Goal: Task Accomplishment & Management: Manage account settings

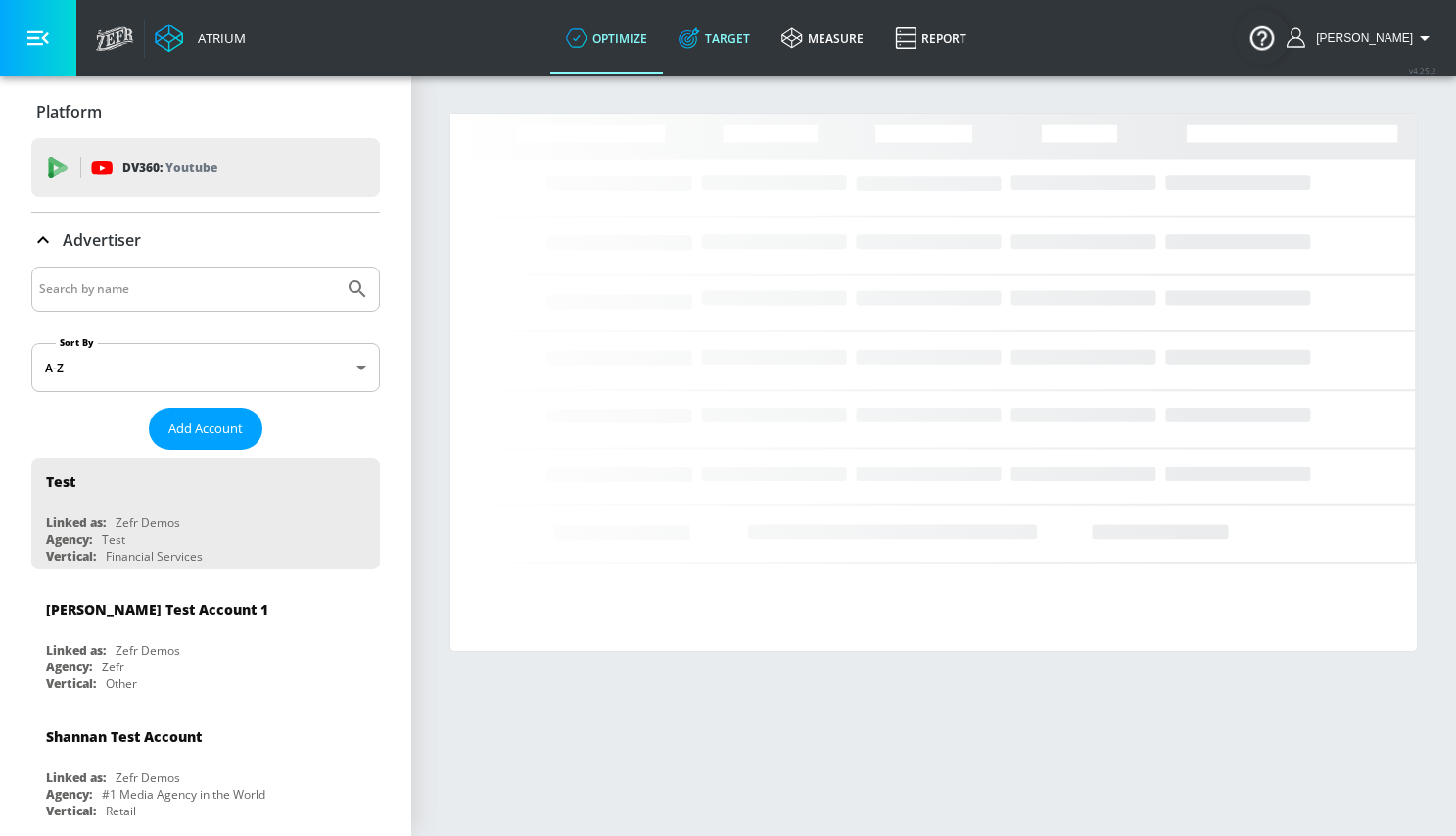
click at [740, 34] on link "Target" at bounding box center [714, 38] width 103 height 70
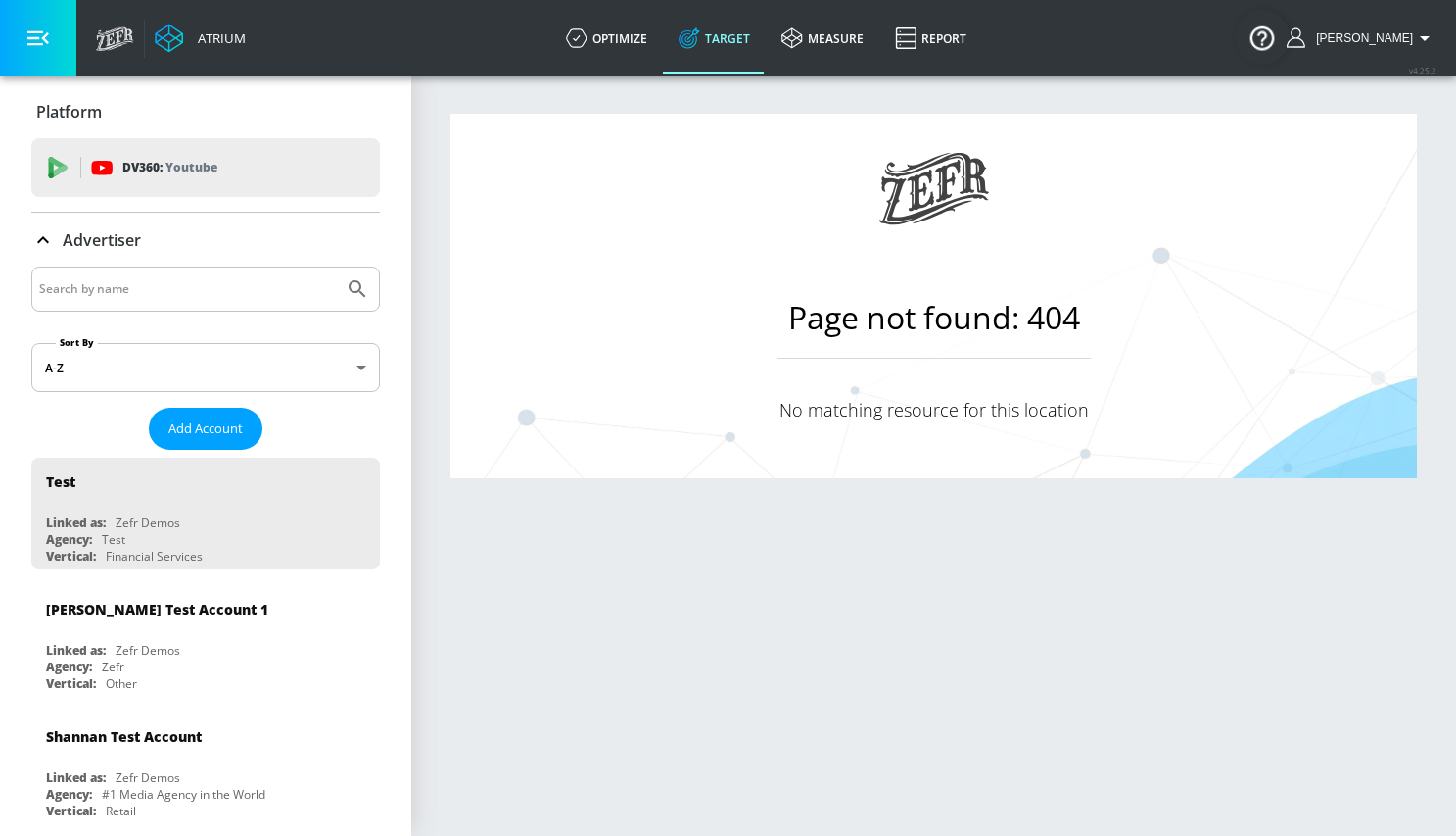
click at [740, 34] on link "Target" at bounding box center [714, 38] width 103 height 70
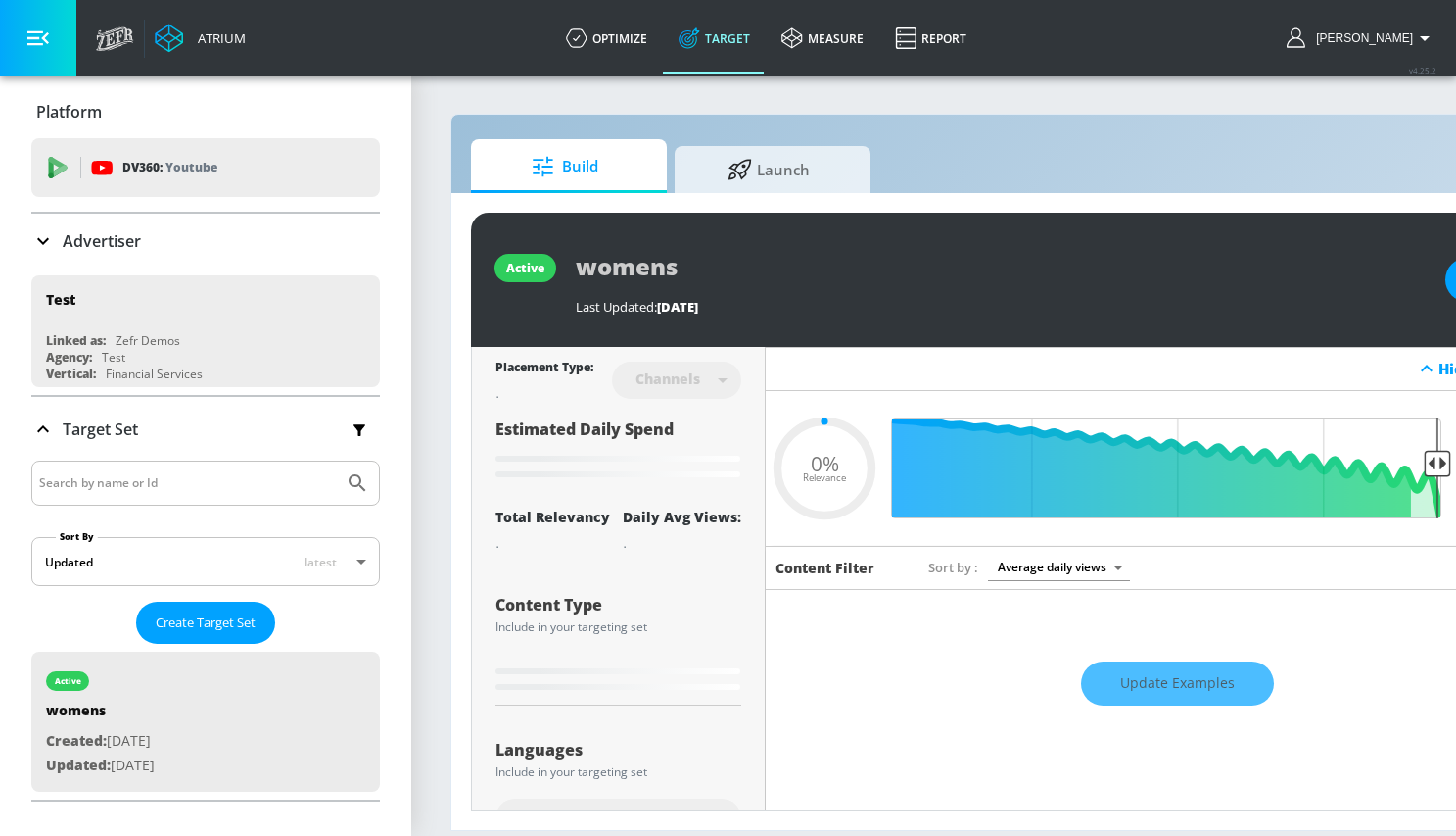
type input "0.05"
click at [772, 162] on span "Launch" at bounding box center [768, 167] width 149 height 47
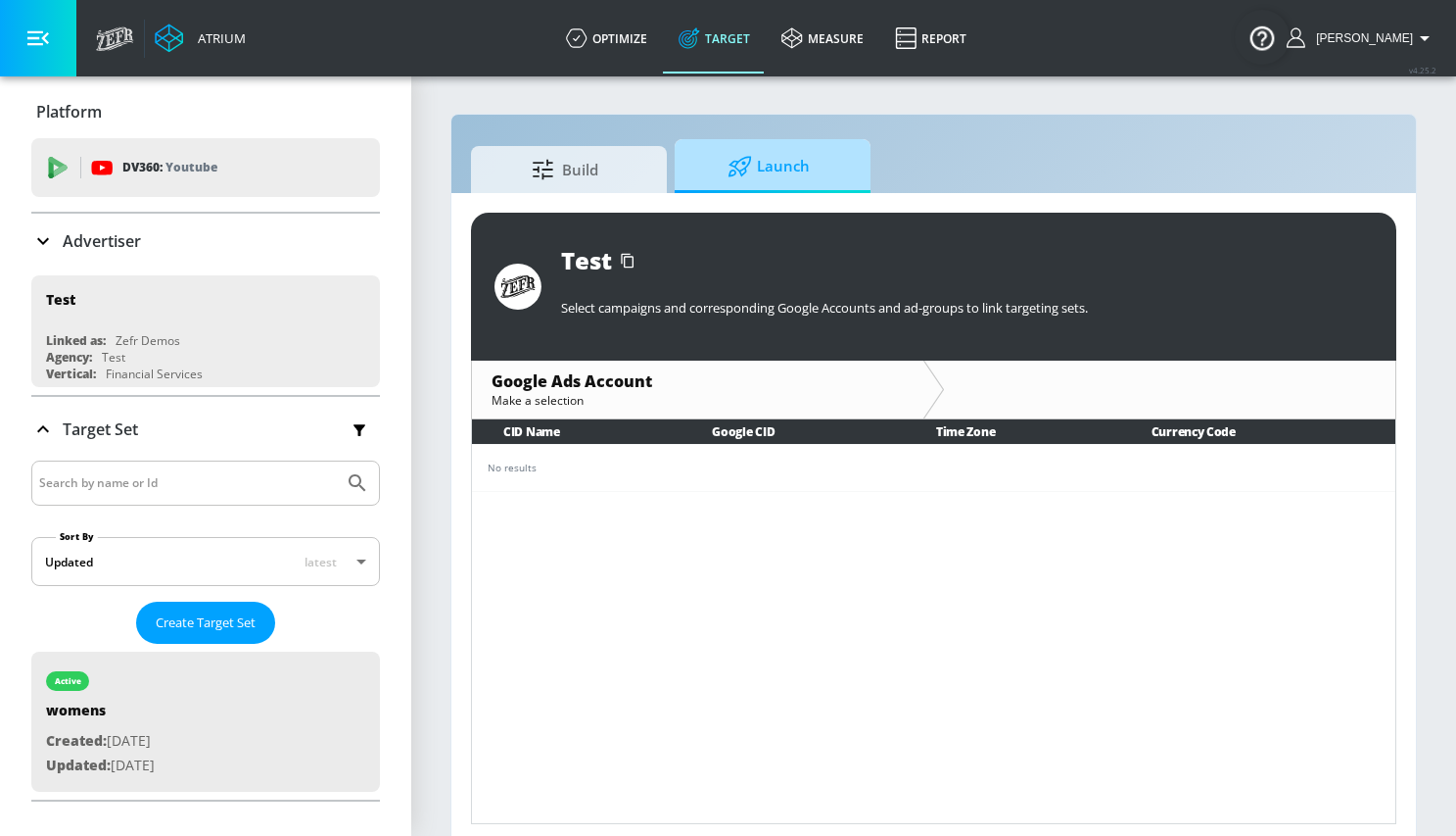
click at [772, 162] on span "Launch" at bounding box center [768, 167] width 149 height 47
click at [771, 162] on span "Launch" at bounding box center [768, 167] width 149 height 47
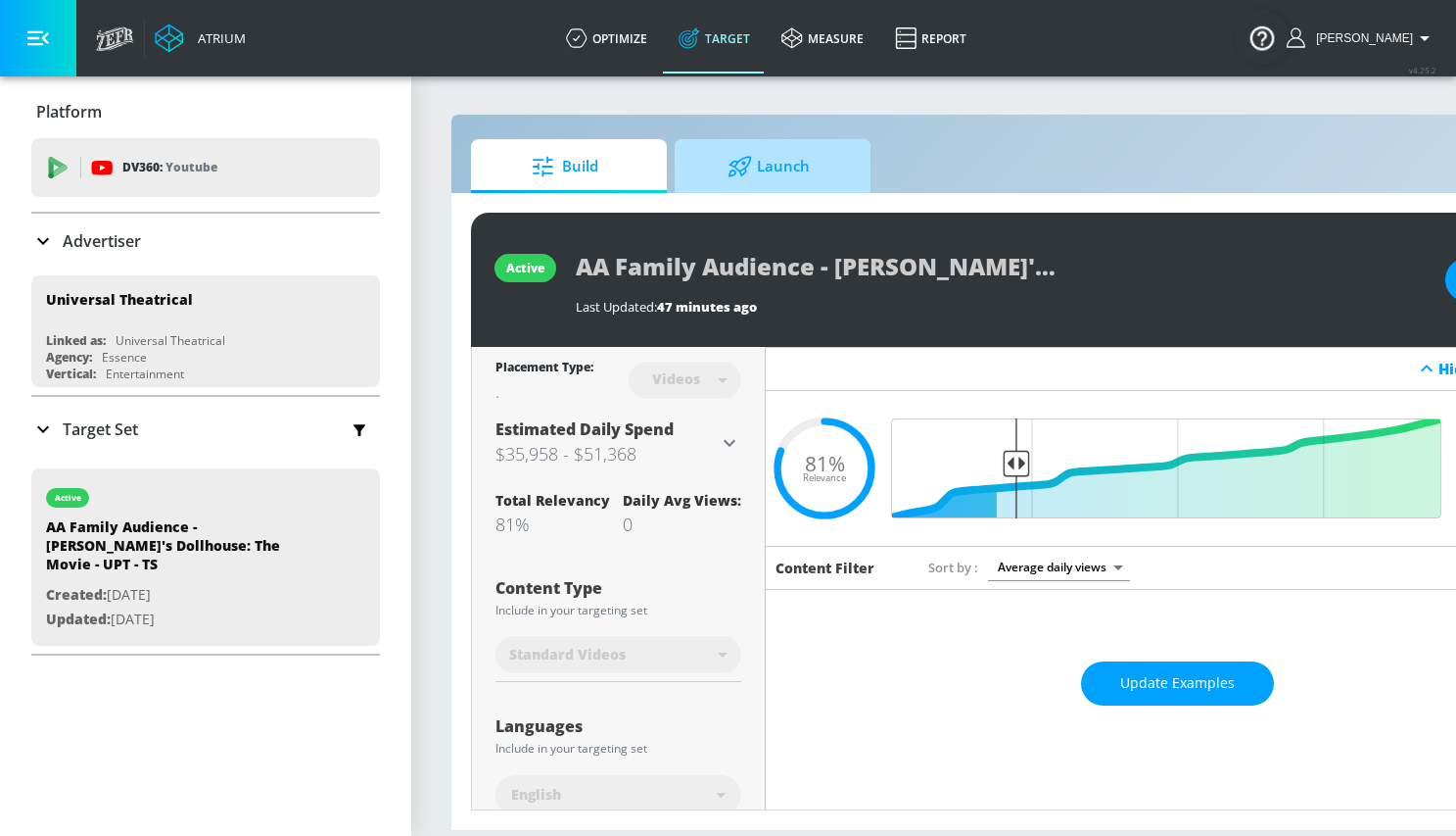
click at [747, 174] on icon at bounding box center [740, 167] width 25 height 22
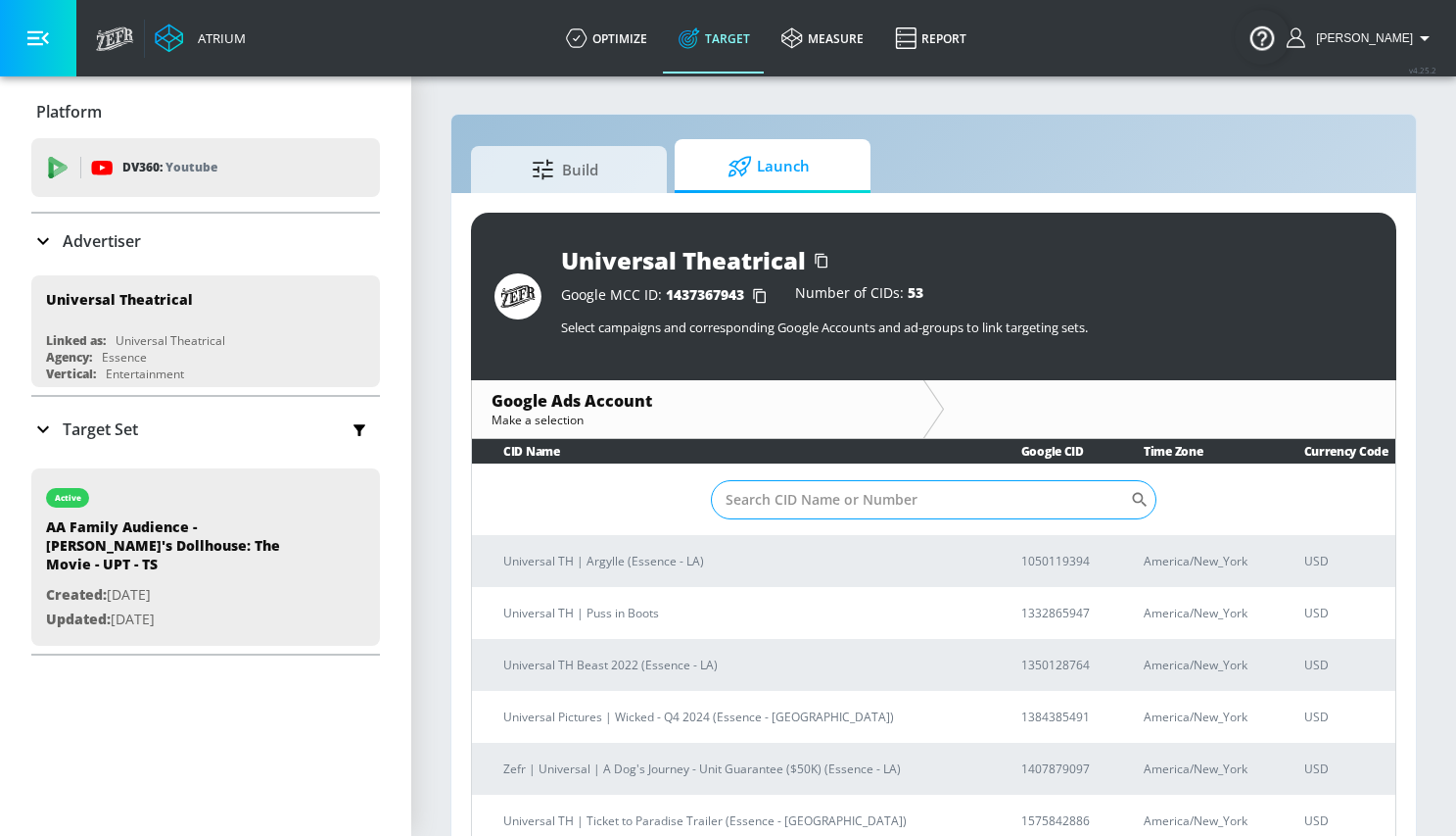
click at [790, 497] on input "Sort By" at bounding box center [921, 499] width 420 height 39
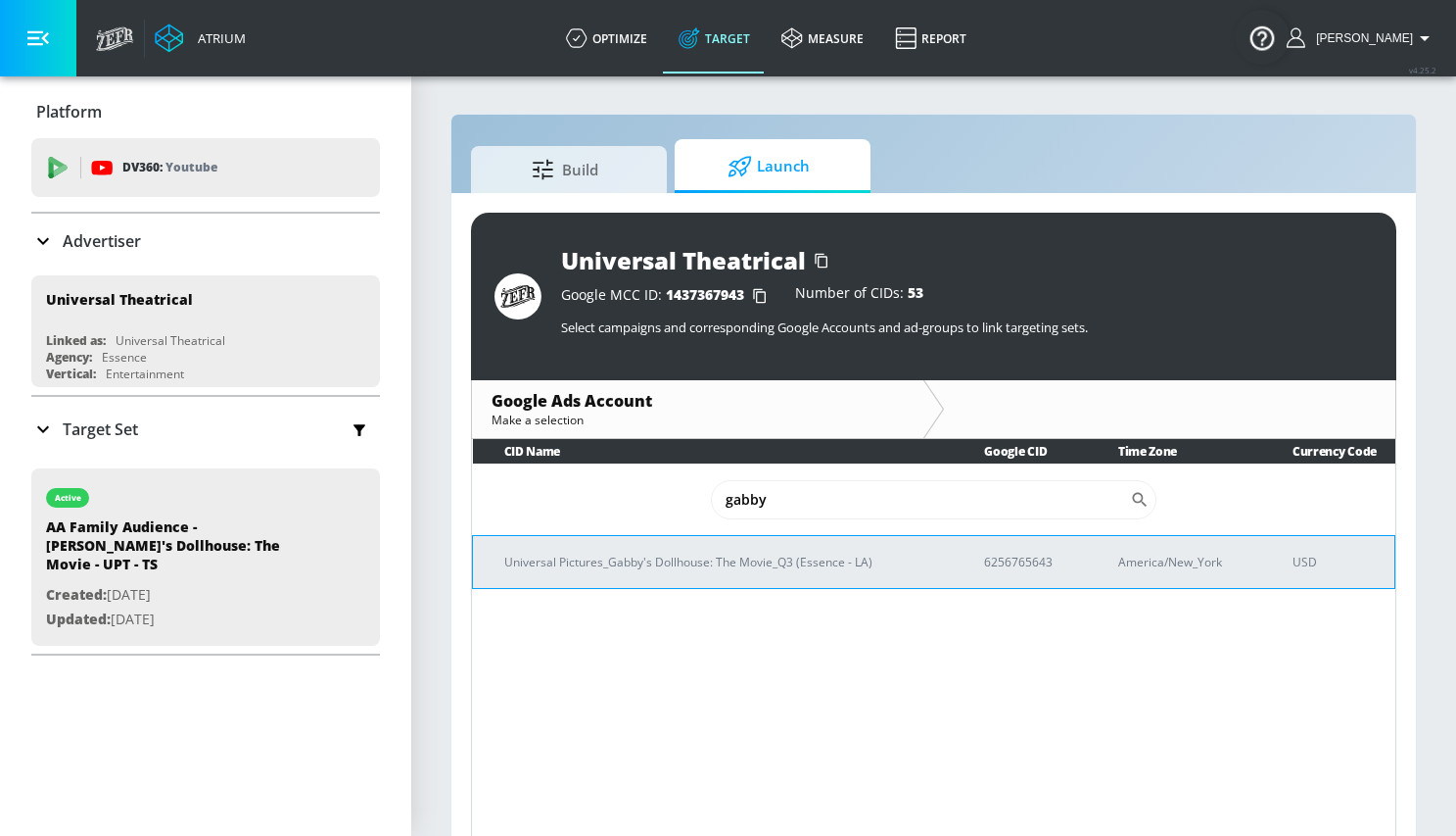
type input "gabby"
click at [738, 564] on p "Universal Pictures_Gabby's Dollhouse: The Movie_Q3 (Essence - LA)" at bounding box center [720, 562] width 433 height 21
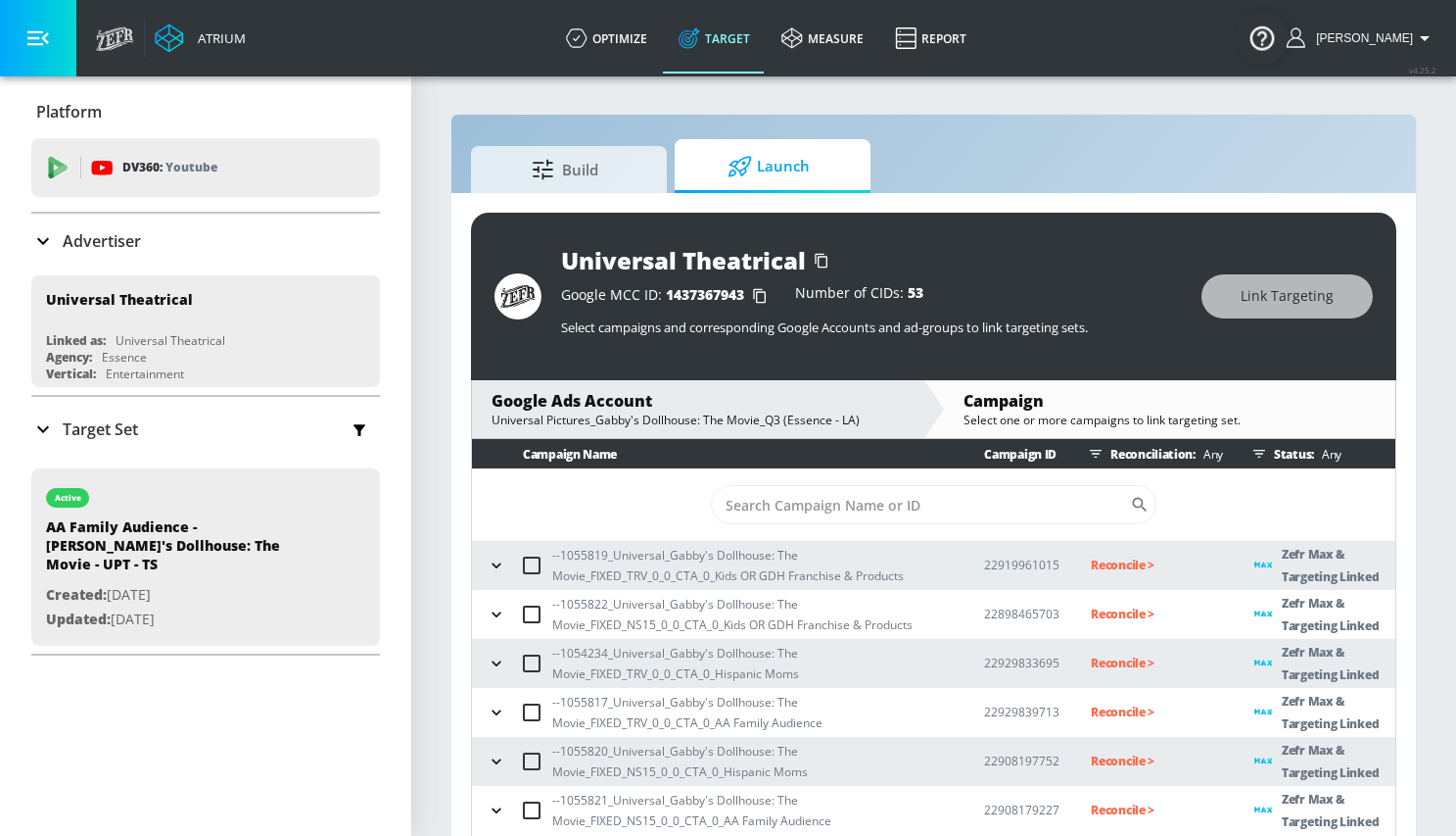
scroll to position [29, 0]
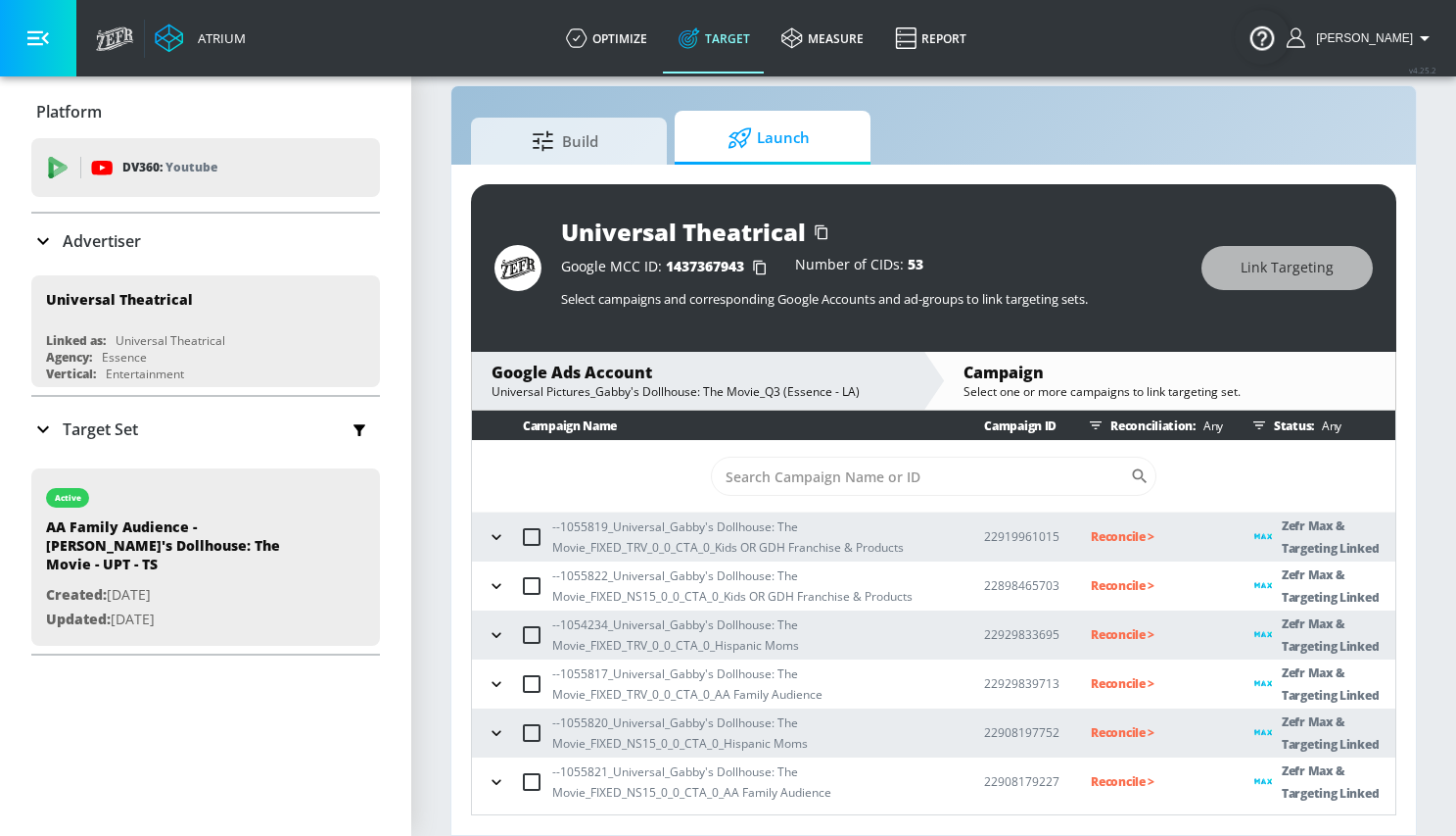
click at [493, 526] on button "button" at bounding box center [496, 537] width 30 height 30
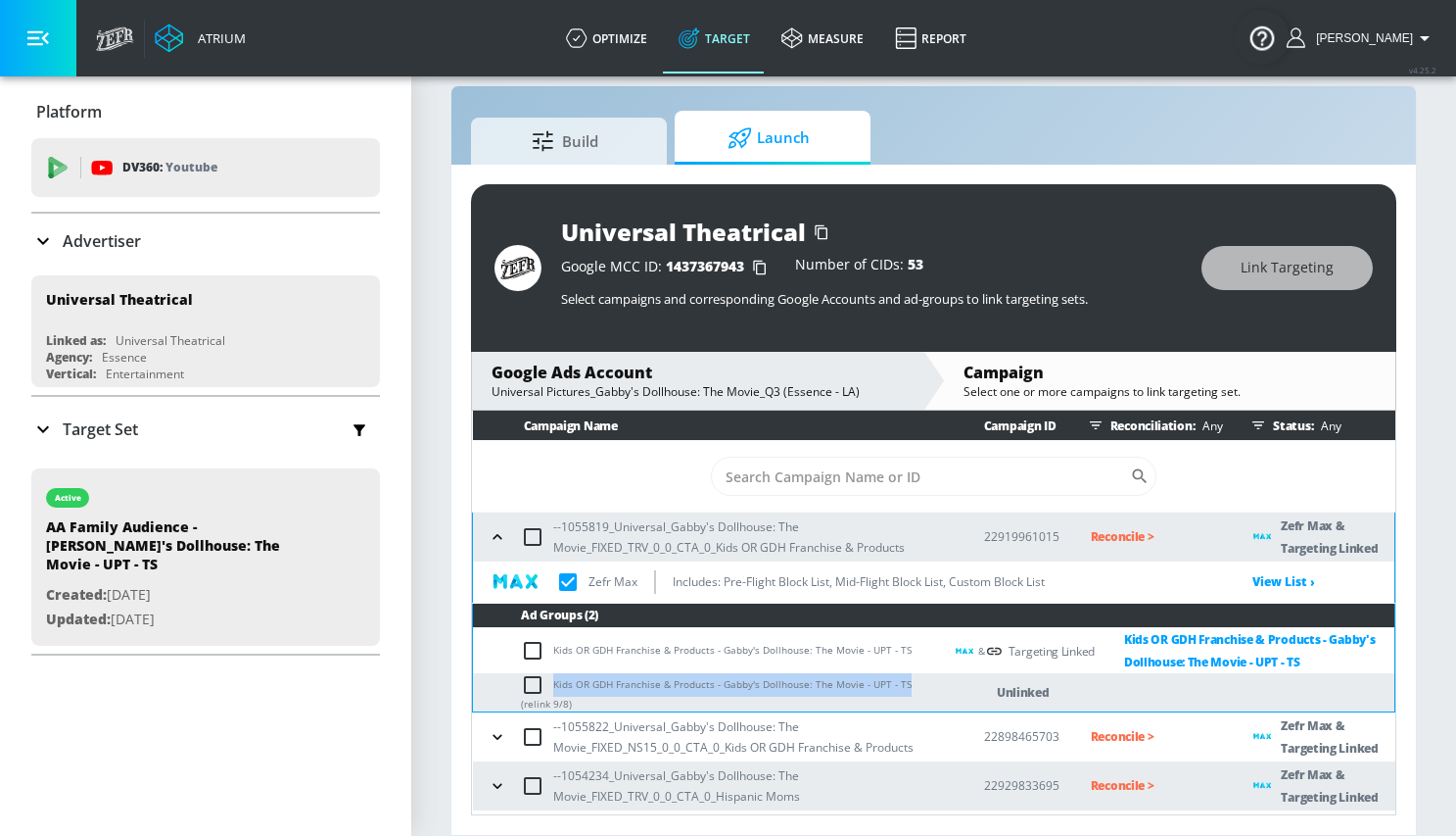
drag, startPoint x: 554, startPoint y: 686, endPoint x: 903, endPoint y: 691, distance: 349.0
click at [903, 691] on td "Kids OR GDH Franchise & Products - Gabby's Dollhouse: The Movie - UPT - TS (rel…" at bounding box center [707, 692] width 470 height 38
copy td "Kids OR GDH Franchise & Products - Gabby's Dollhouse: The Movie - UPT - TS"
click at [539, 685] on input "checkbox" at bounding box center [537, 685] width 33 height 24
checkbox input "true"
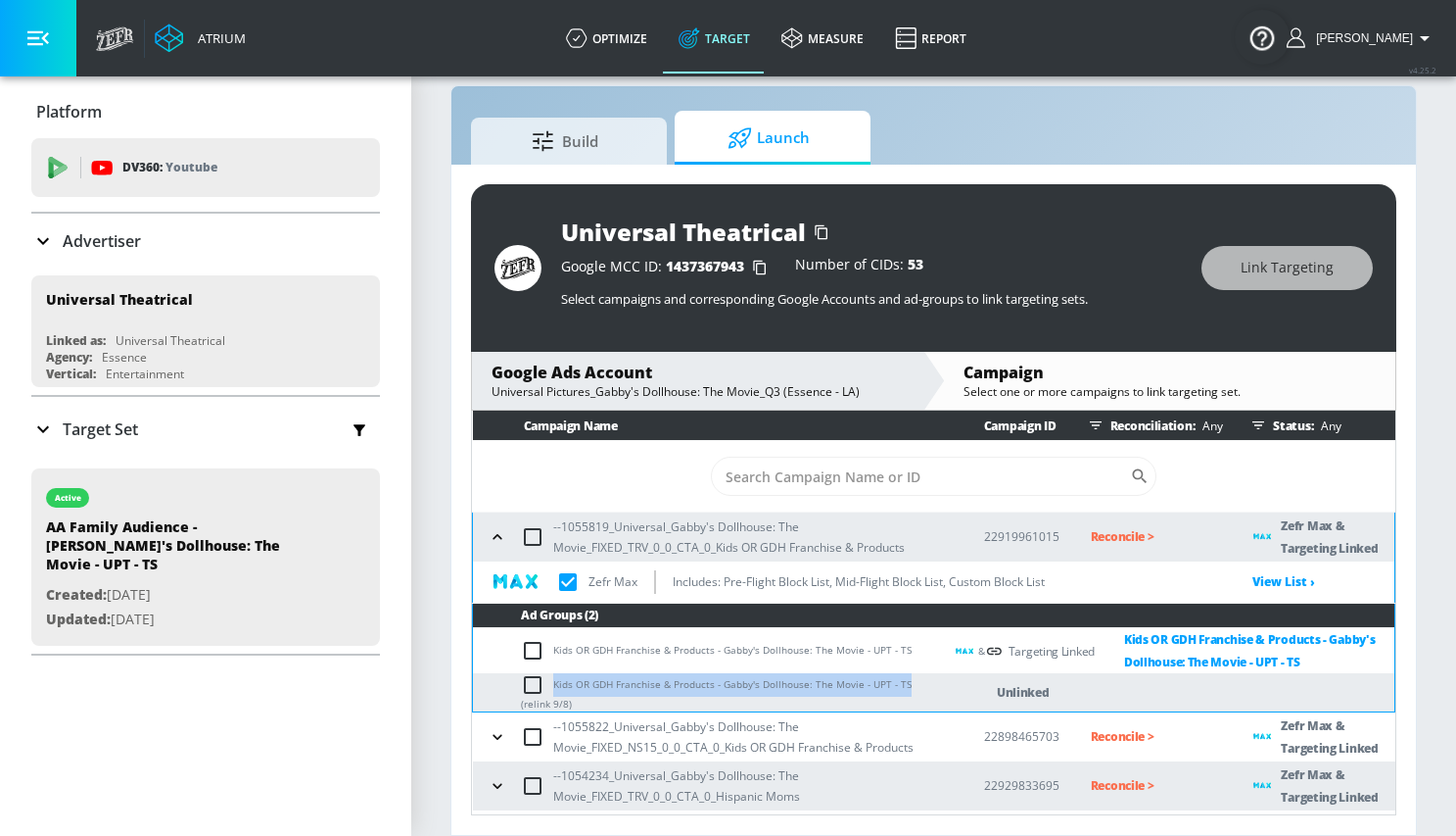
checkbox input "true"
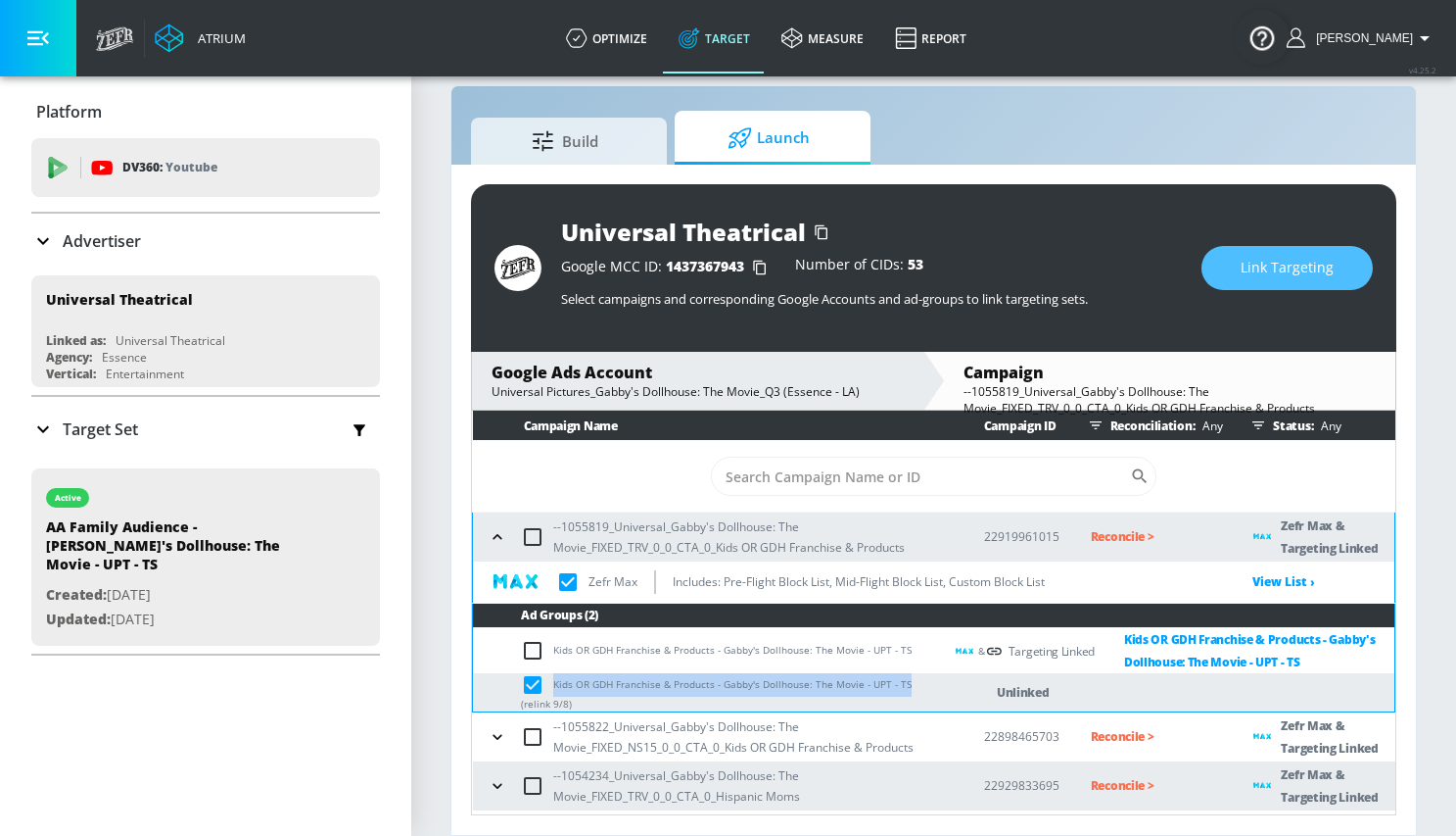
click at [1256, 268] on span "Link Targeting" at bounding box center [1287, 267] width 93 height 25
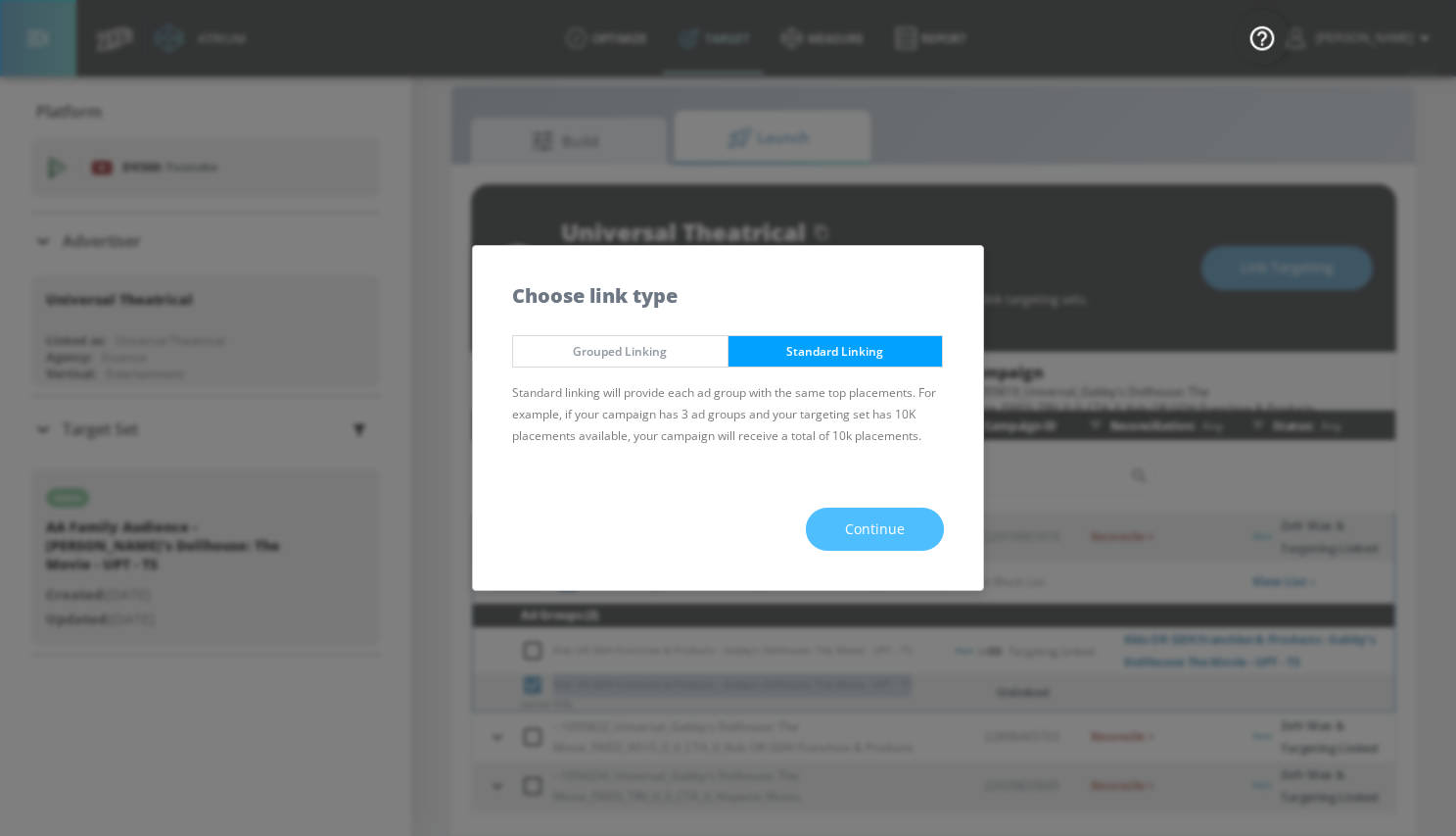
click at [870, 538] on span "Continue" at bounding box center [875, 529] width 60 height 25
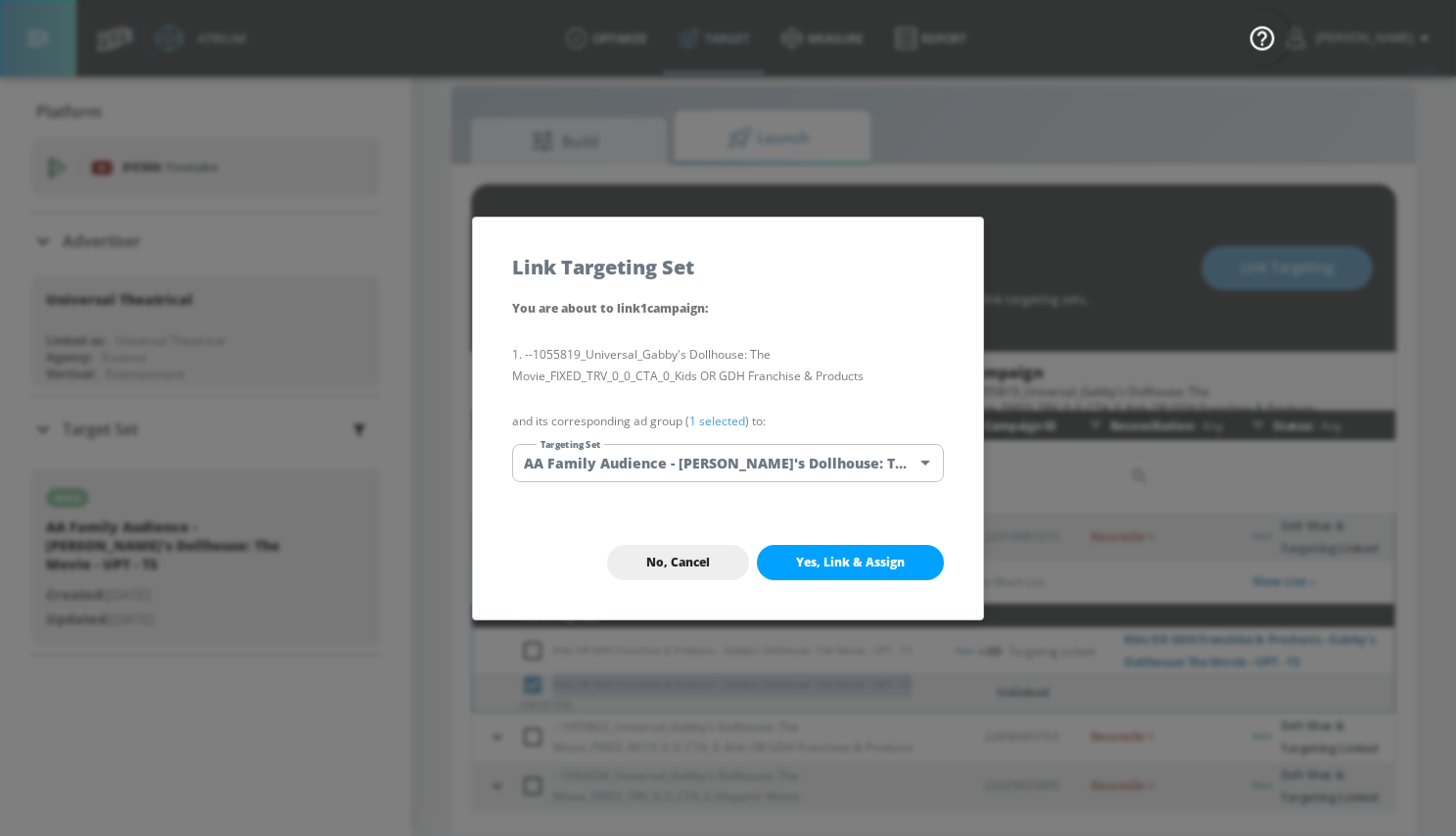
click at [693, 465] on body "Atrium optimize Target measure Report optimize Target measure Report v 4.25.2 M…" at bounding box center [728, 403] width 1456 height 864
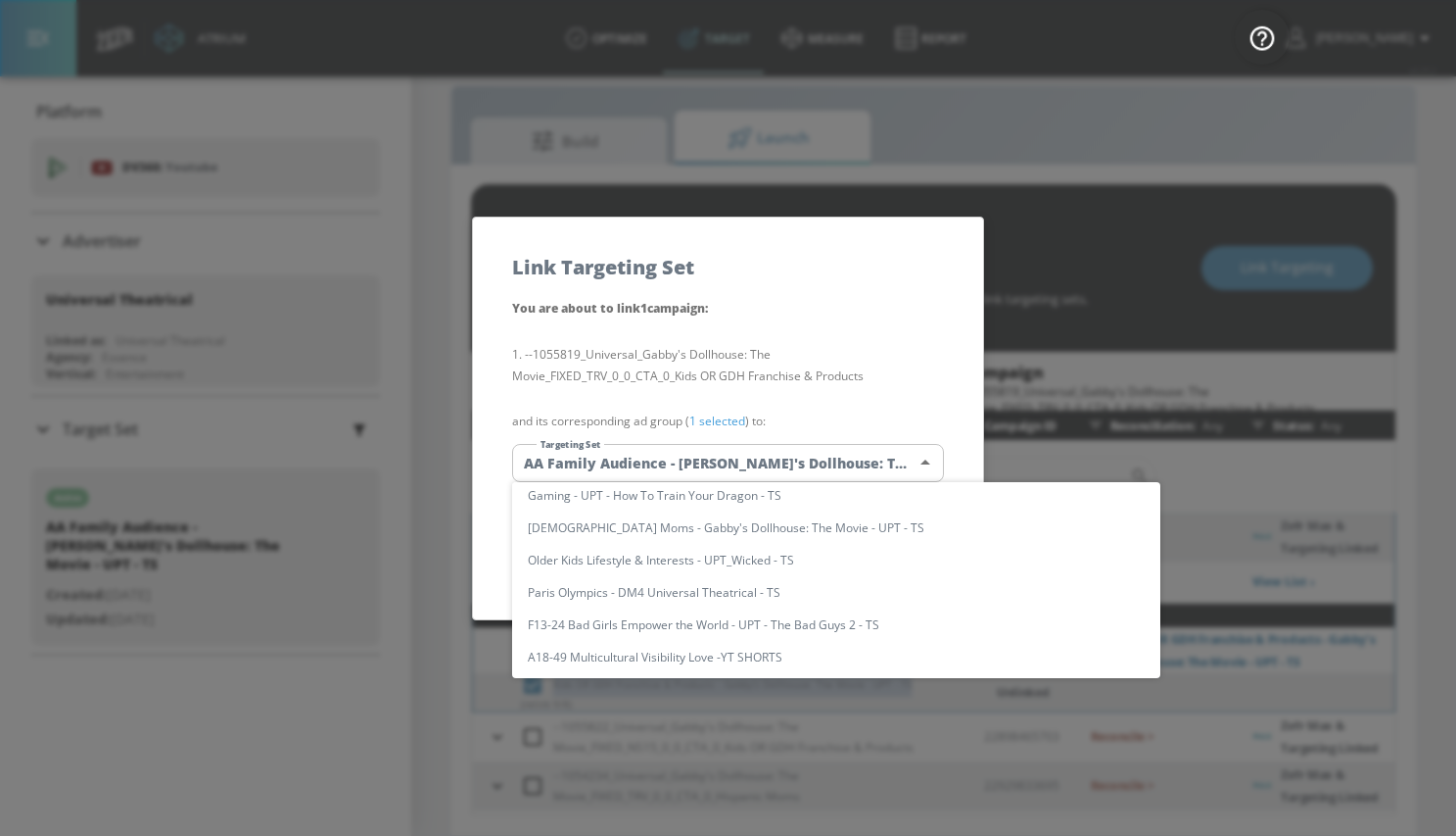
scroll to position [0, 0]
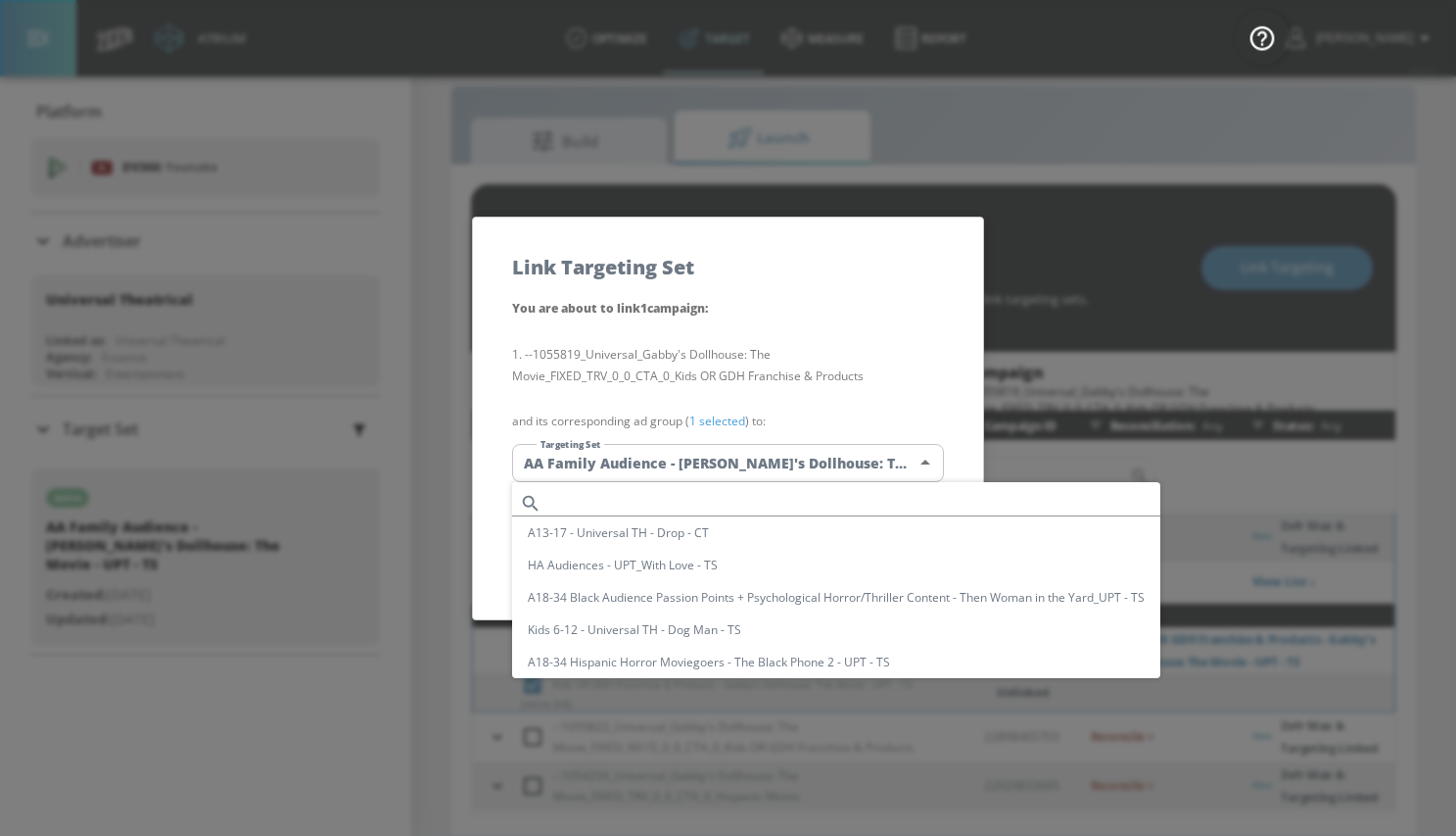
click at [614, 496] on input "text" at bounding box center [854, 502] width 611 height 27
paste input "Kids OR GDH Franchise & Products - Gabby's Dollhouse: The Movie - UPT - TS"
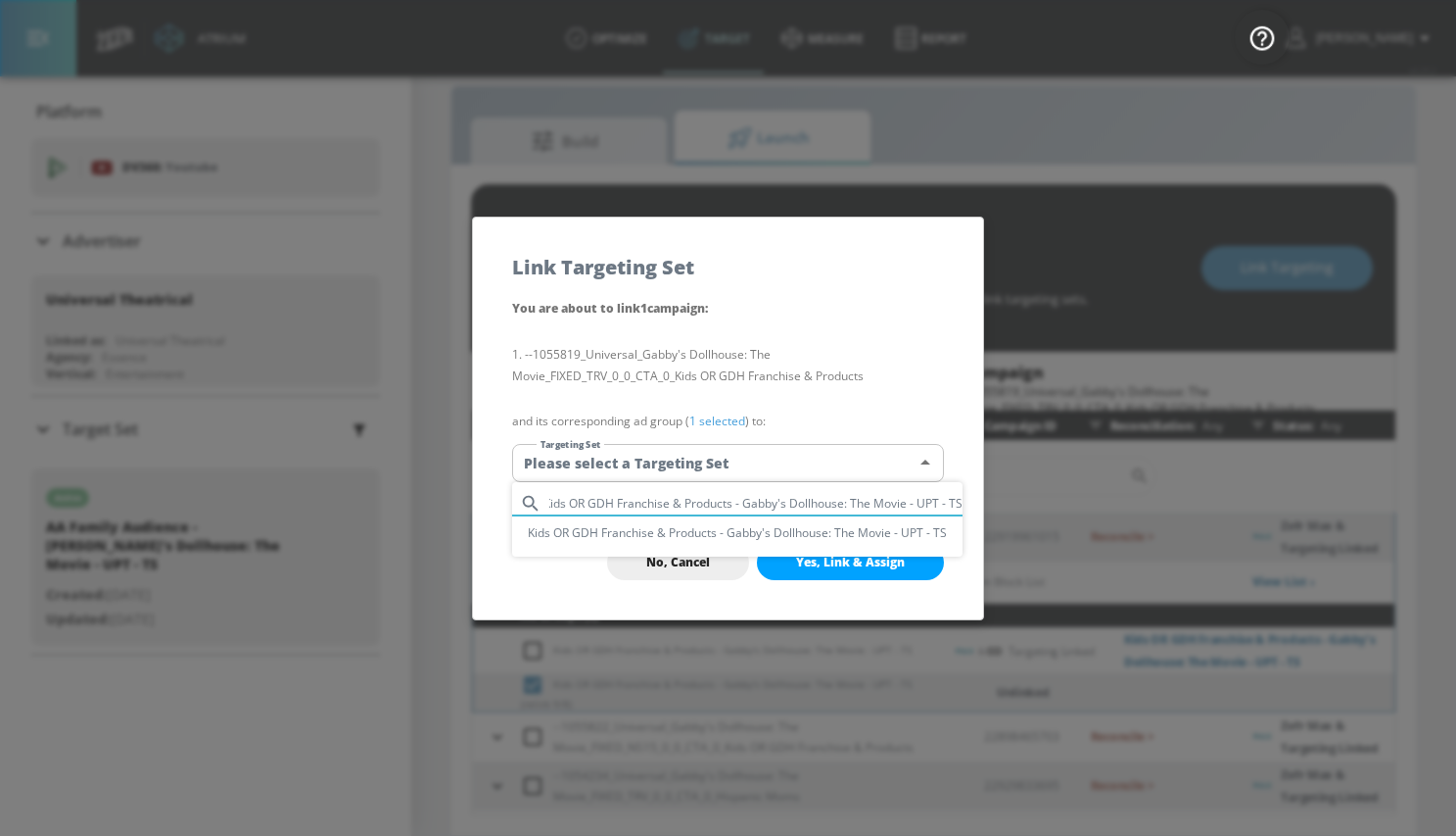
type input "Kids OR GDH Franchise & Products - Gabby's Dollhouse: The Movie - UPT - TS"
click at [619, 531] on li "Kids OR GDH Franchise & Products - Gabby's Dollhouse: The Movie - UPT - TS" at bounding box center [737, 532] width 451 height 33
type input "826dc27d-bce3-4dfa-bfb0-04693e099f97"
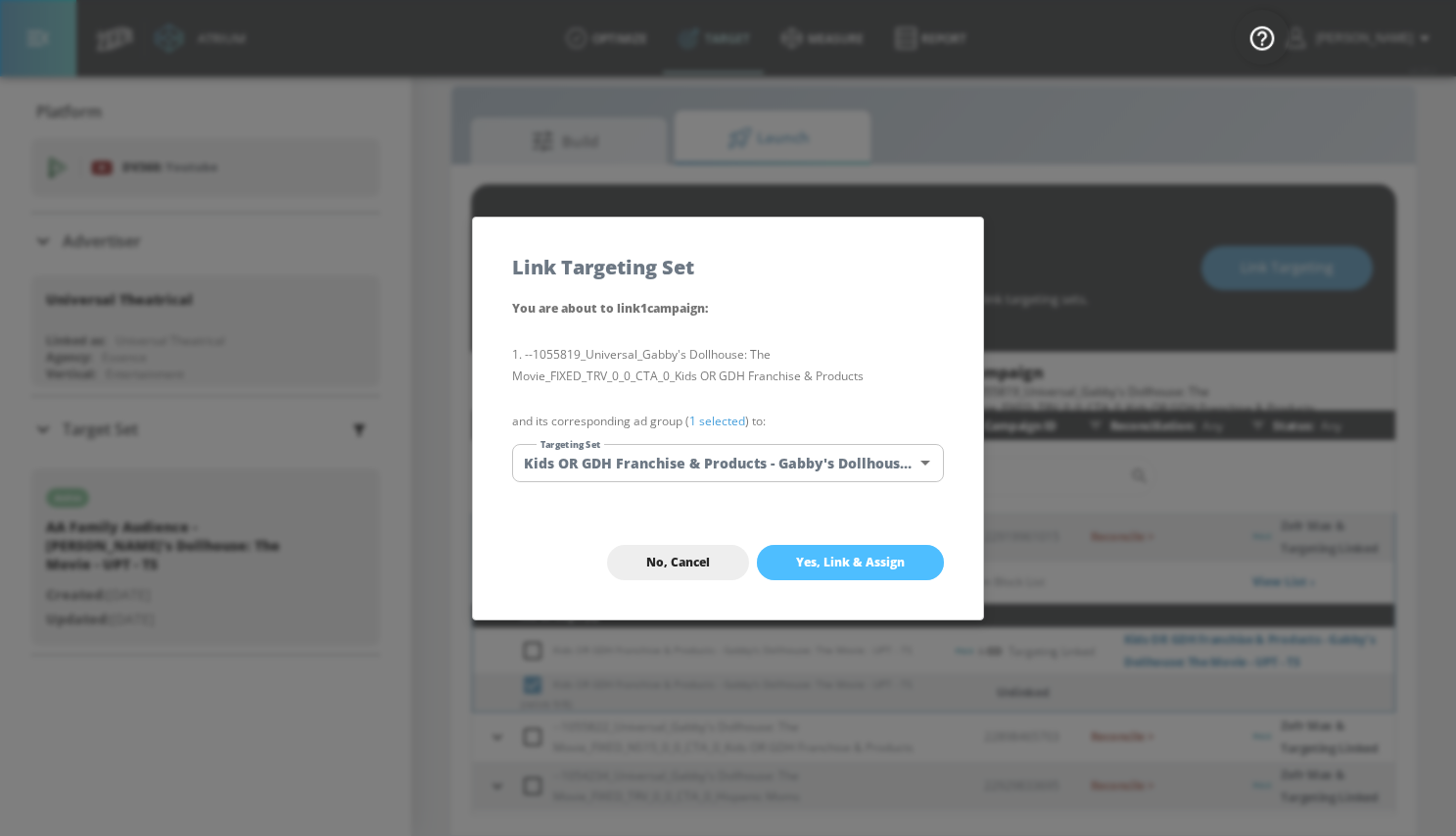
click at [819, 559] on span "Yes, Link & Assign" at bounding box center [850, 563] width 109 height 16
checkbox input "true"
checkbox input "false"
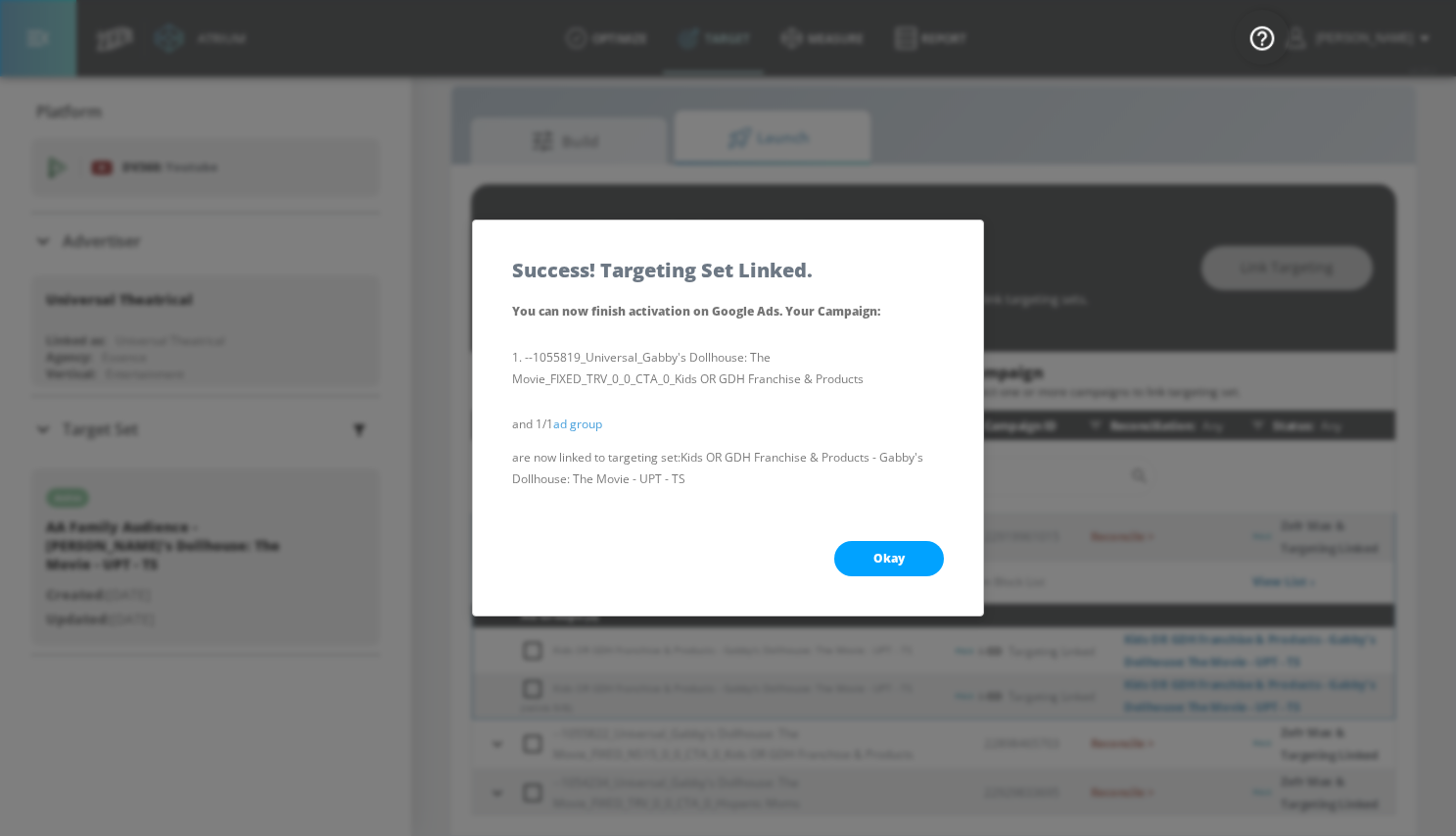
click at [873, 552] on span "Okay" at bounding box center [889, 559] width 32 height 16
checkbox input "true"
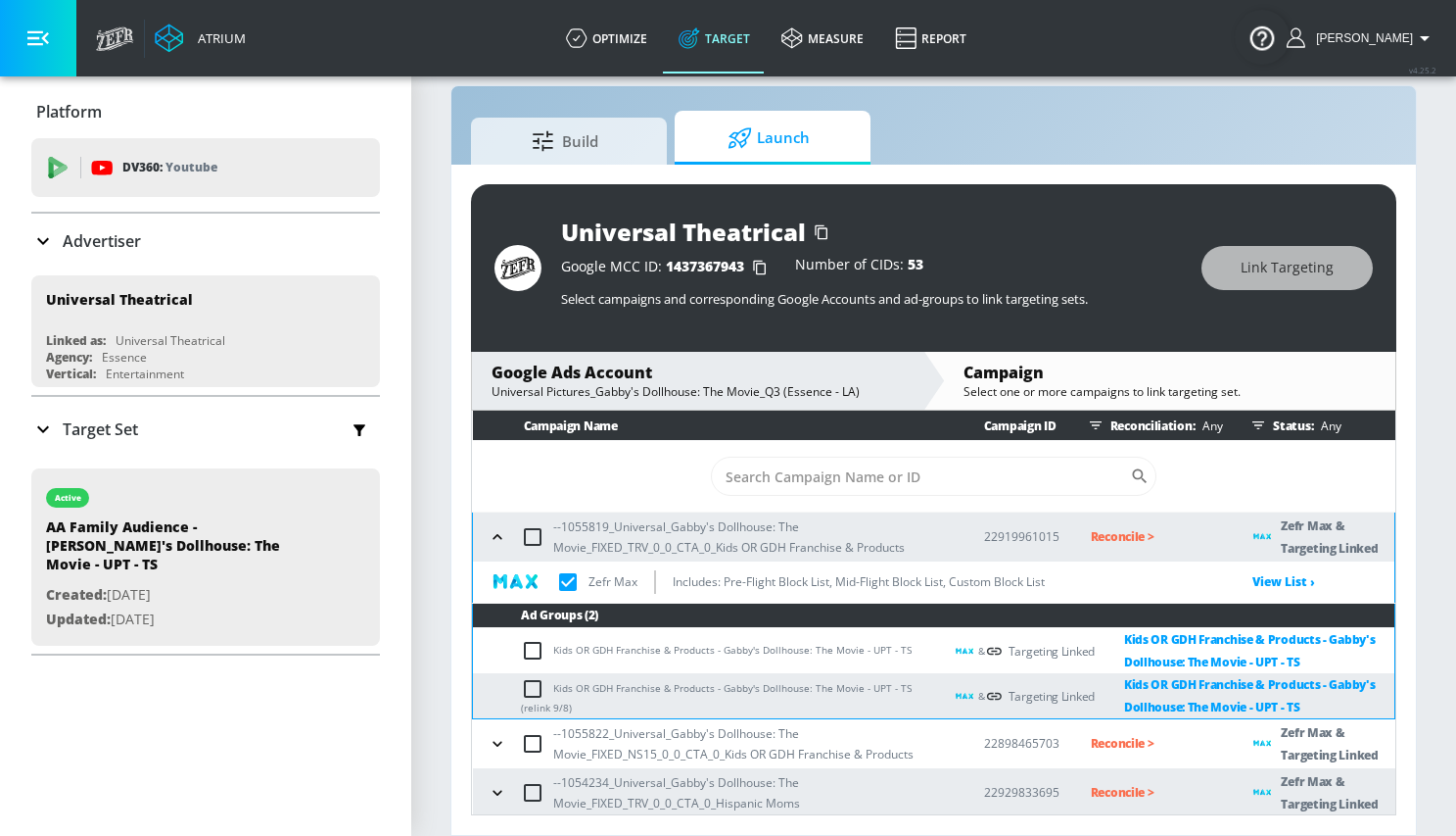
click at [500, 539] on icon "button" at bounding box center [496, 536] width 9 height 5
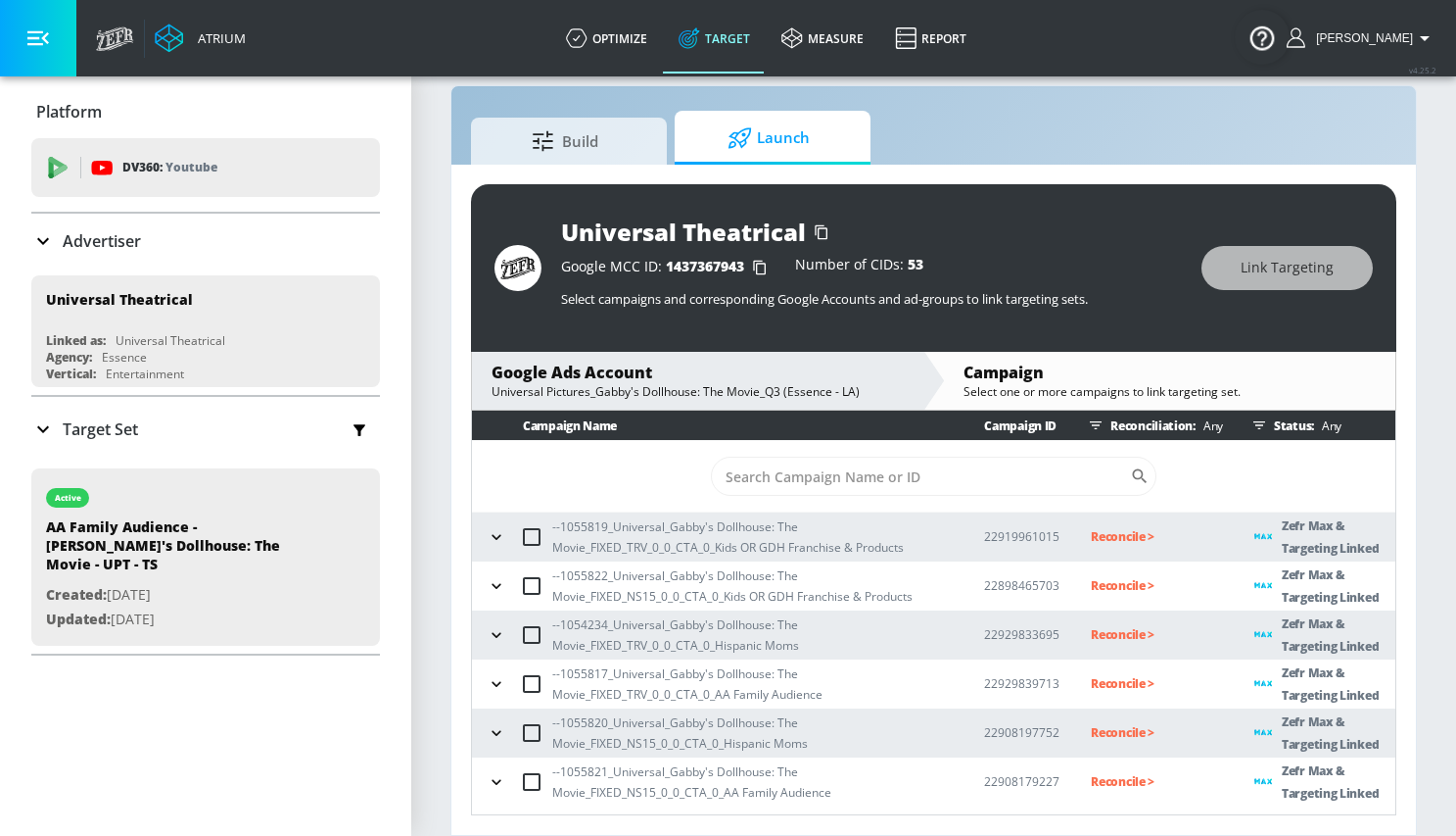
click at [498, 583] on icon "button" at bounding box center [496, 586] width 20 height 20
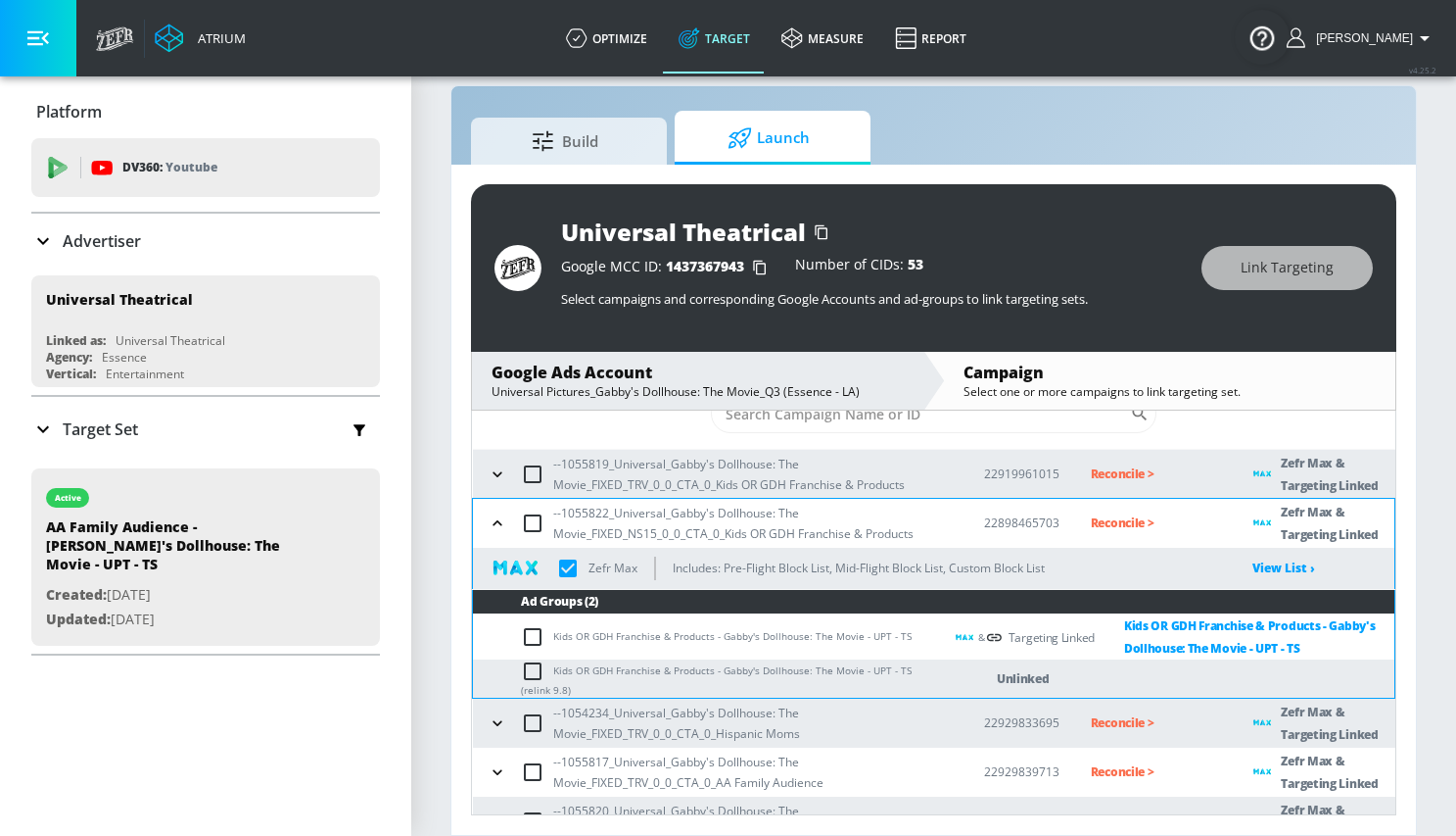
scroll to position [64, 0]
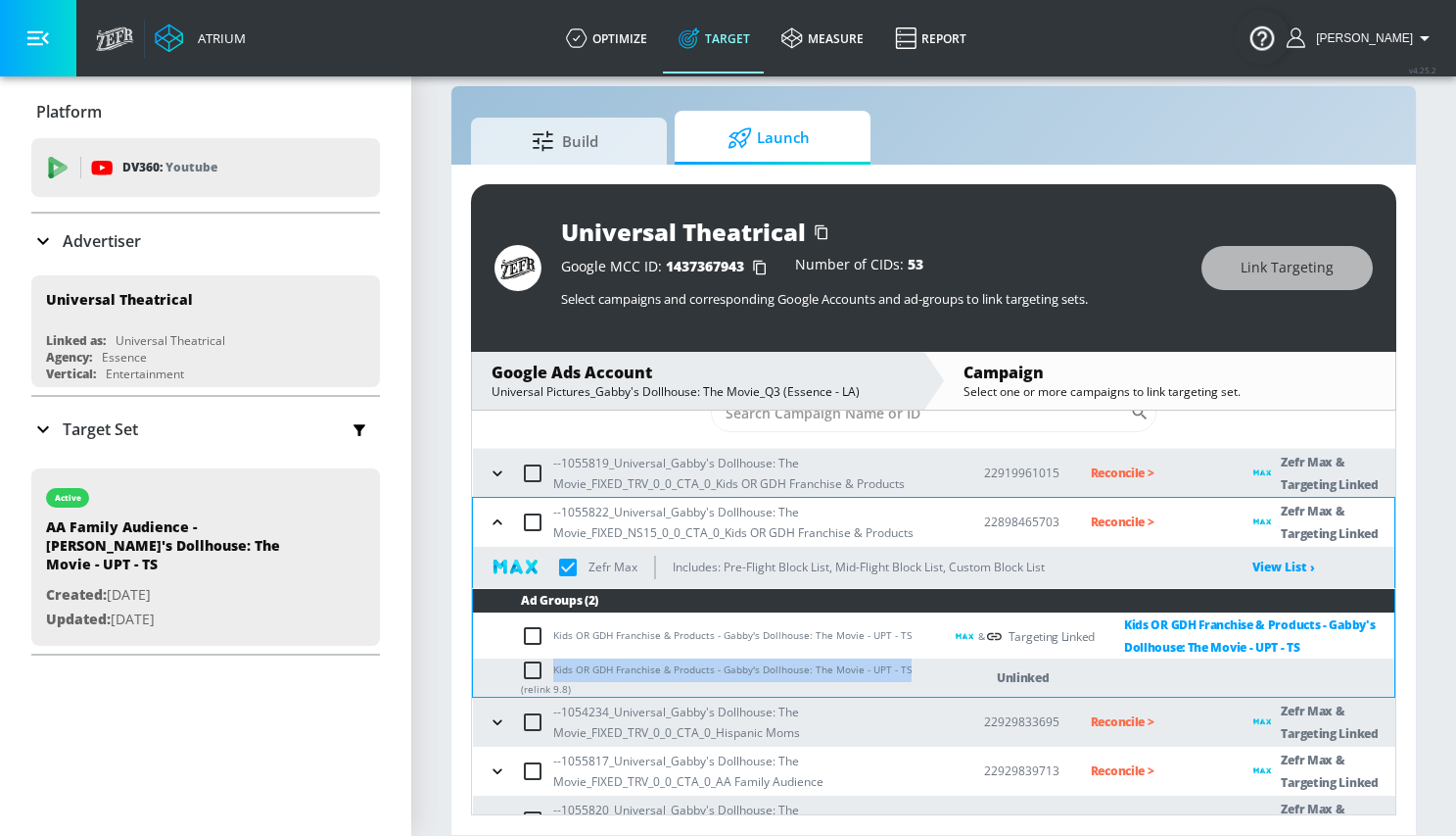
drag, startPoint x: 554, startPoint y: 668, endPoint x: 901, endPoint y: 663, distance: 347.0
click at [901, 663] on td "Kids OR GDH Franchise & Products - Gabby's Dollhouse: The Movie - UPT - TS (rel…" at bounding box center [707, 677] width 470 height 38
copy td "Kids OR GDH Franchise & Products - Gabby's Dollhouse: The Movie - UPT - TS"
click at [534, 669] on input "checkbox" at bounding box center [537, 670] width 33 height 24
checkbox input "true"
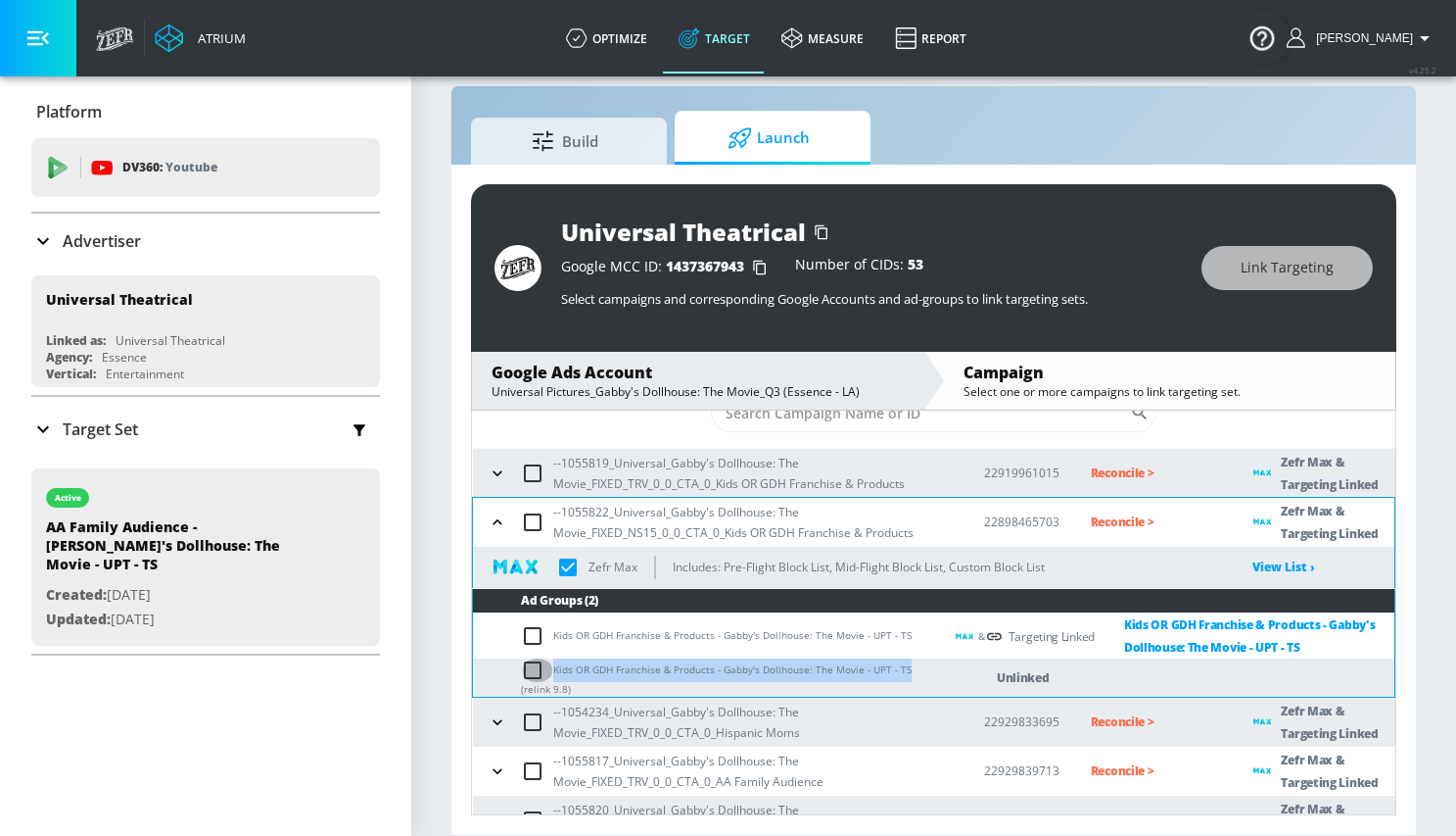
checkbox input "true"
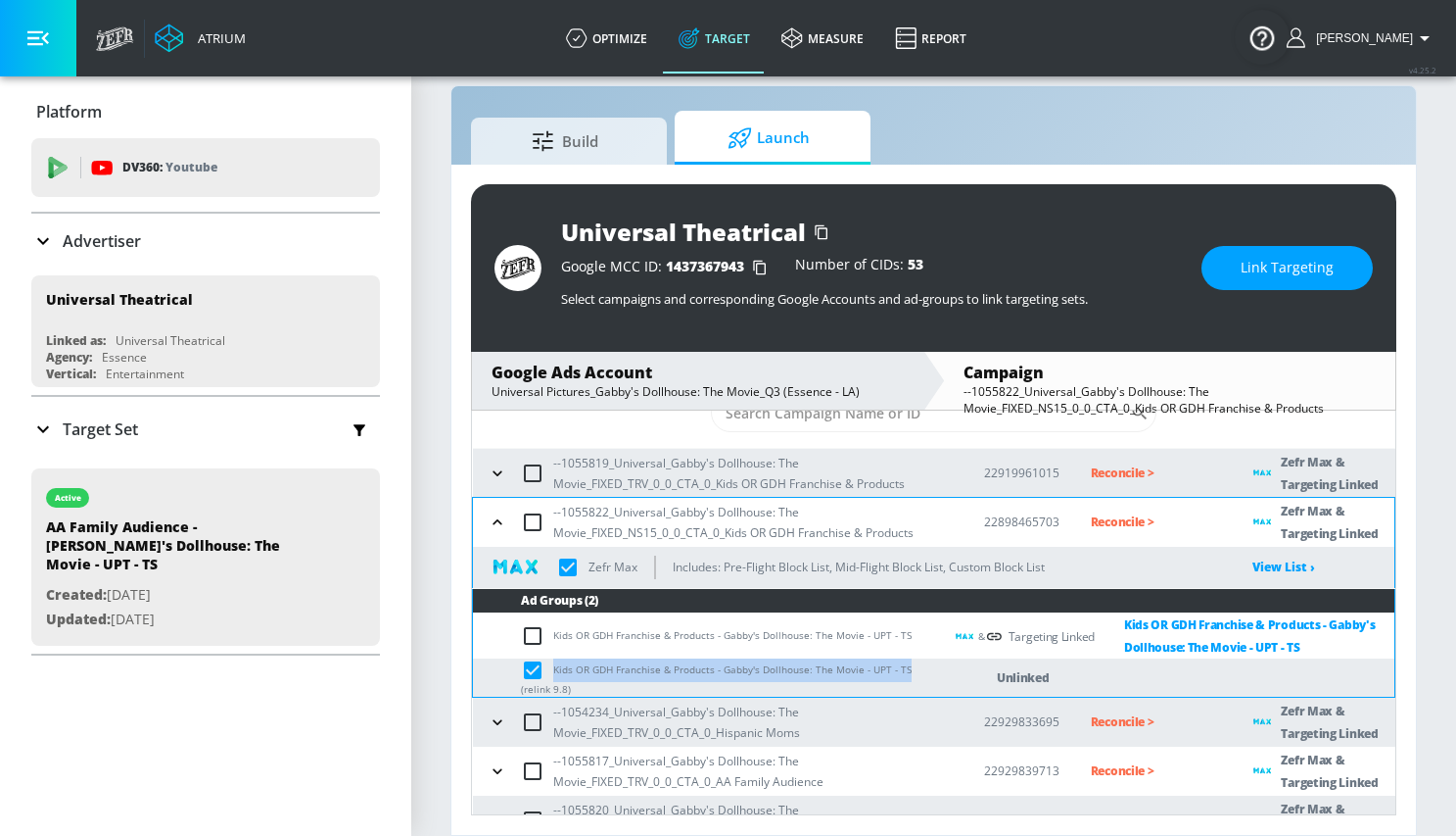
click at [1235, 261] on button "Link Targeting" at bounding box center [1287, 267] width 172 height 44
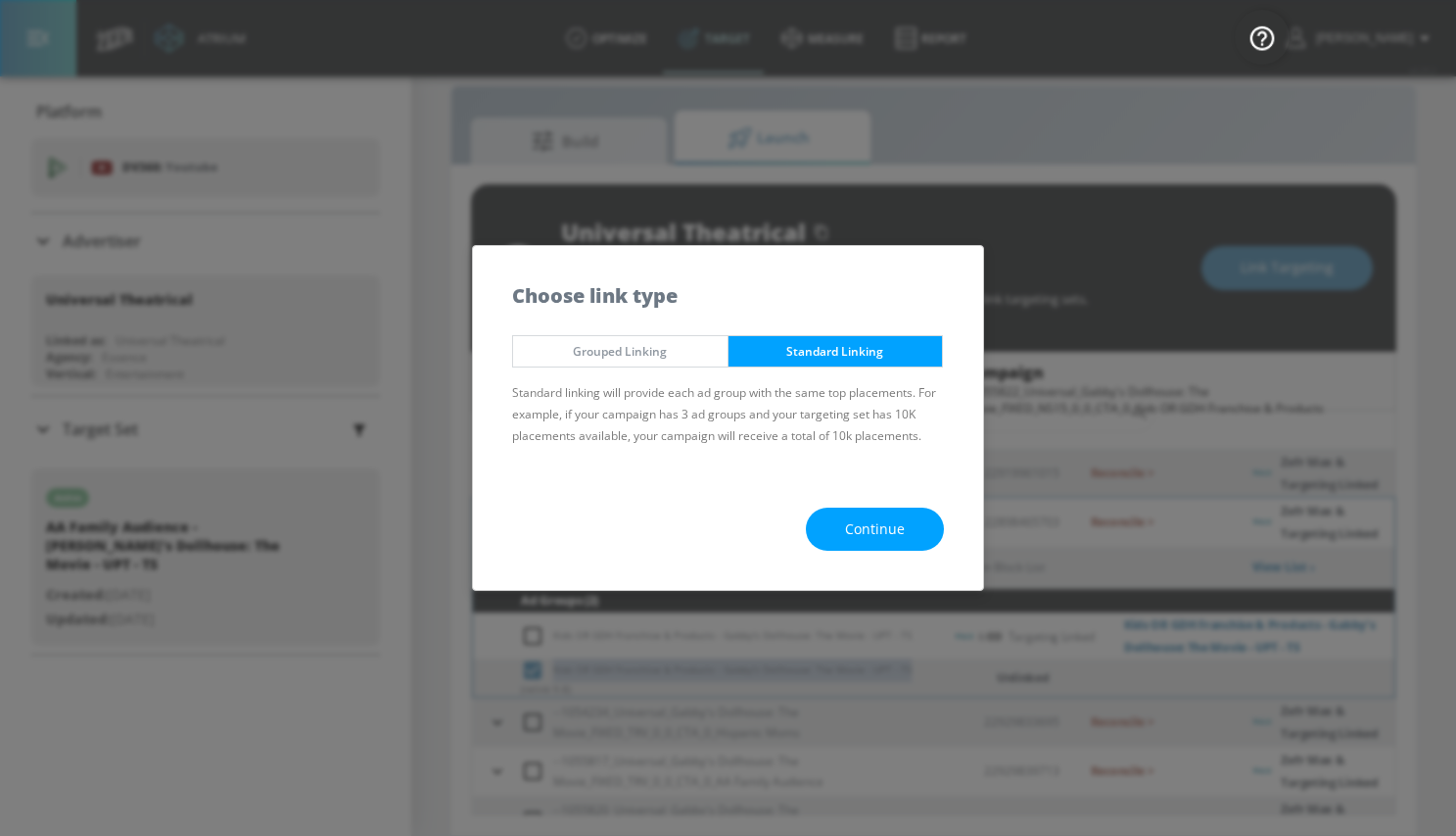
click at [847, 544] on button "Continue" at bounding box center [875, 529] width 138 height 44
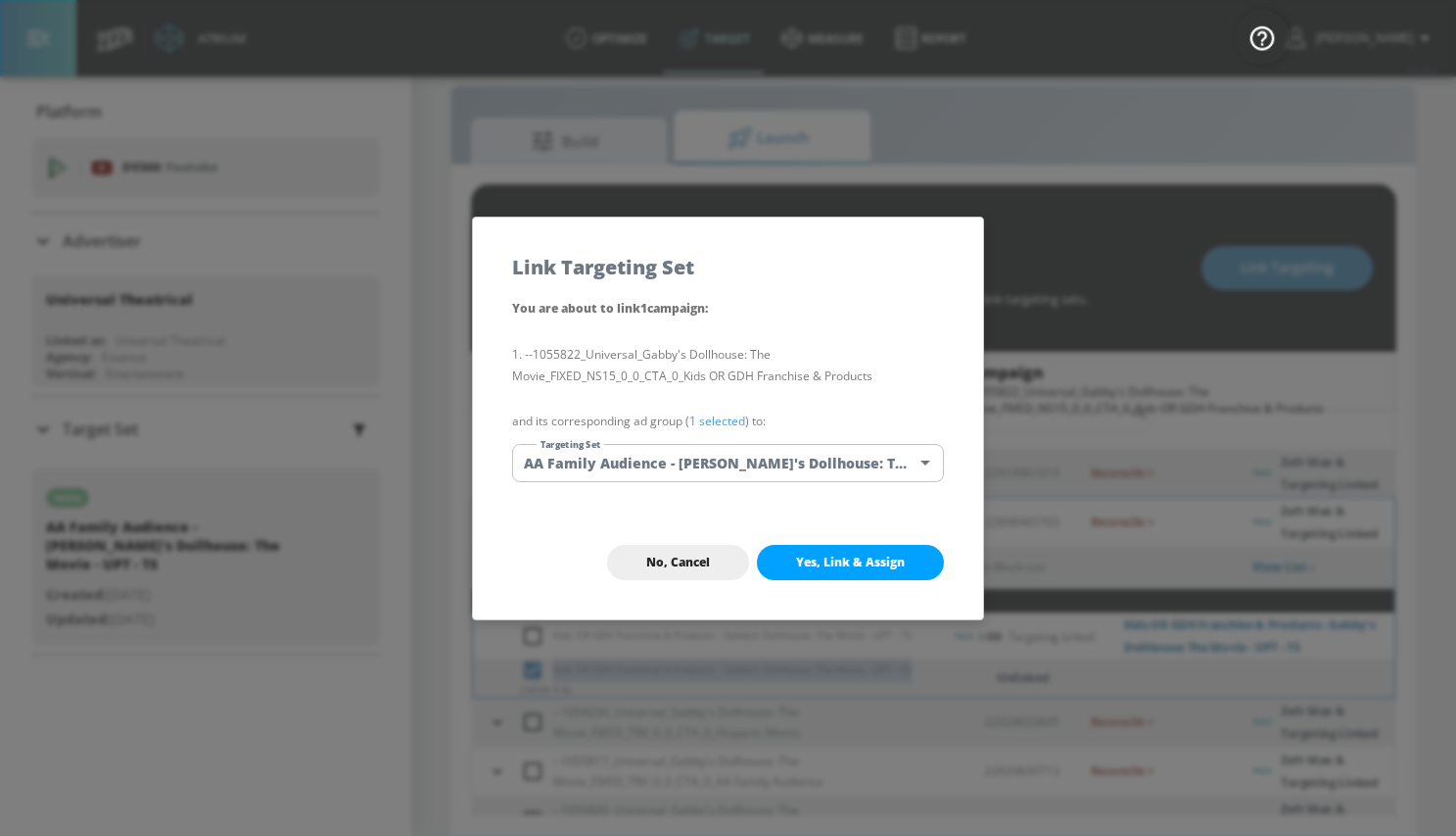
click at [652, 457] on body "Atrium optimize Target measure Report optimize Target measure Report v 4.25.2 M…" at bounding box center [728, 403] width 1456 height 864
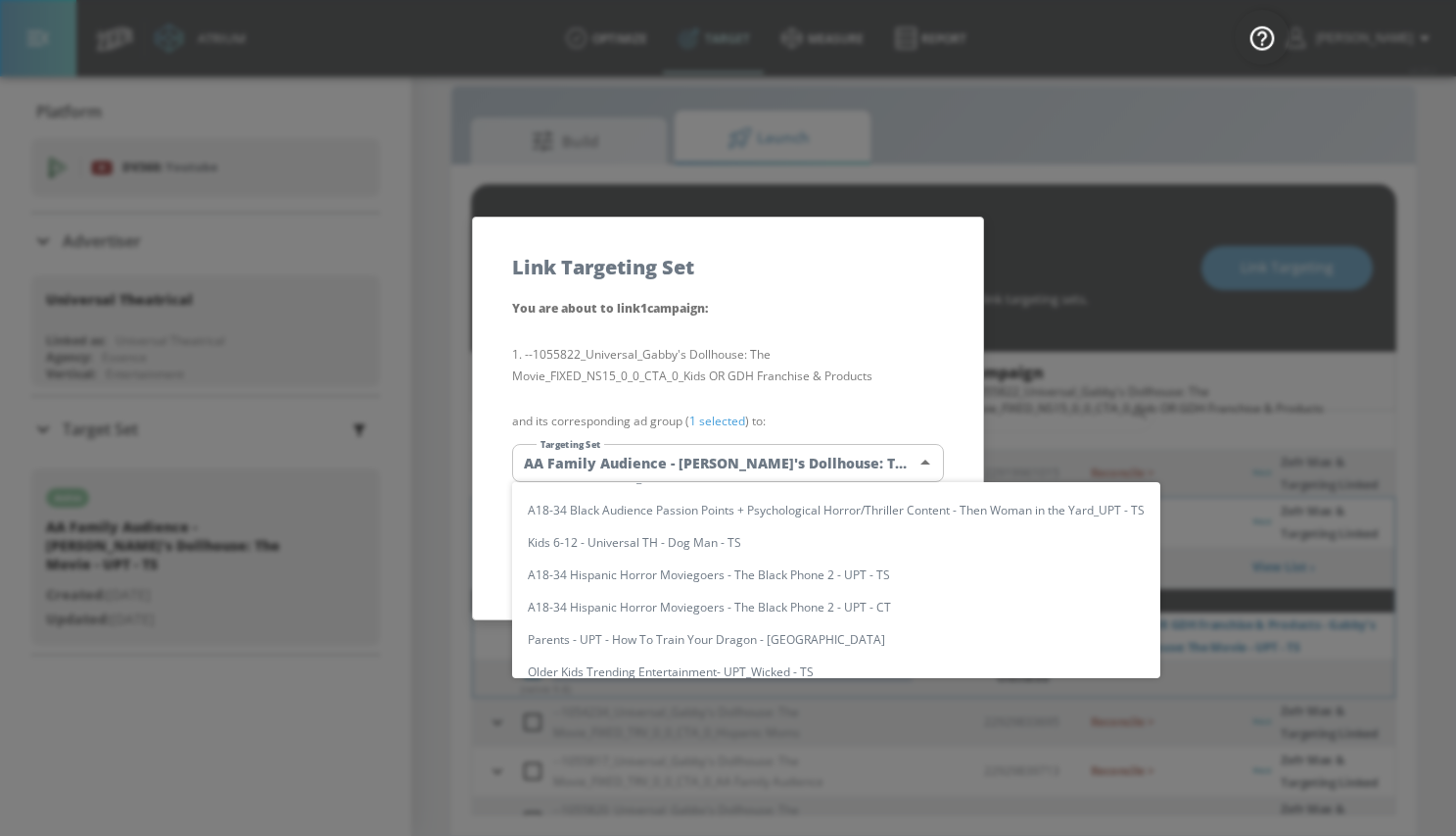
scroll to position [0, 0]
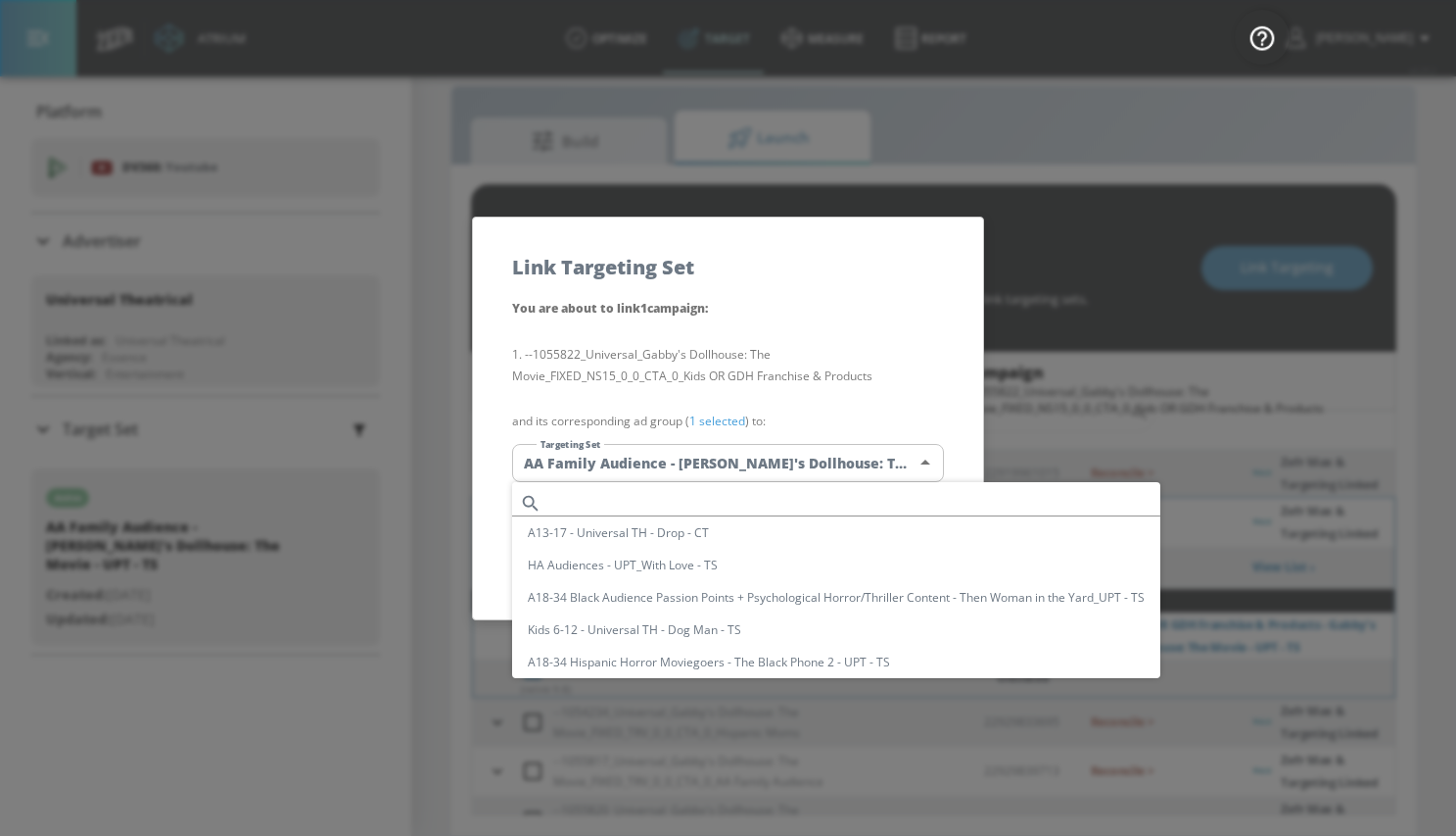
click at [563, 494] on input "text" at bounding box center [854, 502] width 611 height 27
paste input "Kids OR GDH Franchise & Products - Gabby's Dollhouse: The Movie - UPT - TS"
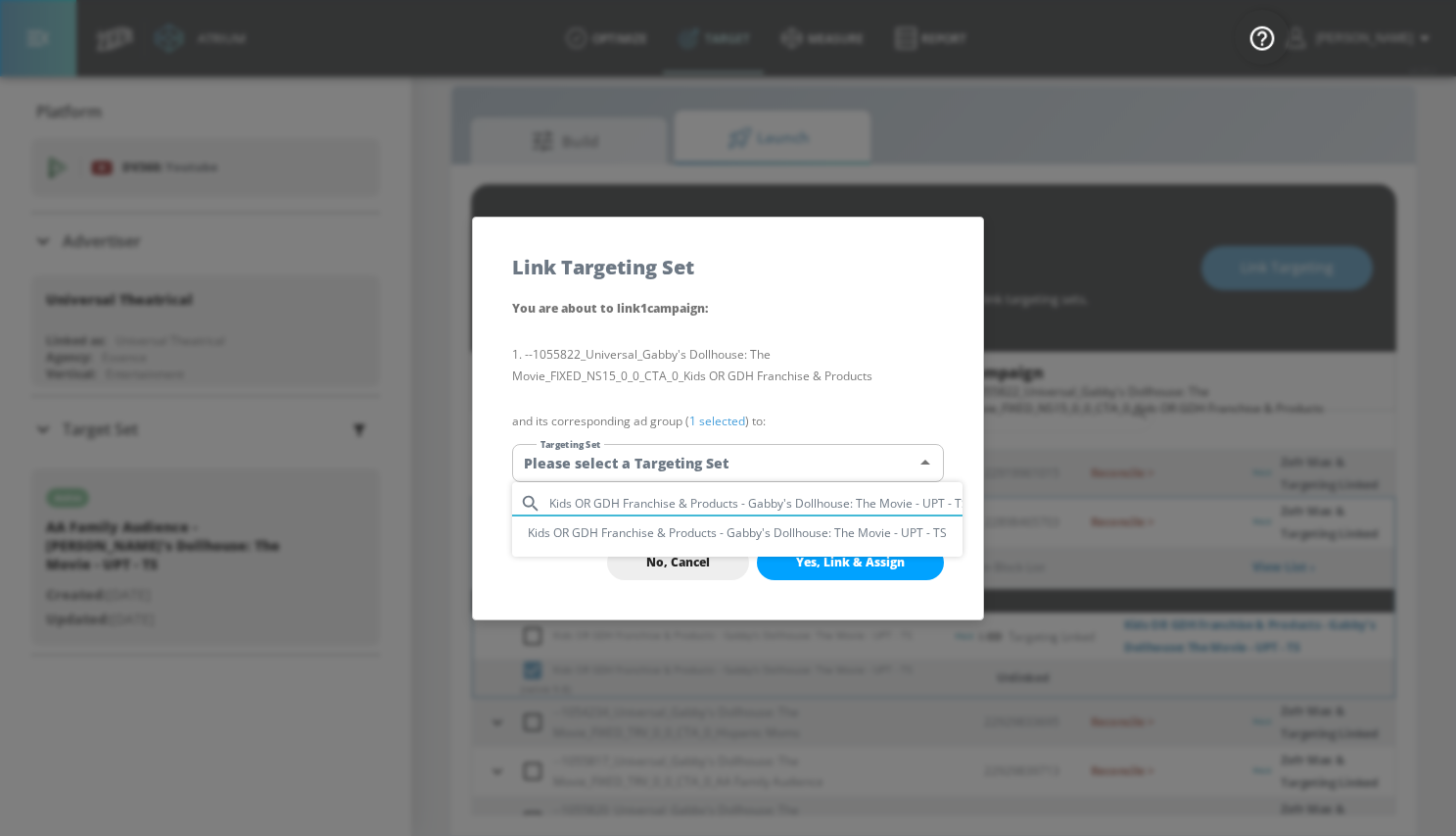
scroll to position [0, 6]
type input "Kids OR GDH Franchise & Products - Gabby's Dollhouse: The Movie - UPT - TS"
click at [588, 530] on li "Kids OR GDH Franchise & Products - Gabby's Dollhouse: The Movie - UPT - TS" at bounding box center [737, 532] width 451 height 33
type input "826dc27d-bce3-4dfa-bfb0-04693e099f97"
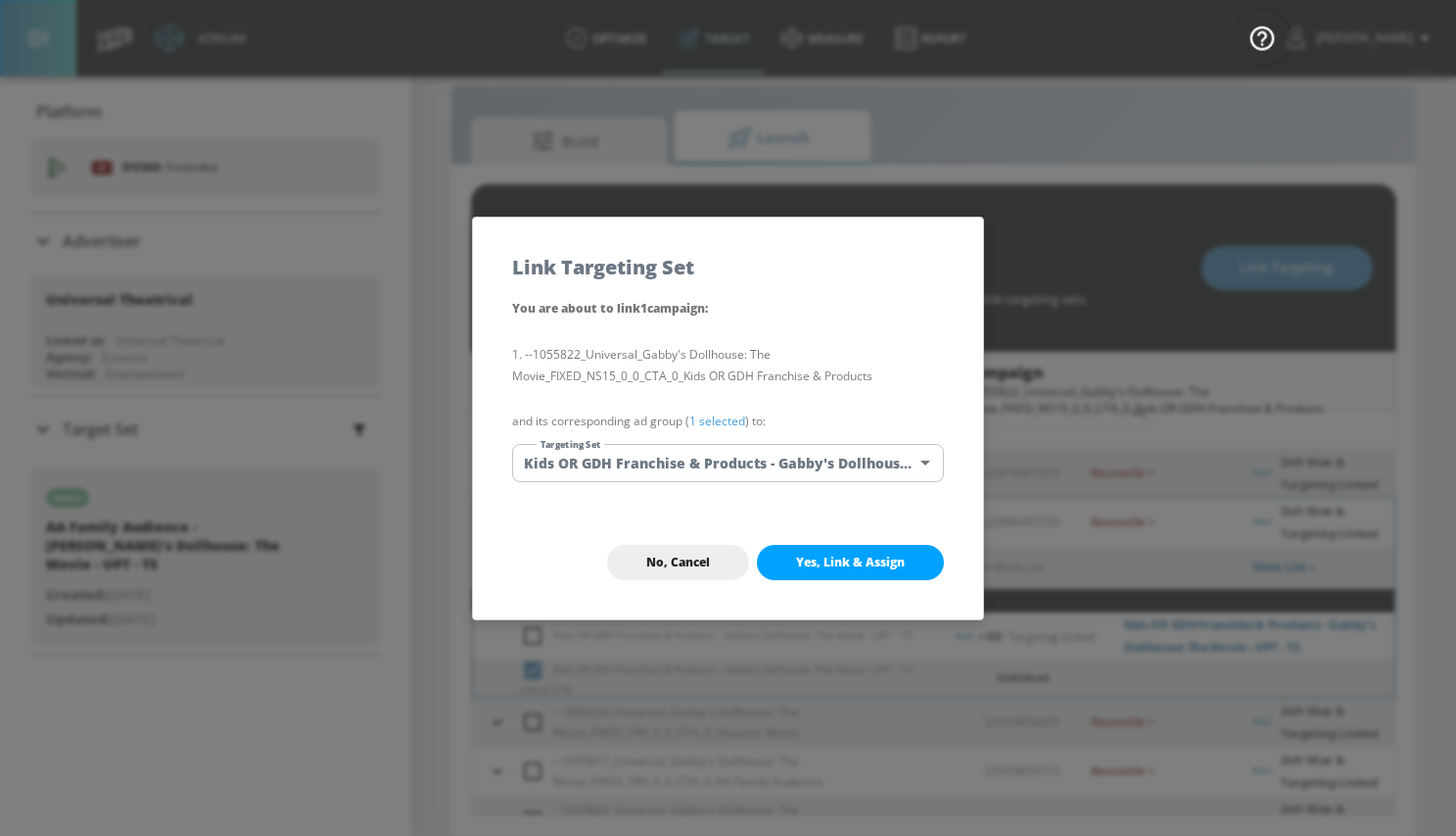
click at [784, 563] on button "Yes, Link & Assign" at bounding box center [850, 563] width 187 height 36
checkbox input "true"
checkbox input "false"
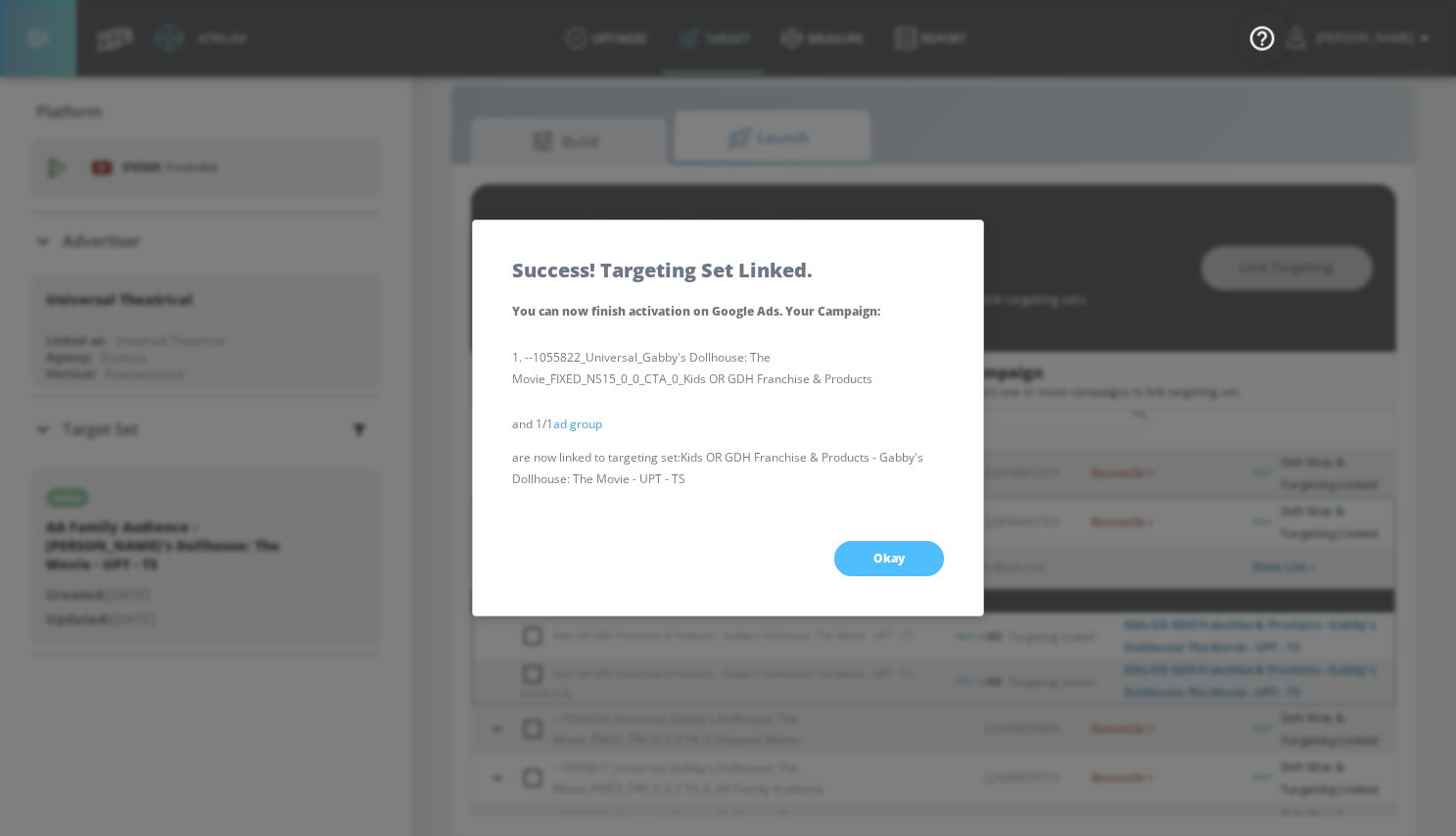
click at [859, 552] on button "Okay" at bounding box center [889, 559] width 109 height 36
checkbox input "true"
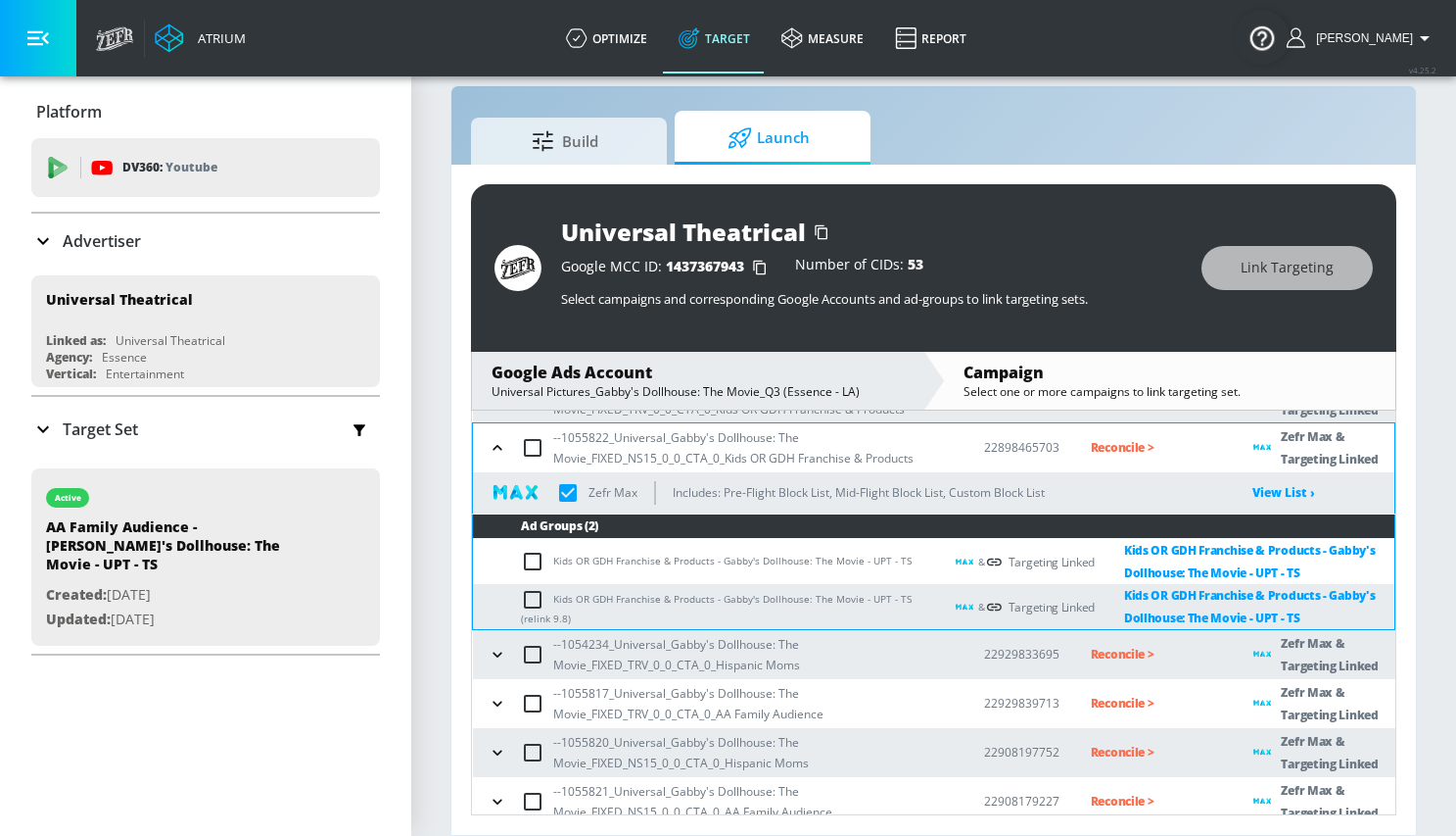
scroll to position [150, 0]
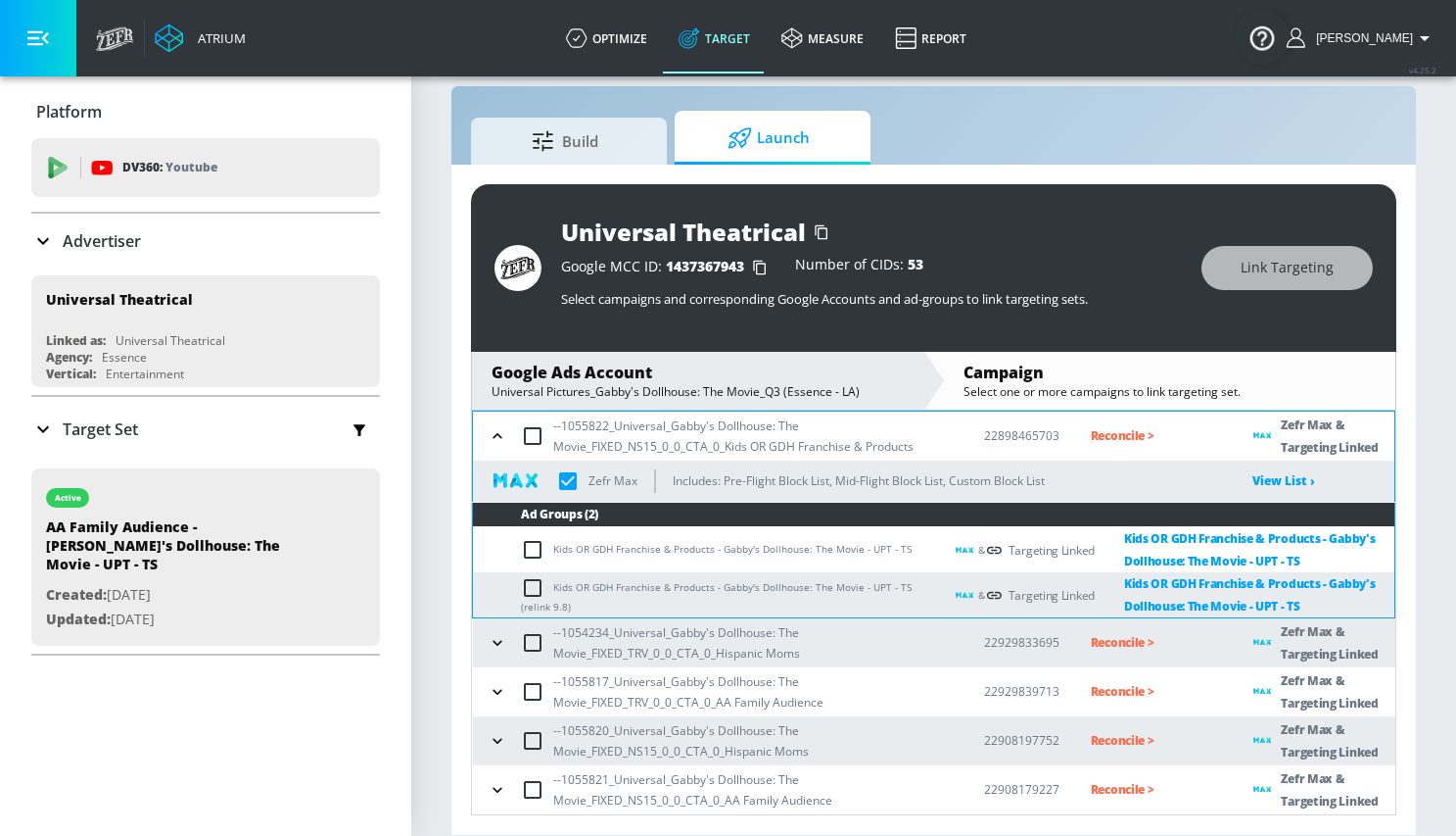
click at [493, 430] on icon "button" at bounding box center [497, 436] width 20 height 20
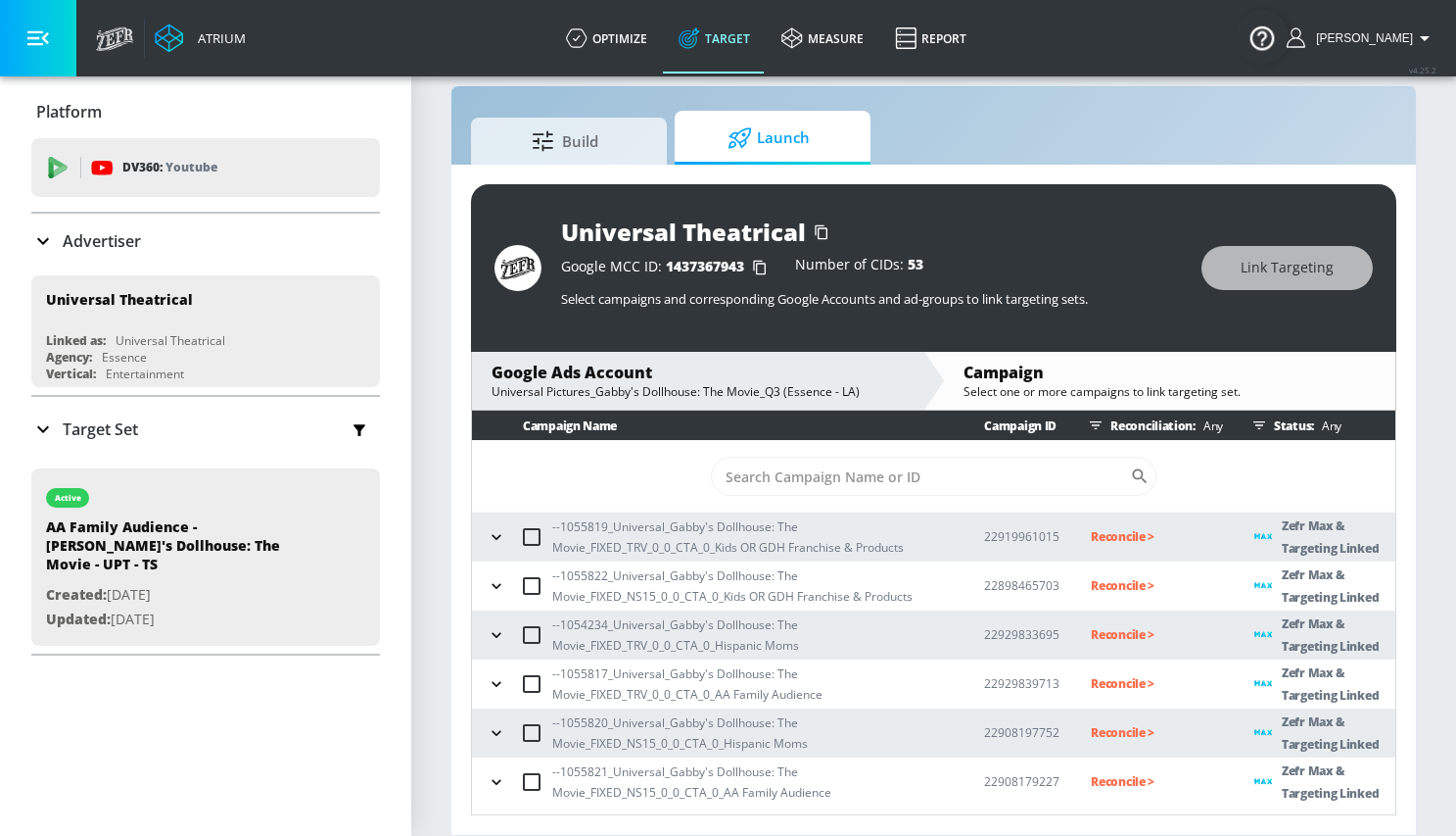
scroll to position [0, 0]
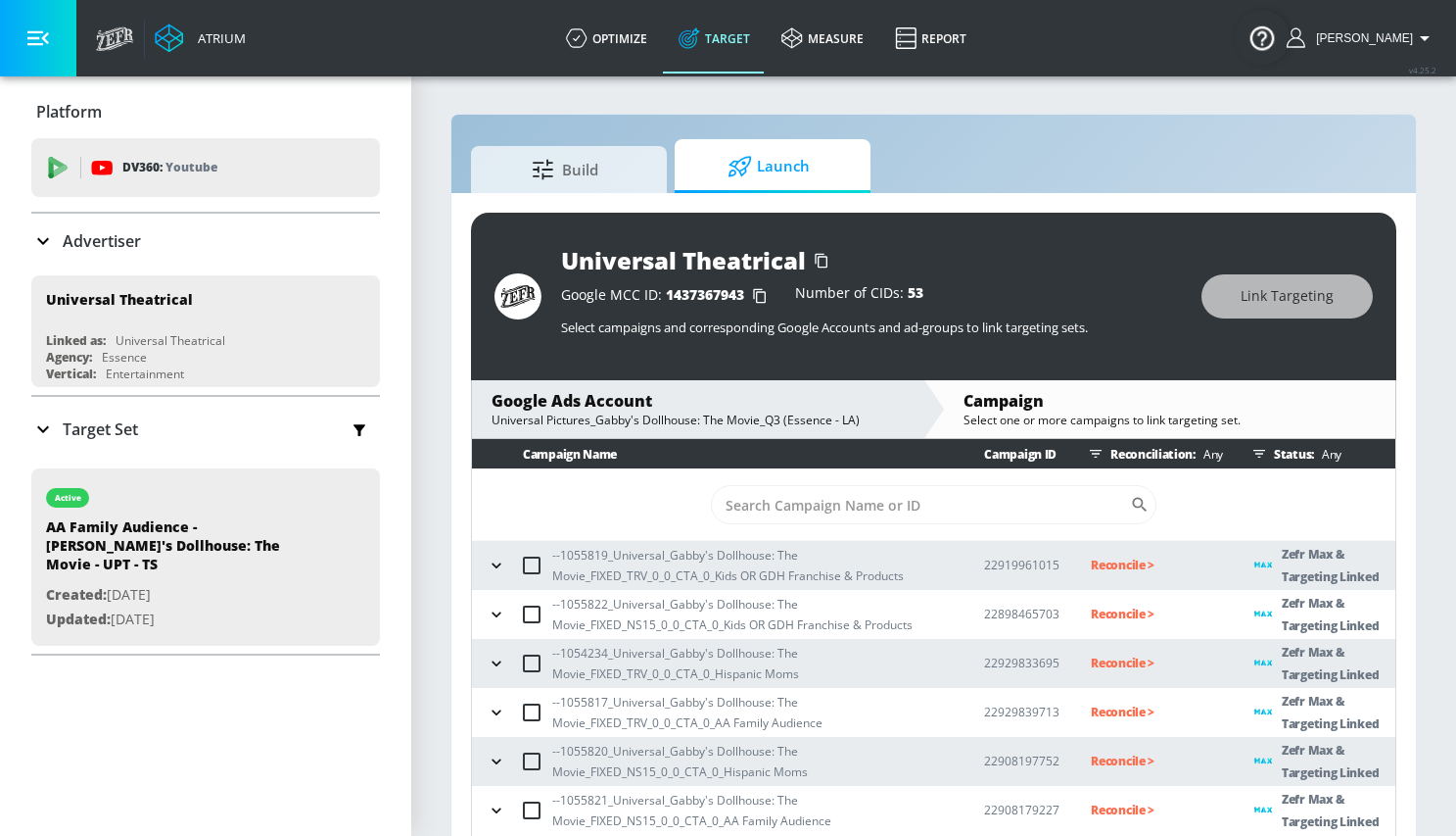
click at [496, 662] on icon "button" at bounding box center [496, 663] width 20 height 20
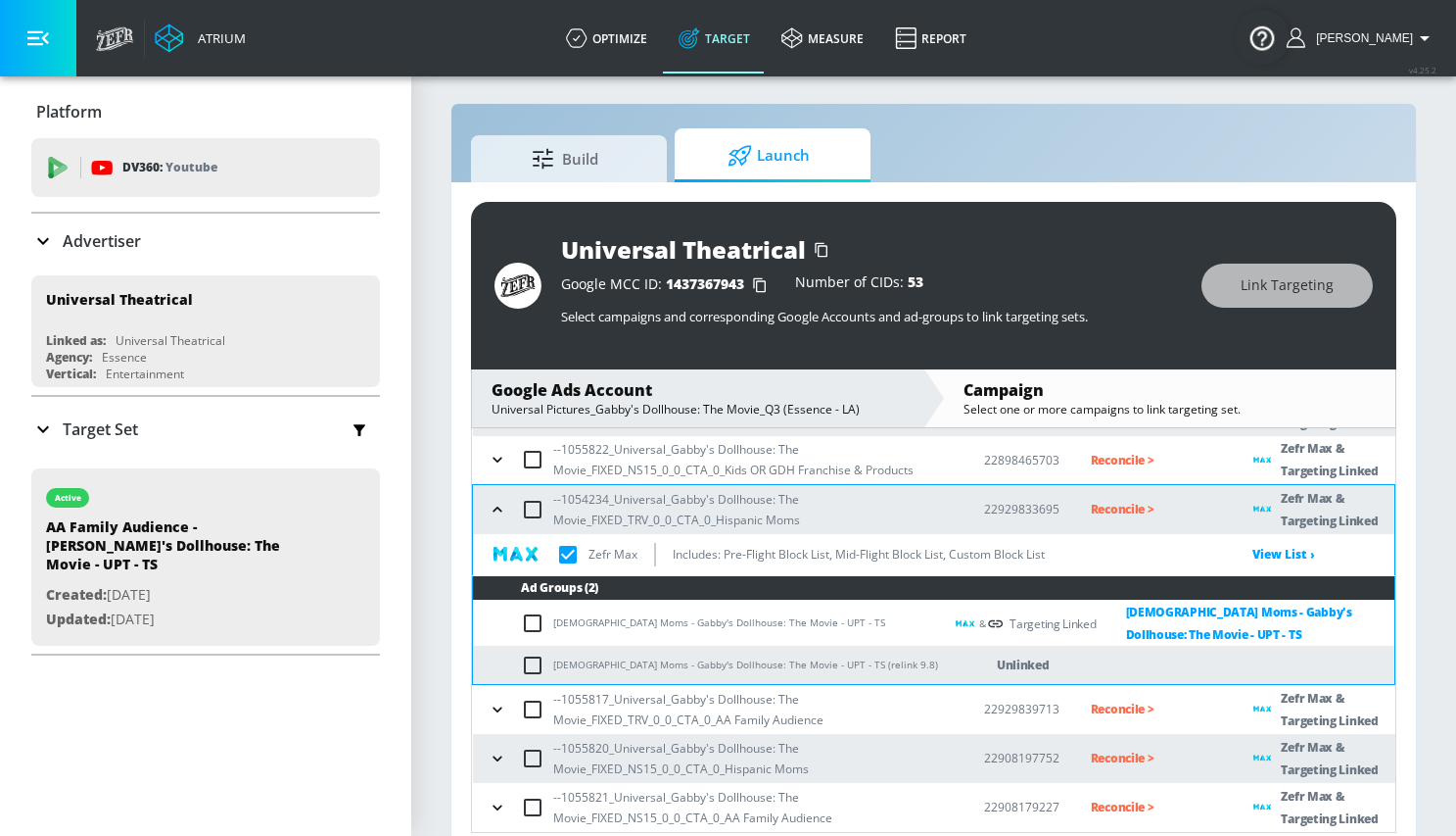
scroll to position [12, 0]
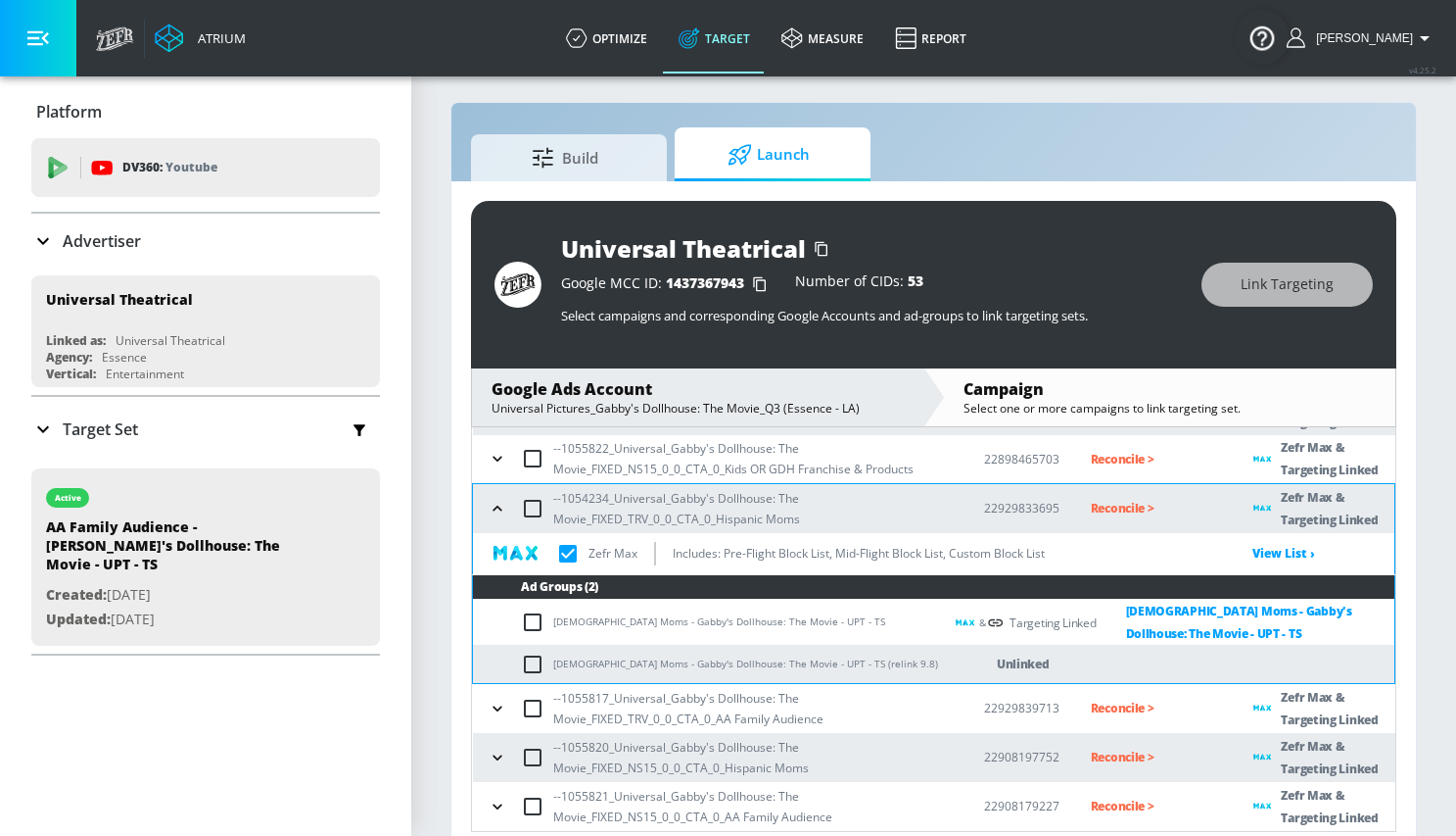
click at [527, 661] on input "checkbox" at bounding box center [537, 664] width 33 height 24
checkbox input "true"
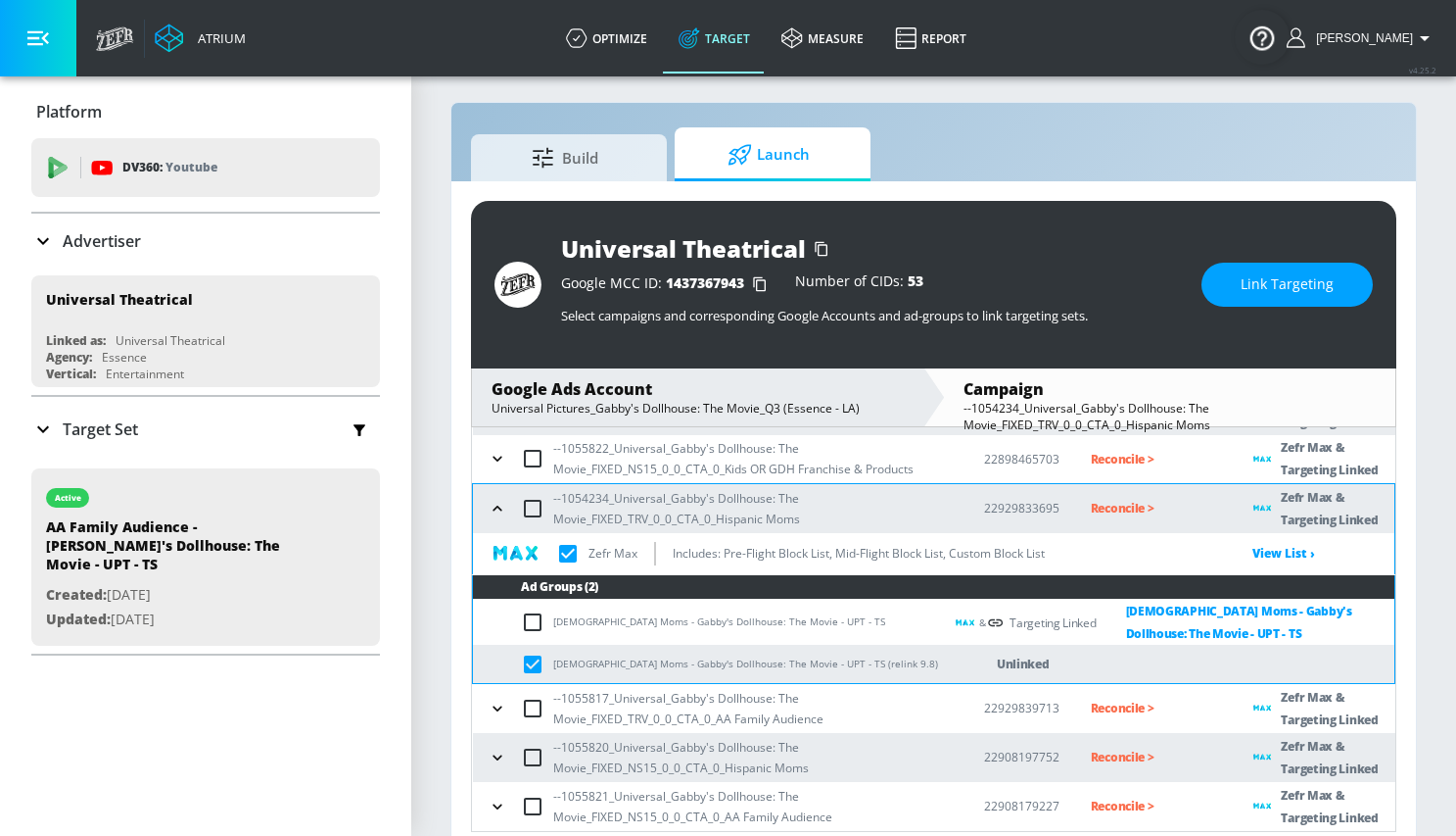
click at [1233, 297] on button "Link Targeting" at bounding box center [1287, 284] width 172 height 44
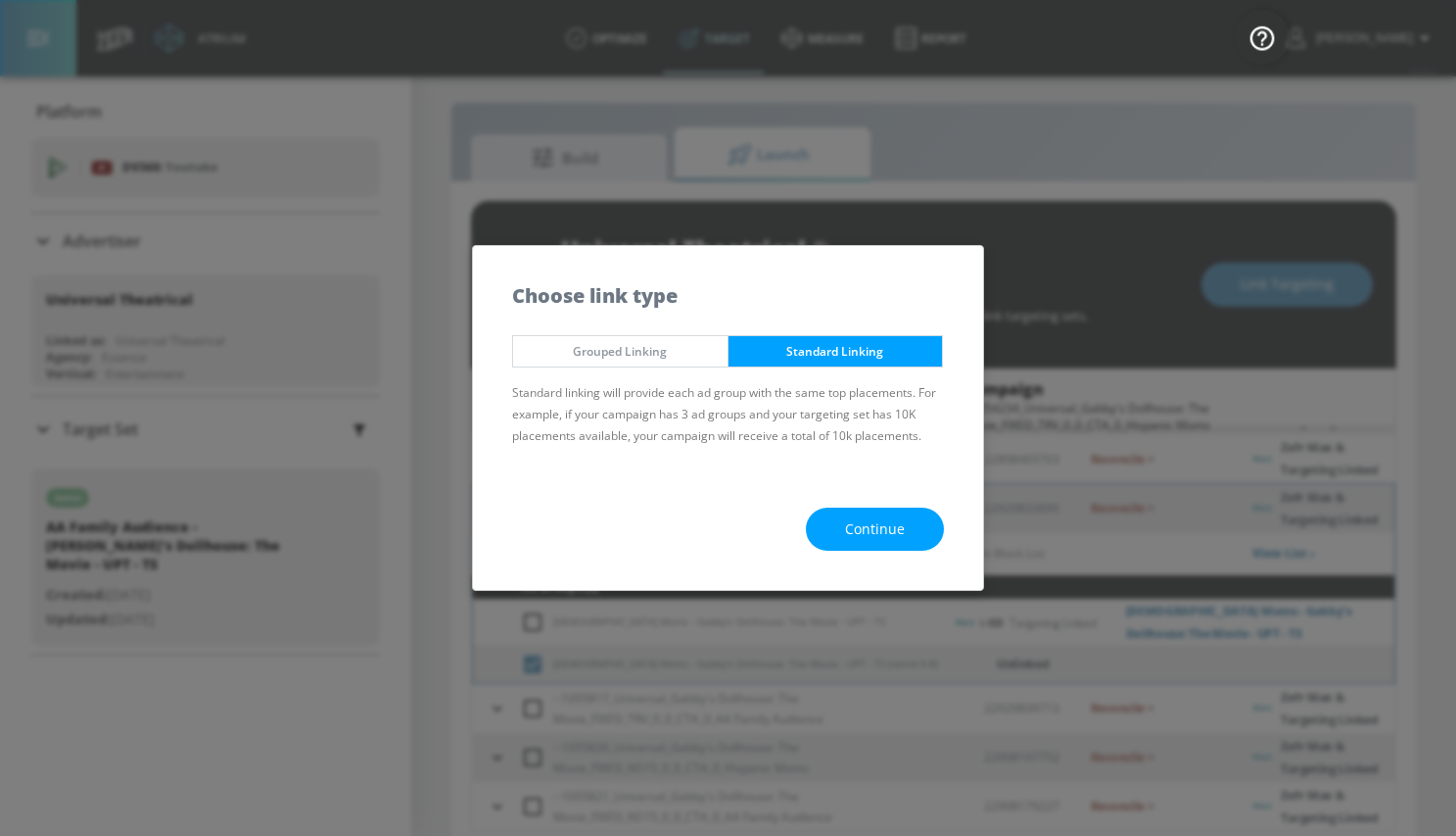
click at [874, 530] on span "Continue" at bounding box center [875, 529] width 60 height 25
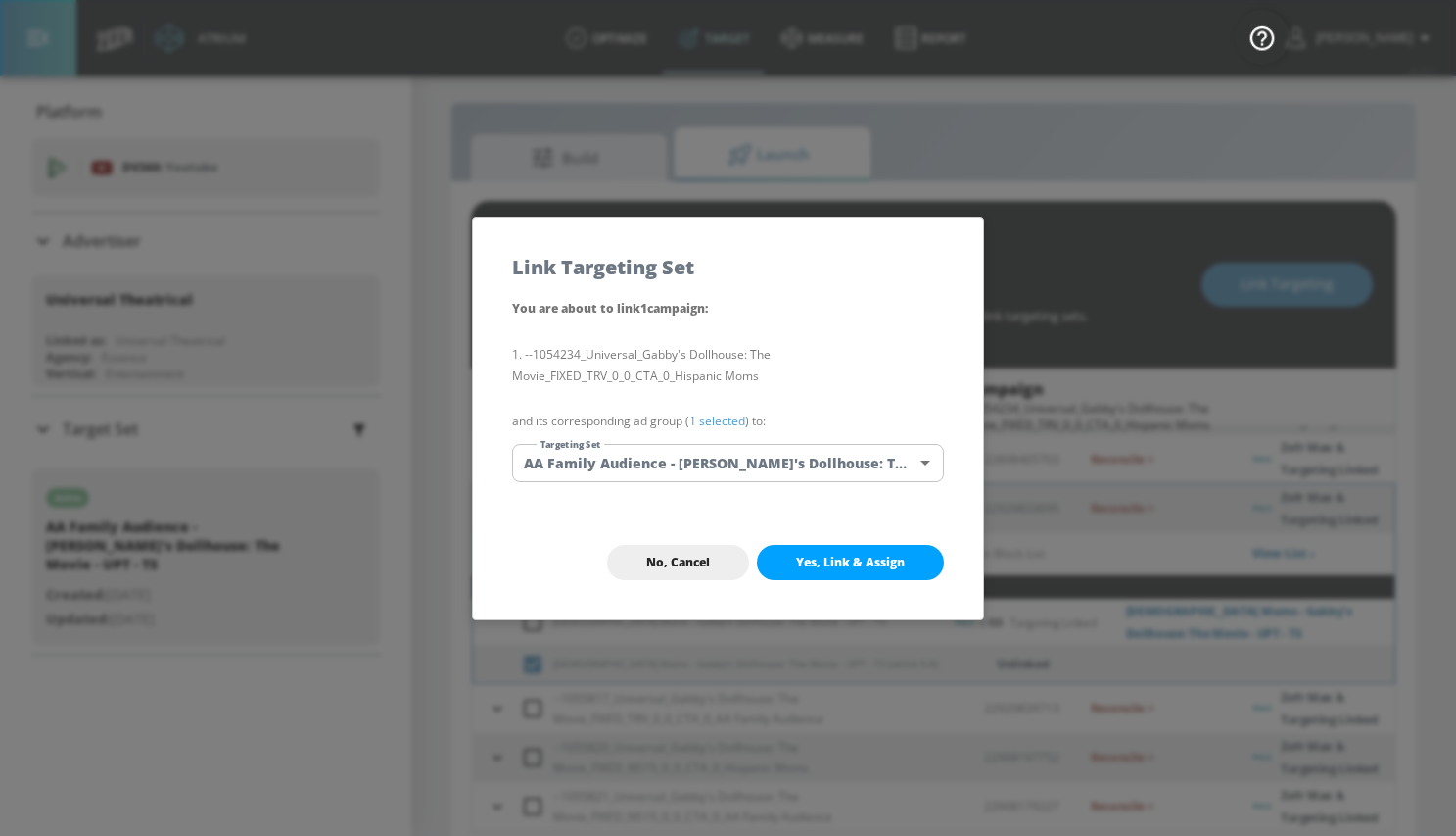
click at [704, 449] on body "Atrium optimize Target measure Report optimize Target measure Report v 4.25.2 M…" at bounding box center [728, 419] width 1456 height 864
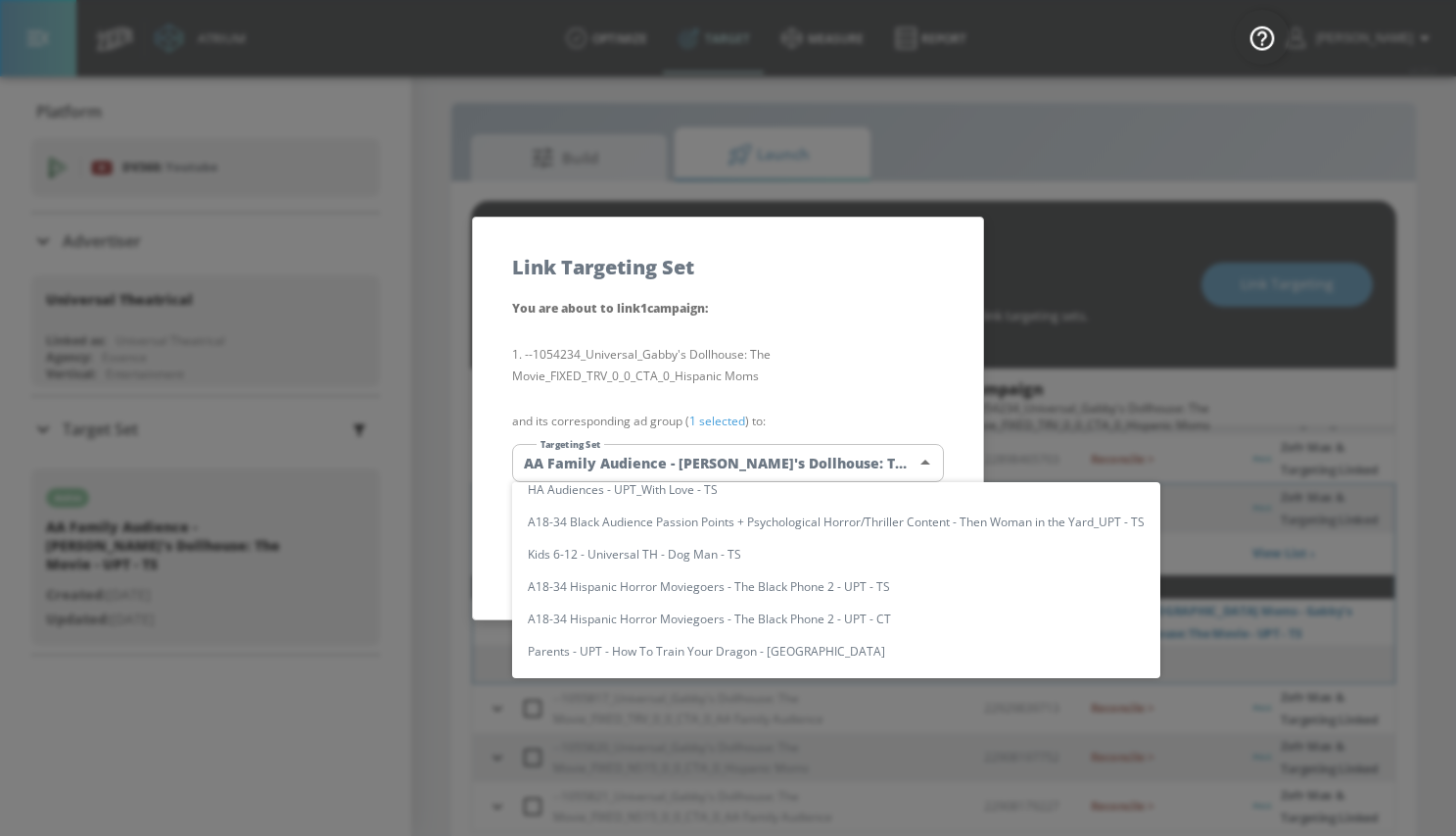
scroll to position [0, 0]
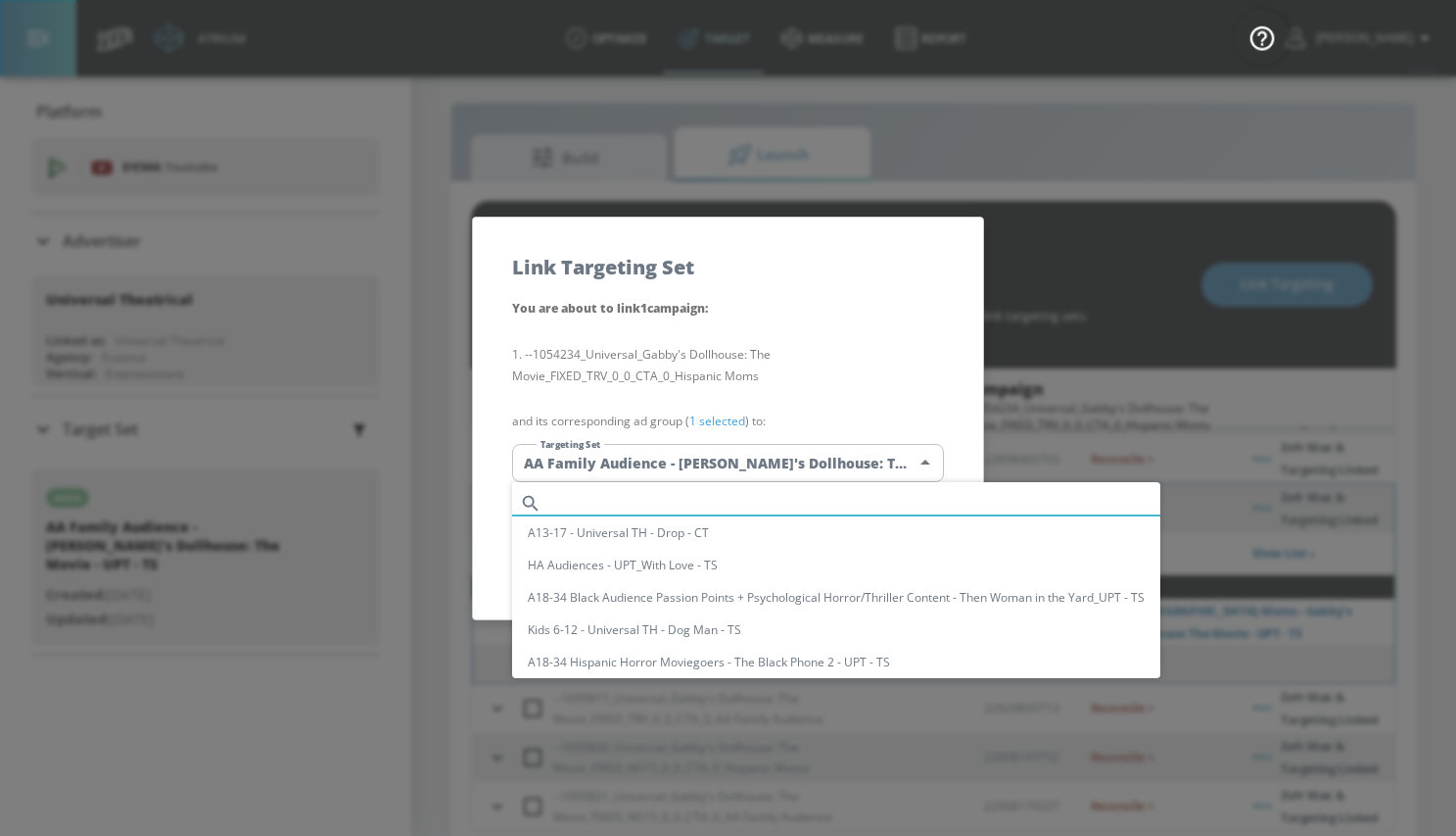
click at [607, 493] on input "text" at bounding box center [854, 502] width 611 height 27
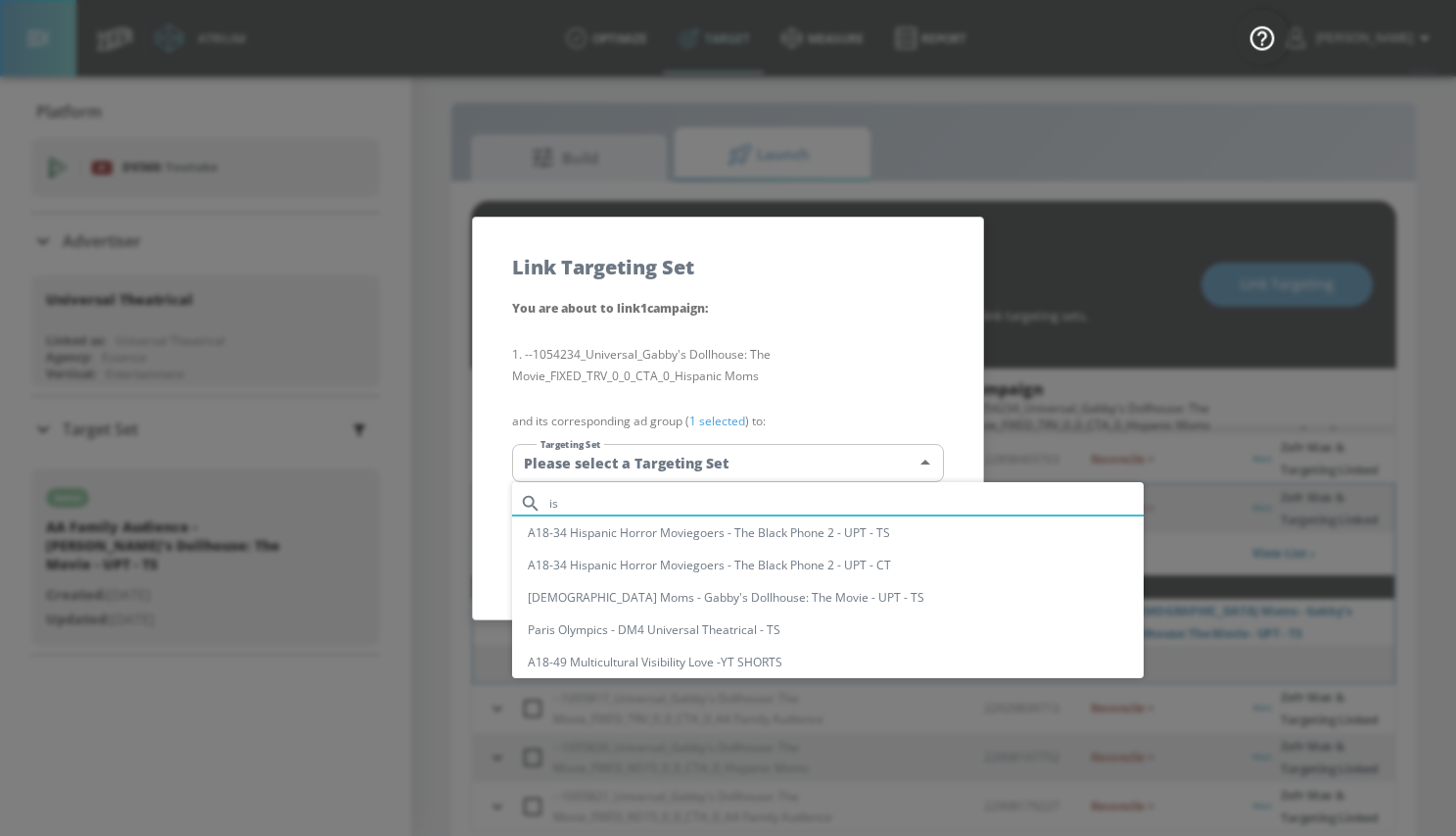
type input "i"
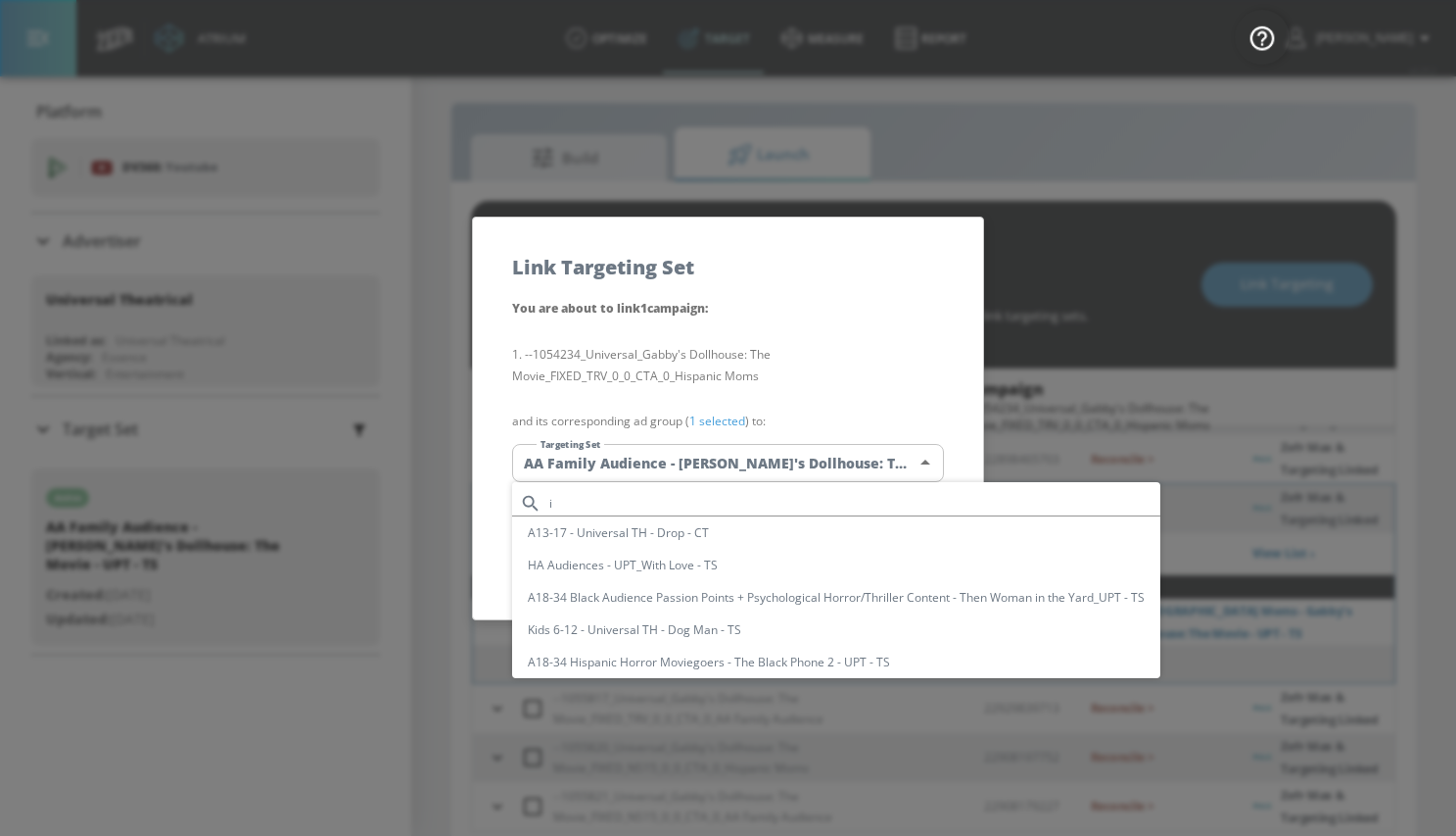
click at [581, 498] on input "i" at bounding box center [854, 502] width 611 height 27
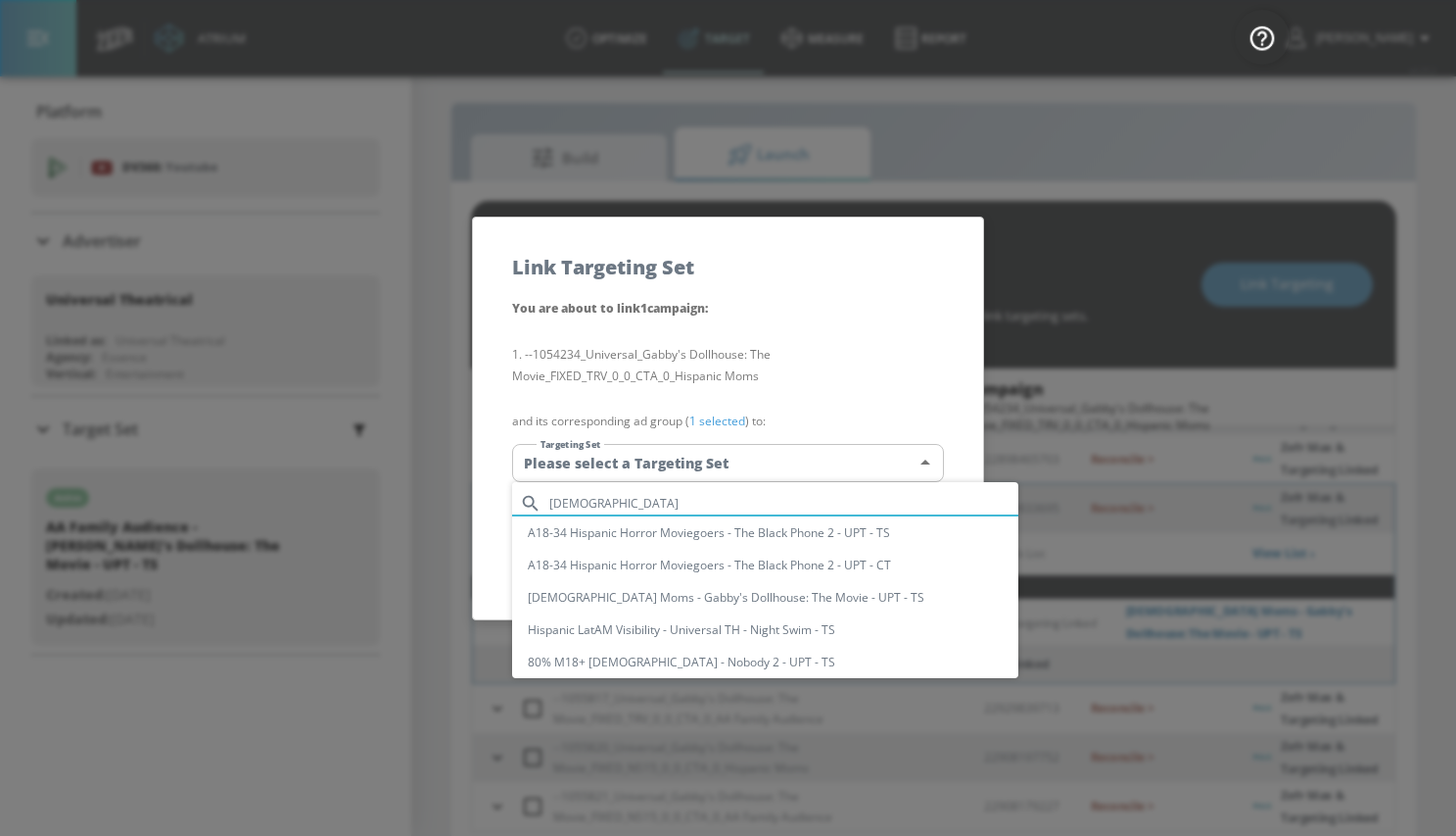
type input "hispani"
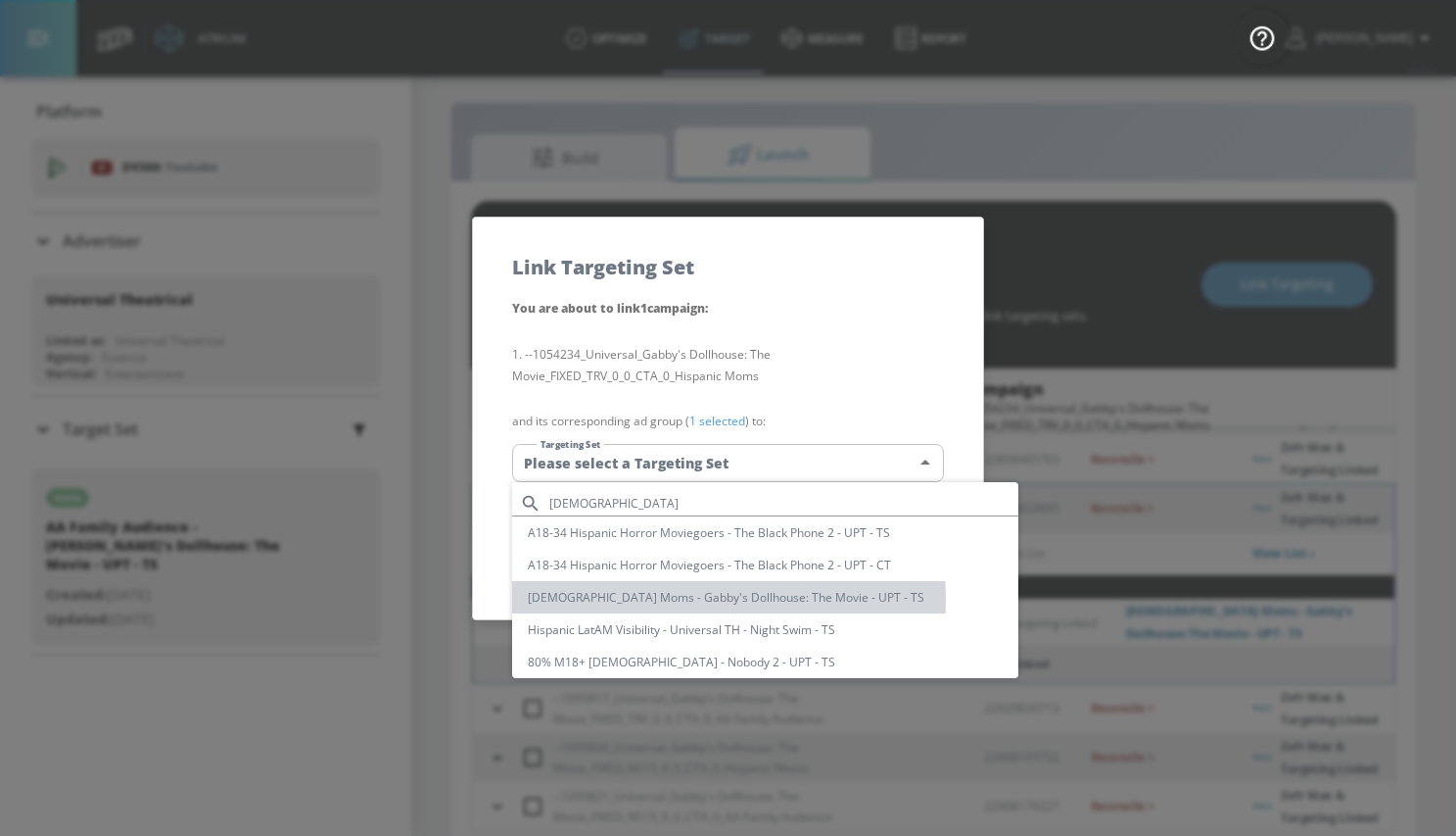
click at [596, 599] on li "Hispanic Moms - Gabby's Dollhouse: The Movie - UPT - TS" at bounding box center [764, 597] width 506 height 33
type input "59e1cd6d-9913-483d-be6c-981fee5bb217"
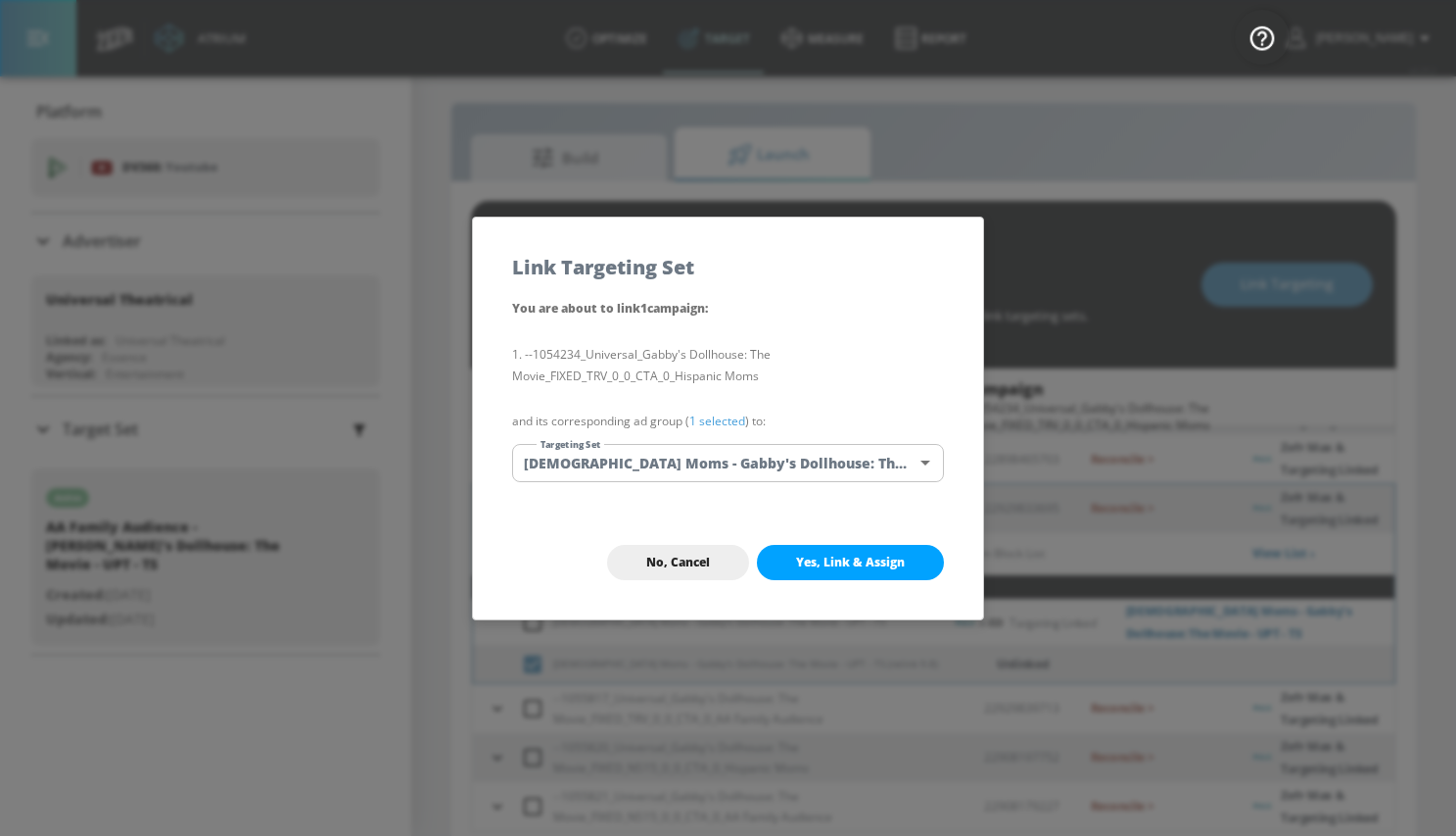
click at [793, 563] on button "Yes, Link & Assign" at bounding box center [850, 563] width 187 height 36
checkbox input "true"
checkbox input "false"
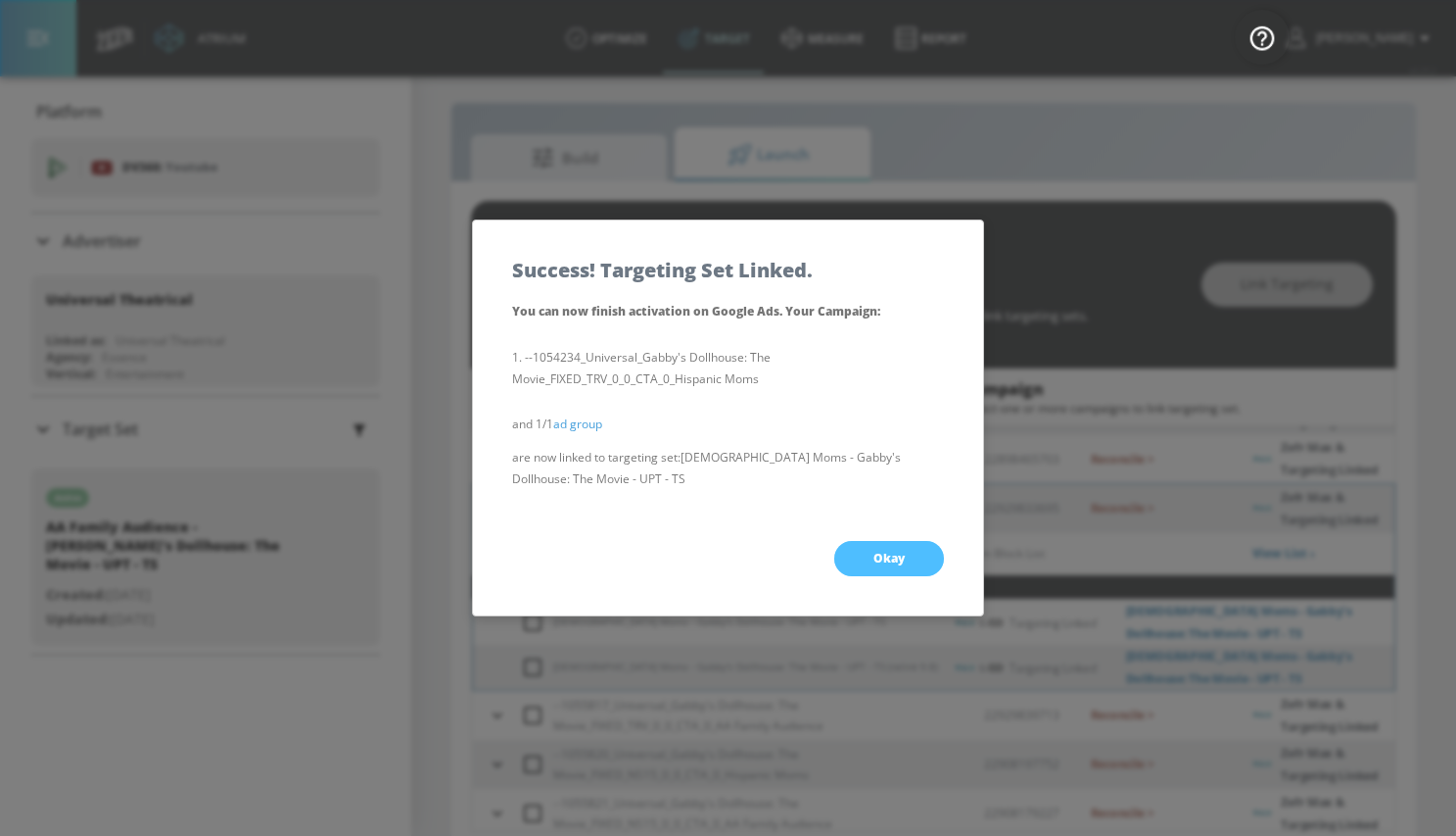
click at [860, 566] on button "Okay" at bounding box center [889, 559] width 109 height 36
checkbox input "true"
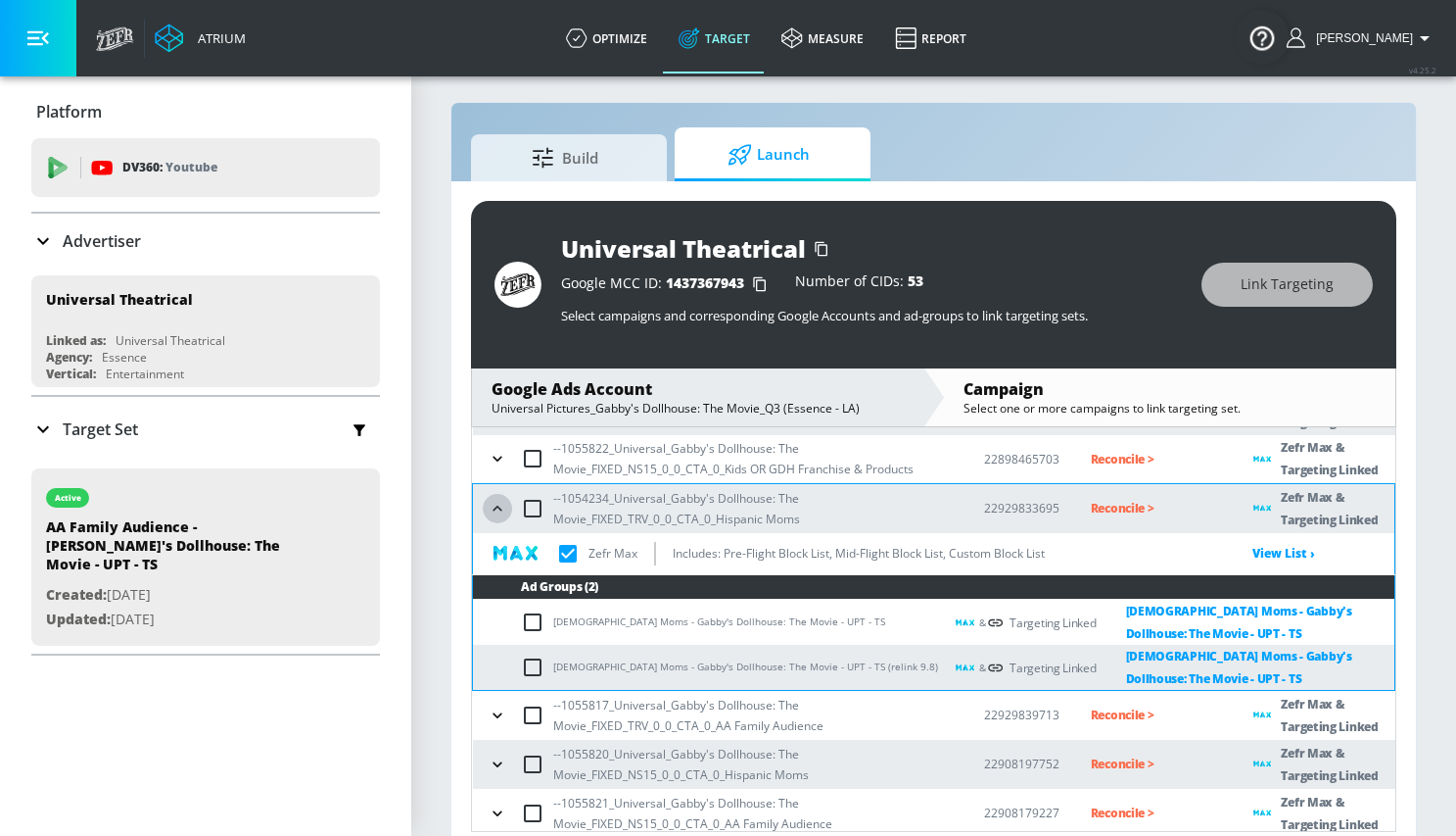
click at [496, 502] on icon "button" at bounding box center [497, 508] width 20 height 20
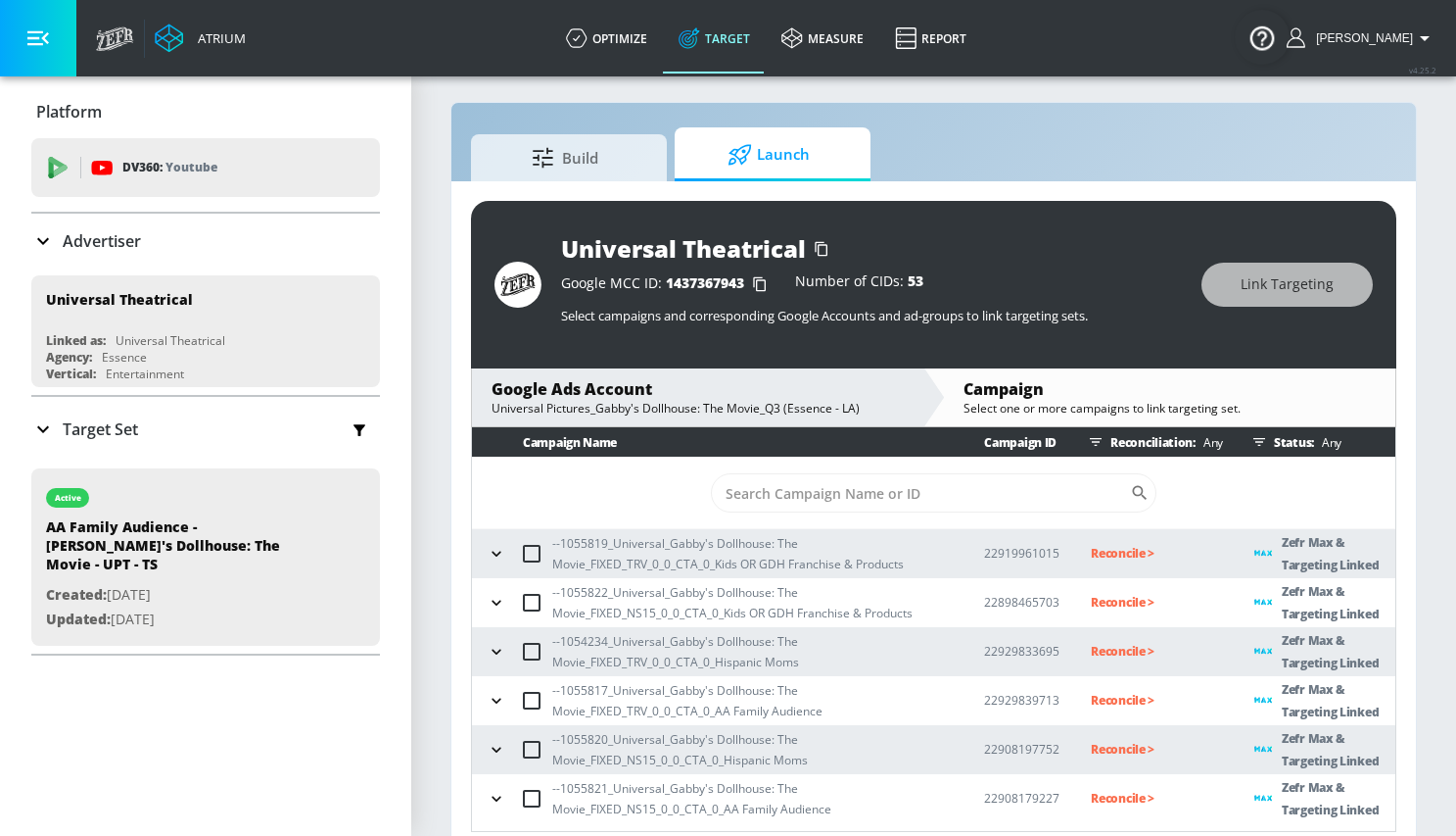
click at [491, 703] on icon "button" at bounding box center [496, 701] width 20 height 20
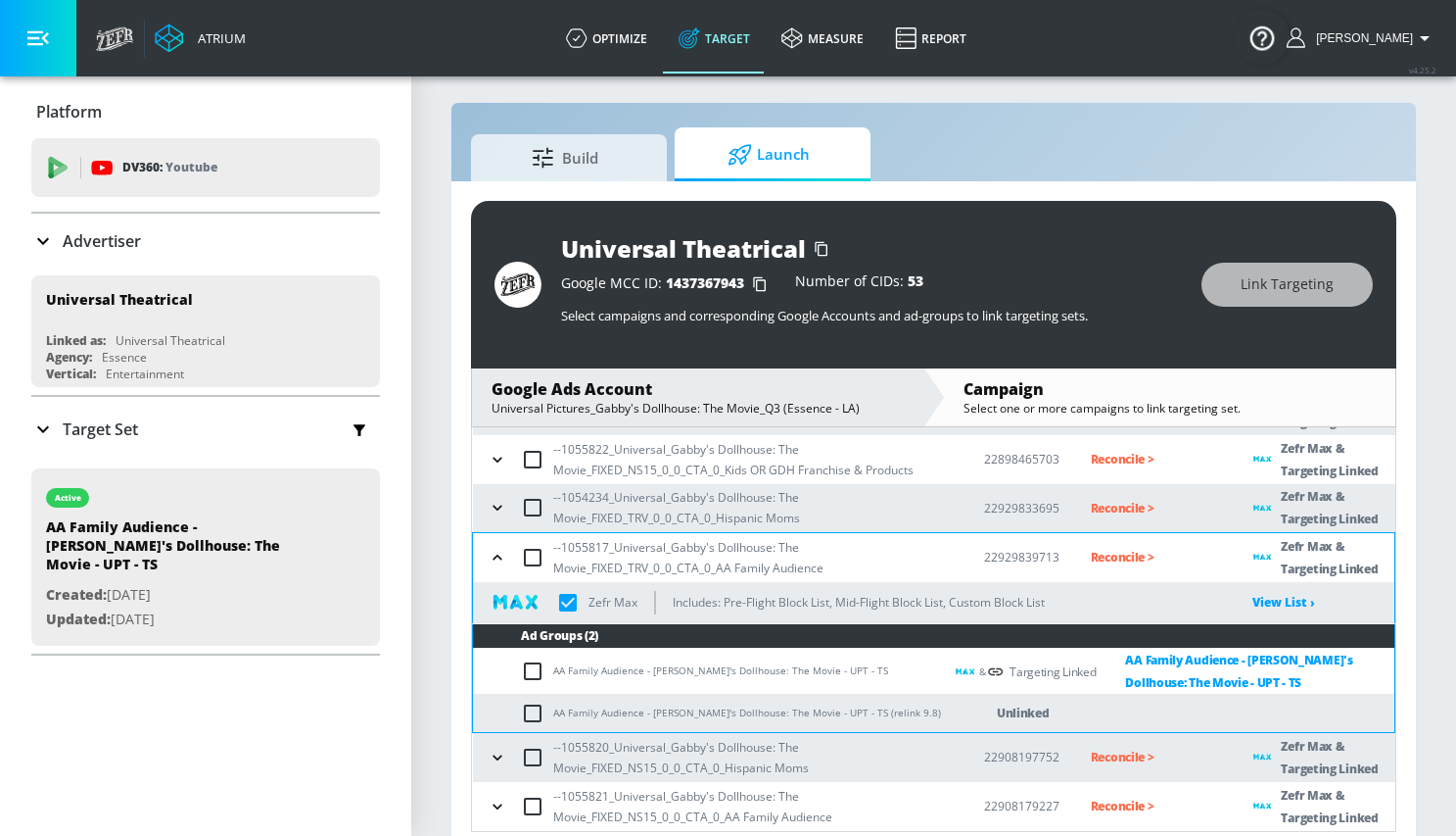
scroll to position [23, 0]
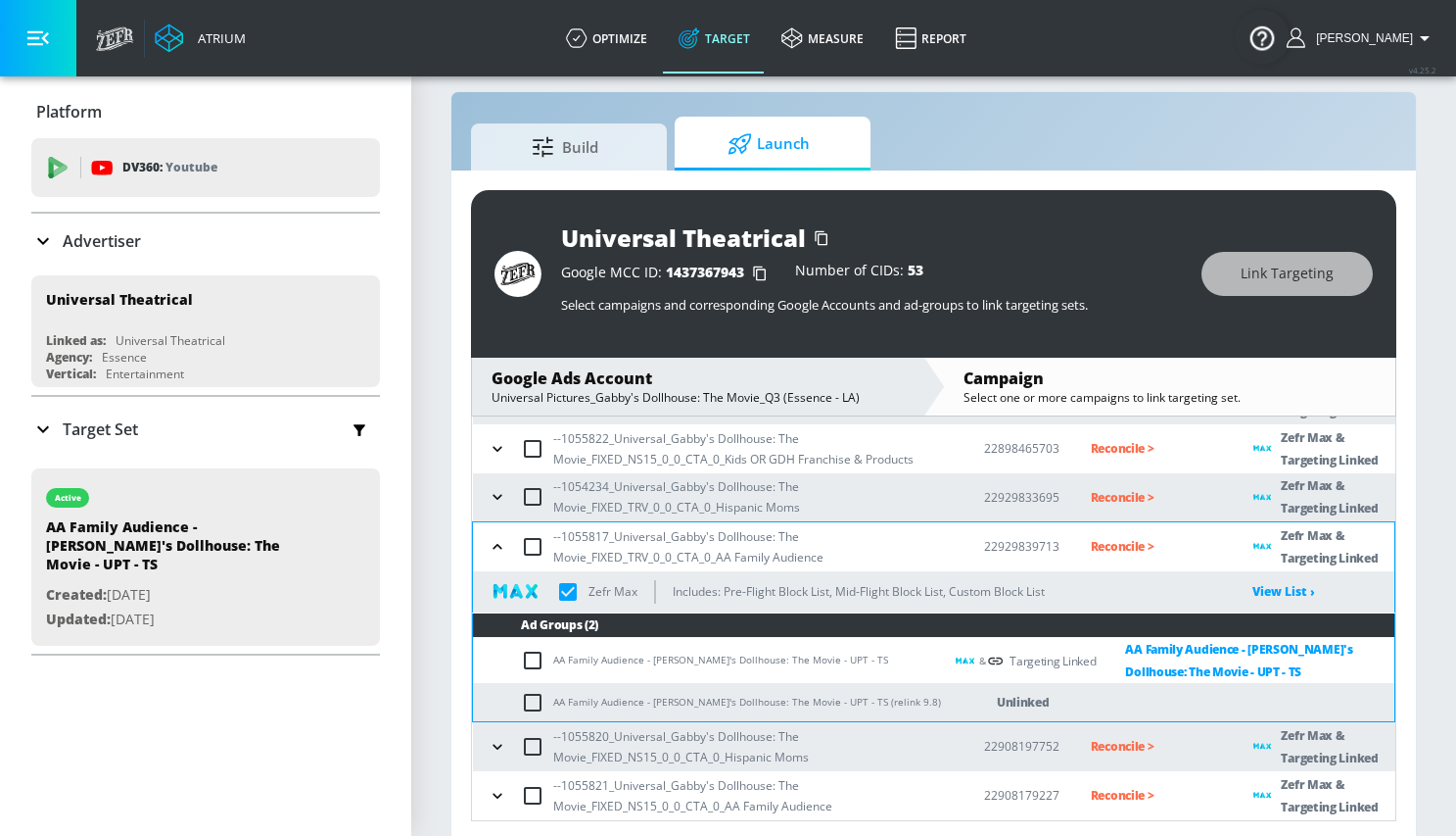
click at [497, 547] on icon "button" at bounding box center [497, 547] width 20 height 20
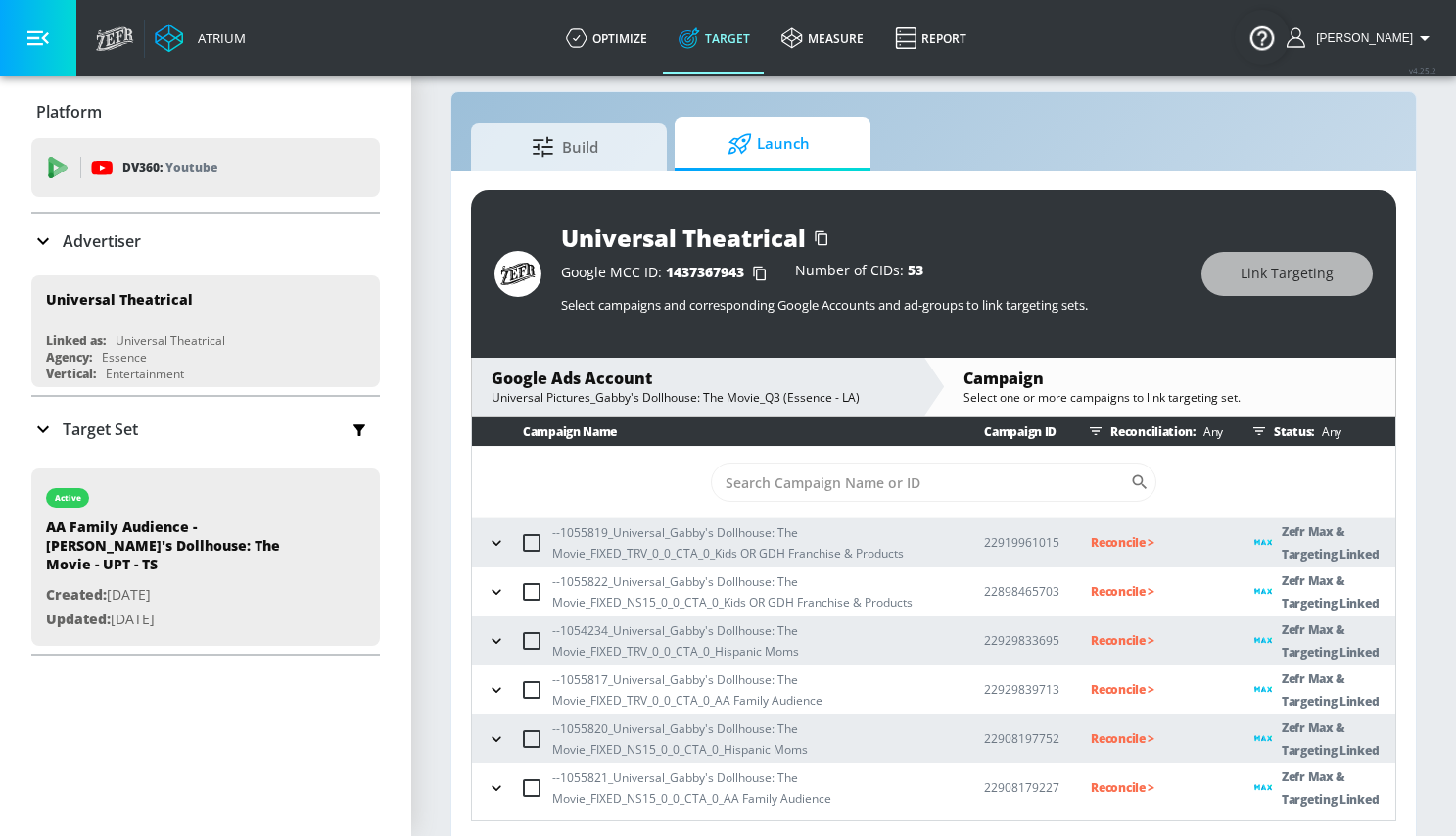
click at [502, 737] on icon "button" at bounding box center [496, 738] width 20 height 20
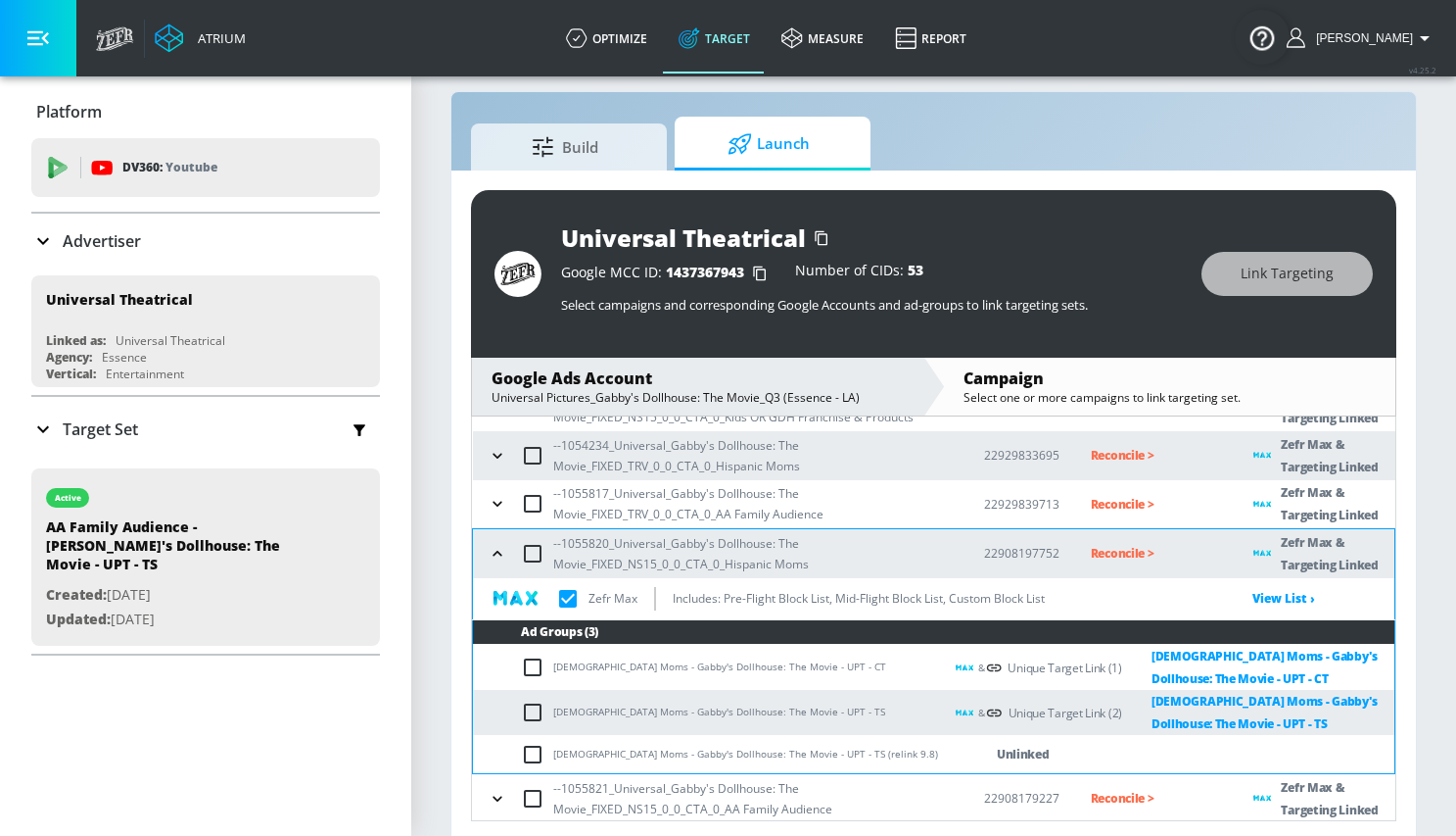
scroll to position [189, 0]
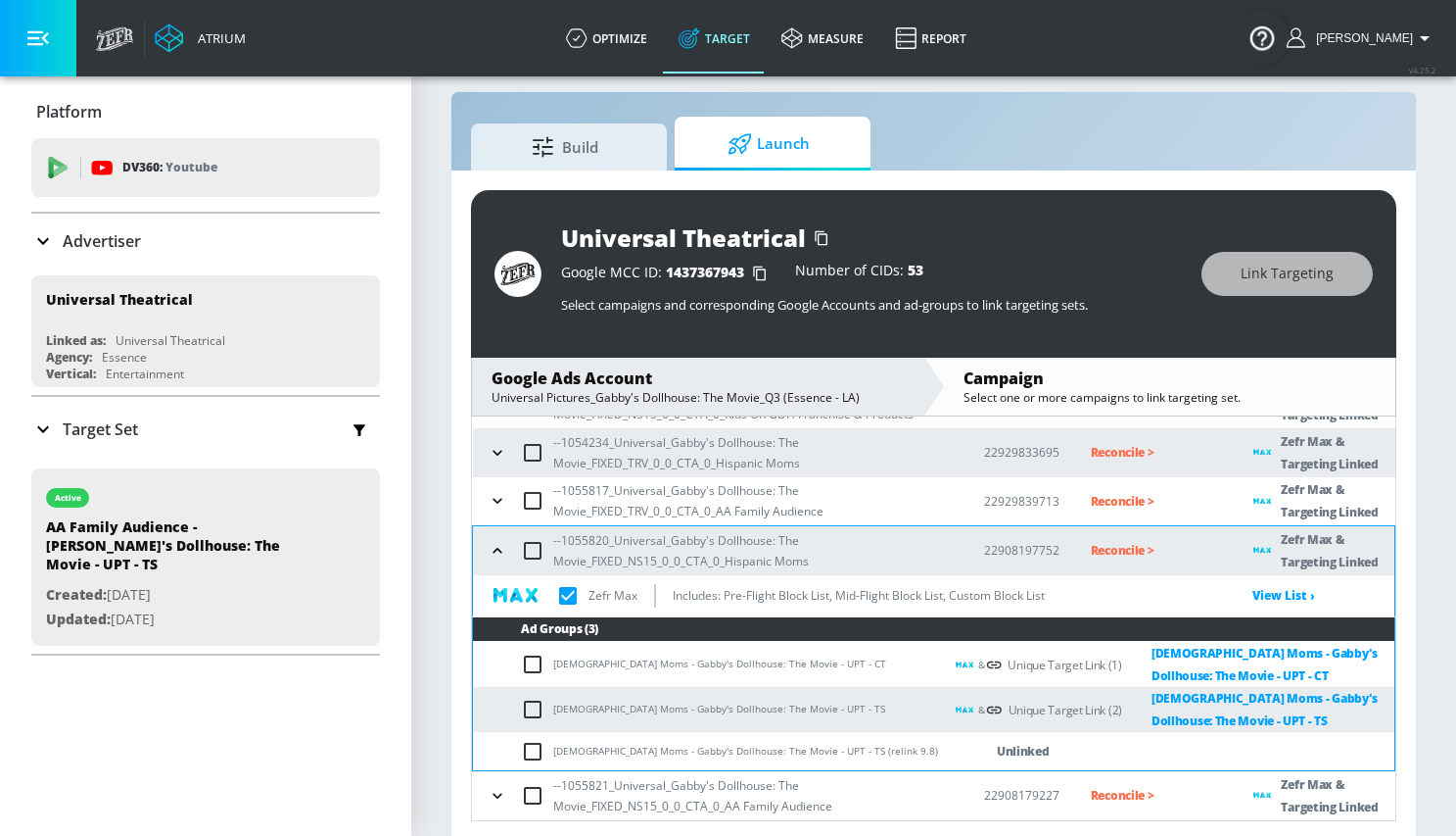
click at [532, 746] on input "checkbox" at bounding box center [537, 751] width 33 height 24
checkbox input "true"
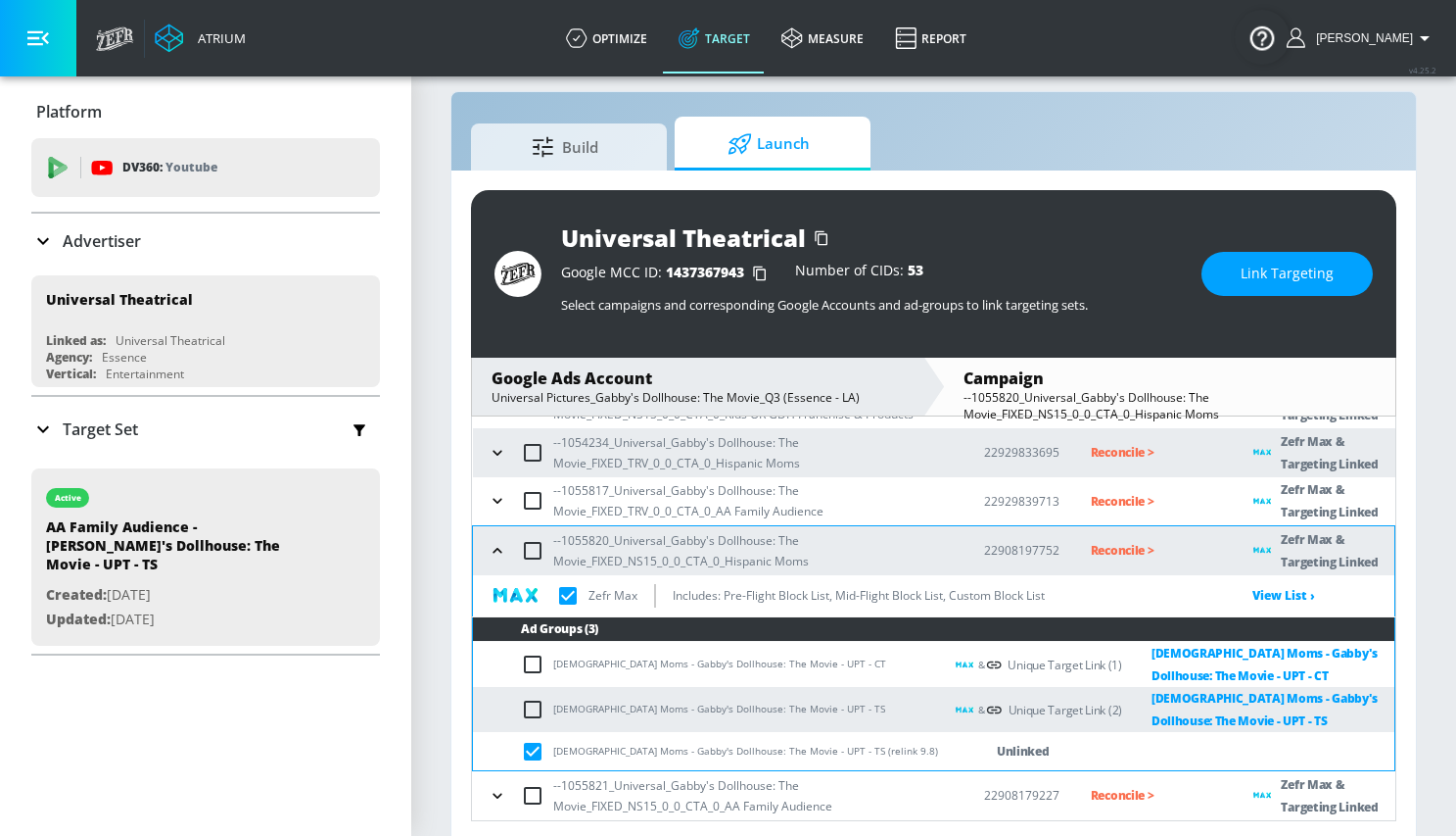
checkbox input "true"
click at [1230, 274] on button "Link Targeting" at bounding box center [1287, 273] width 172 height 44
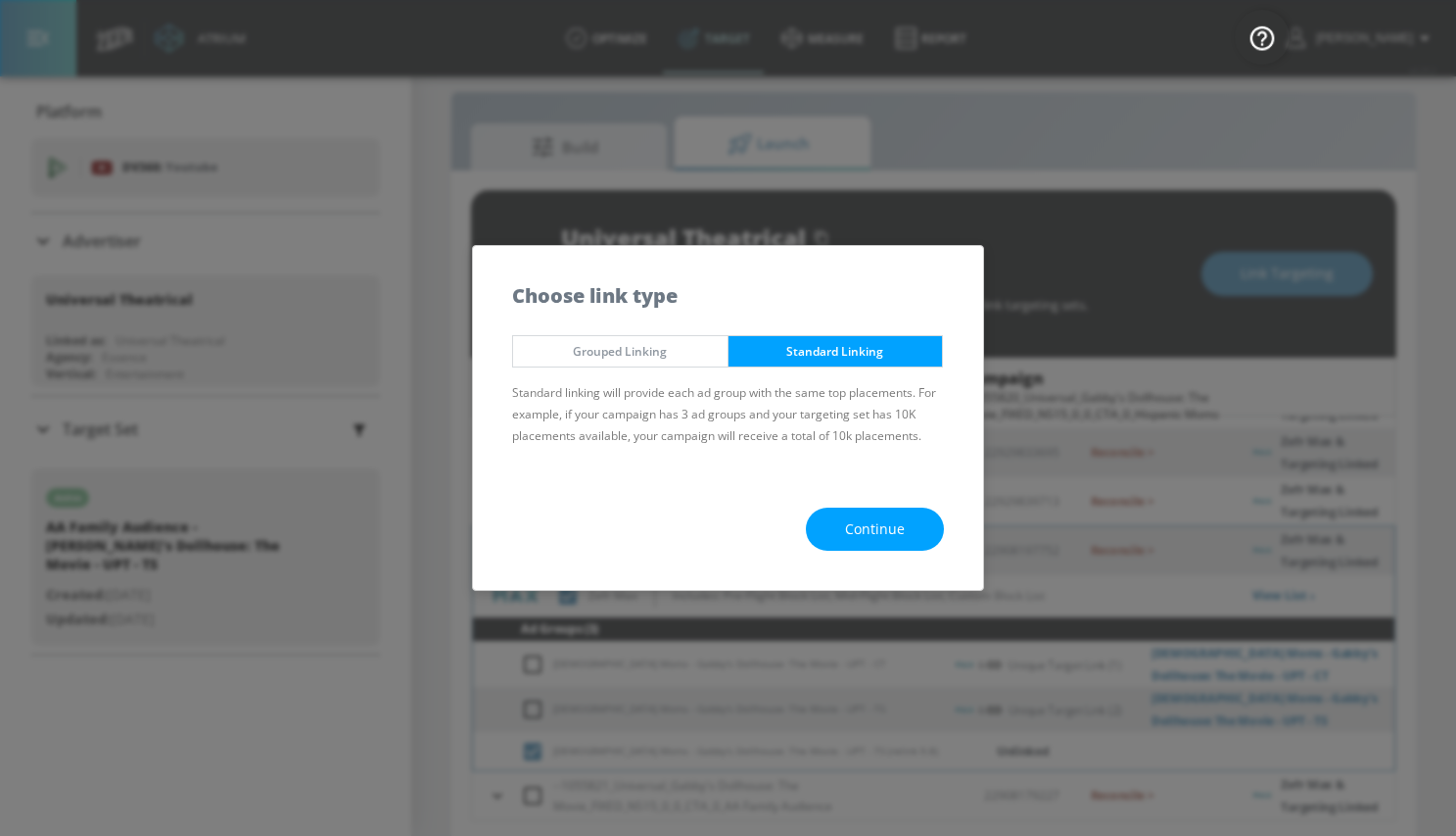
click at [874, 526] on span "Continue" at bounding box center [875, 529] width 60 height 25
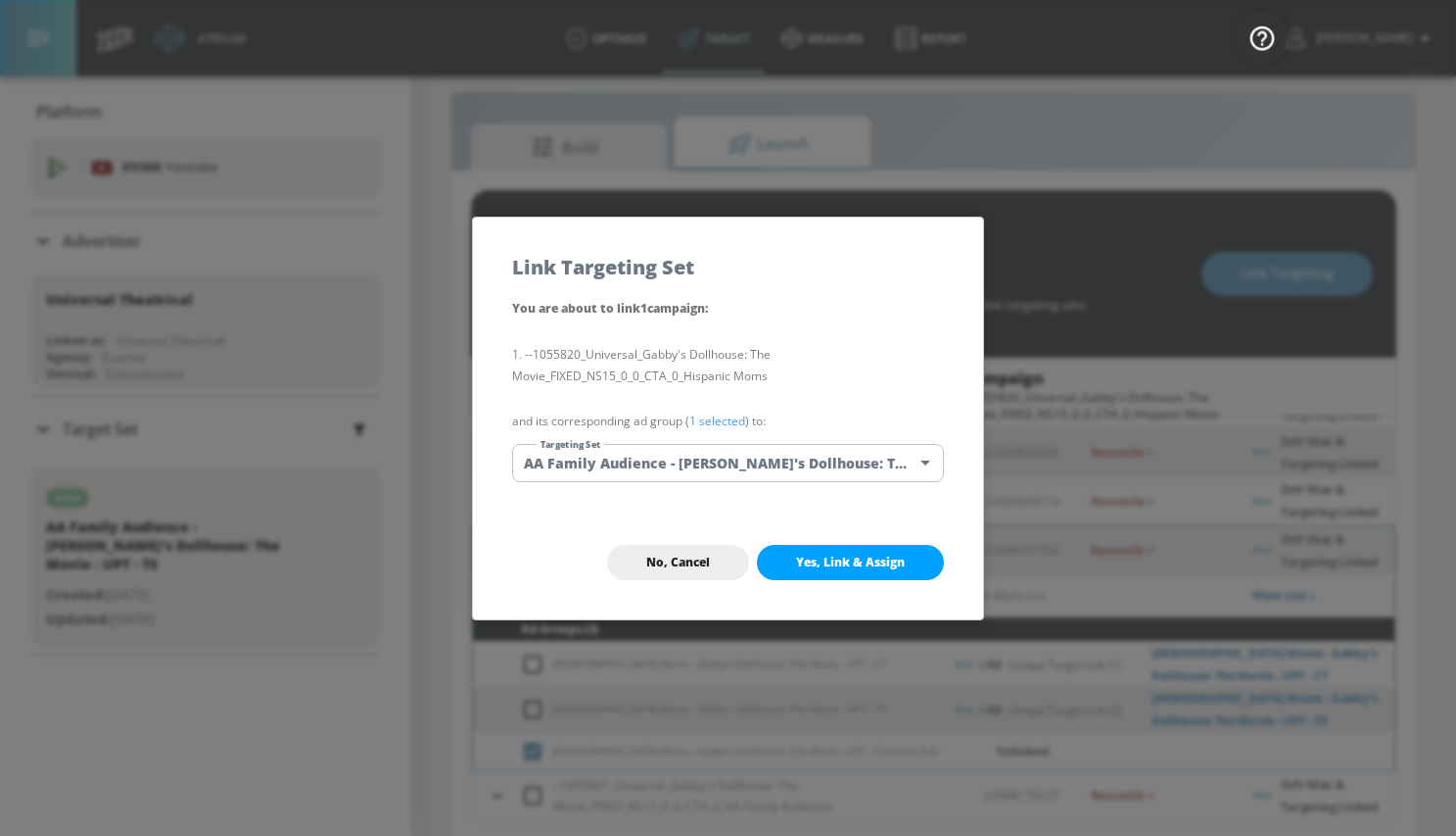
click at [644, 466] on body "Atrium optimize Target measure Report optimize Target measure Report v 4.25.2 M…" at bounding box center [728, 409] width 1456 height 864
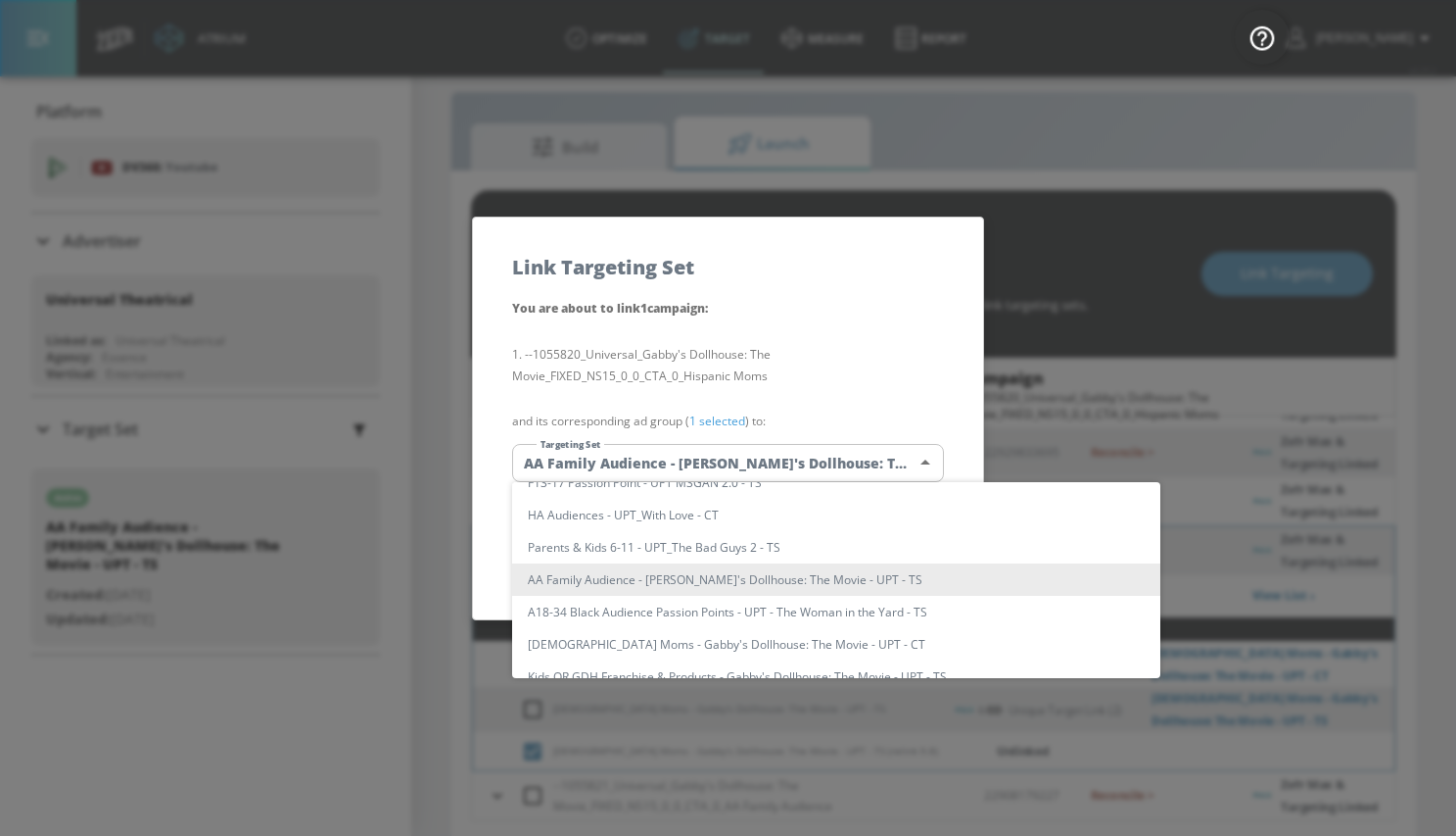
scroll to position [0, 0]
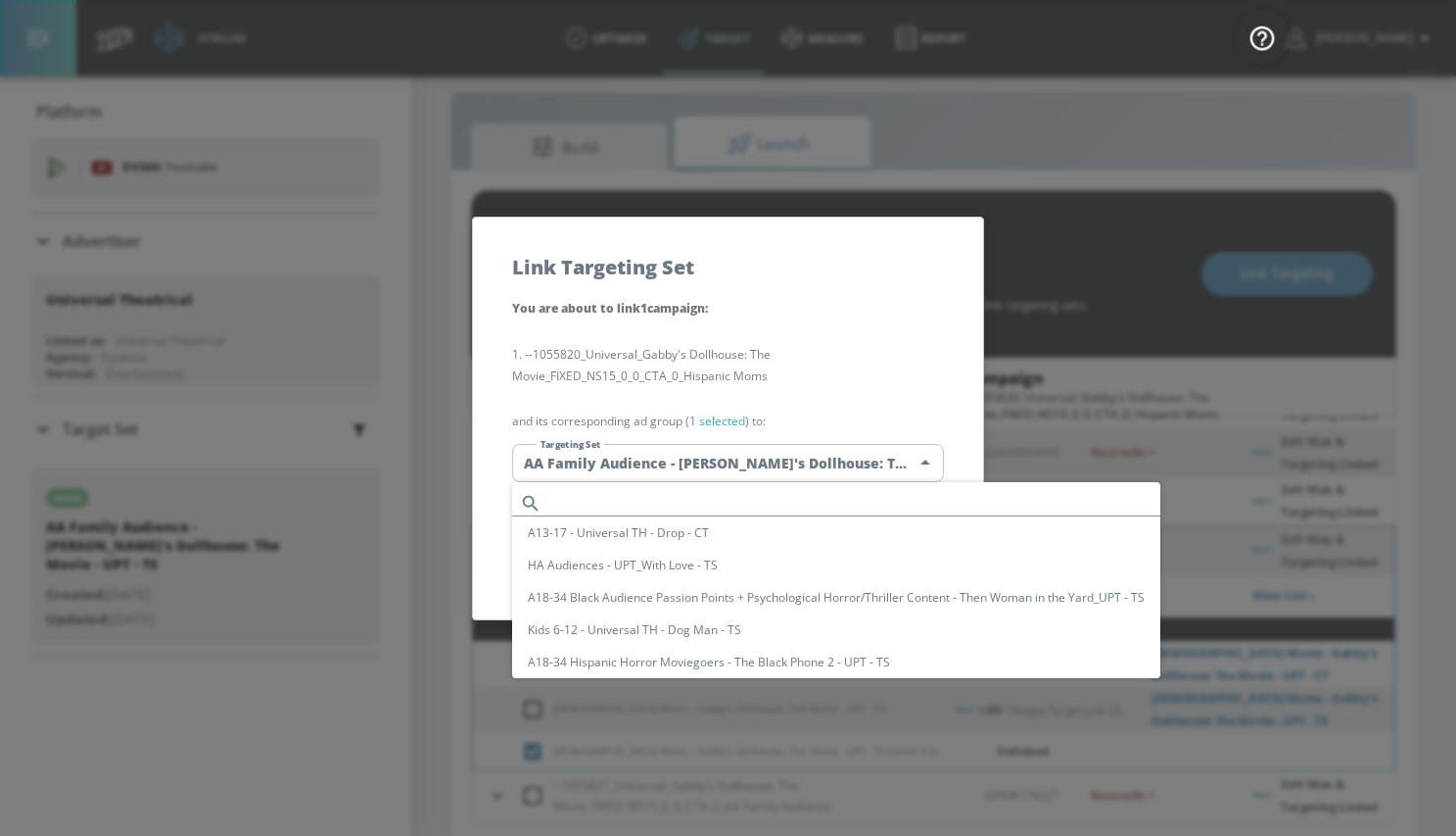
click at [631, 494] on input "text" at bounding box center [854, 502] width 611 height 27
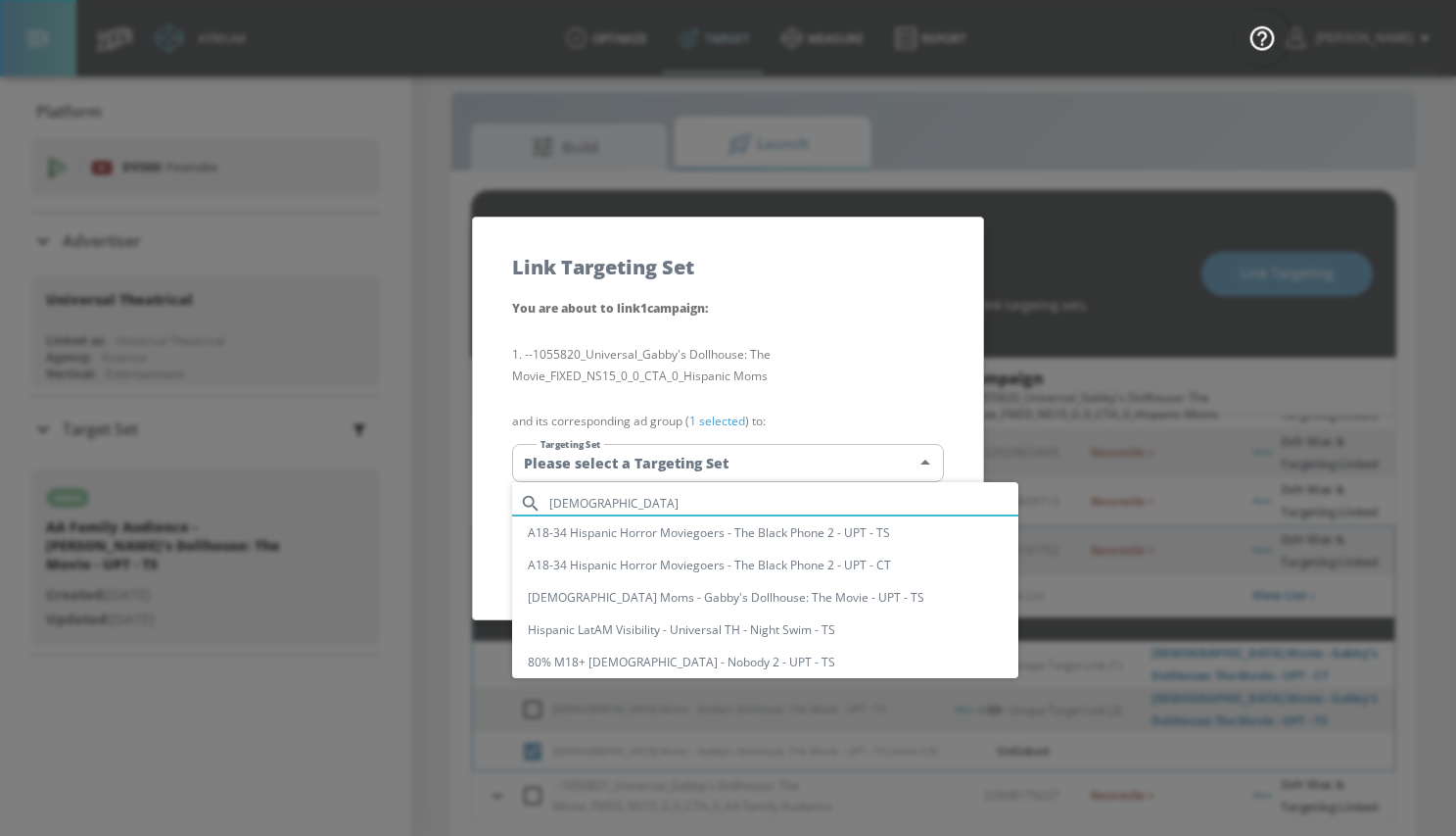
type input "hispanic"
click at [662, 527] on li "A18-34 Hispanic Horror Moviegoers - The Black Phone 2 - UPT - TS" at bounding box center [764, 532] width 506 height 33
type input "1bcd9beb-89e1-43b3-a6ba-8ae0800e1388"
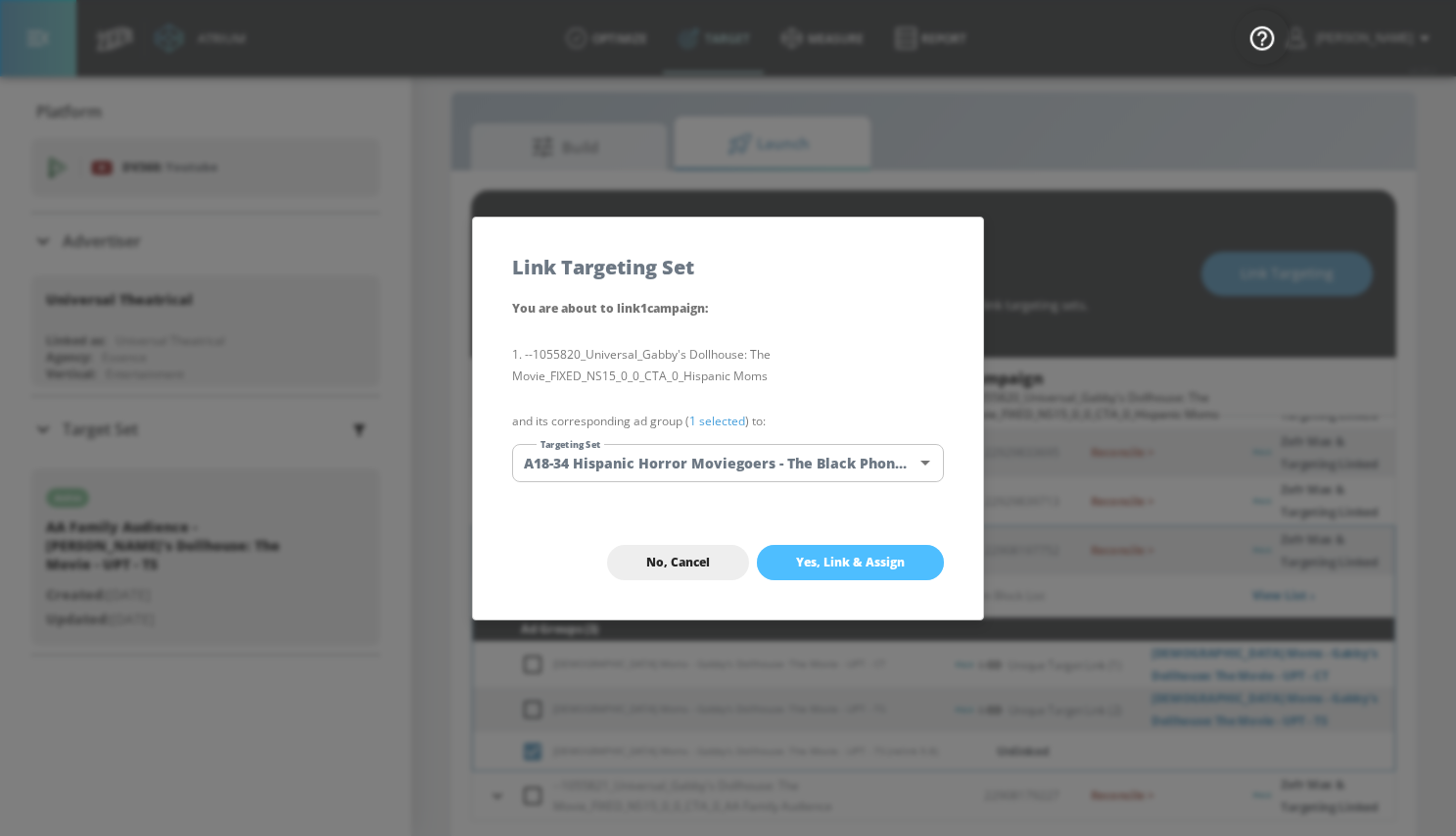
click at [816, 566] on span "Yes, Link & Assign" at bounding box center [850, 563] width 109 height 16
checkbox input "true"
checkbox input "false"
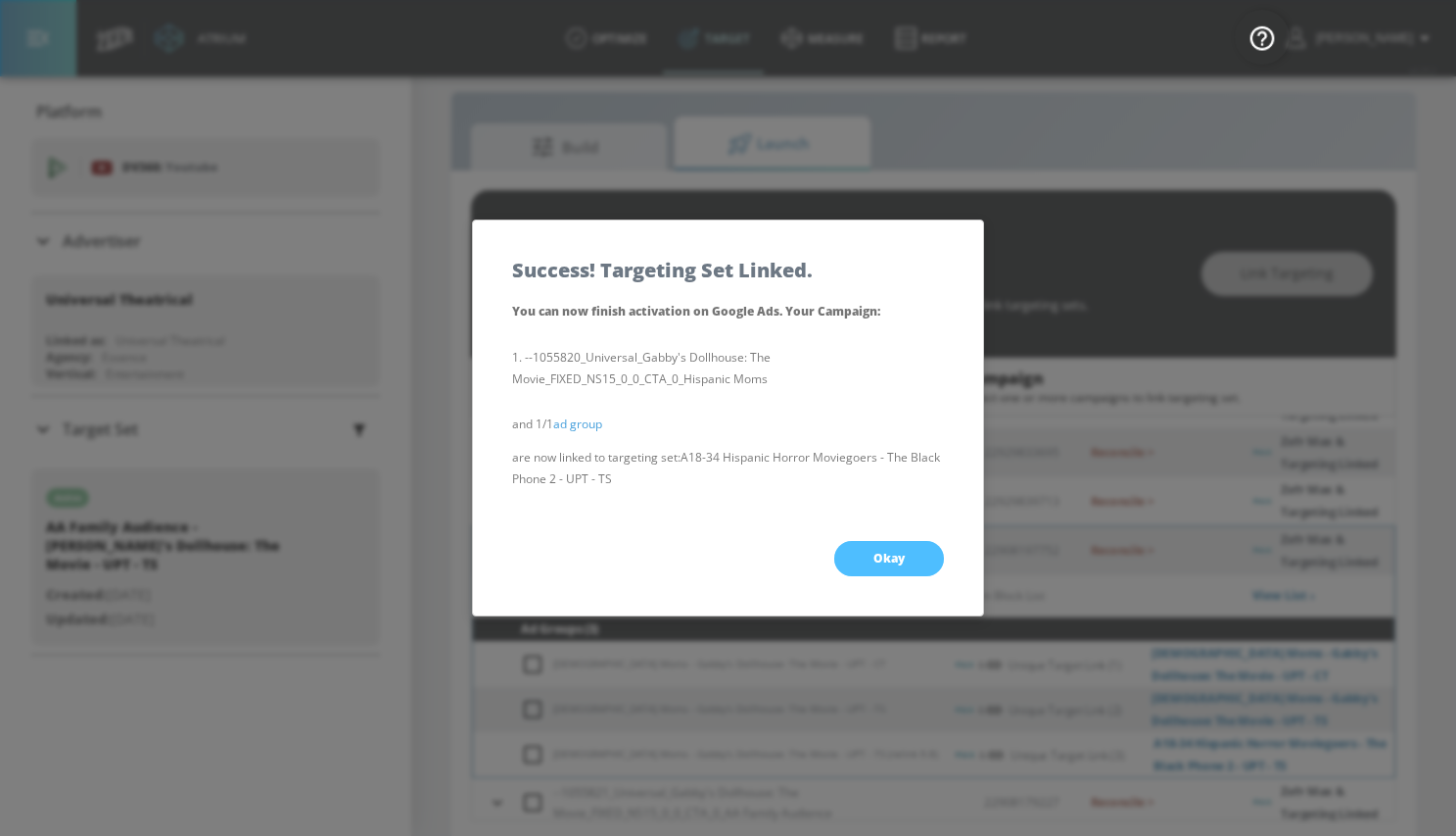
click at [873, 569] on button "Okay" at bounding box center [889, 559] width 109 height 36
checkbox input "true"
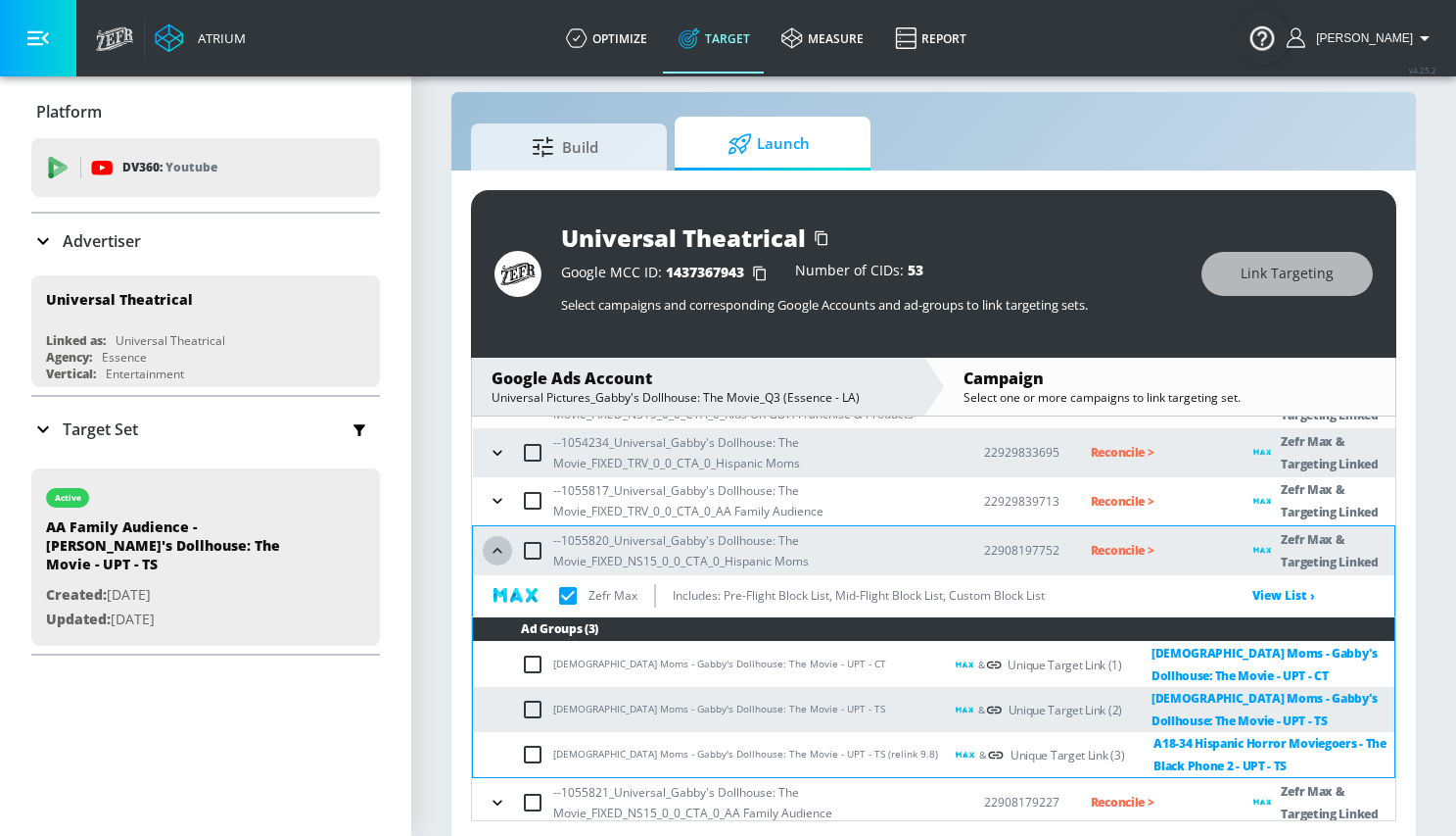
click at [495, 551] on icon "button" at bounding box center [497, 551] width 20 height 20
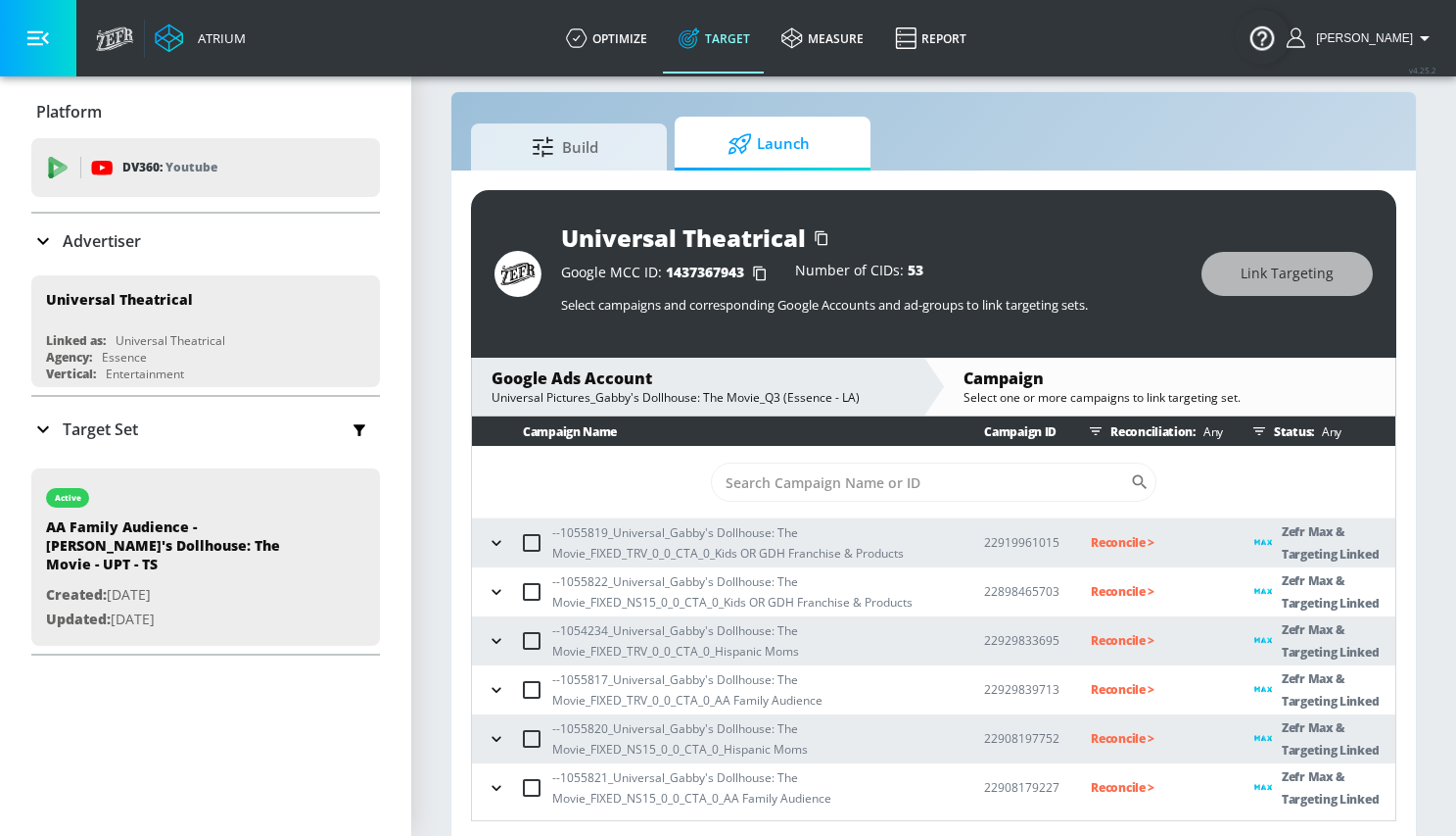
scroll to position [29, 0]
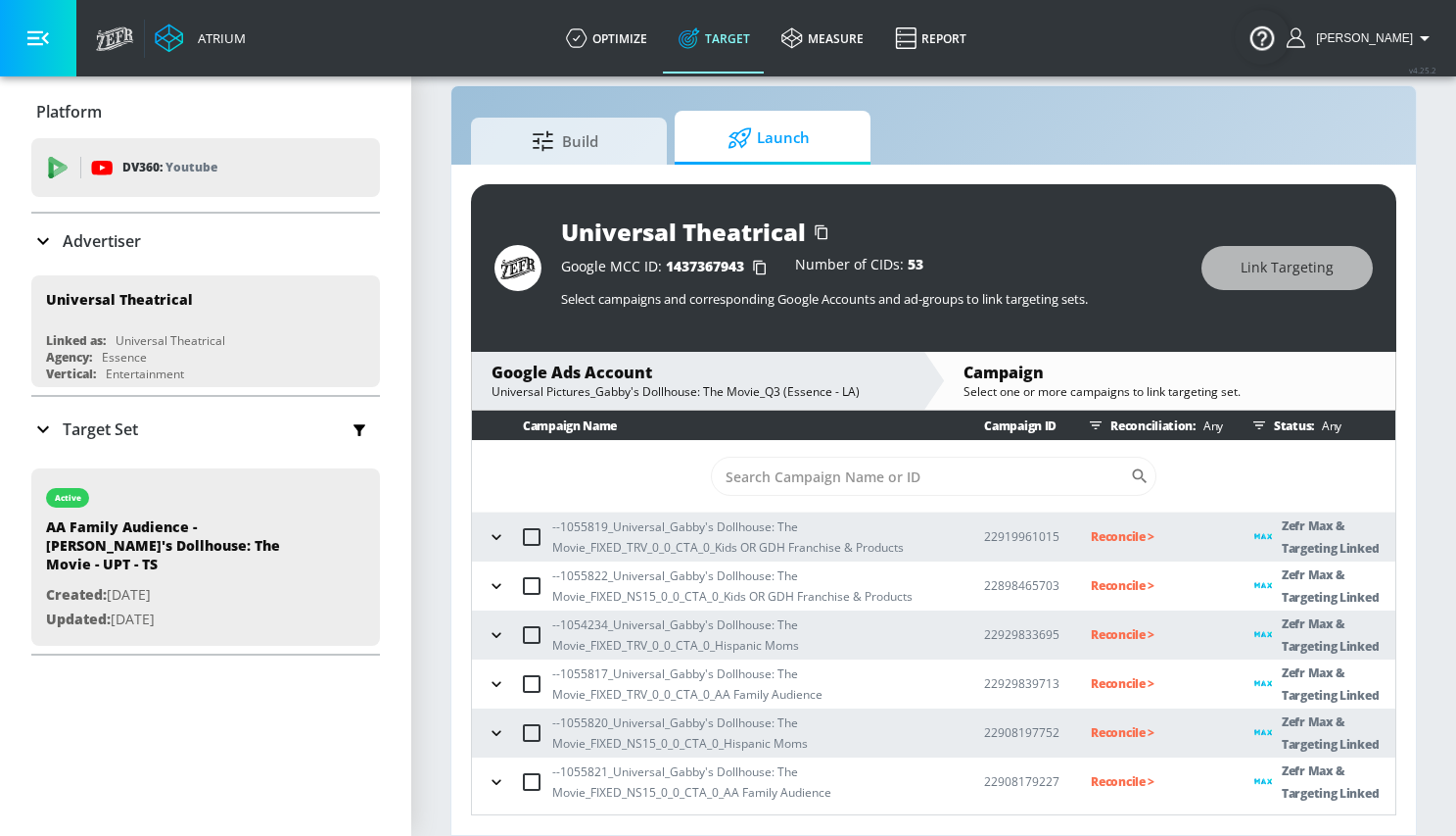
click at [499, 774] on icon "button" at bounding box center [496, 782] width 20 height 20
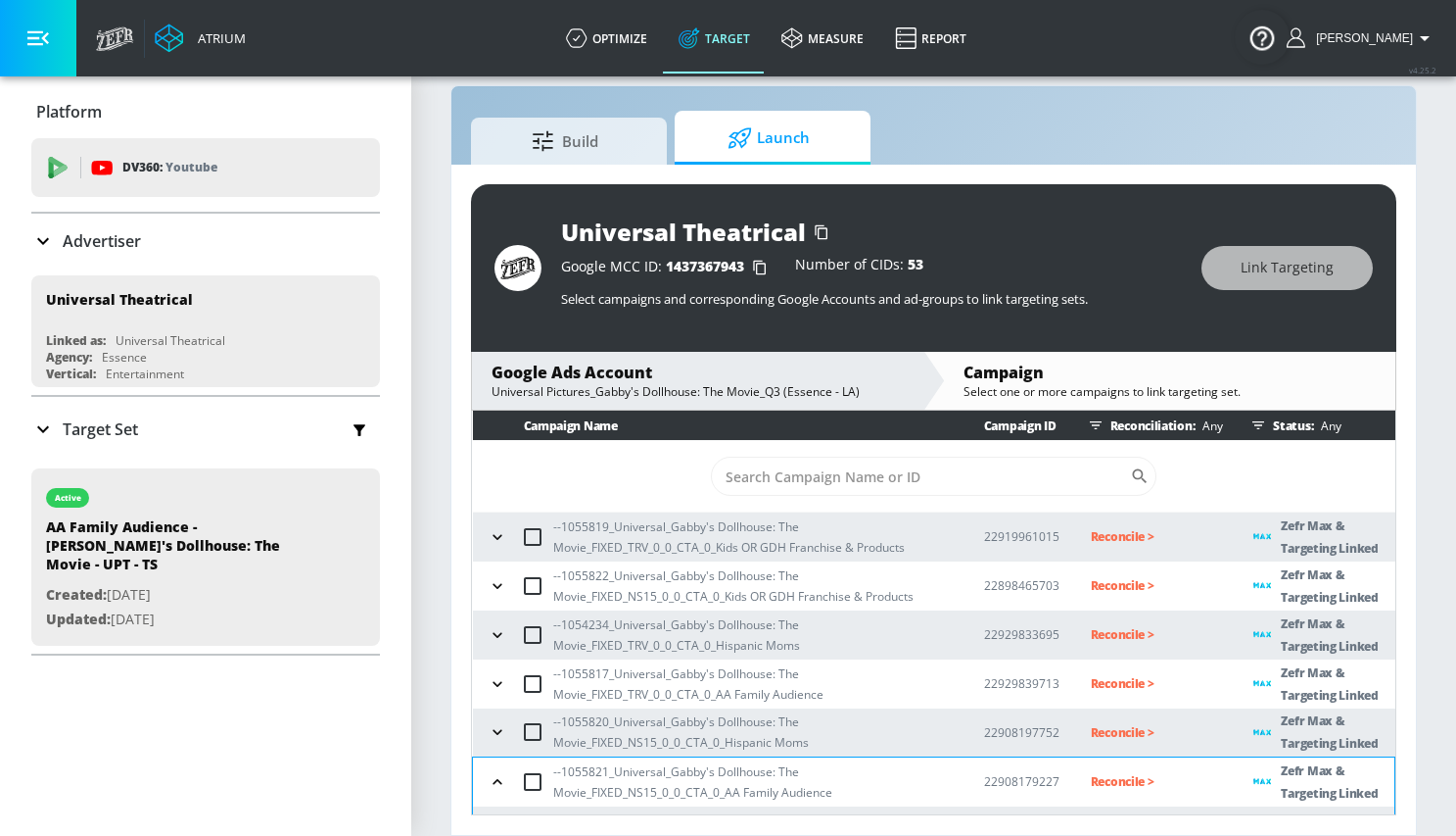
scroll to position [143, 0]
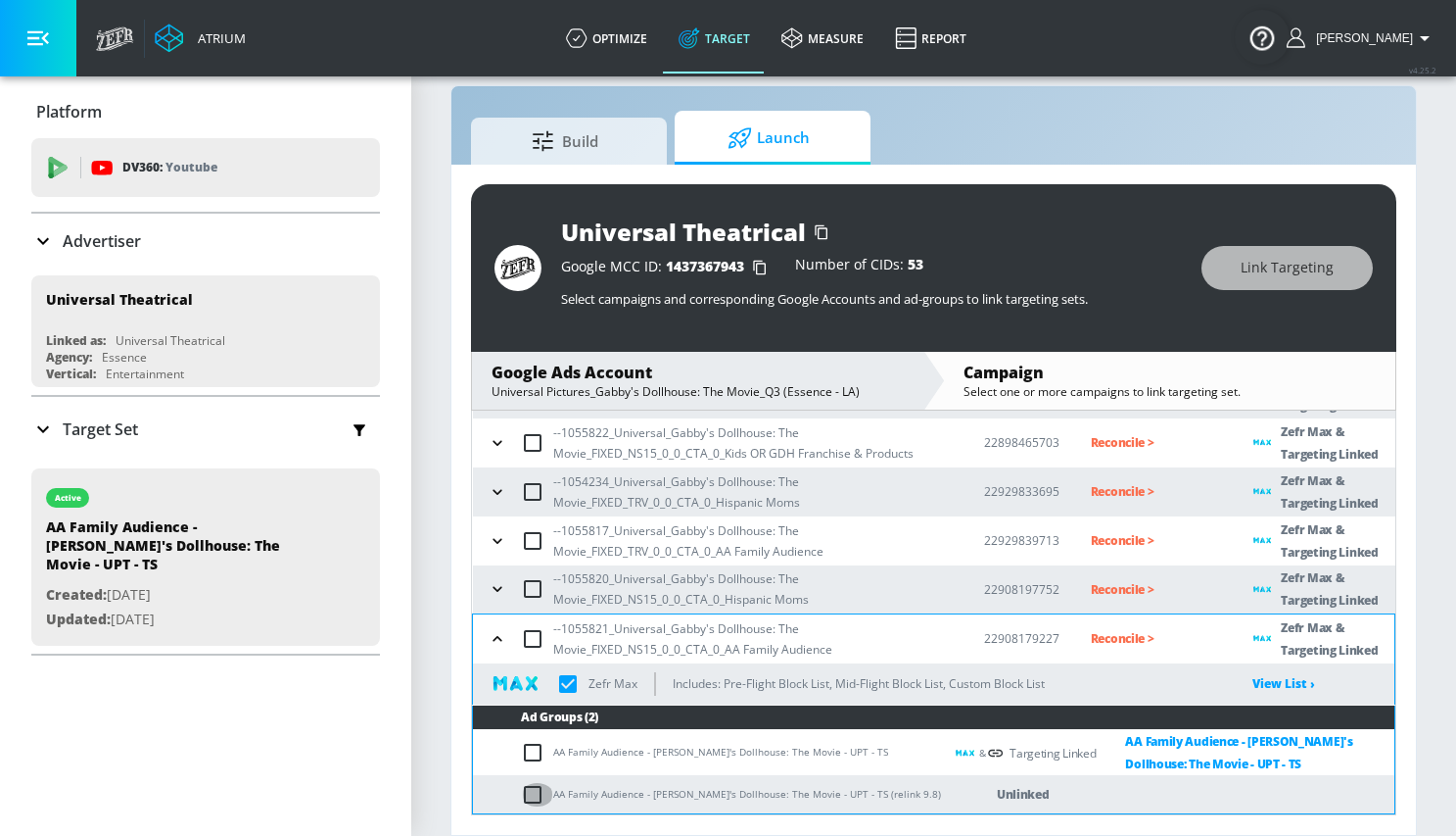
click at [540, 793] on input "checkbox" at bounding box center [537, 795] width 33 height 24
checkbox input "true"
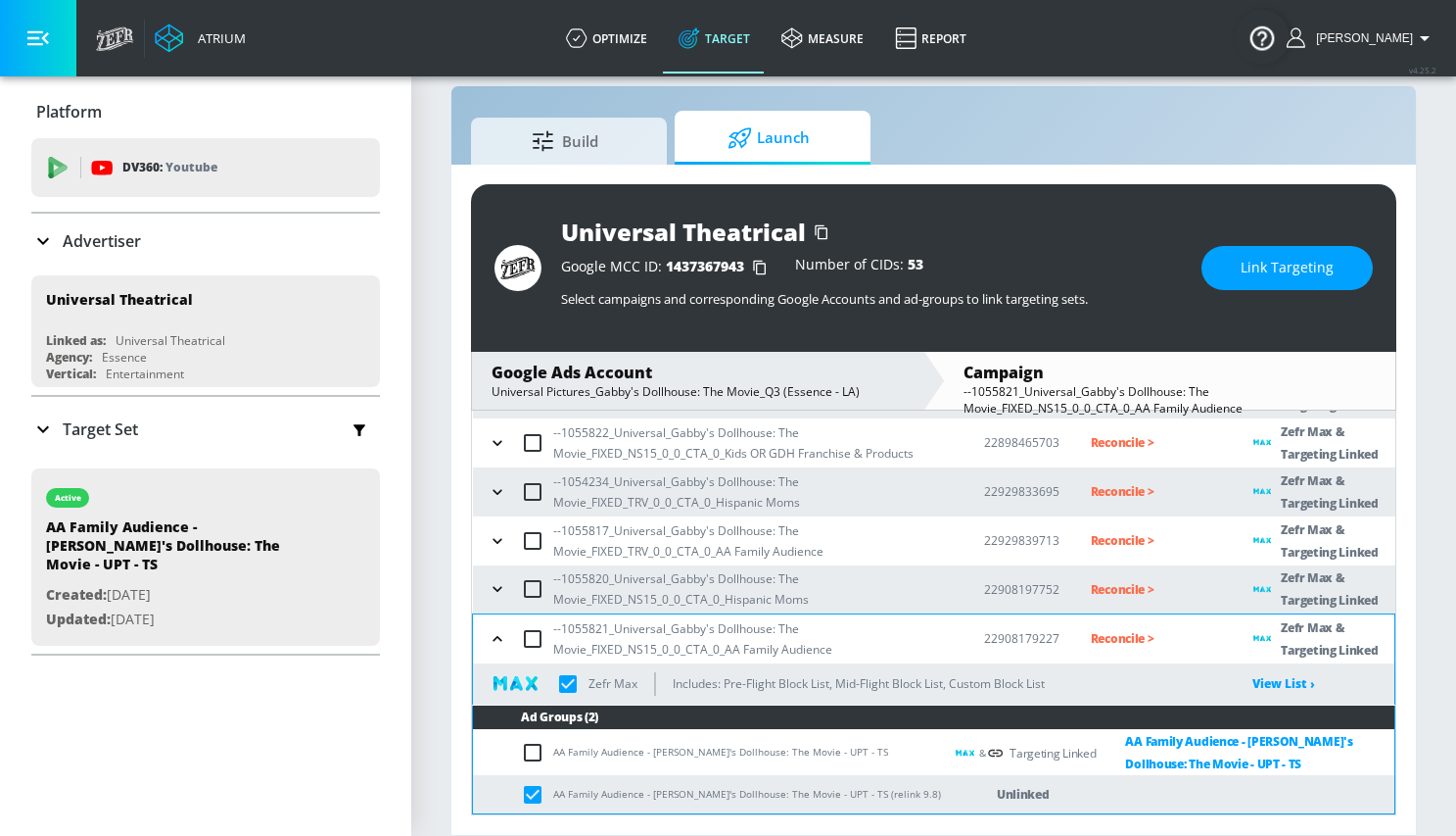
click at [1247, 258] on span "Link Targeting" at bounding box center [1287, 267] width 93 height 25
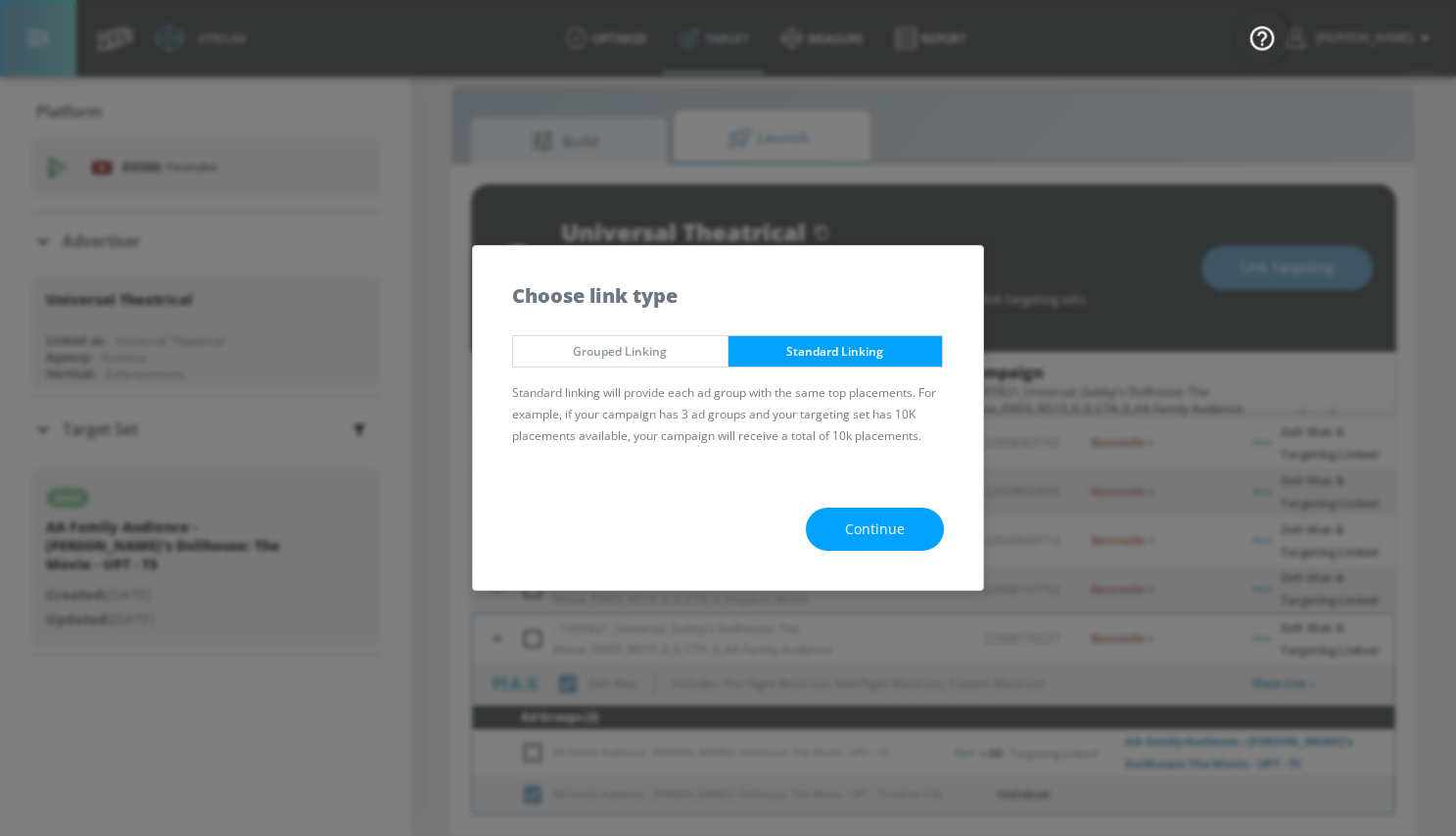
click at [879, 529] on span "Continue" at bounding box center [875, 529] width 60 height 25
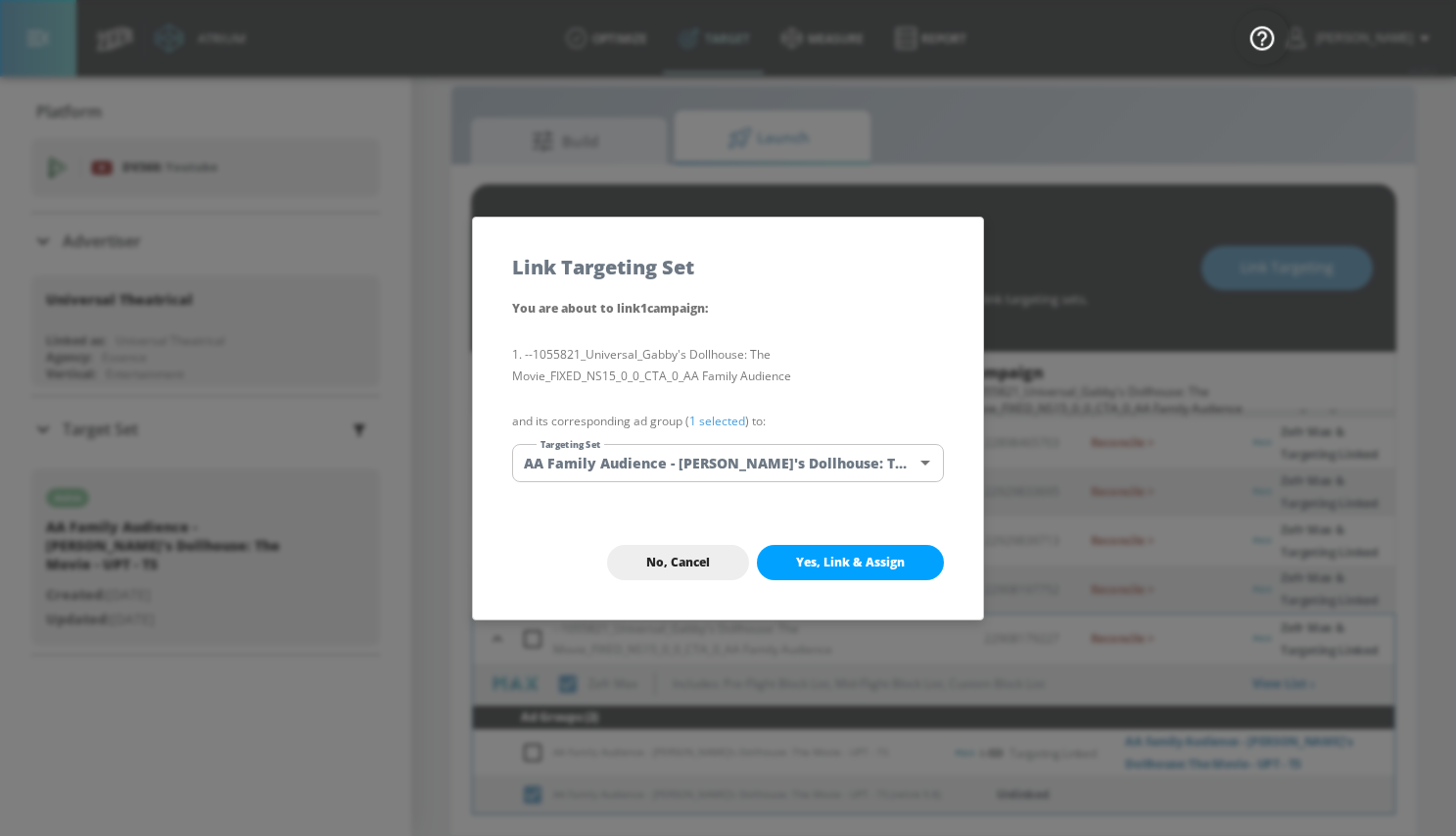
click at [655, 460] on body "Atrium optimize Target measure Report optimize Target measure Report v 4.25.2 M…" at bounding box center [728, 403] width 1456 height 864
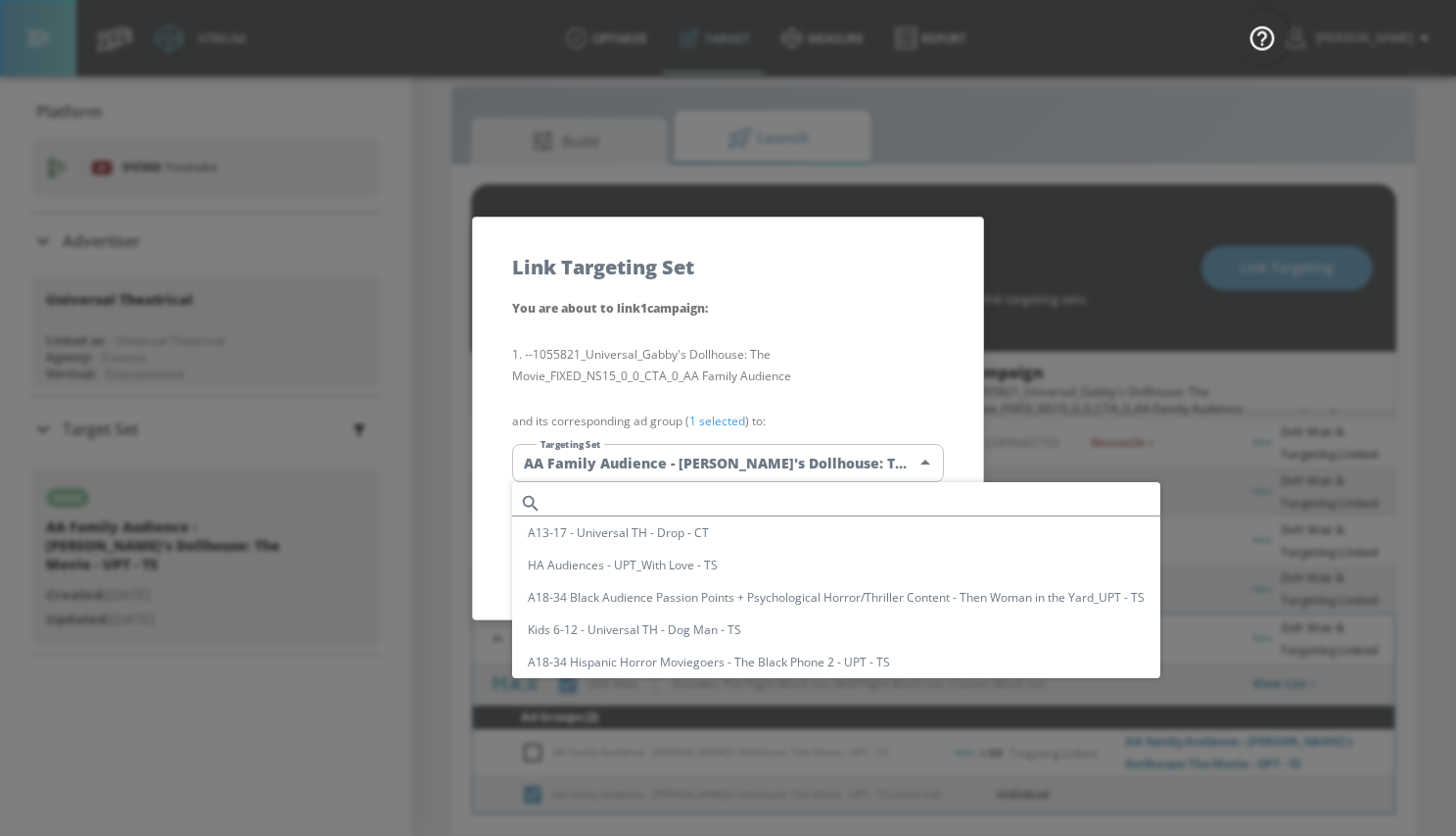
scroll to position [988, 0]
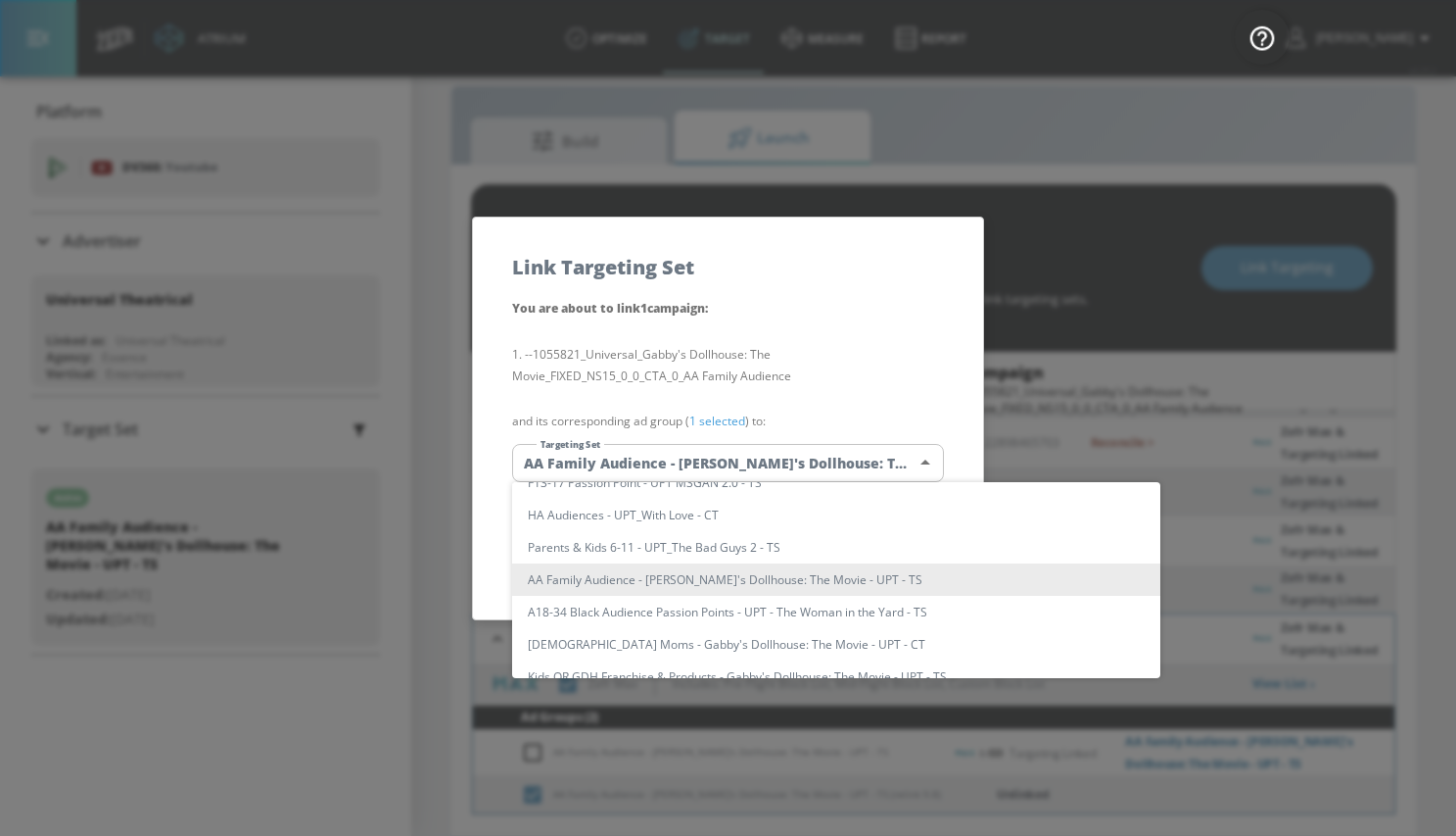
click at [652, 579] on li "AA Family Audience - Gabby's Dollhouse: The Movie - UPT - TS" at bounding box center [836, 579] width 648 height 33
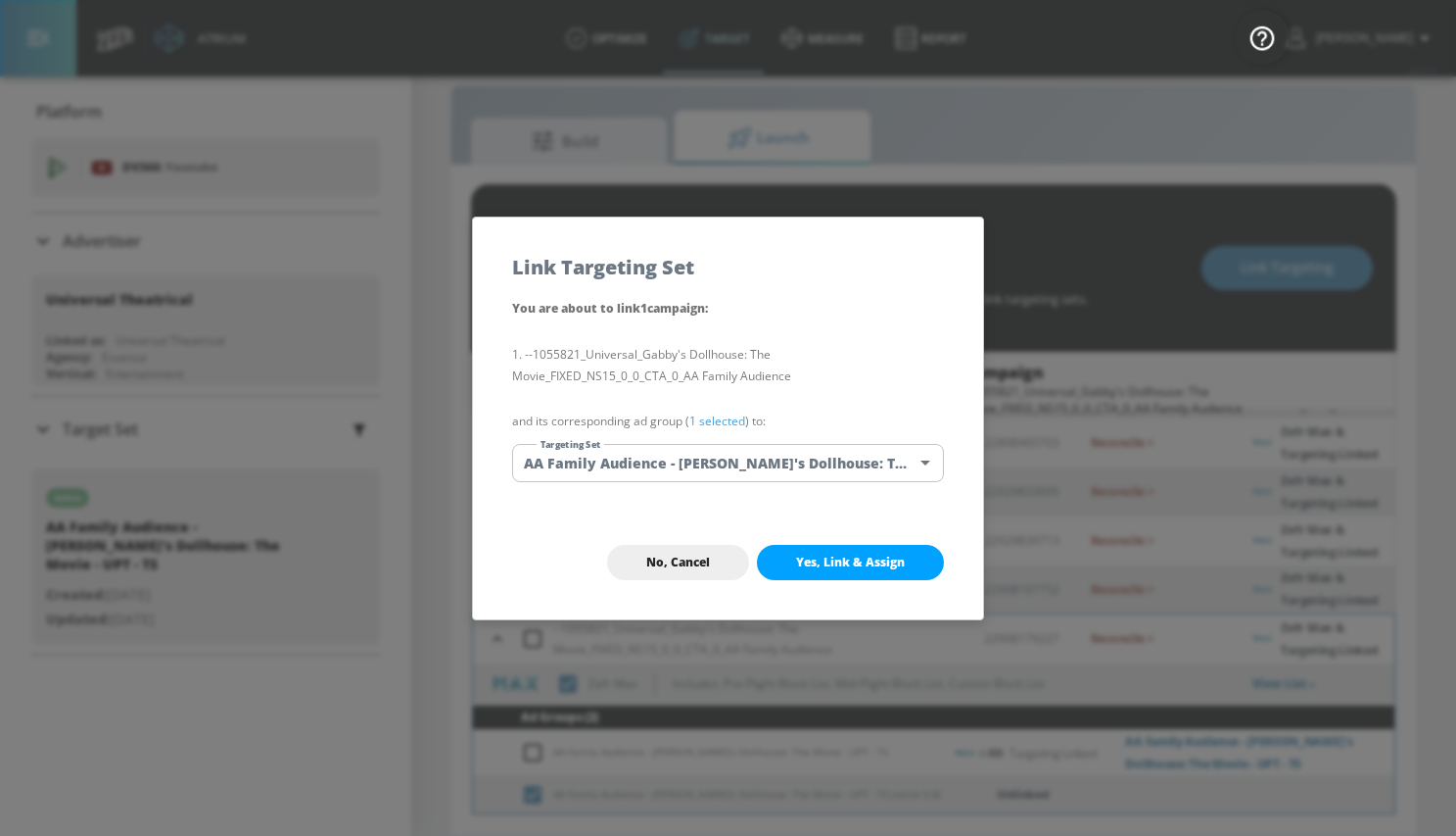
click at [812, 552] on button "Yes, Link & Assign" at bounding box center [850, 563] width 187 height 36
checkbox input "true"
checkbox input "false"
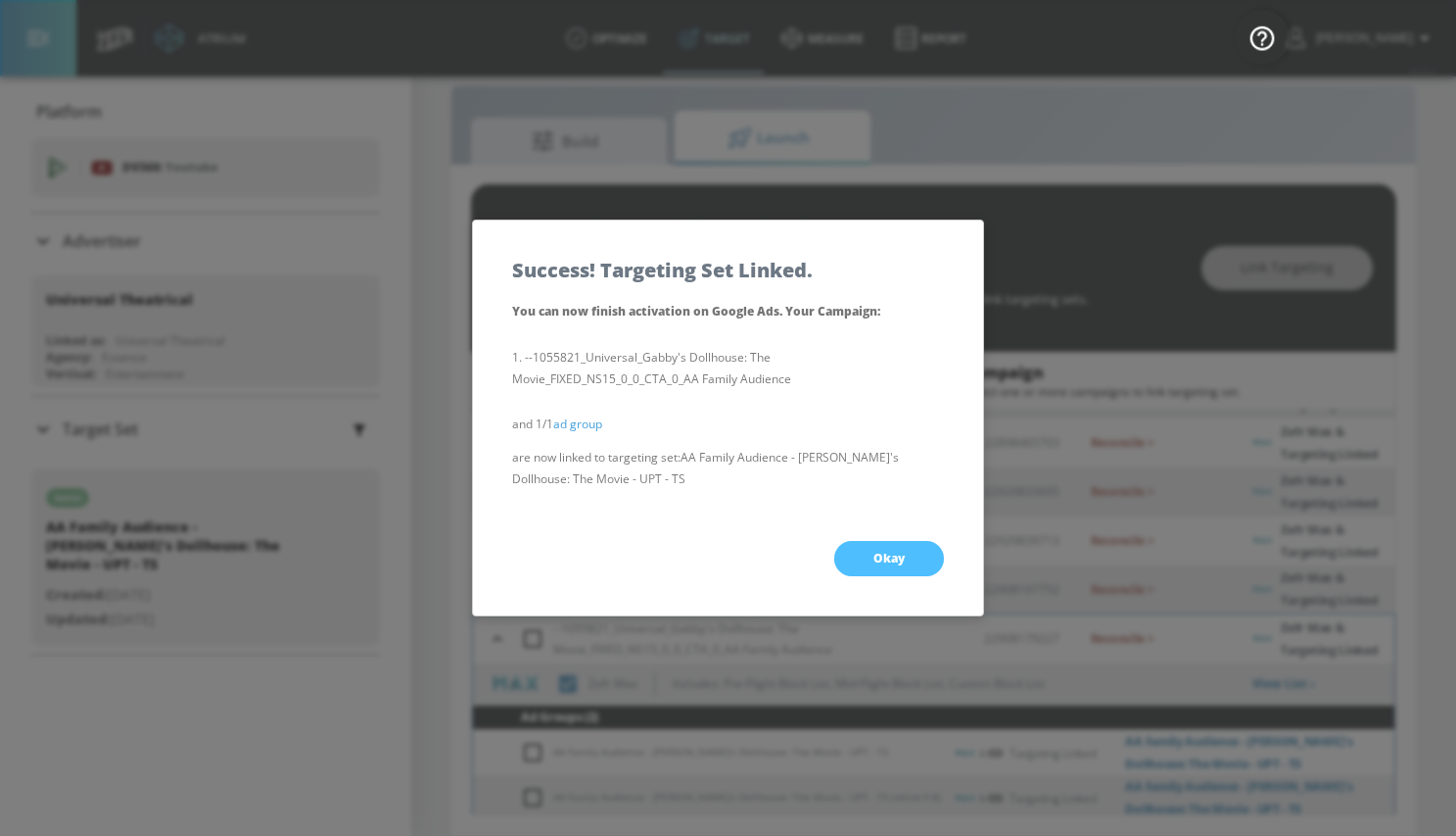
click at [857, 559] on button "Okay" at bounding box center [889, 559] width 109 height 36
checkbox input "true"
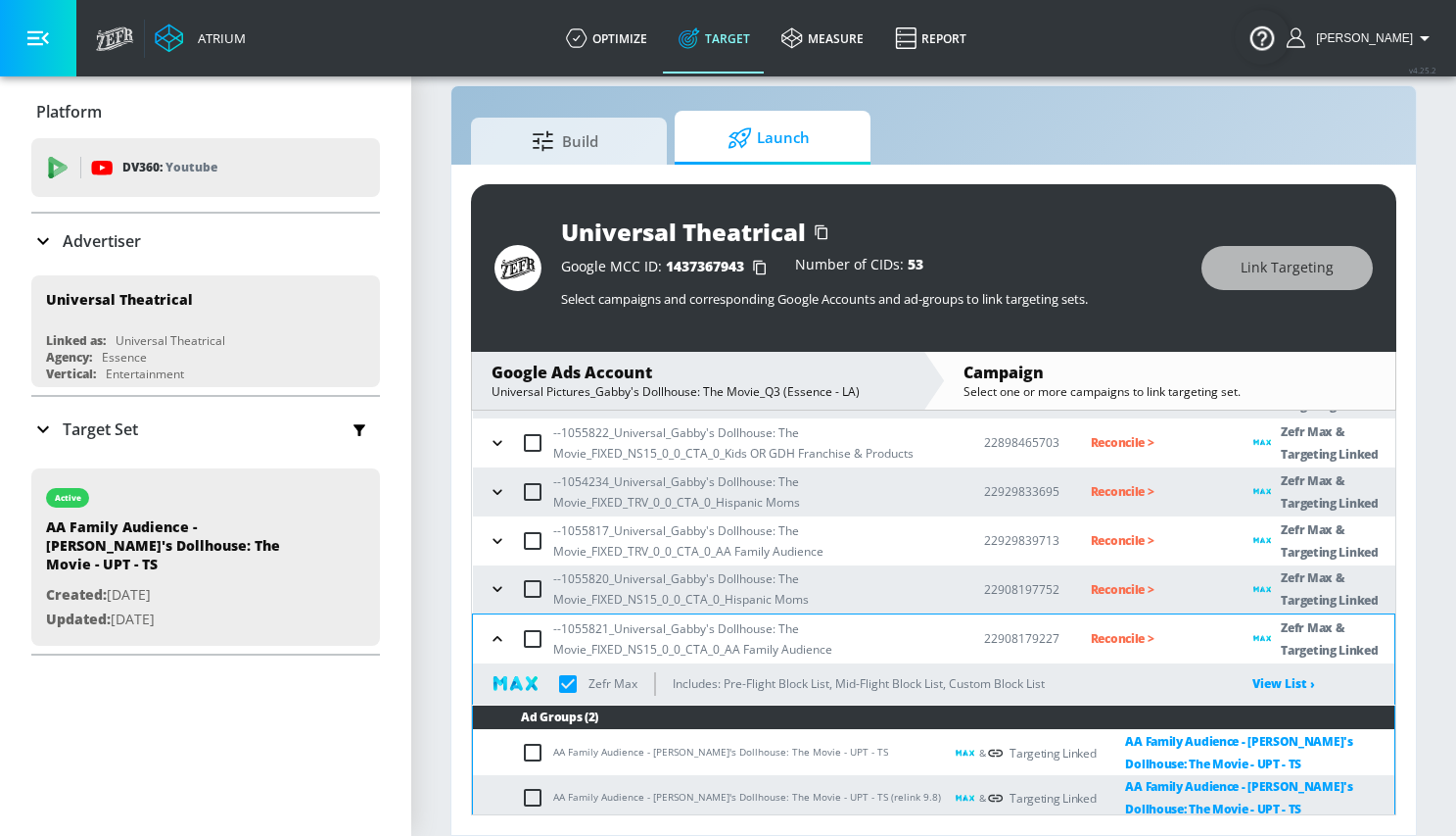
click at [619, 798] on td "AA Family Audience - Gabby's Dollhouse: The Movie - UPT - TS (relink 9.8)" at bounding box center [707, 798] width 470 height 45
copy td "AA Family Audience - Gabby's Dollhouse: The Movie - UPT - TS (relink 9.8)"
click at [617, 795] on td "AA Family Audience - Gabby's Dollhouse: The Movie - UPT - TS (relink 9.8)" at bounding box center [707, 798] width 470 height 45
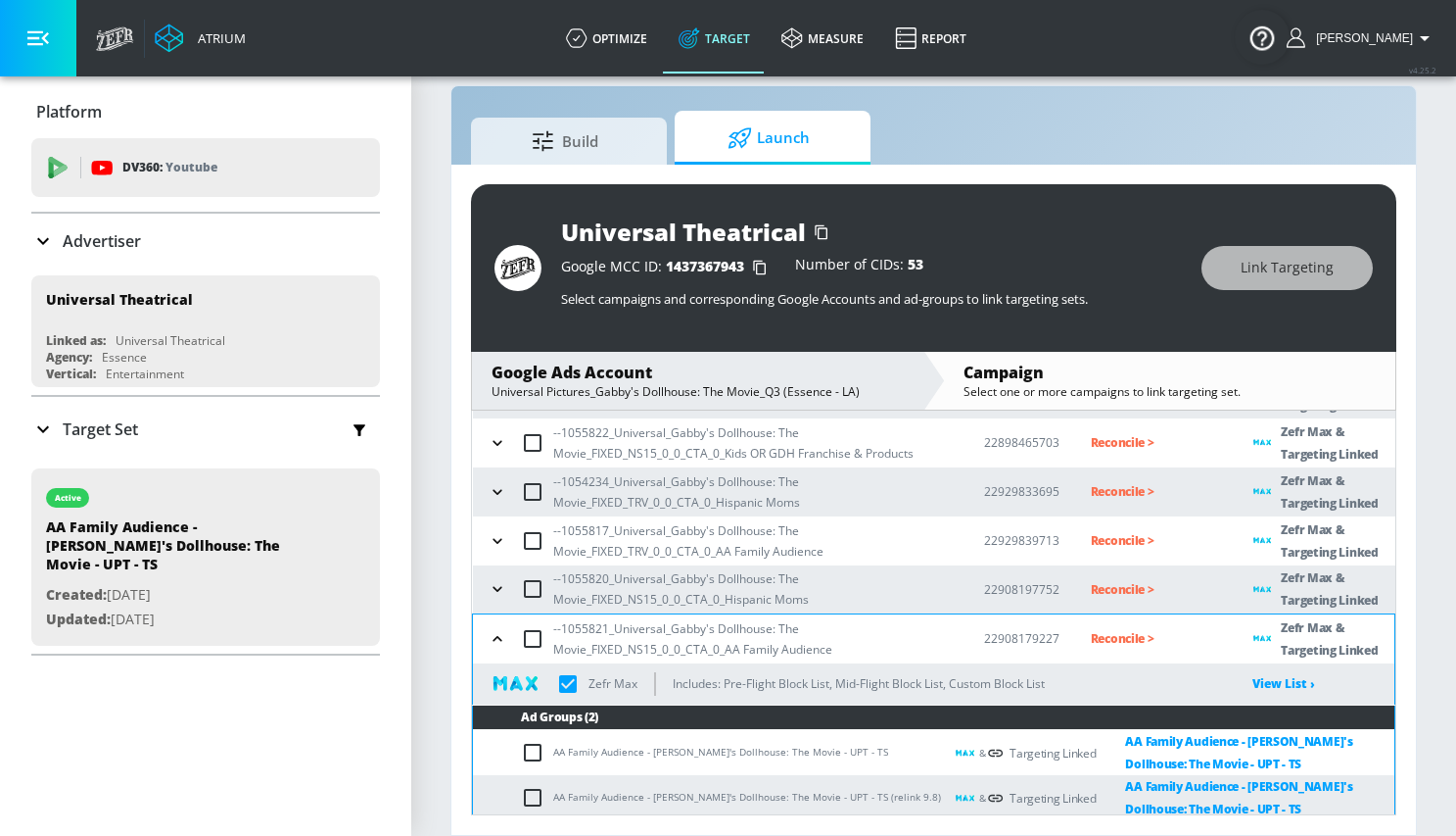
click at [617, 751] on td "AA Family Audience - Gabby's Dollhouse: The Movie - UPT - TS" at bounding box center [707, 752] width 470 height 46
copy td "AA Family Audience - Gabby's Dollhouse: The Movie - UPT - TS"
click at [471, 754] on div "Campaign Name Campaign ID Reconciliation: Any Status: Any ​ --1055819_Universal…" at bounding box center [933, 613] width 925 height 405
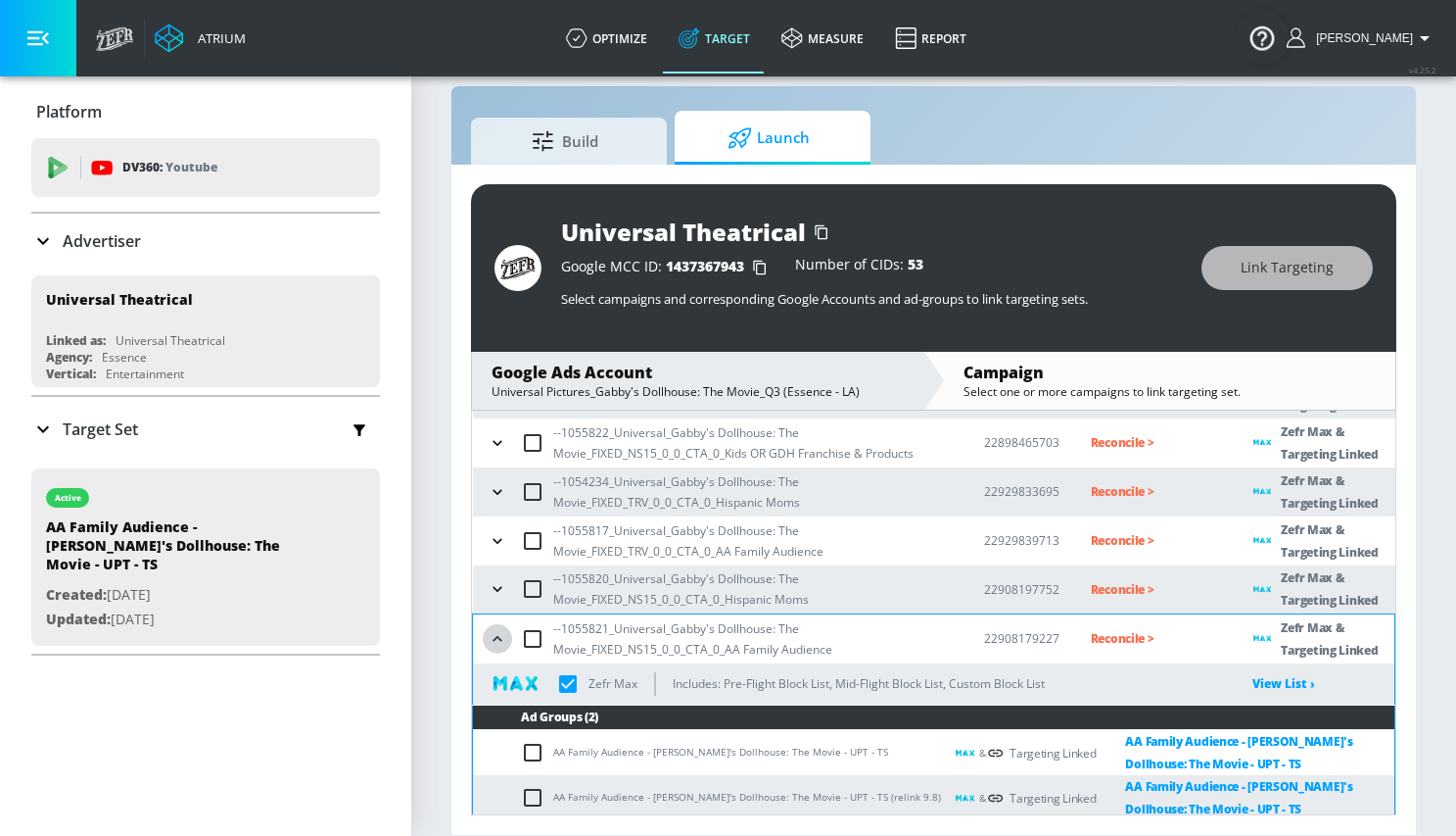
click at [500, 641] on icon "button" at bounding box center [497, 639] width 20 height 20
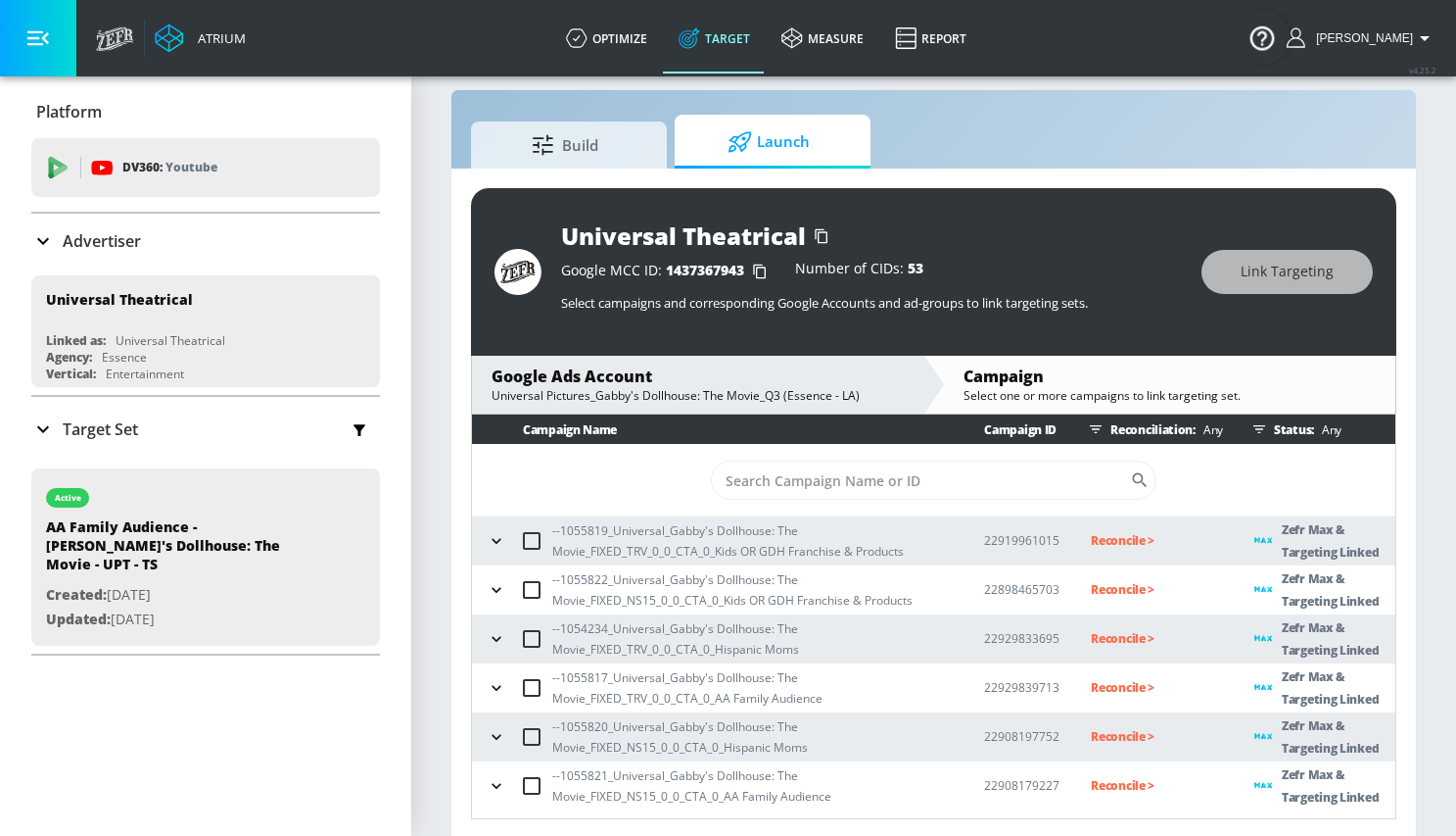
scroll to position [29, 0]
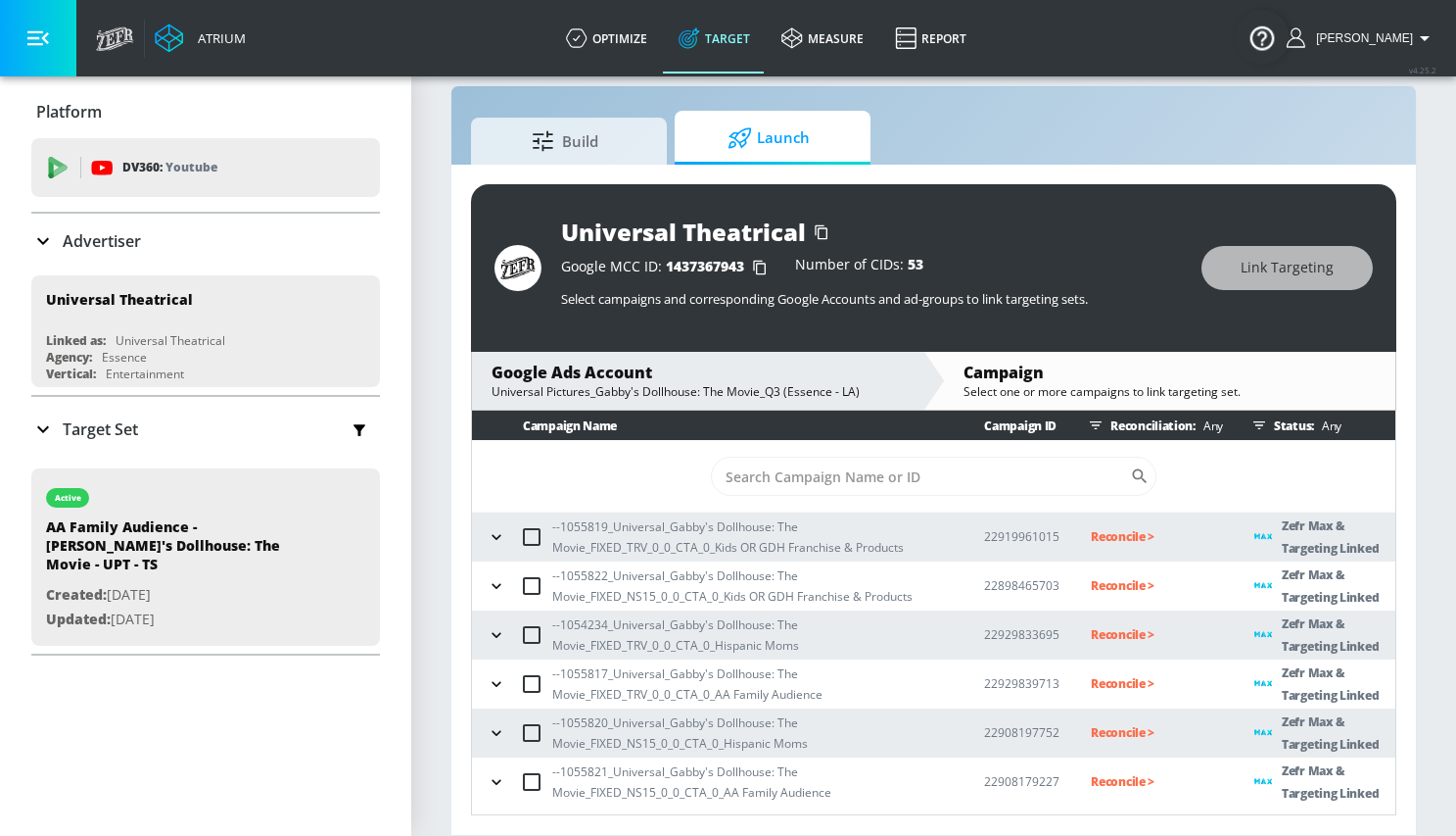
click at [498, 729] on icon "button" at bounding box center [496, 733] width 20 height 20
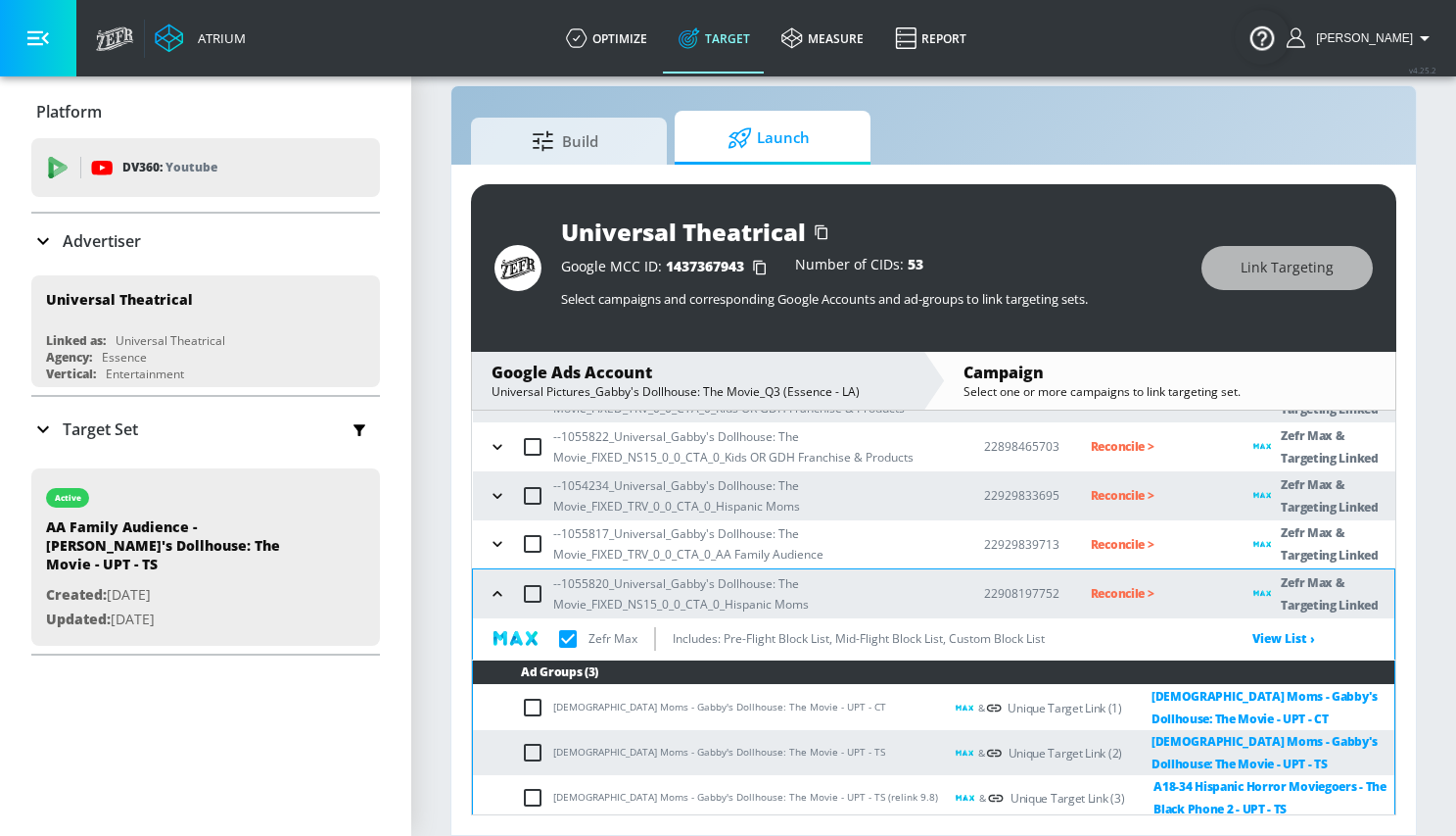
scroll to position [138, 0]
click at [499, 591] on icon "button" at bounding box center [497, 595] width 20 height 20
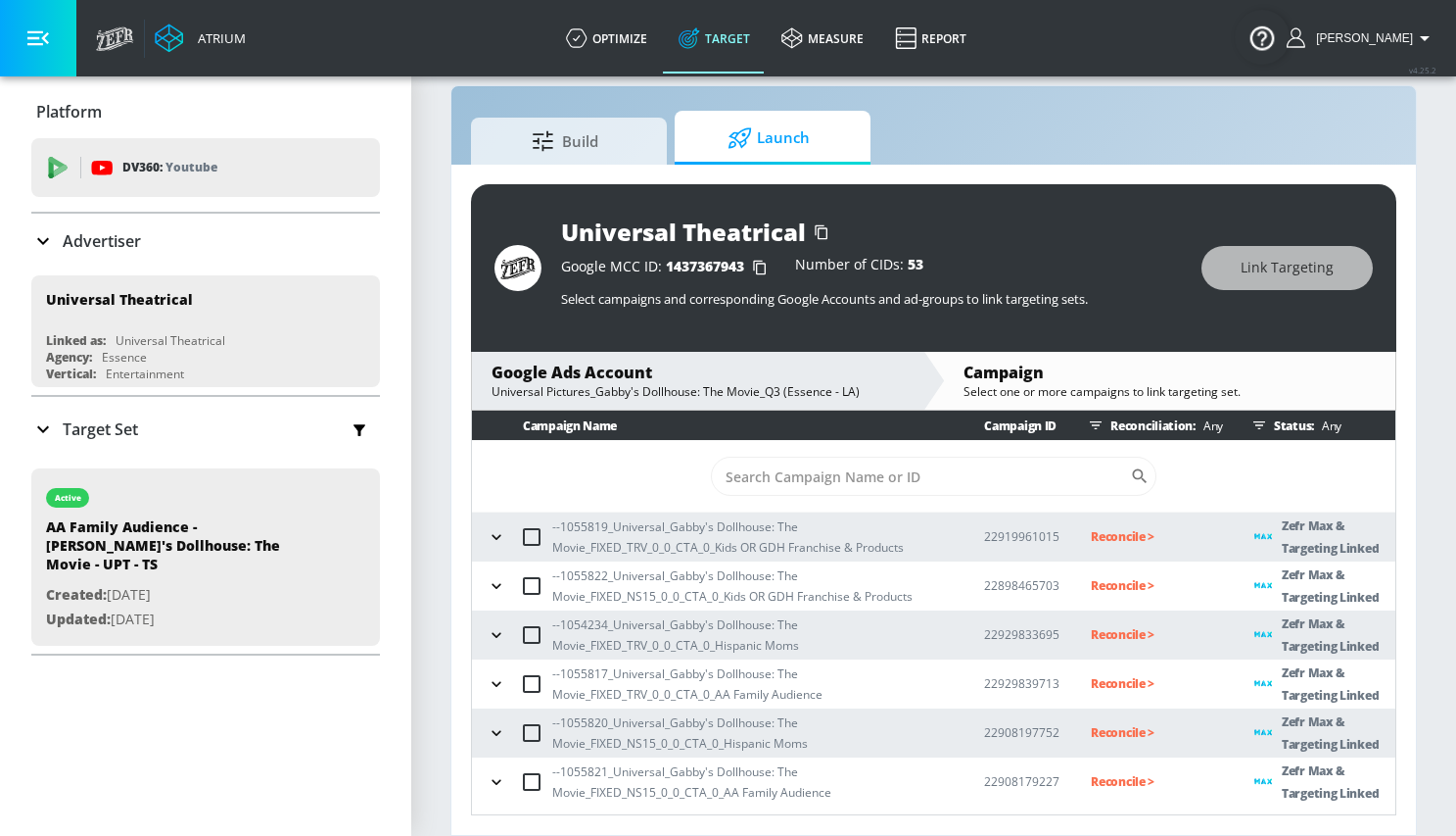
click at [496, 684] on icon "button" at bounding box center [495, 683] width 9 height 5
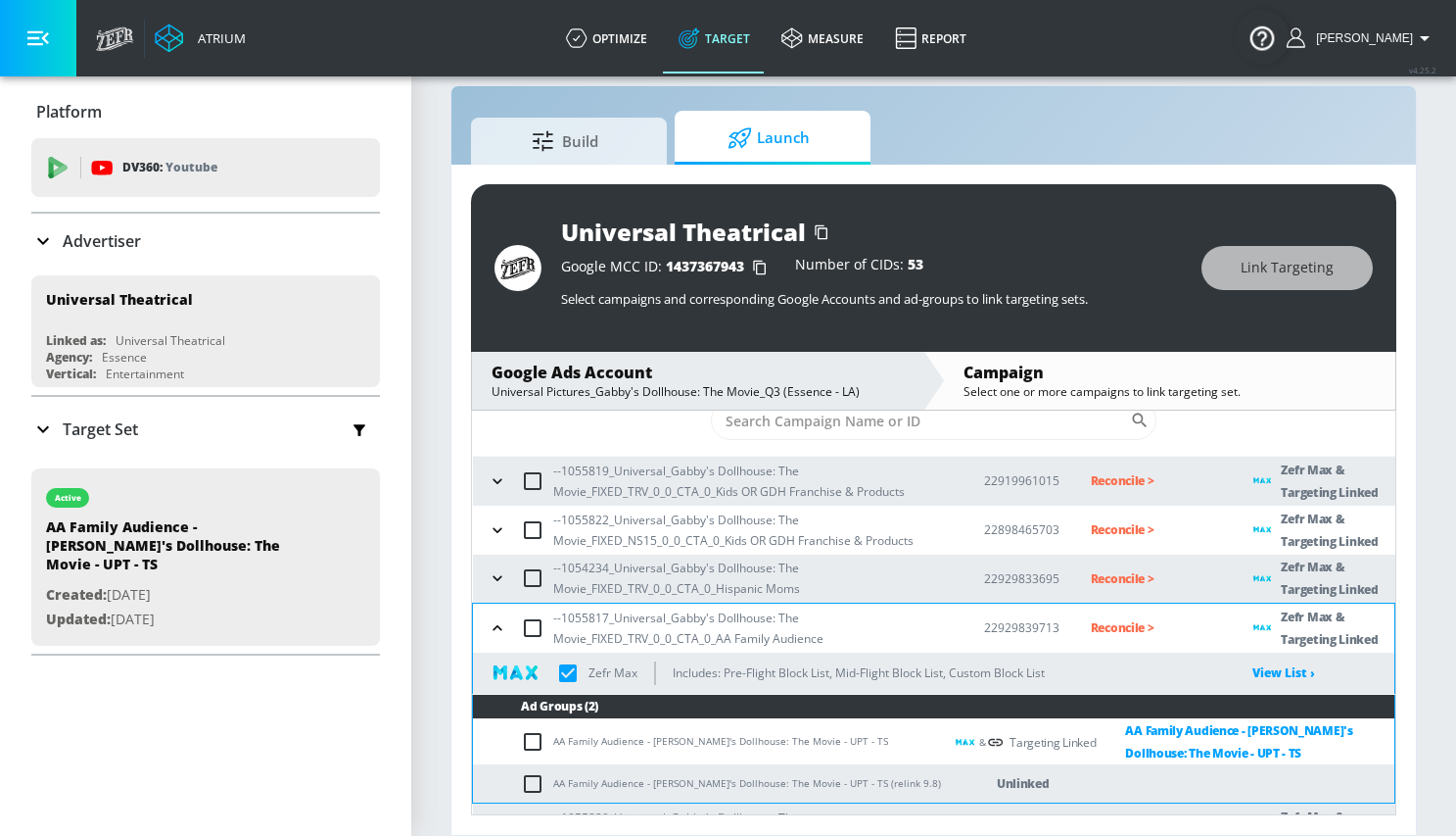
scroll to position [143, 0]
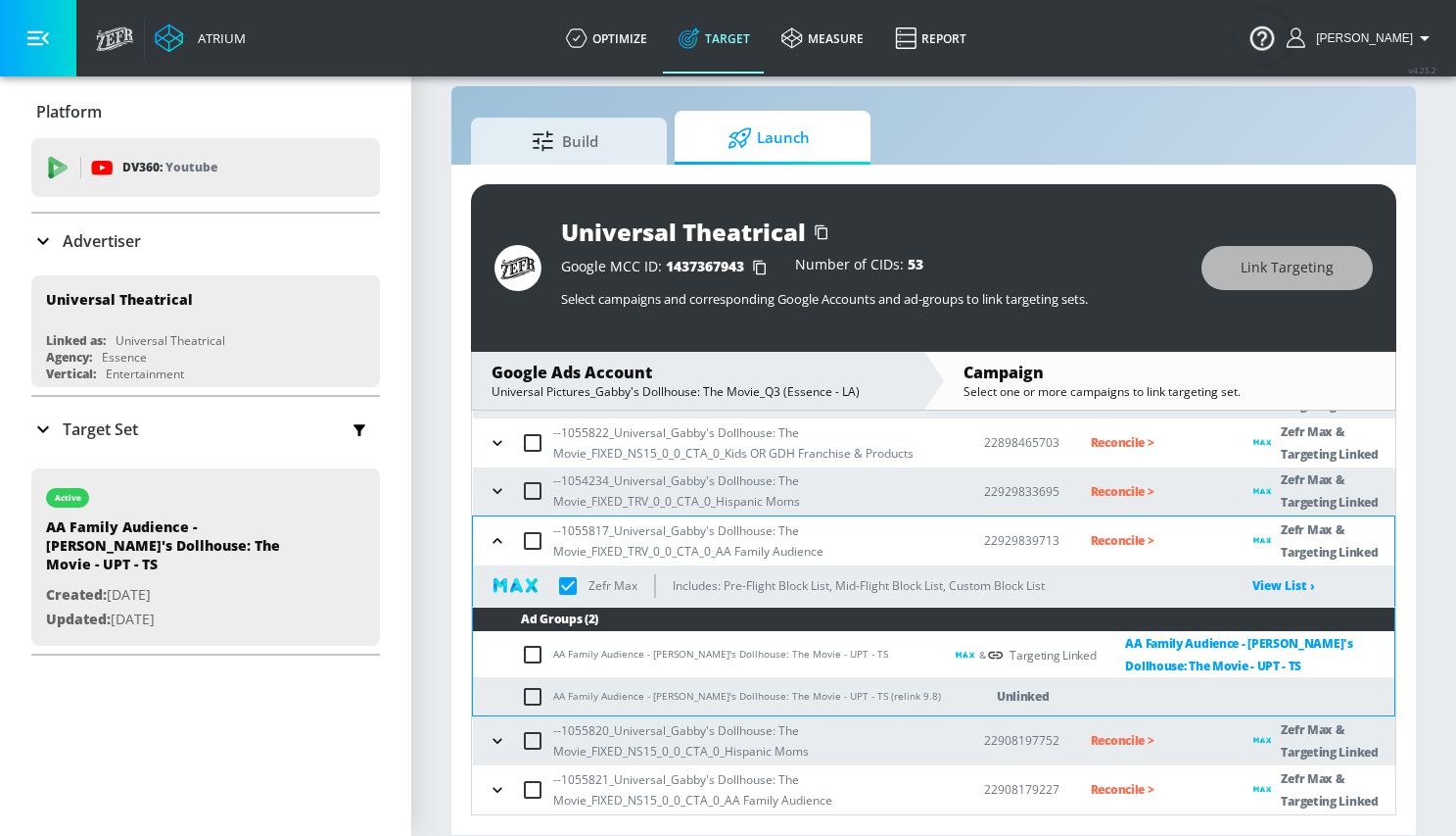
click at [528, 700] on input "checkbox" at bounding box center [537, 697] width 33 height 24
checkbox input "true"
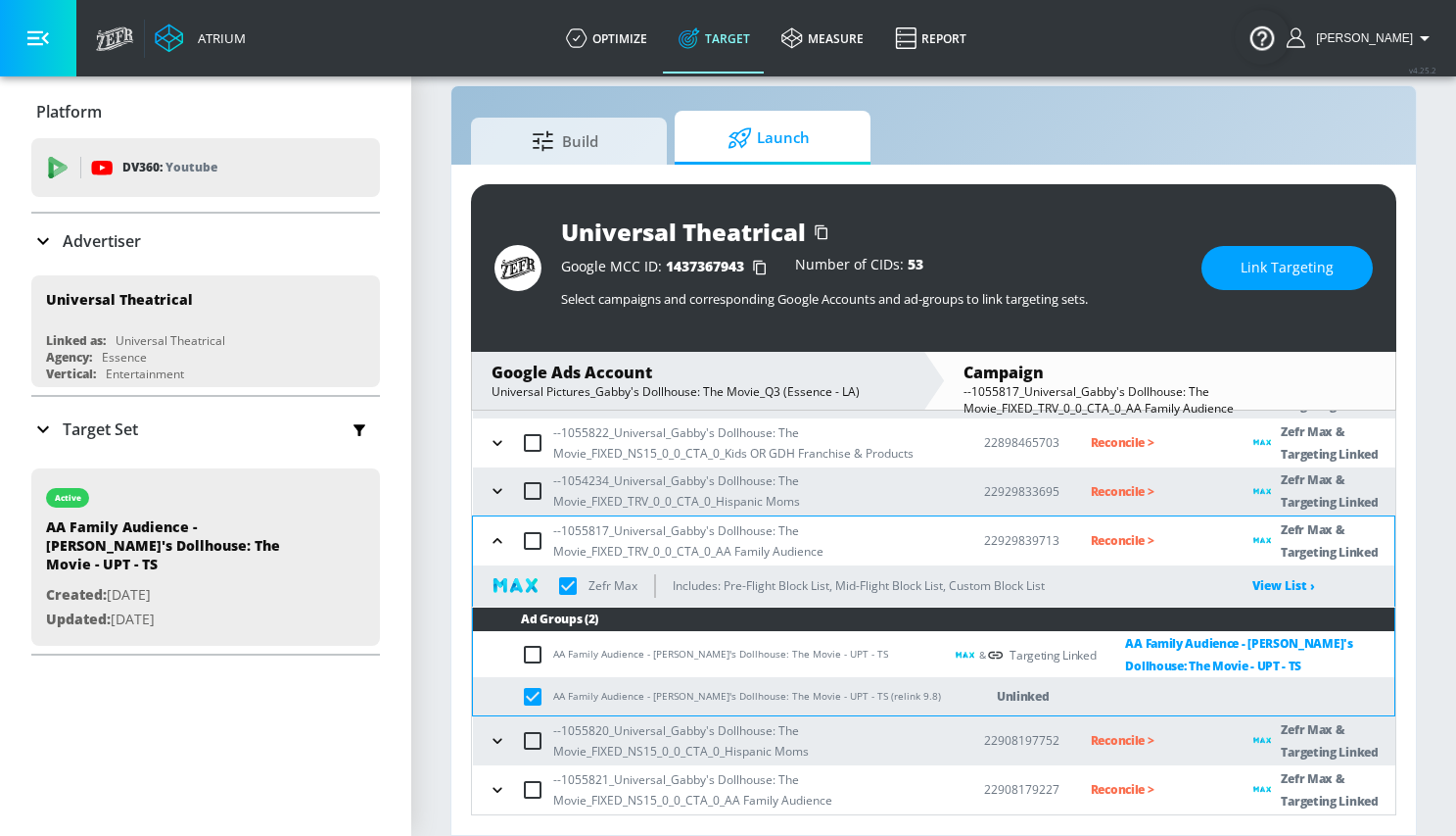
click at [1238, 272] on button "Link Targeting" at bounding box center [1287, 267] width 172 height 44
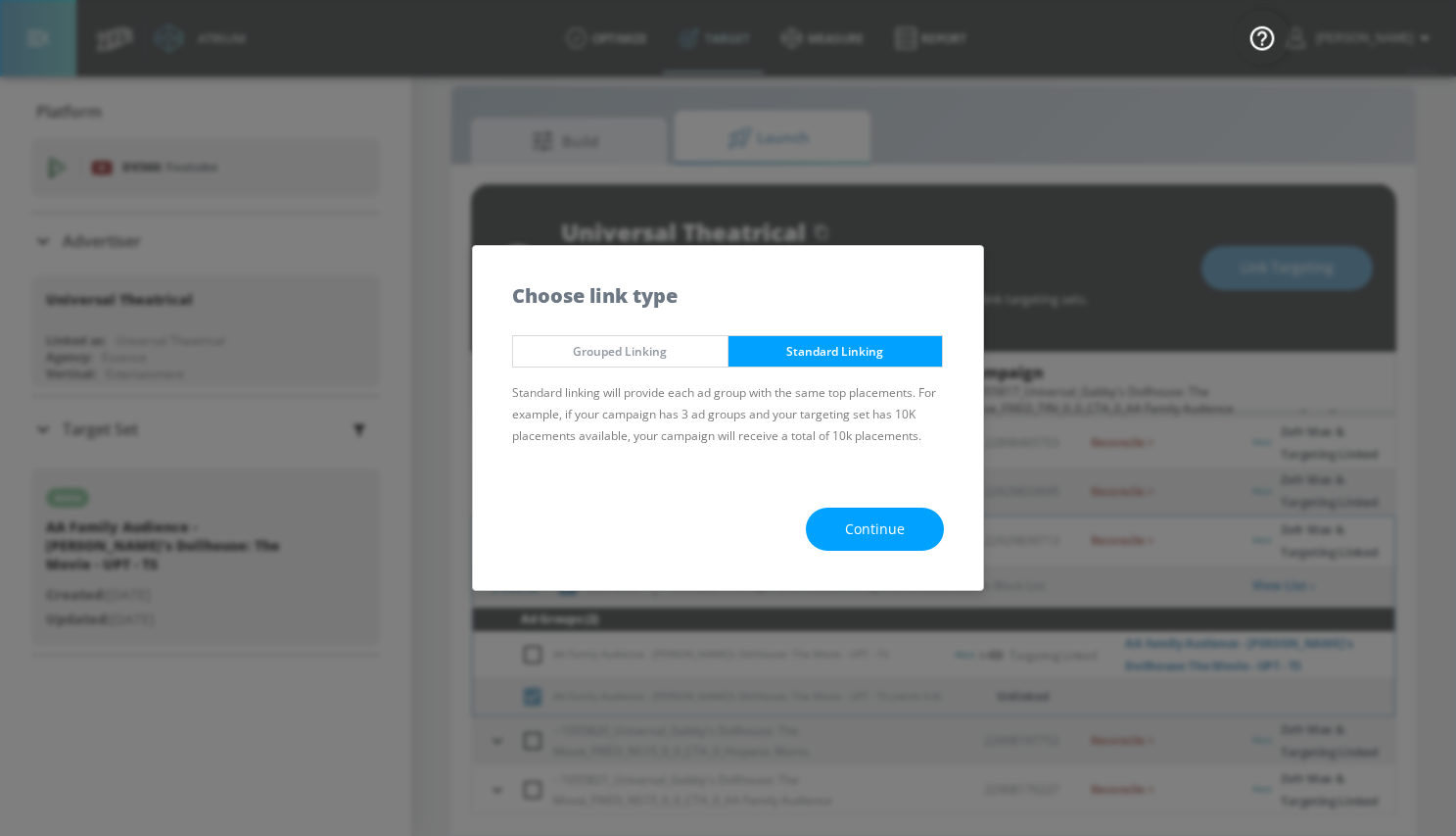
click at [836, 519] on button "Continue" at bounding box center [875, 529] width 138 height 44
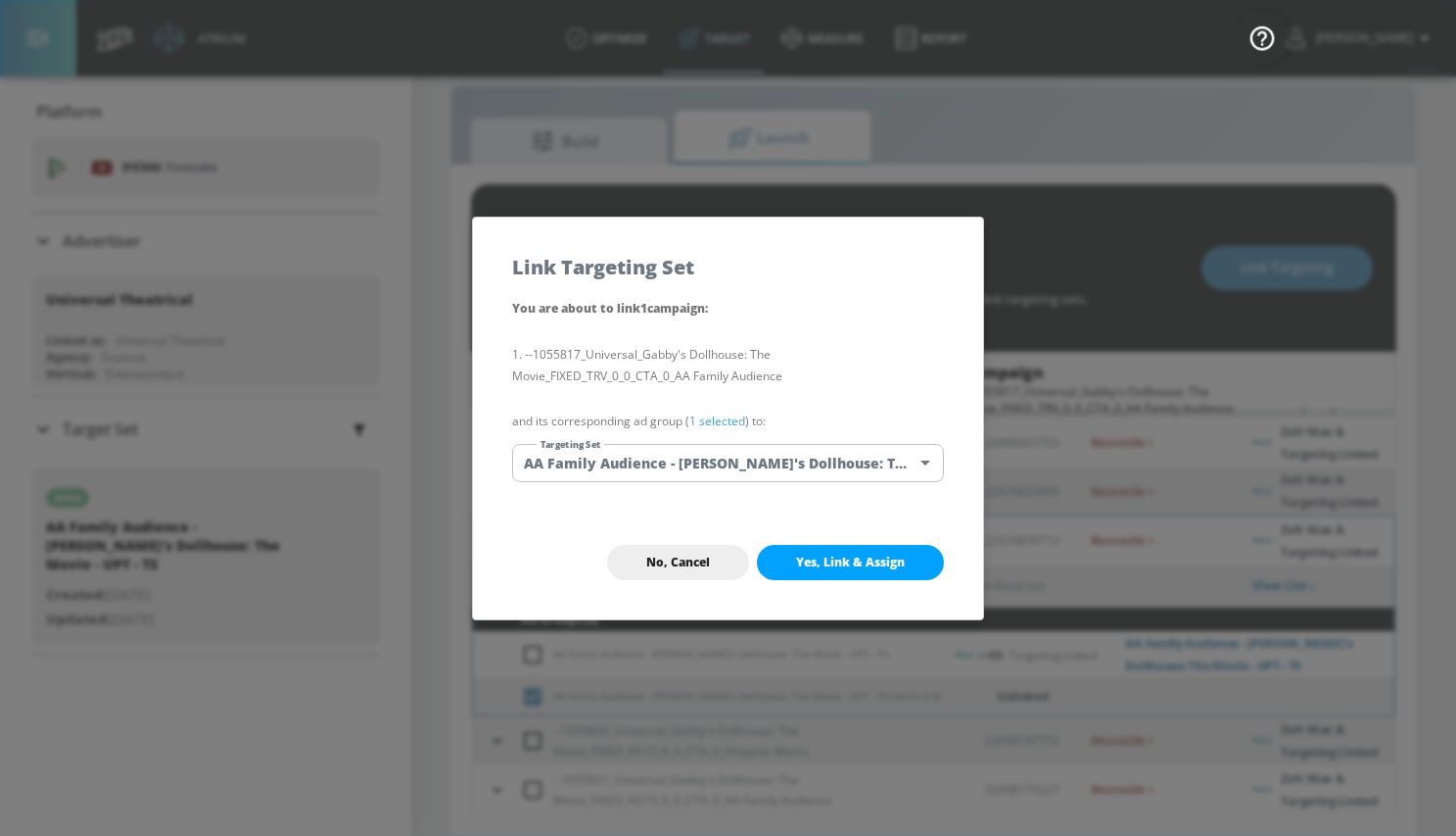
click at [709, 456] on body "Atrium optimize Target measure Report optimize Target measure Report v 4.25.2 M…" at bounding box center [728, 403] width 1456 height 864
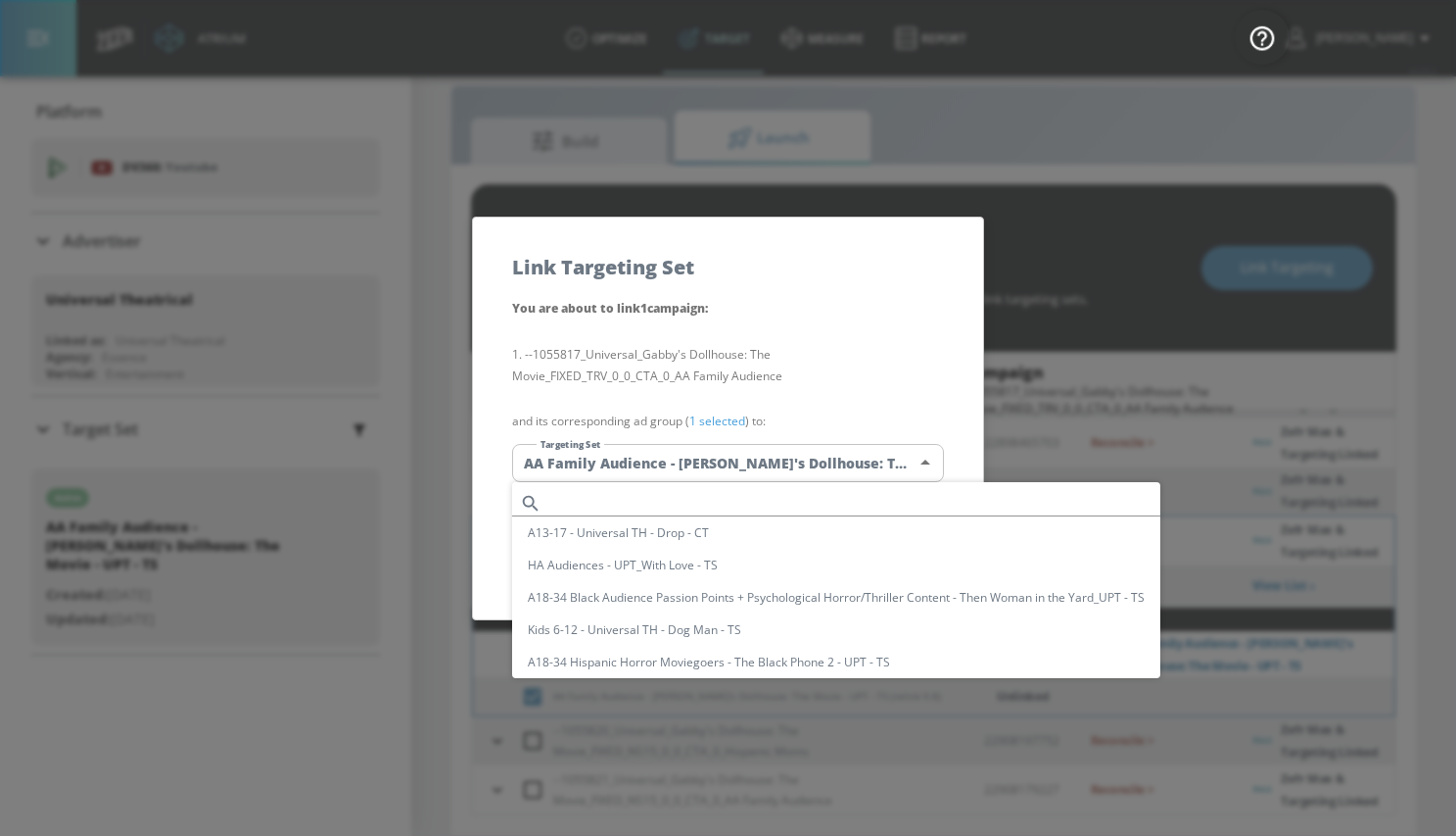
scroll to position [988, 0]
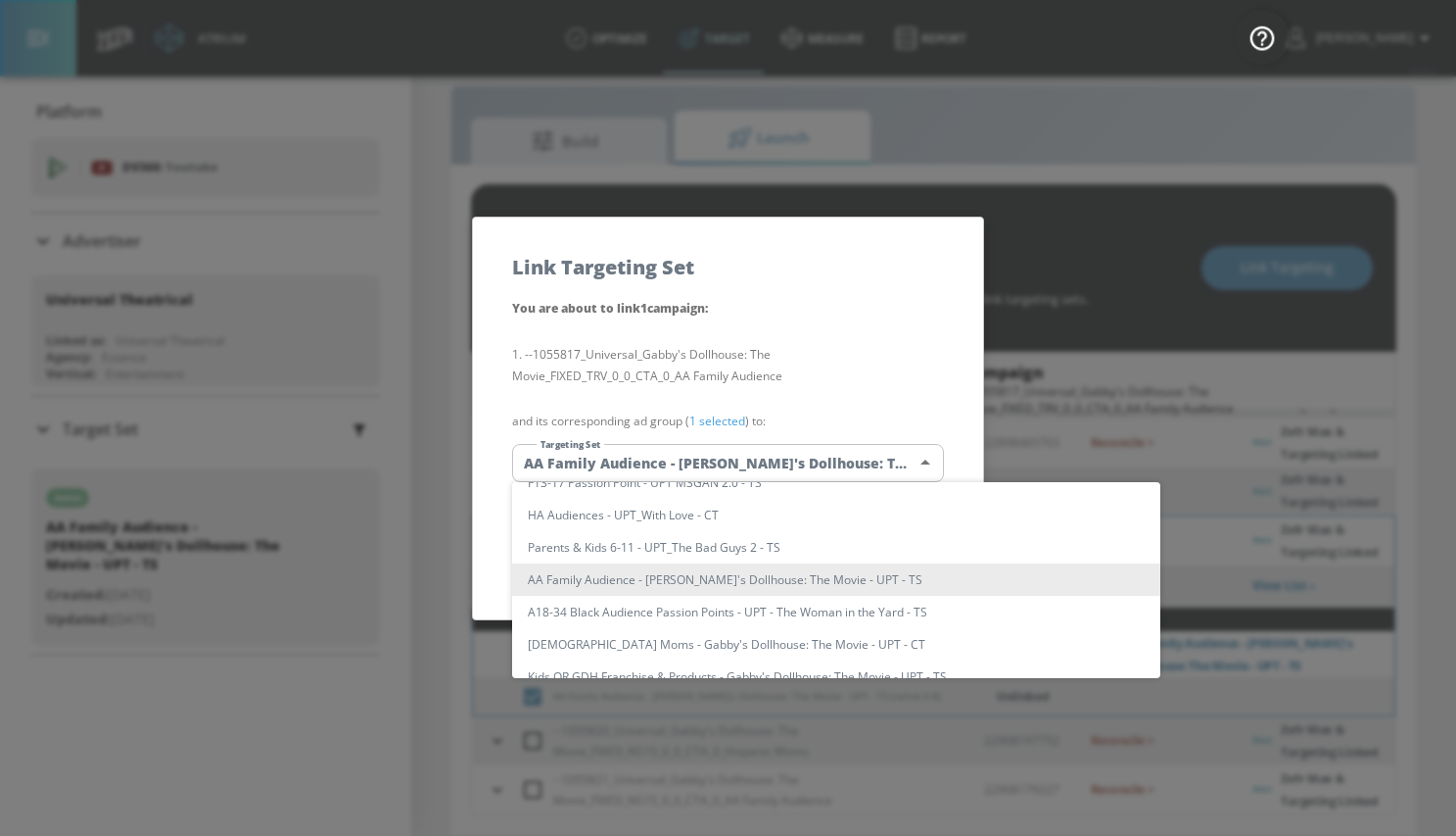
click at [667, 579] on li "AA Family Audience - Gabby's Dollhouse: The Movie - UPT - TS" at bounding box center [836, 579] width 648 height 33
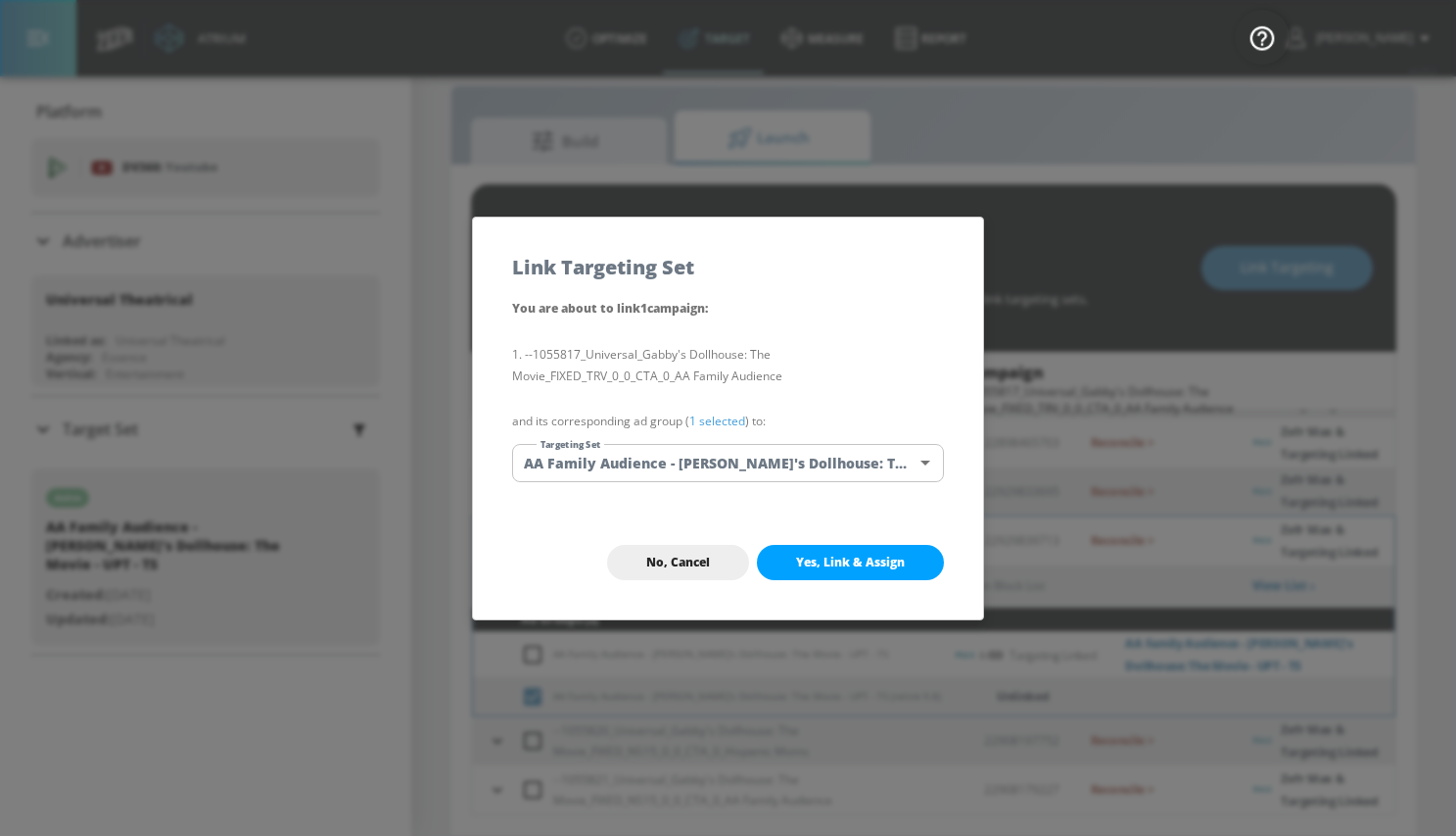
click at [823, 566] on span "Yes, Link & Assign" at bounding box center [850, 563] width 109 height 16
checkbox input "true"
checkbox input "false"
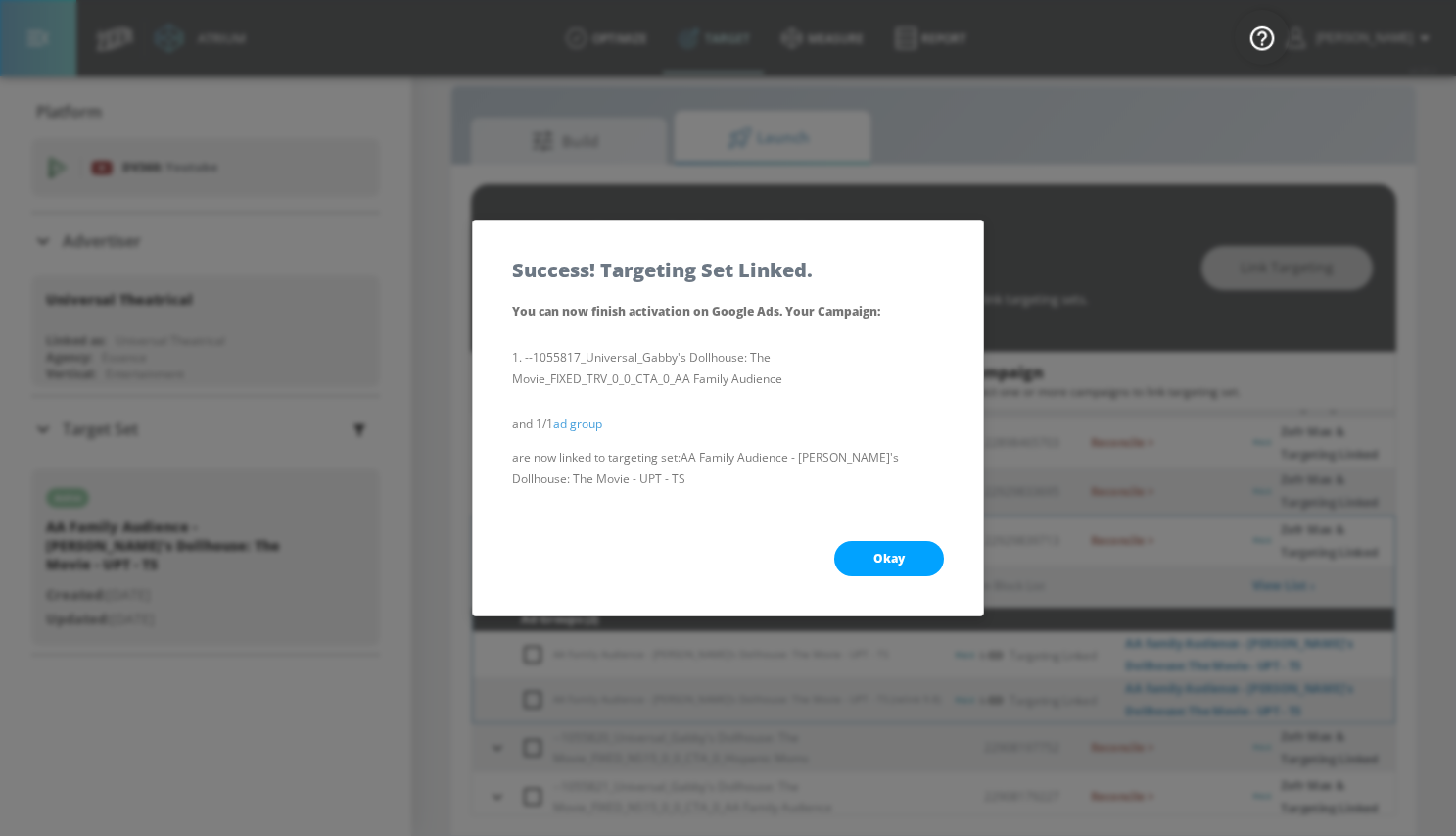
click at [873, 562] on span "Okay" at bounding box center [889, 559] width 32 height 16
checkbox input "true"
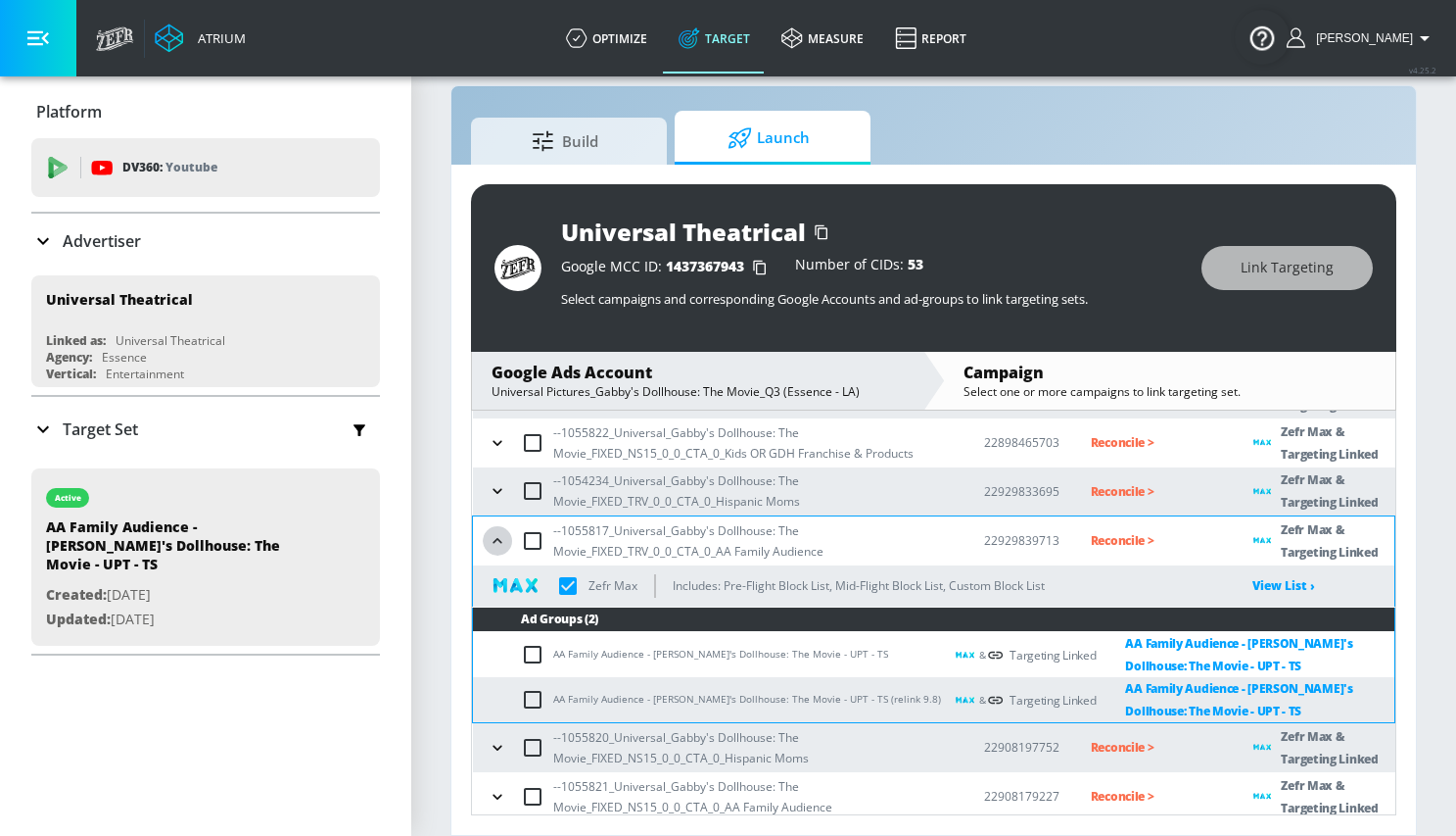
click at [495, 540] on icon "button" at bounding box center [496, 540] width 9 height 5
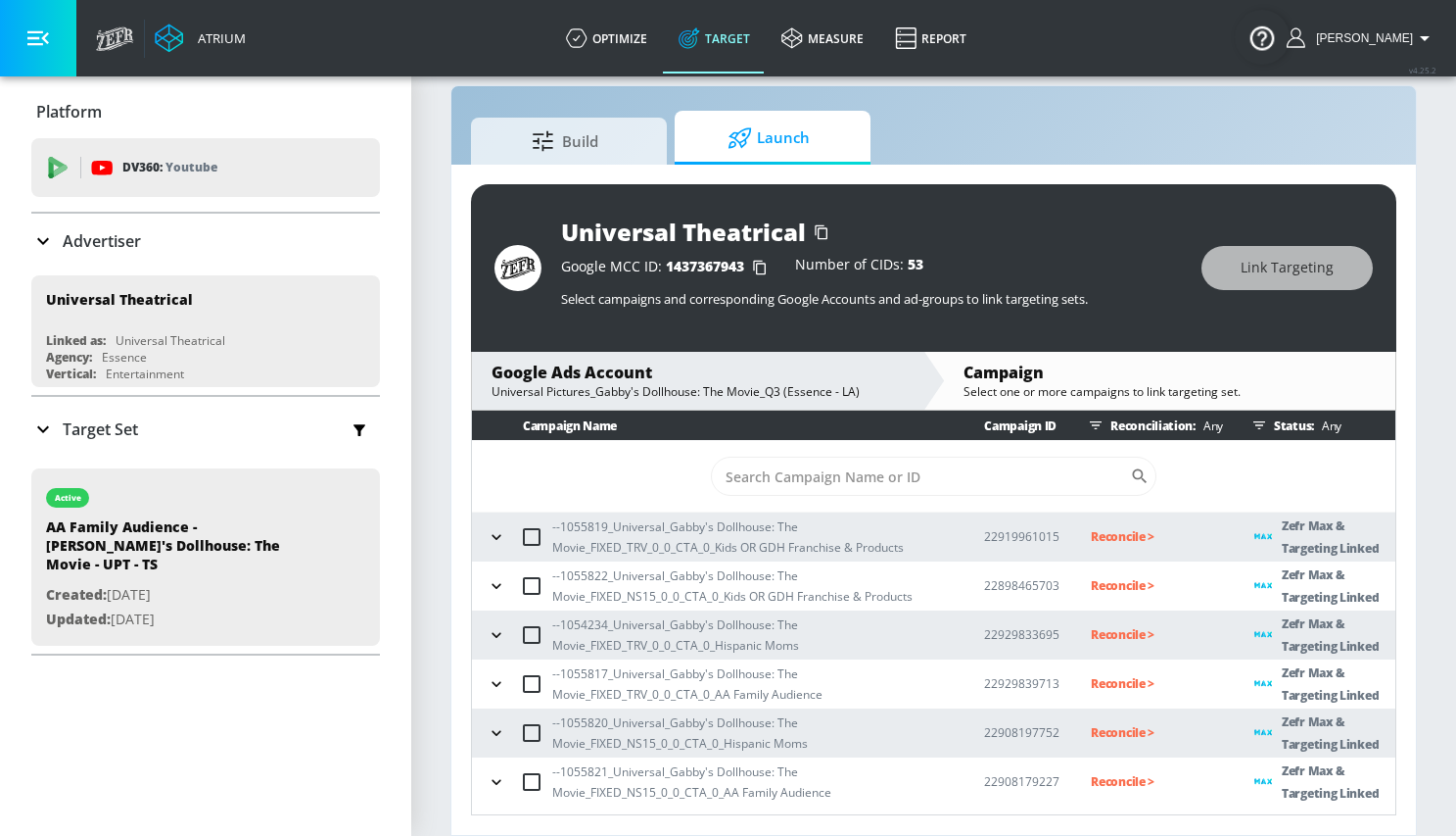
click at [1122, 534] on p "Reconcile >" at bounding box center [1157, 536] width 132 height 23
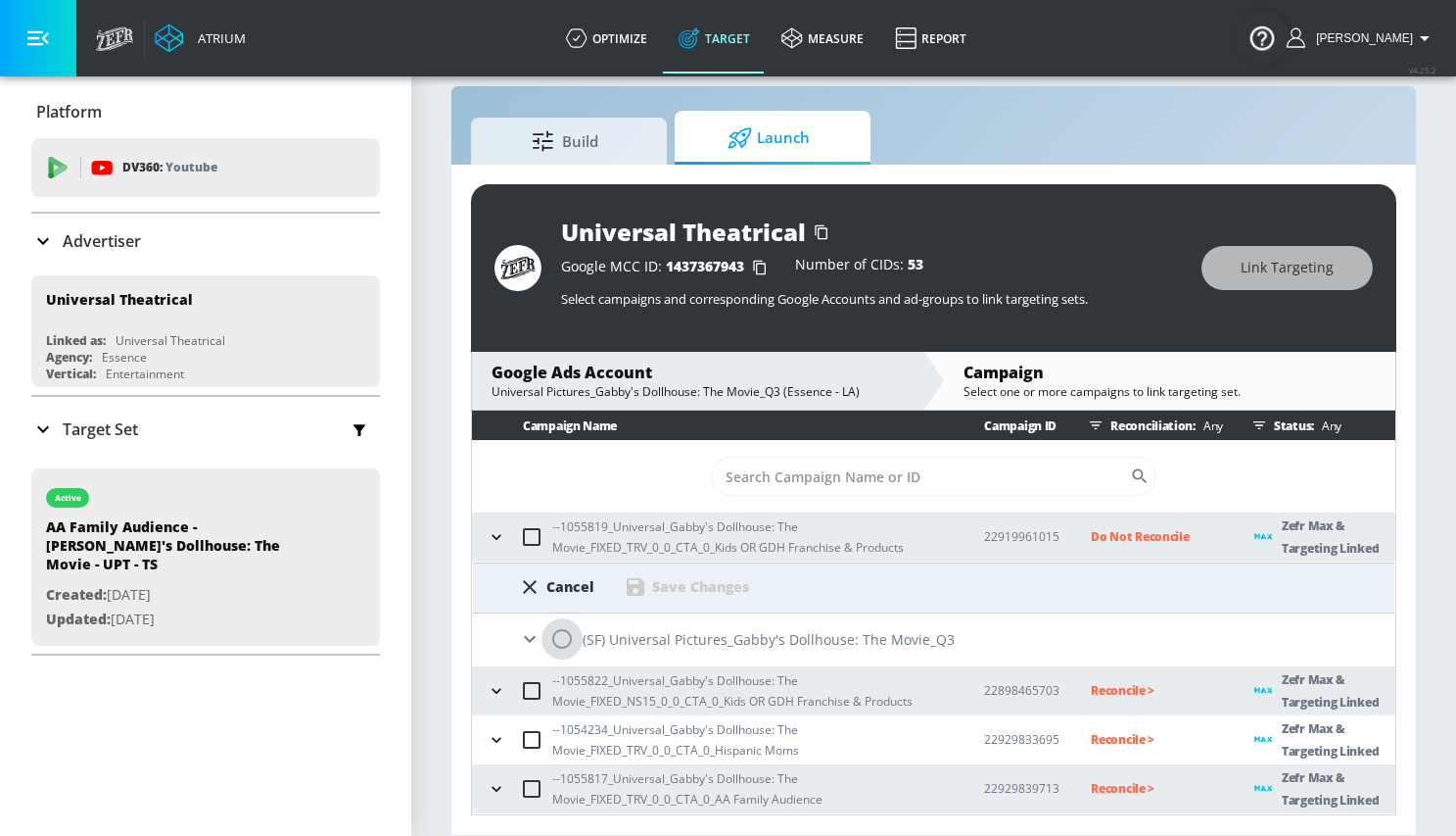
click at [563, 634] on input "radio" at bounding box center [562, 639] width 41 height 41
radio input "true"
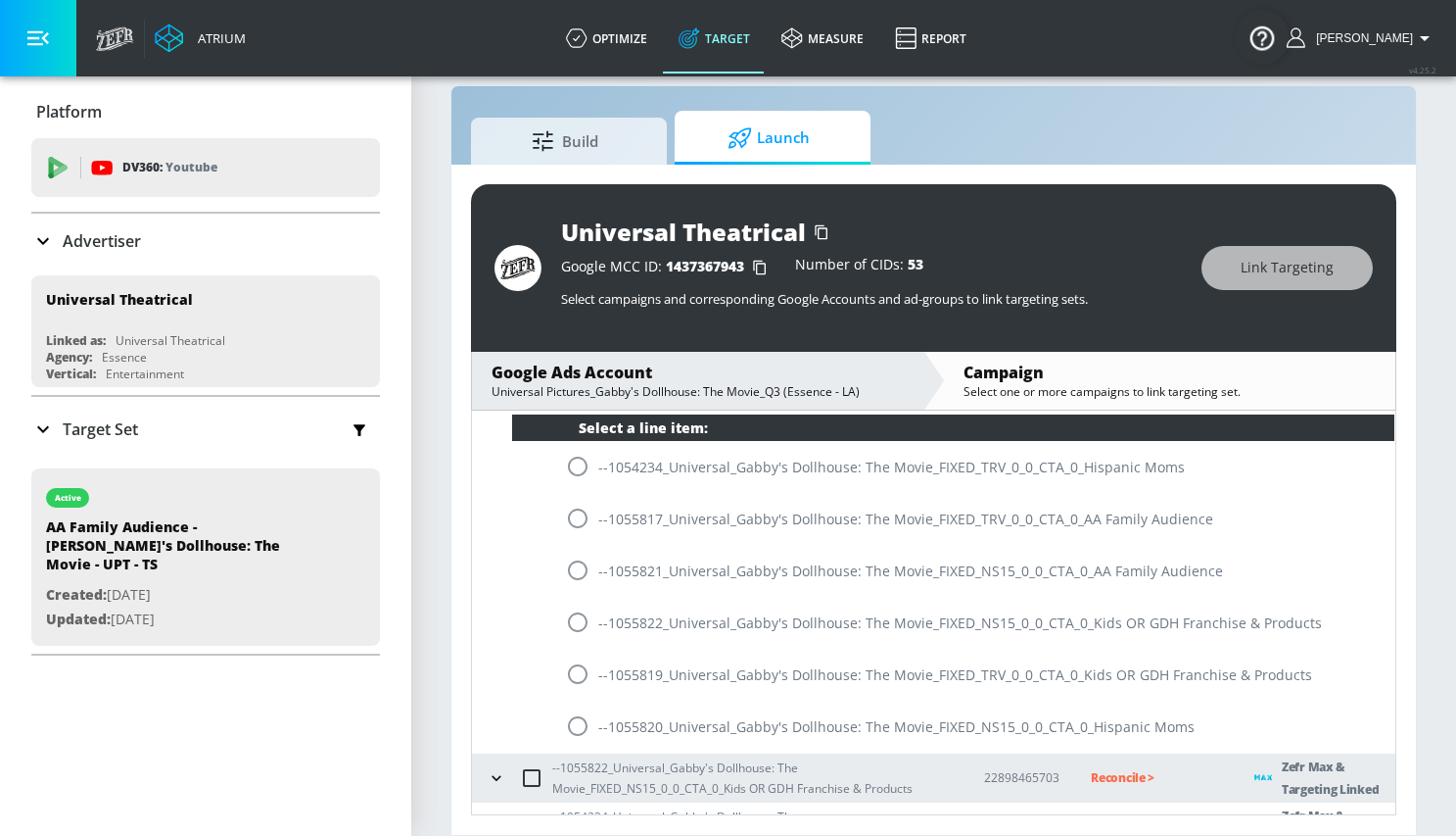
scroll to position [249, 0]
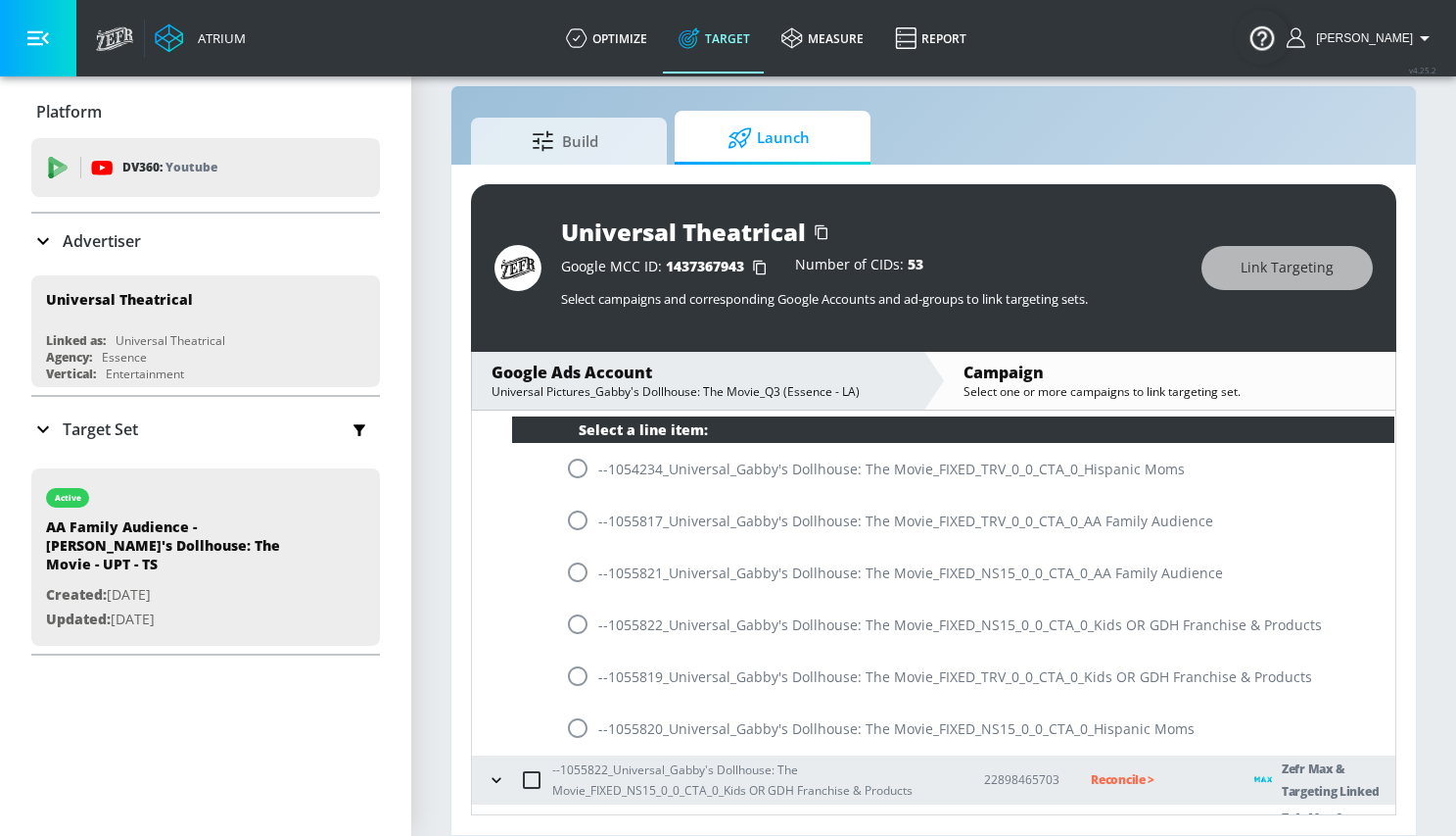
click at [574, 680] on input "radio" at bounding box center [578, 676] width 41 height 41
radio input "true"
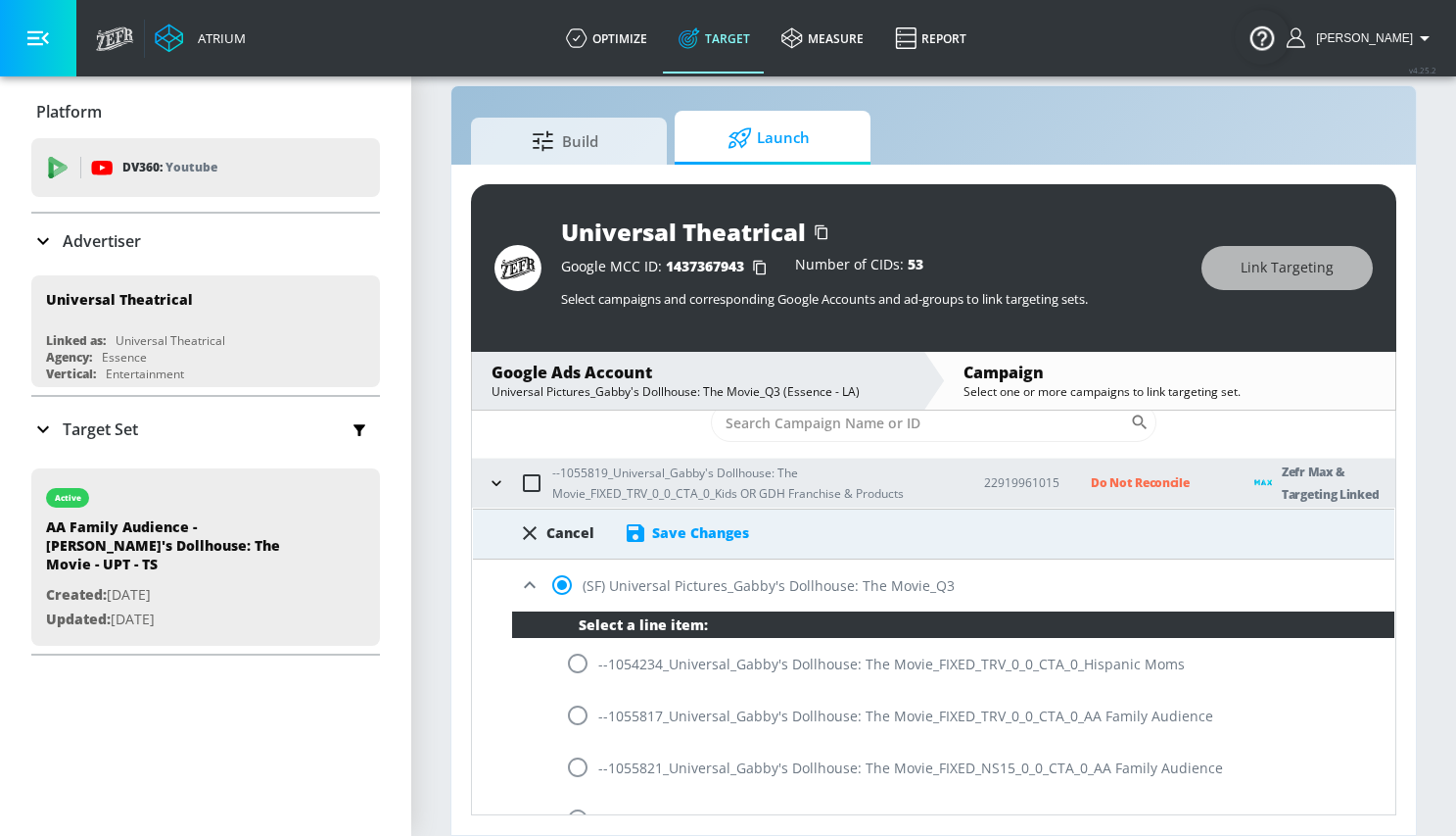
scroll to position [0, 0]
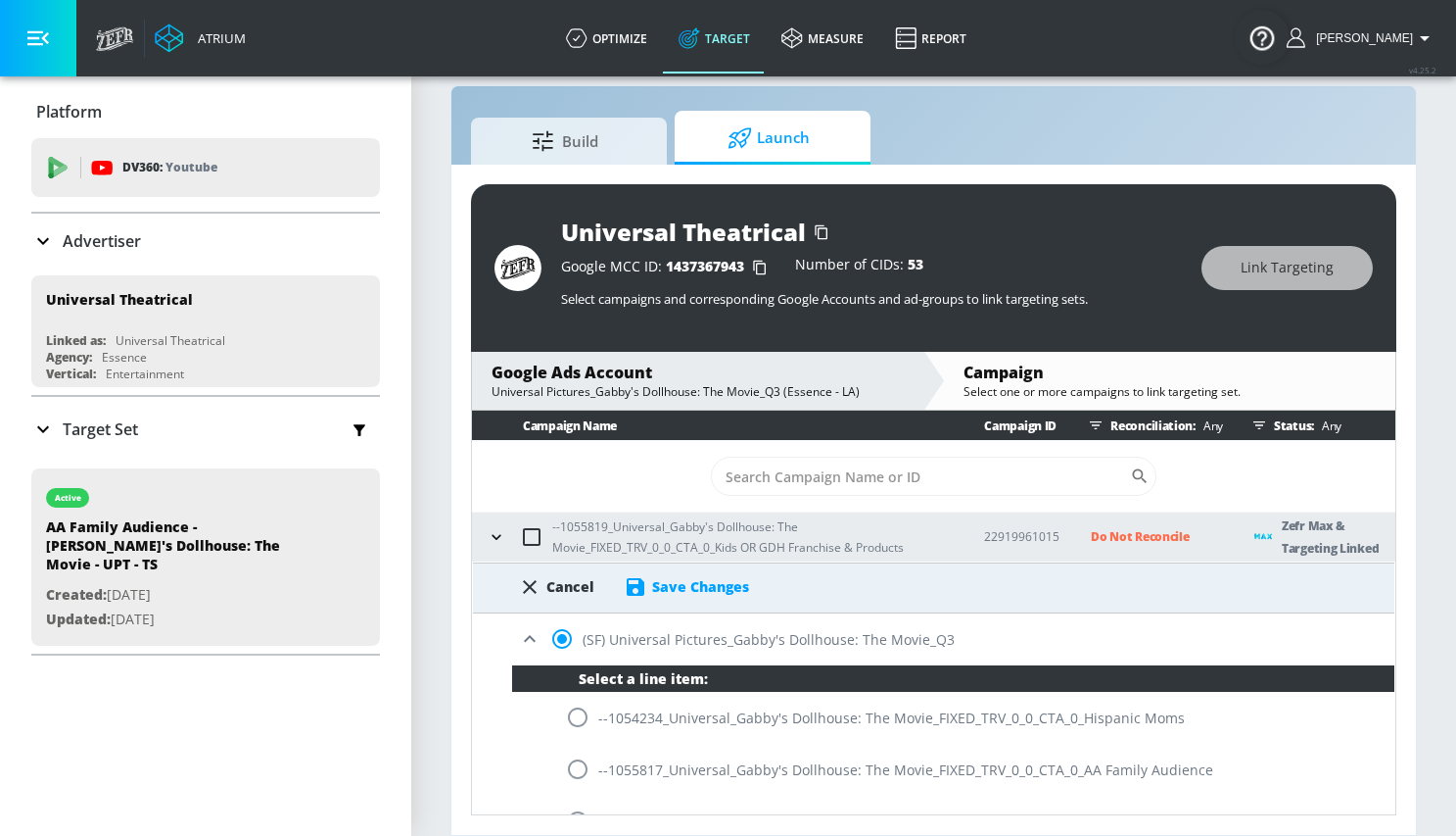
click at [714, 589] on div "Save Changes" at bounding box center [700, 586] width 97 height 19
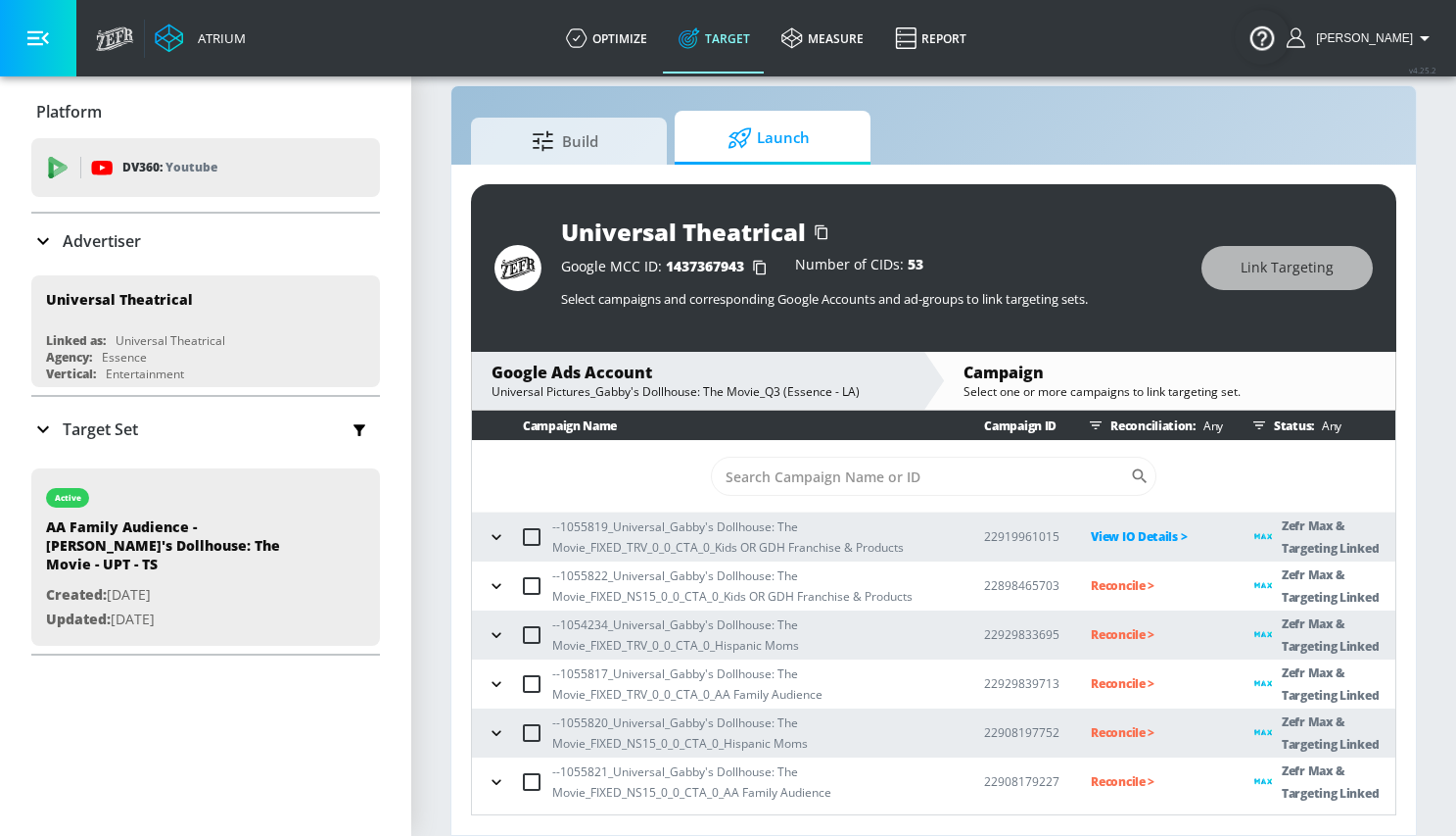
click at [1102, 584] on p "Reconcile >" at bounding box center [1157, 585] width 132 height 23
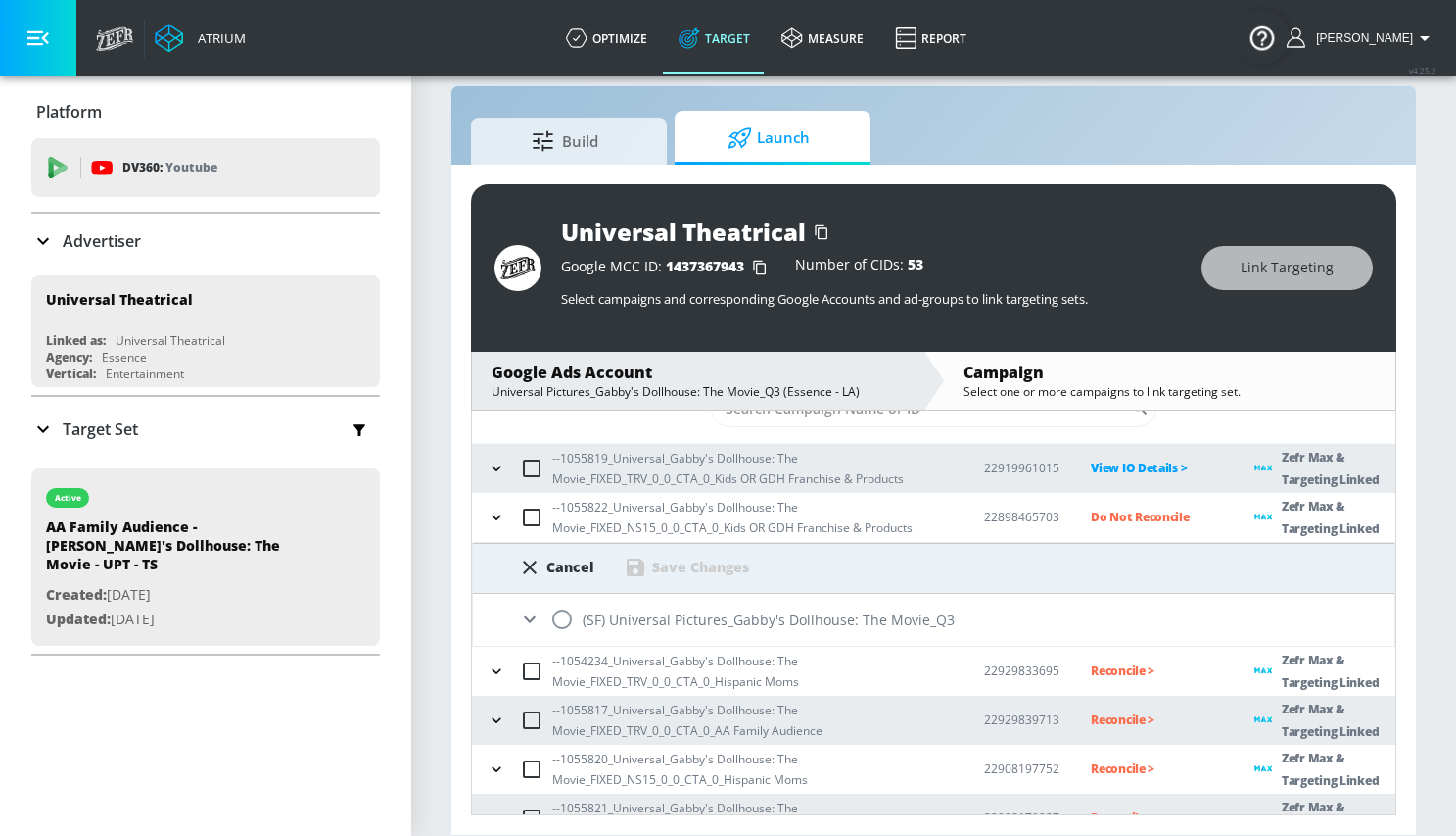
scroll to position [87, 0]
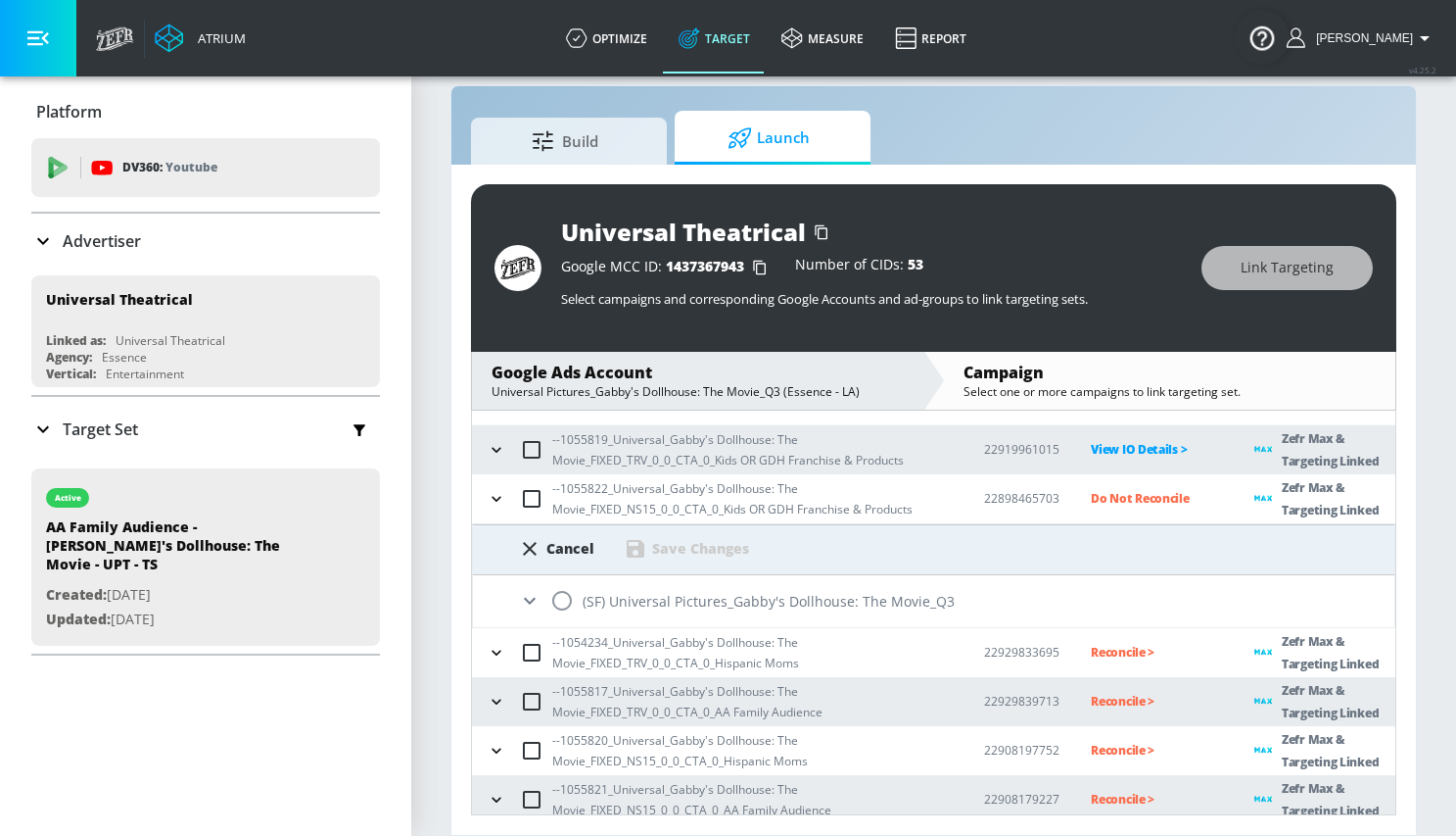
click at [558, 606] on input "radio" at bounding box center [562, 601] width 41 height 41
radio input "true"
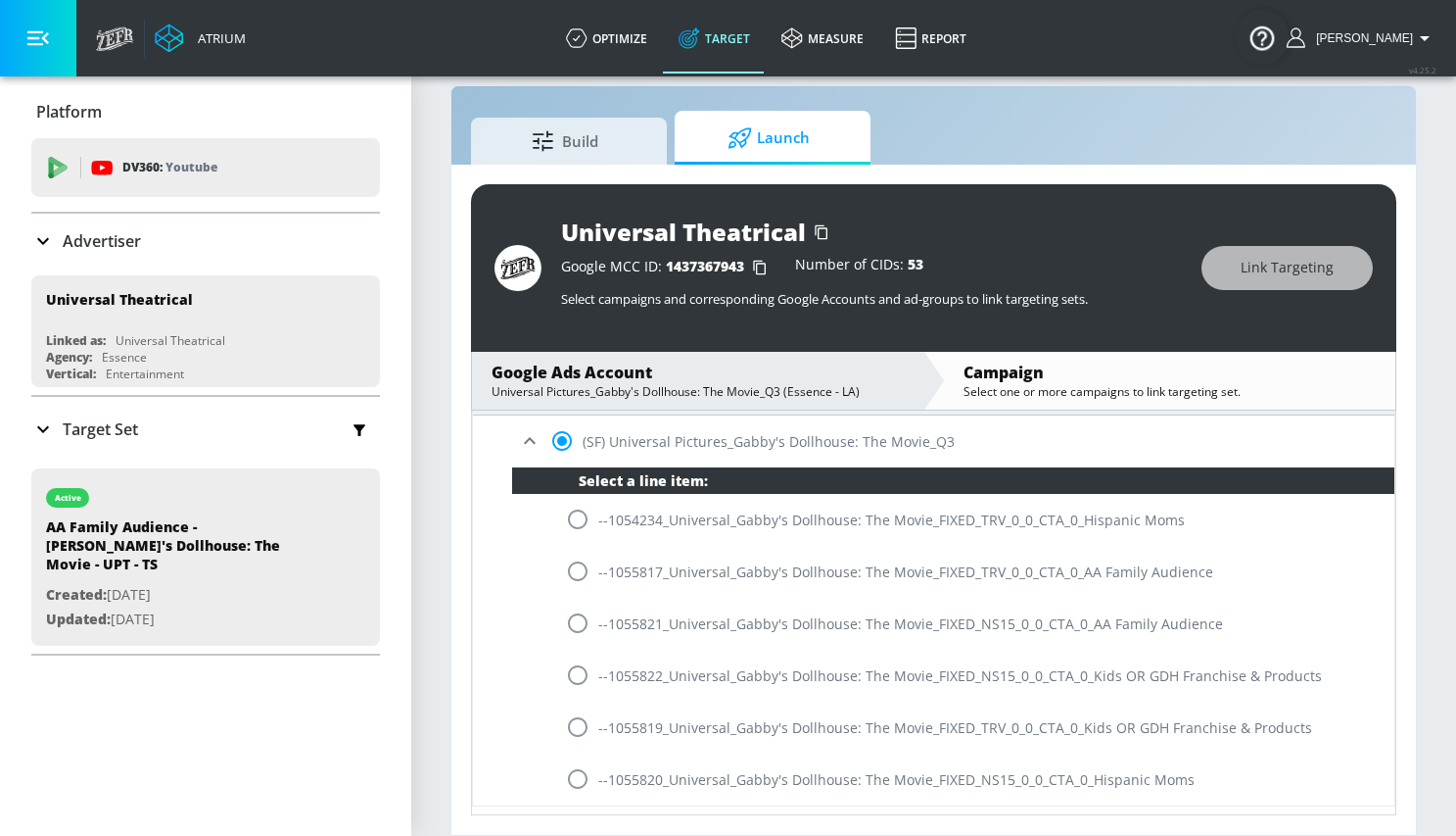
scroll to position [346, 0]
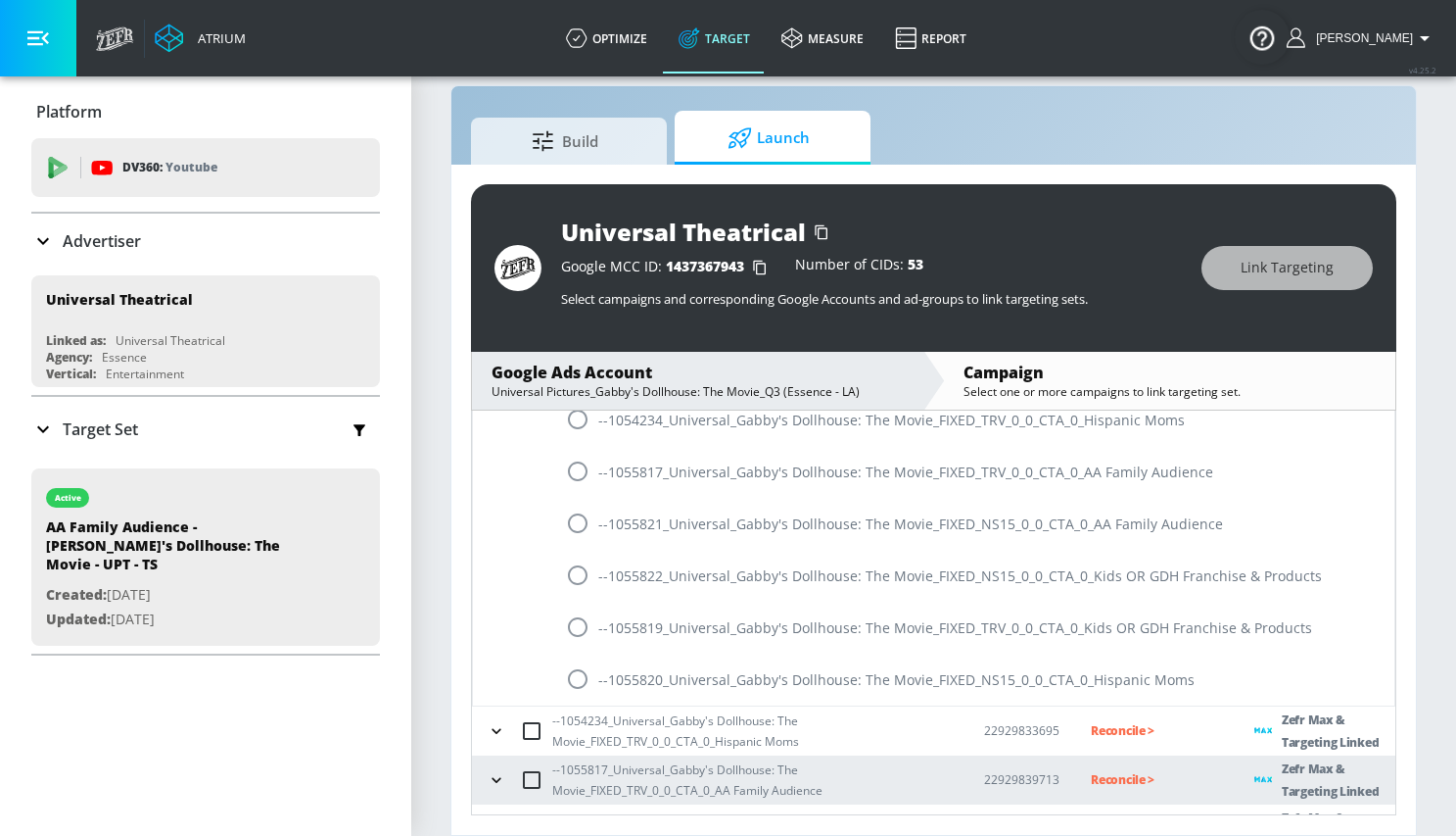
click at [575, 579] on input "radio" at bounding box center [578, 575] width 41 height 41
radio input "true"
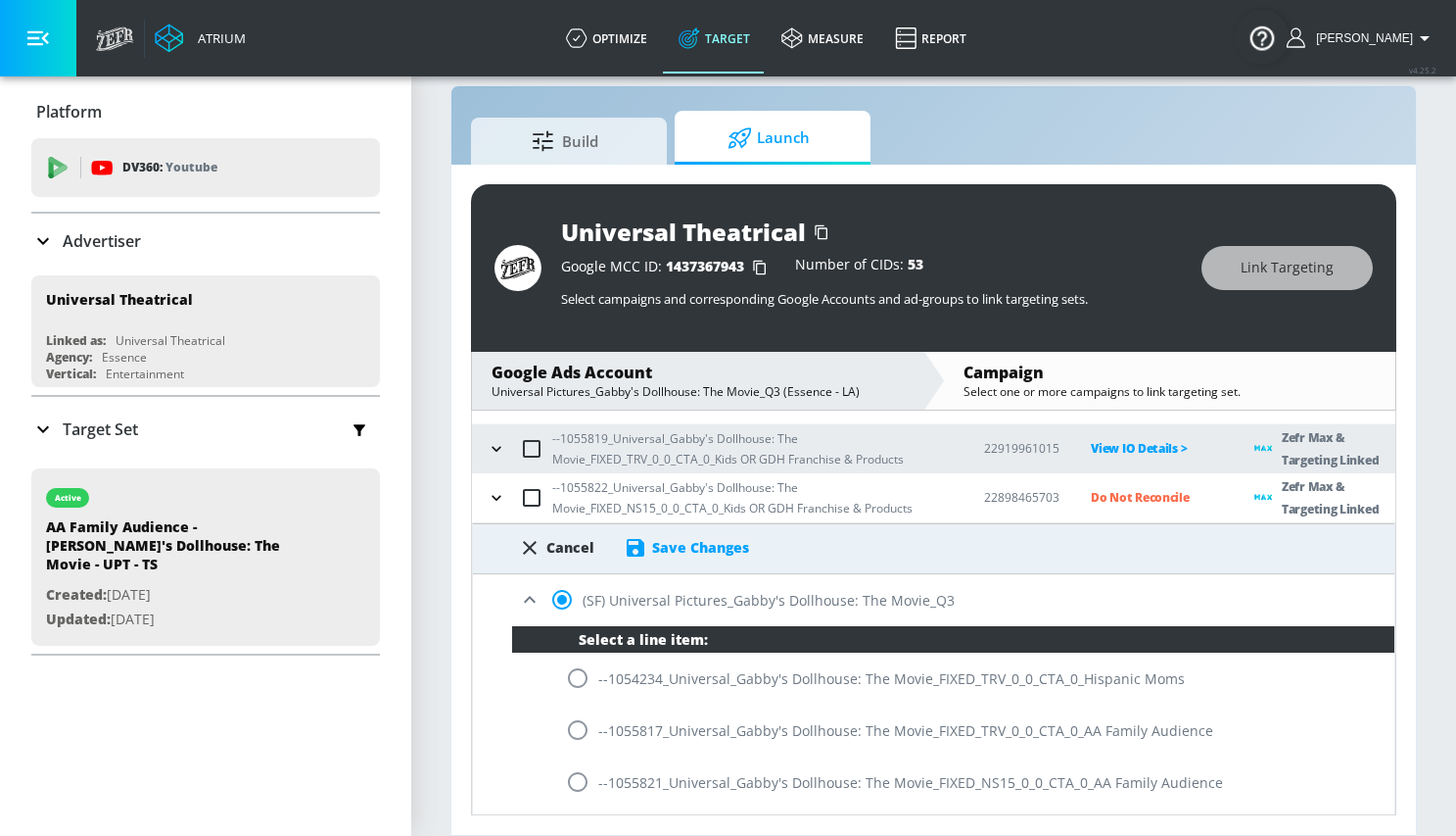
scroll to position [84, 0]
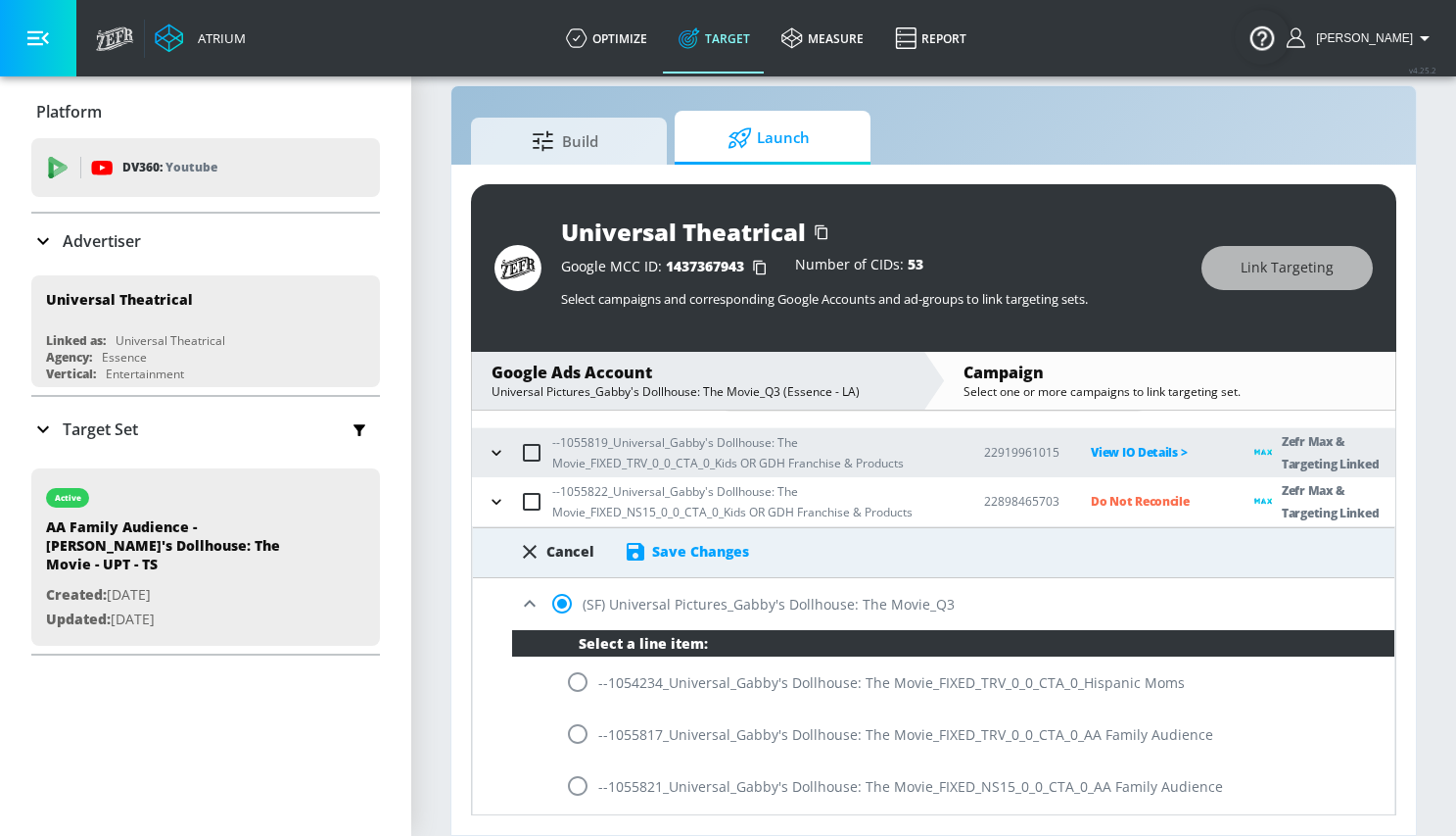
click at [673, 551] on div "Save Changes" at bounding box center [700, 551] width 97 height 19
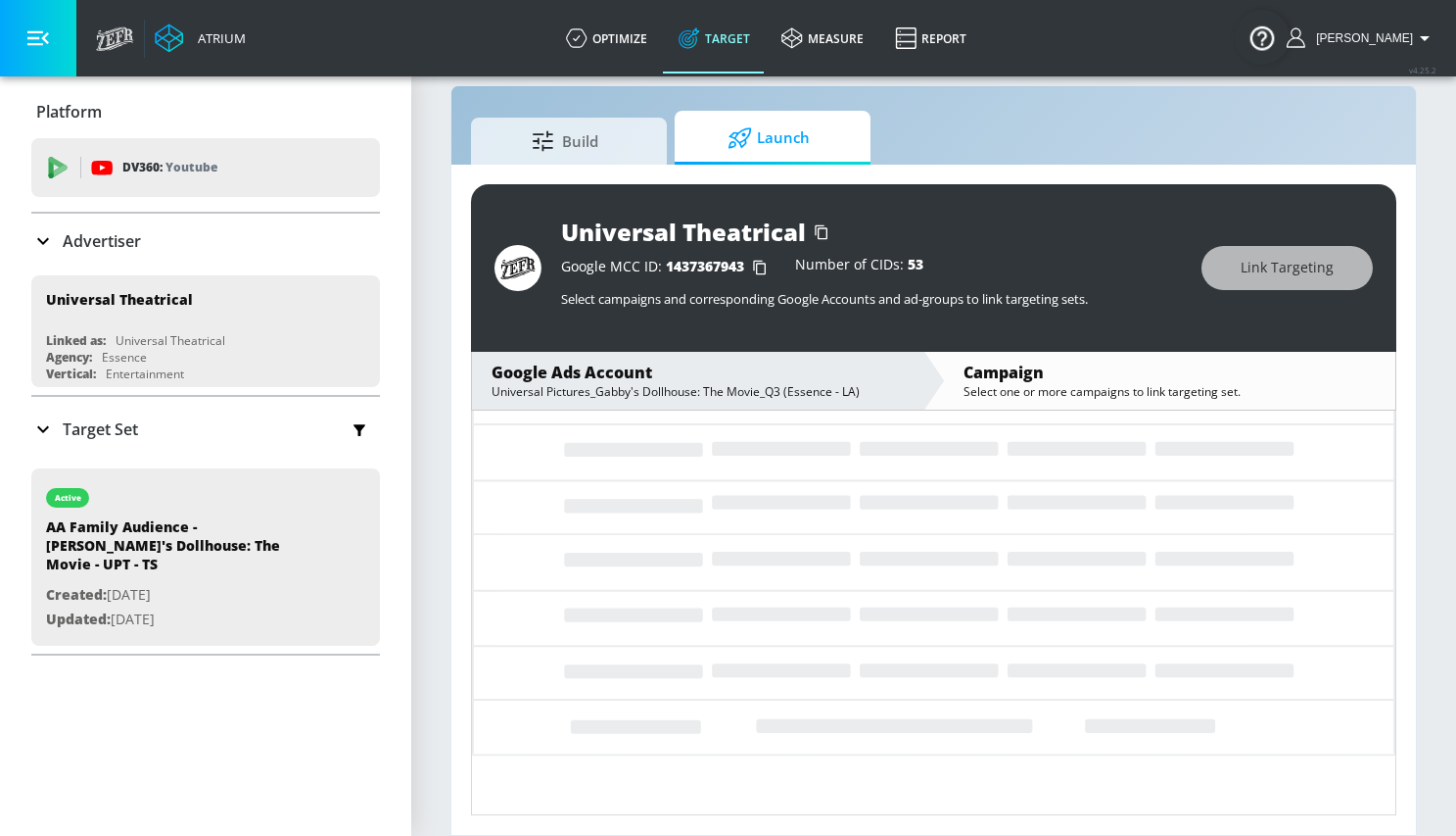
click at [586, 521] on icon "Loading..." at bounding box center [933, 580] width 923 height 508
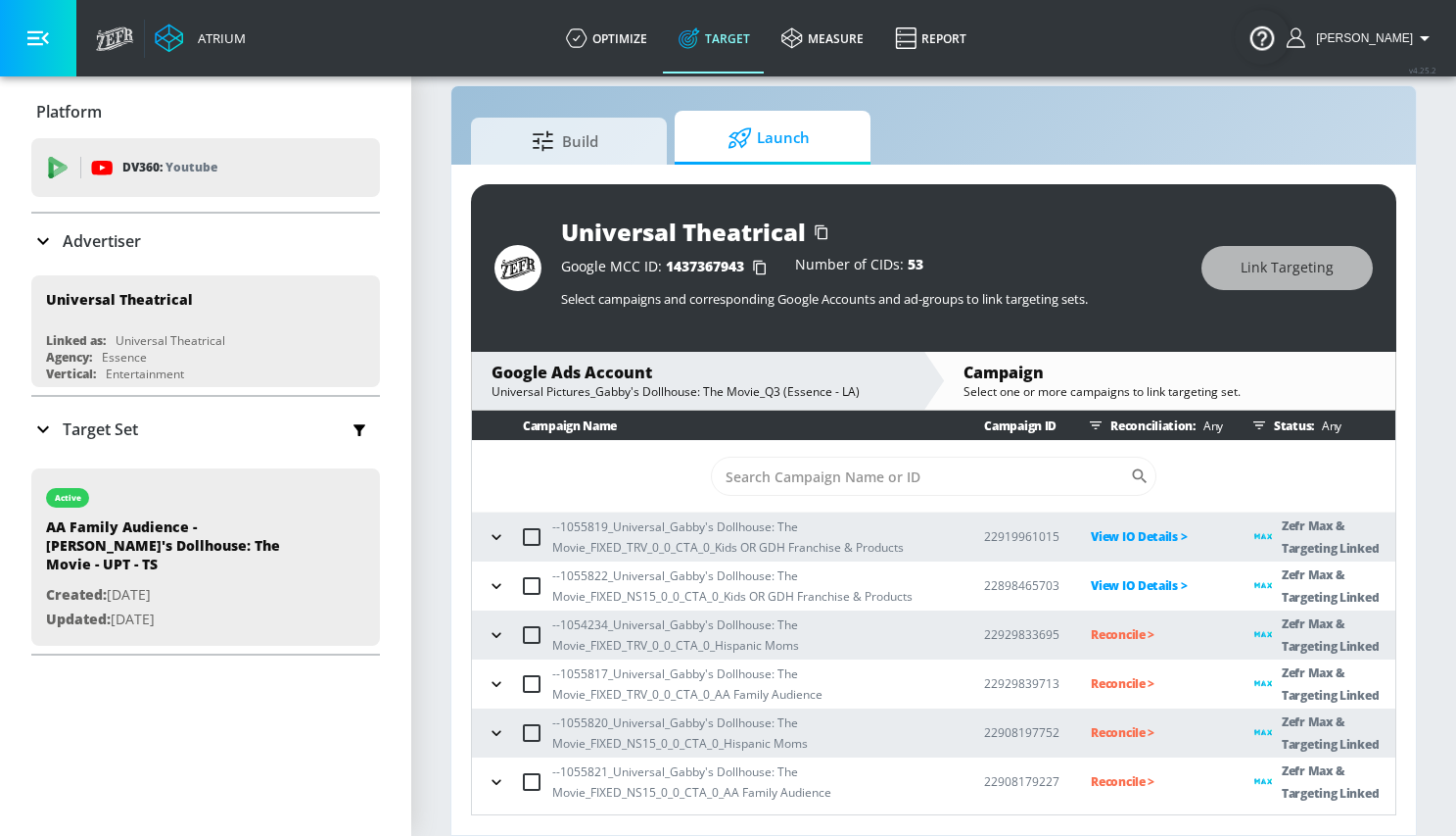
scroll to position [0, 0]
click at [1108, 626] on p "Reconcile >" at bounding box center [1157, 634] width 132 height 23
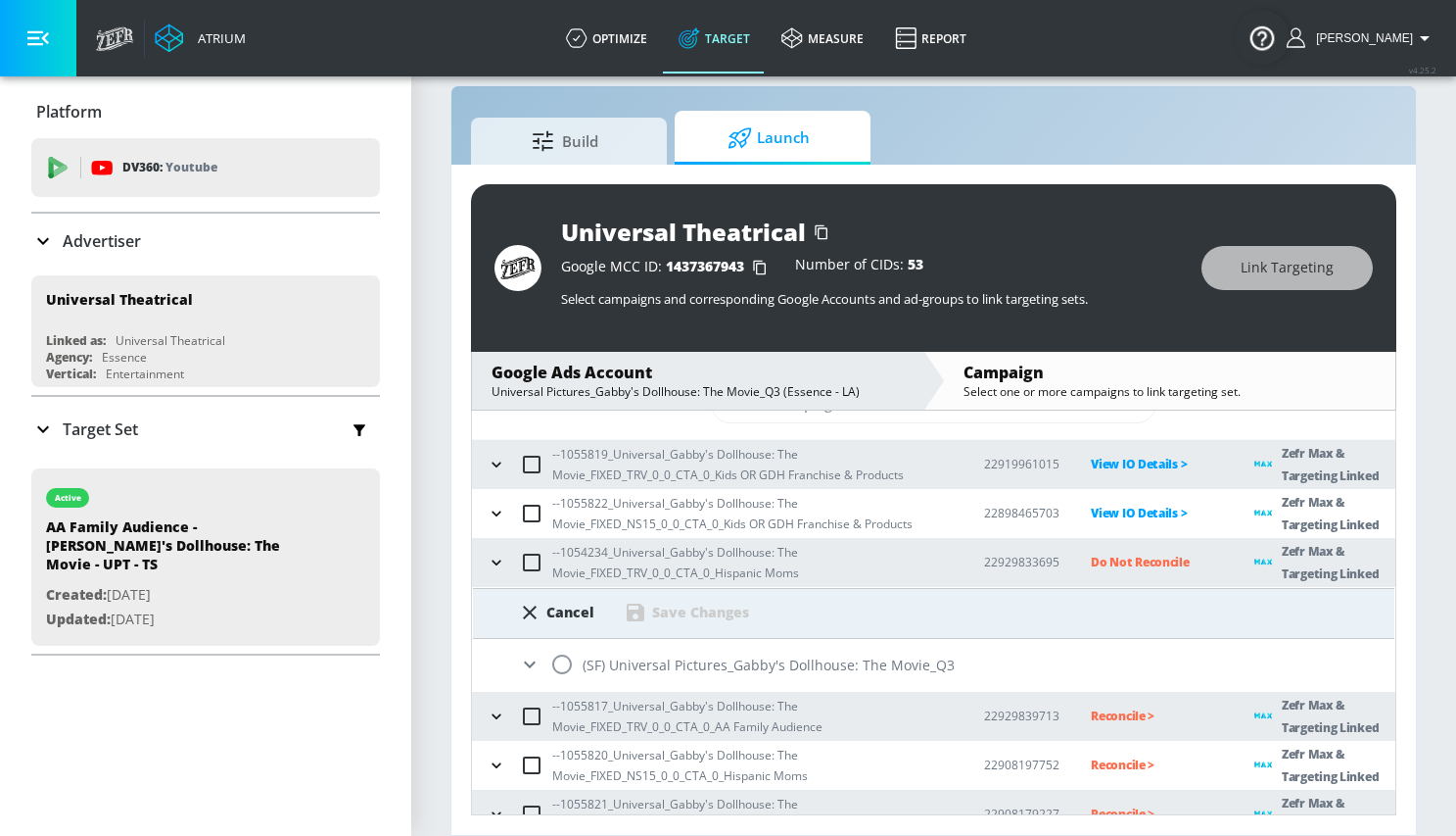
scroll to position [96, 0]
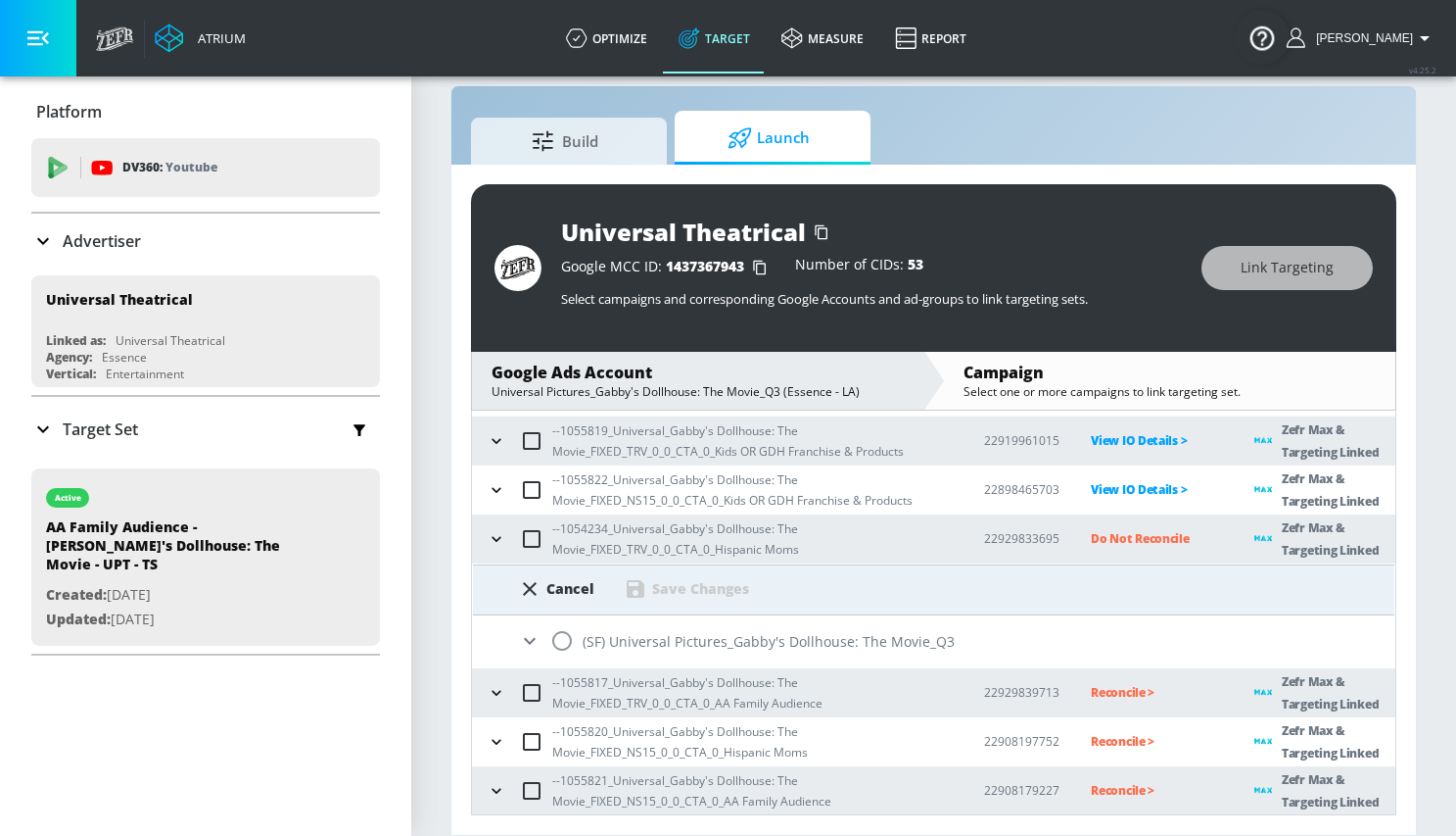
click at [565, 636] on input "radio" at bounding box center [562, 641] width 41 height 41
radio input "true"
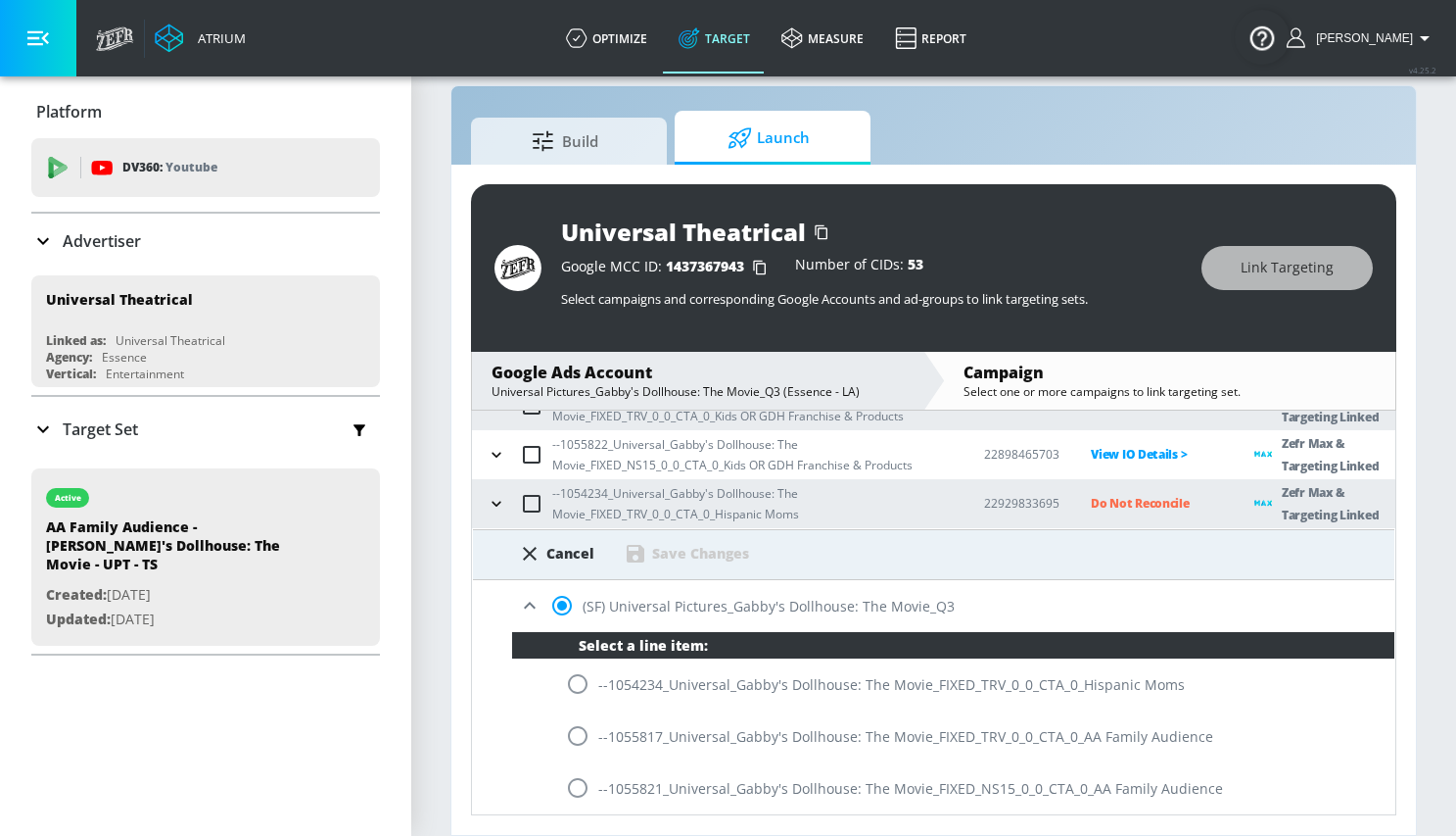
scroll to position [132, 0]
click at [577, 684] on input "radio" at bounding box center [578, 683] width 41 height 41
radio input "true"
click at [668, 559] on div "Save Changes" at bounding box center [700, 552] width 97 height 19
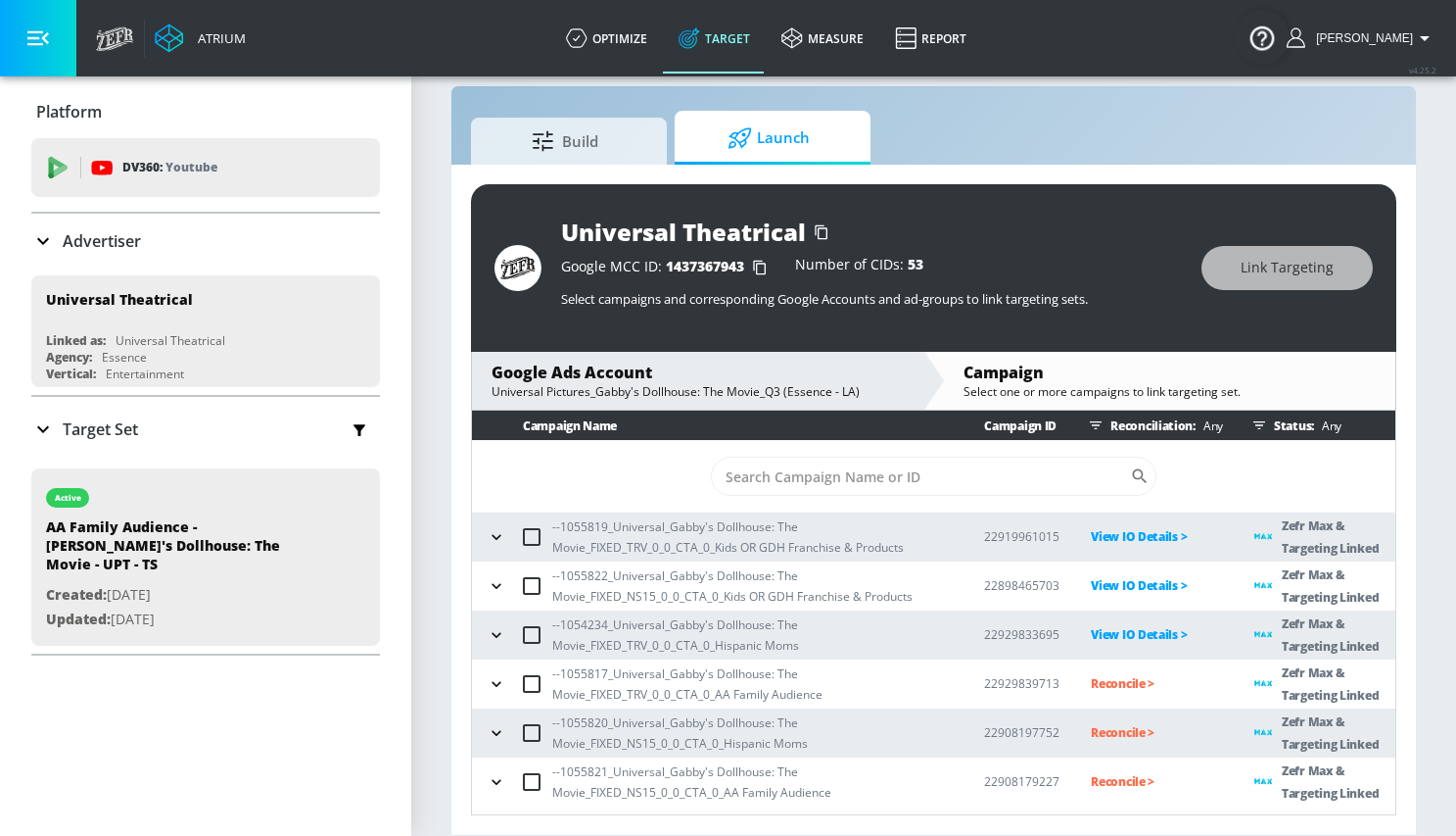
scroll to position [0, 0]
click at [1108, 677] on p "Reconcile >" at bounding box center [1157, 683] width 132 height 23
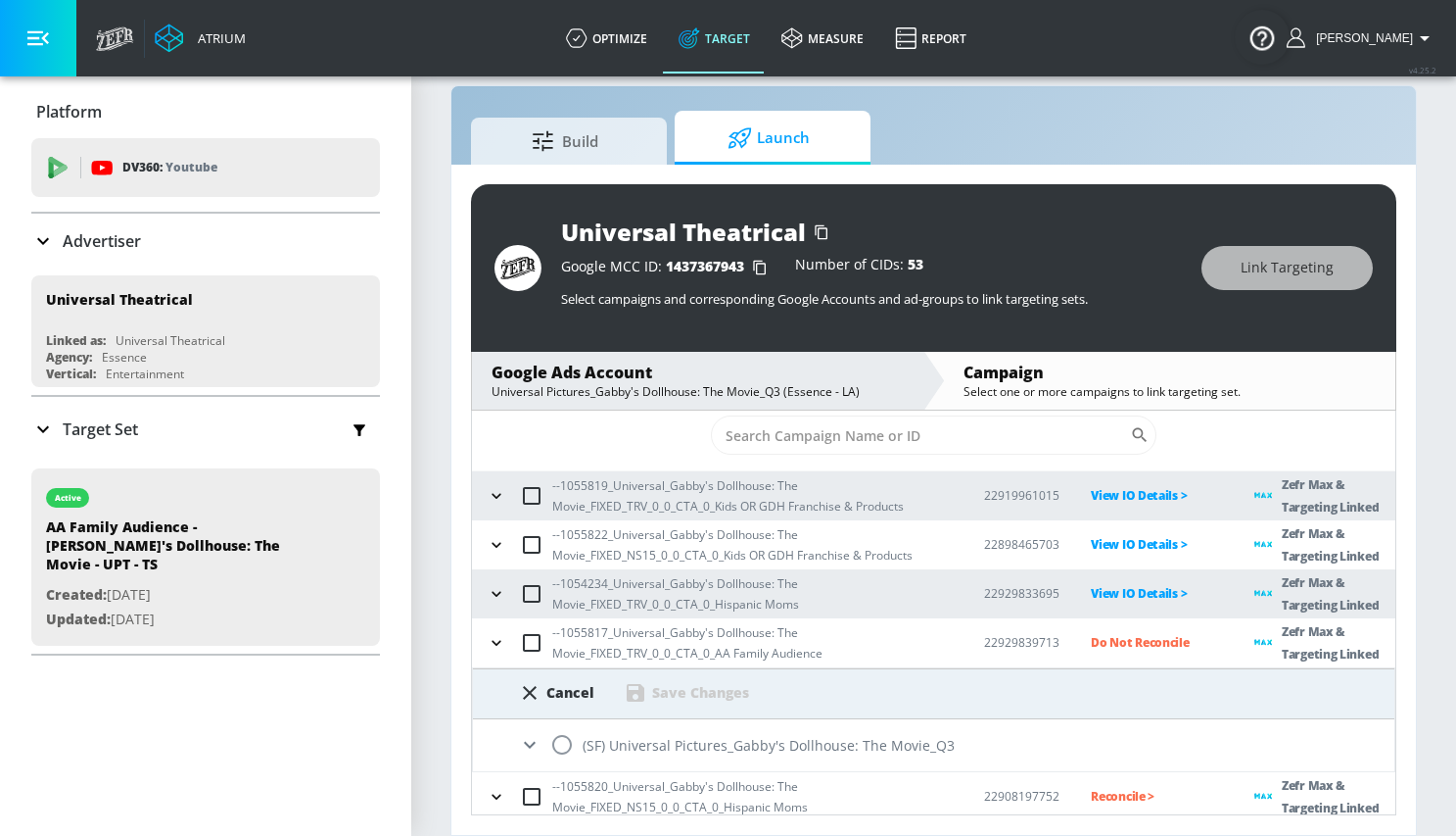
scroll to position [96, 0]
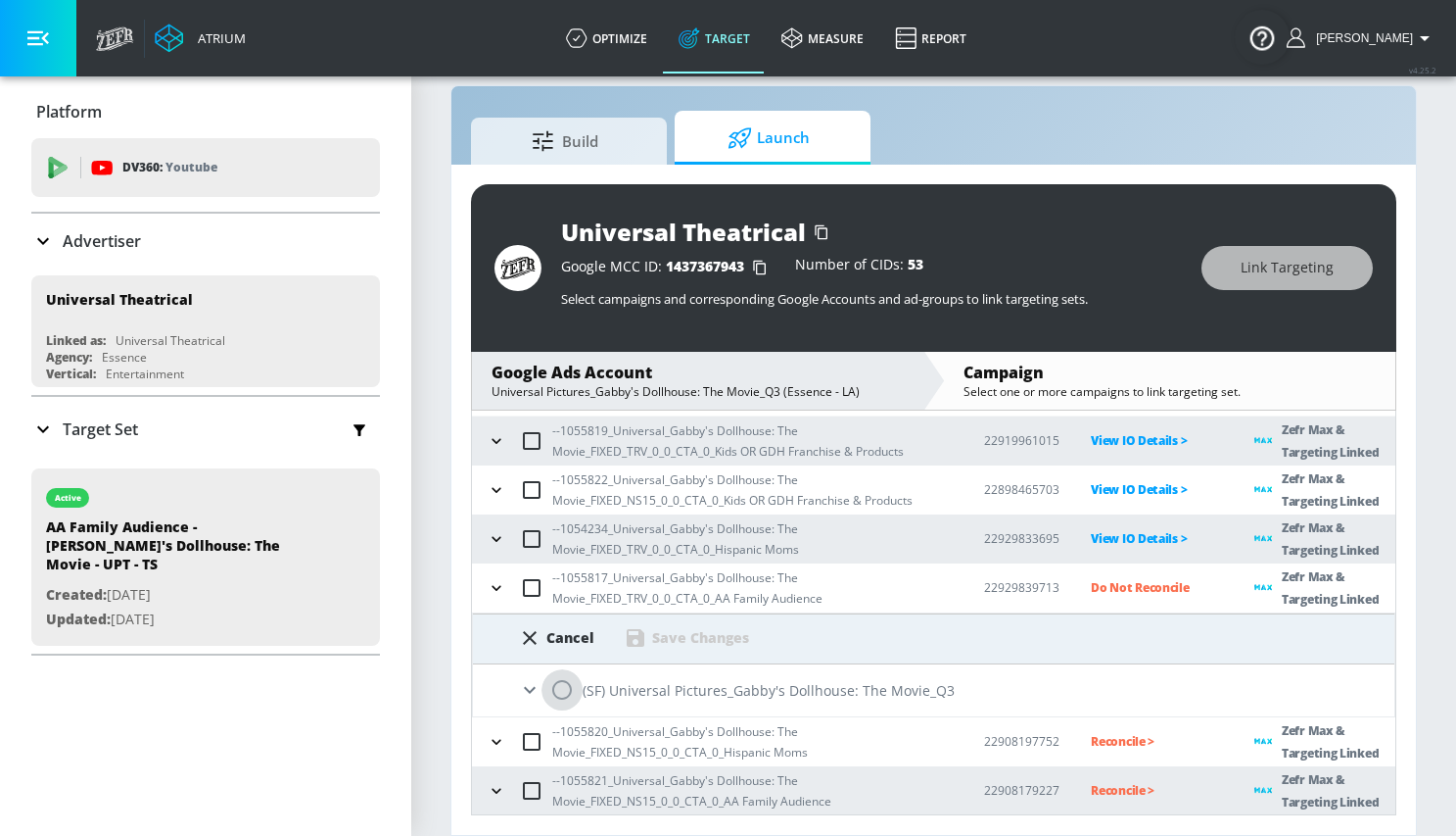
click at [559, 690] on input "radio" at bounding box center [562, 690] width 41 height 41
radio input "true"
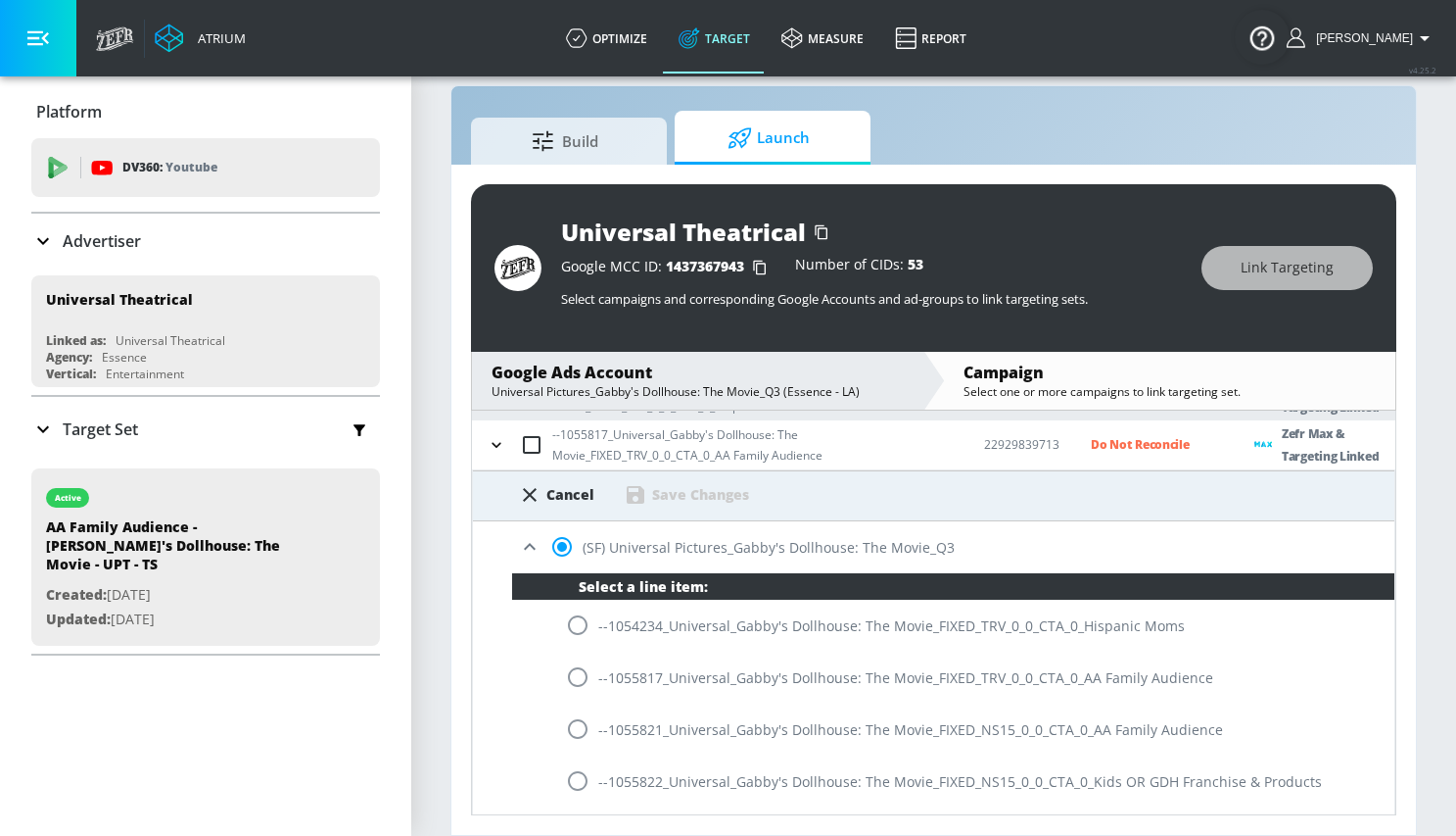
scroll to position [309, 0]
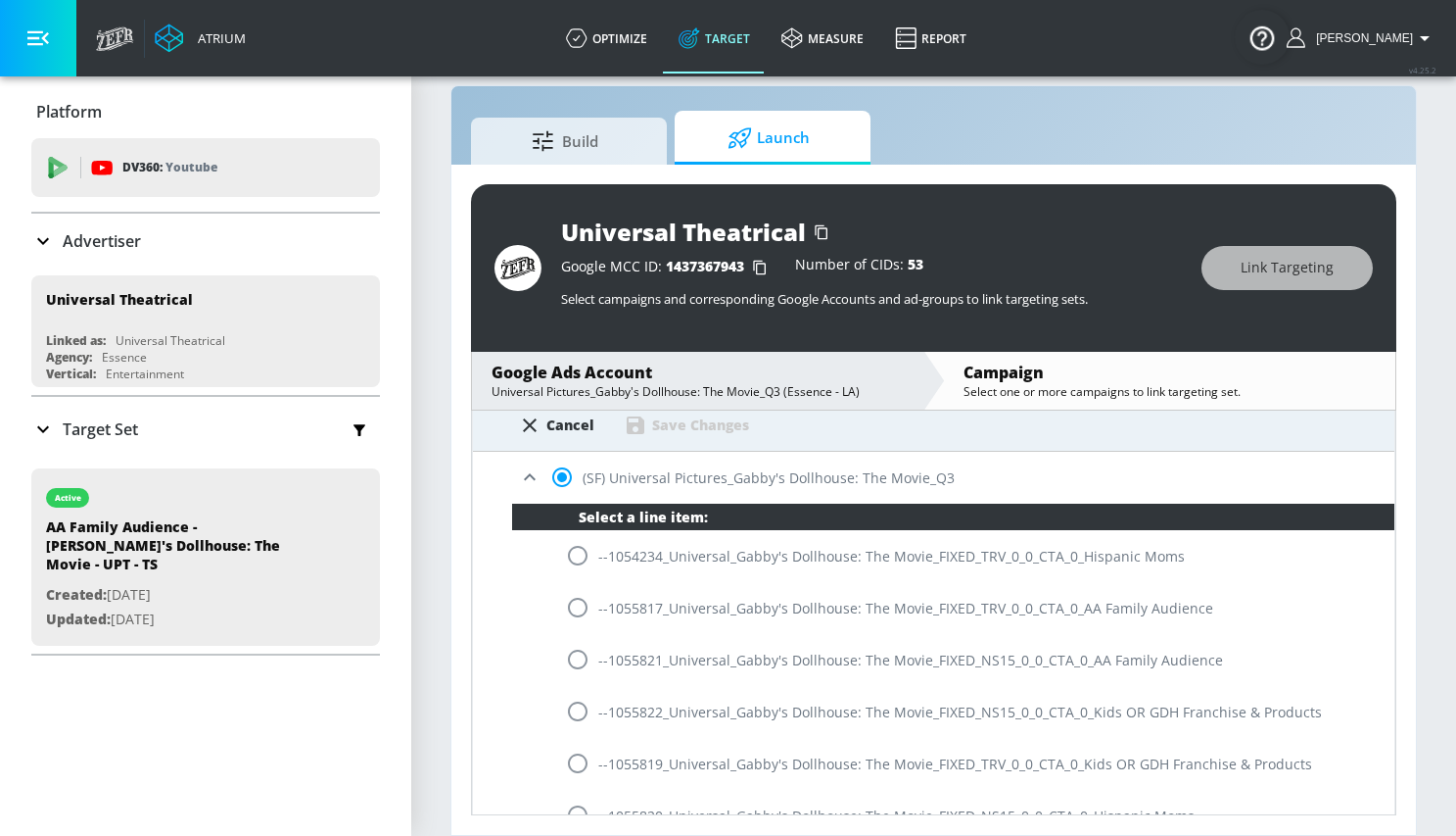
click at [576, 605] on input "radio" at bounding box center [578, 608] width 41 height 41
radio input "true"
click at [653, 423] on div "Save Changes" at bounding box center [700, 424] width 97 height 19
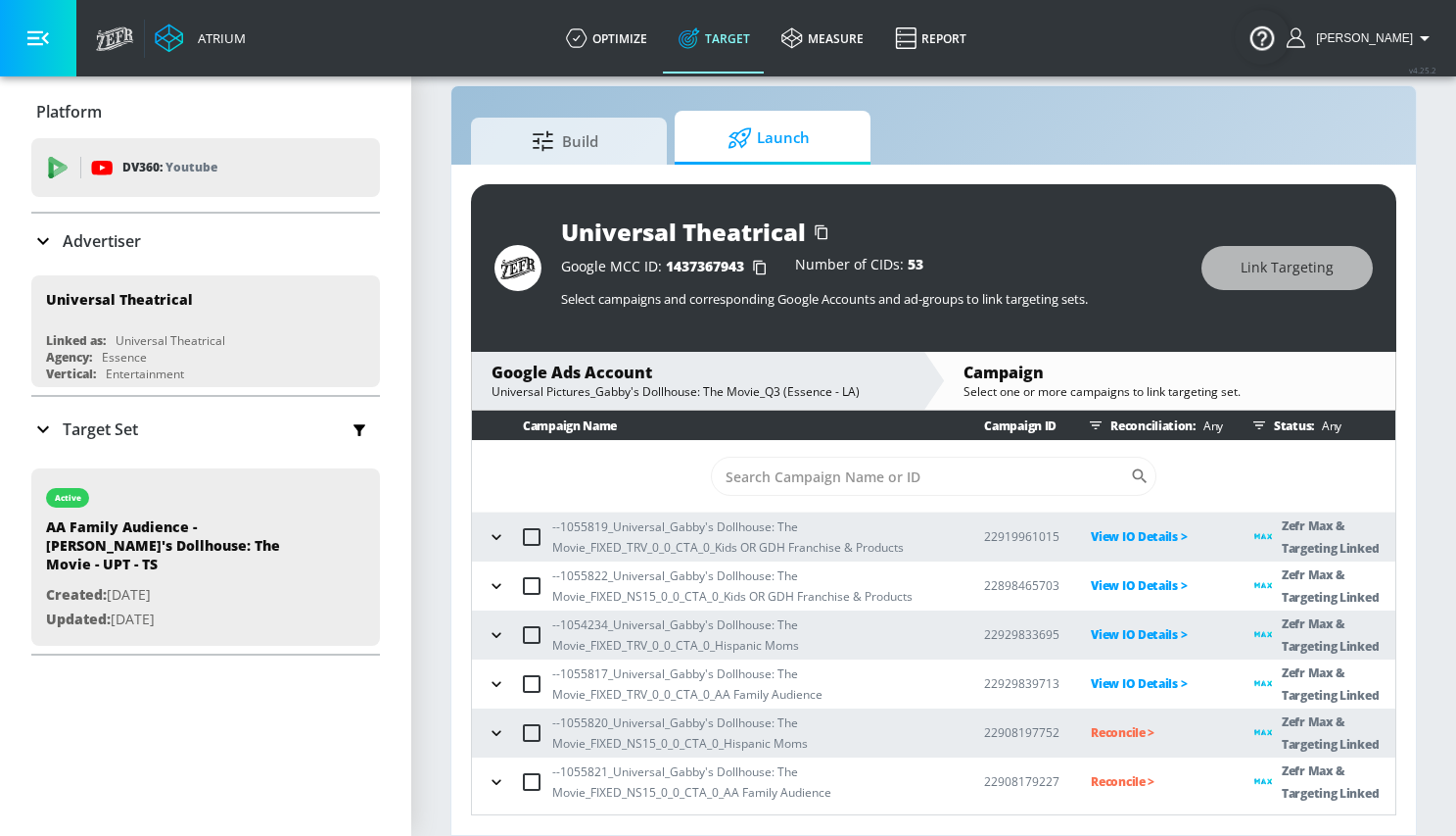
scroll to position [0, 0]
click at [1126, 727] on p "Reconcile >" at bounding box center [1157, 732] width 132 height 23
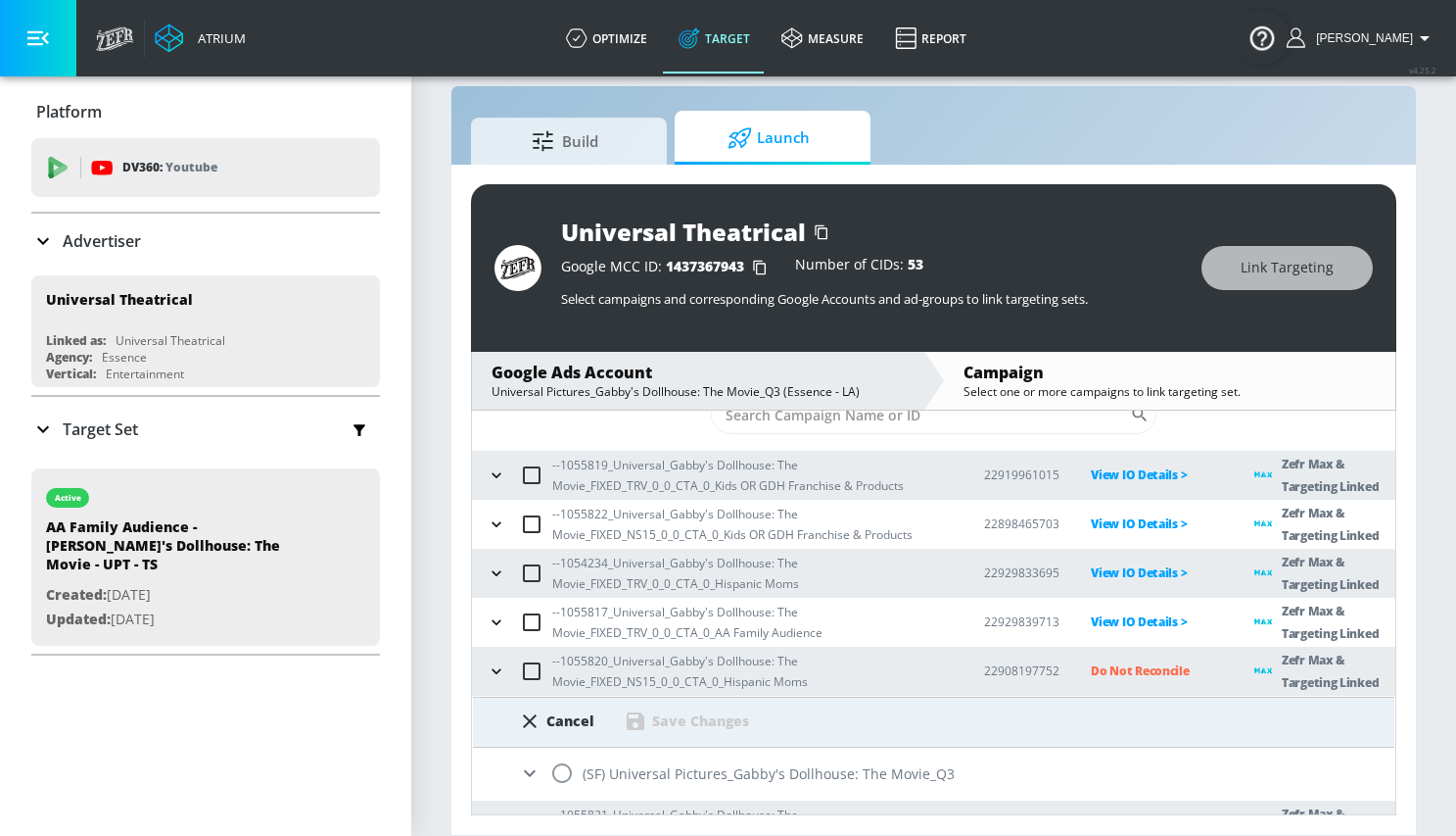
scroll to position [96, 0]
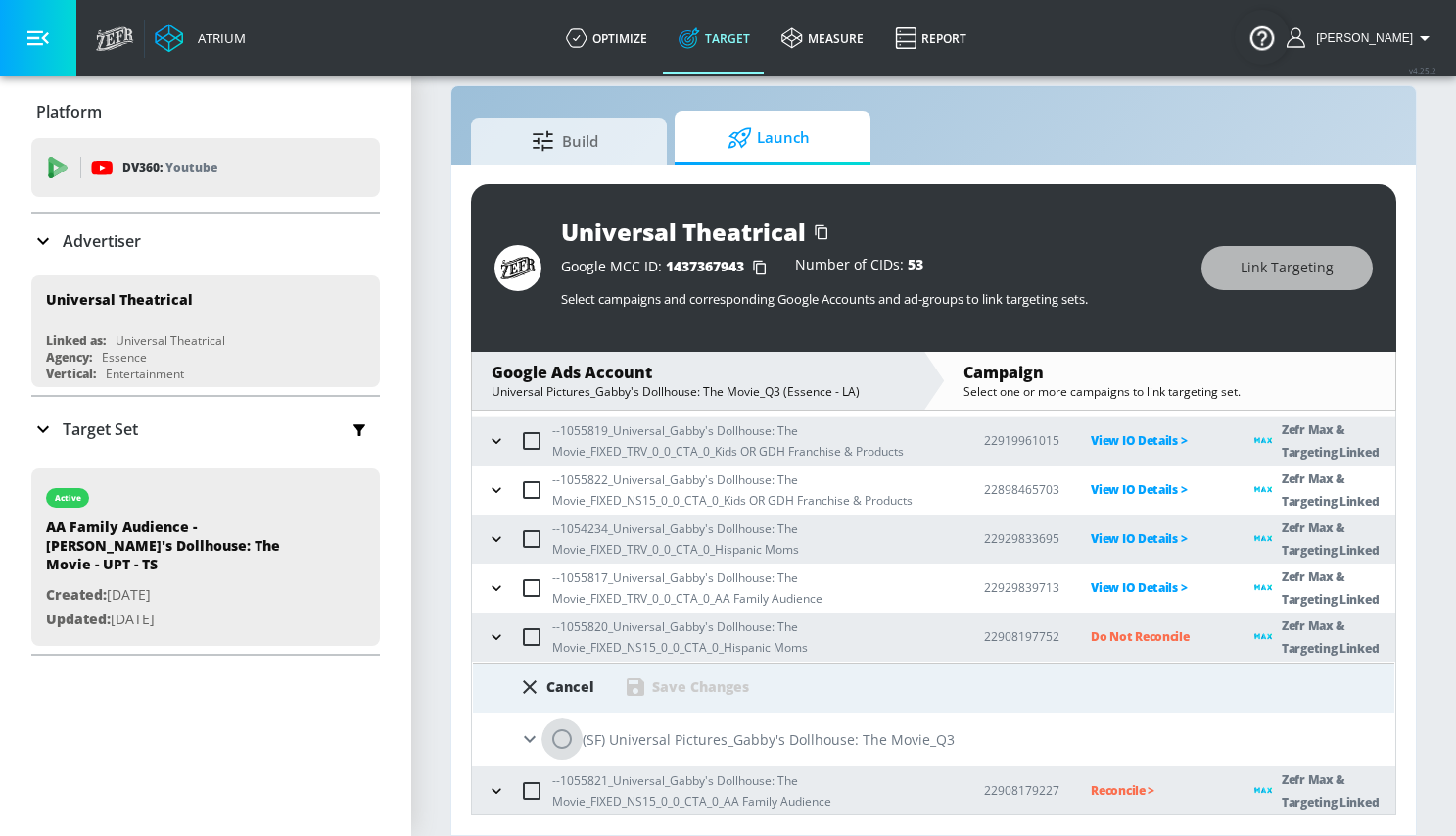
click at [556, 742] on input "radio" at bounding box center [562, 739] width 41 height 41
radio input "true"
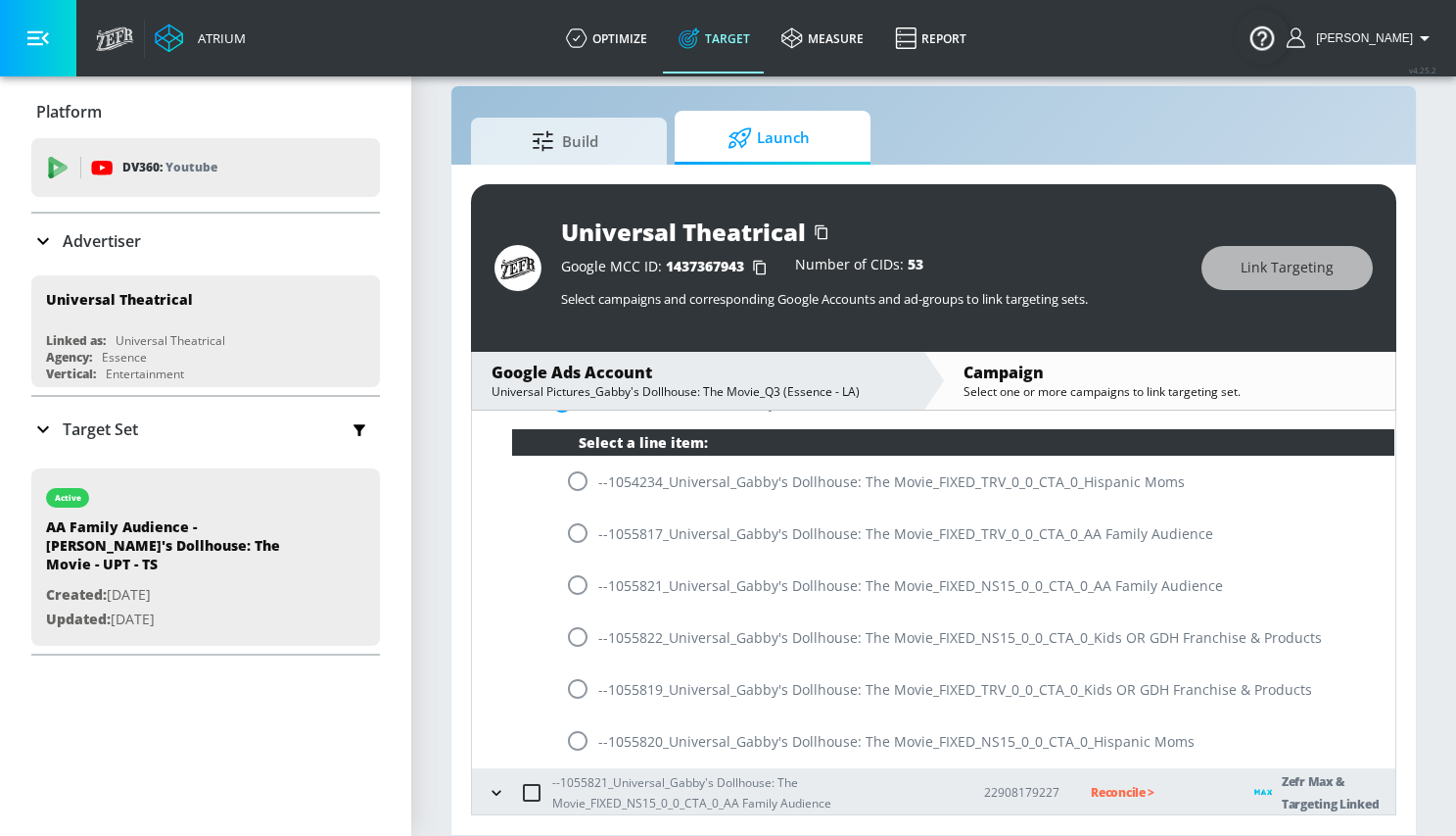
scroll to position [434, 0]
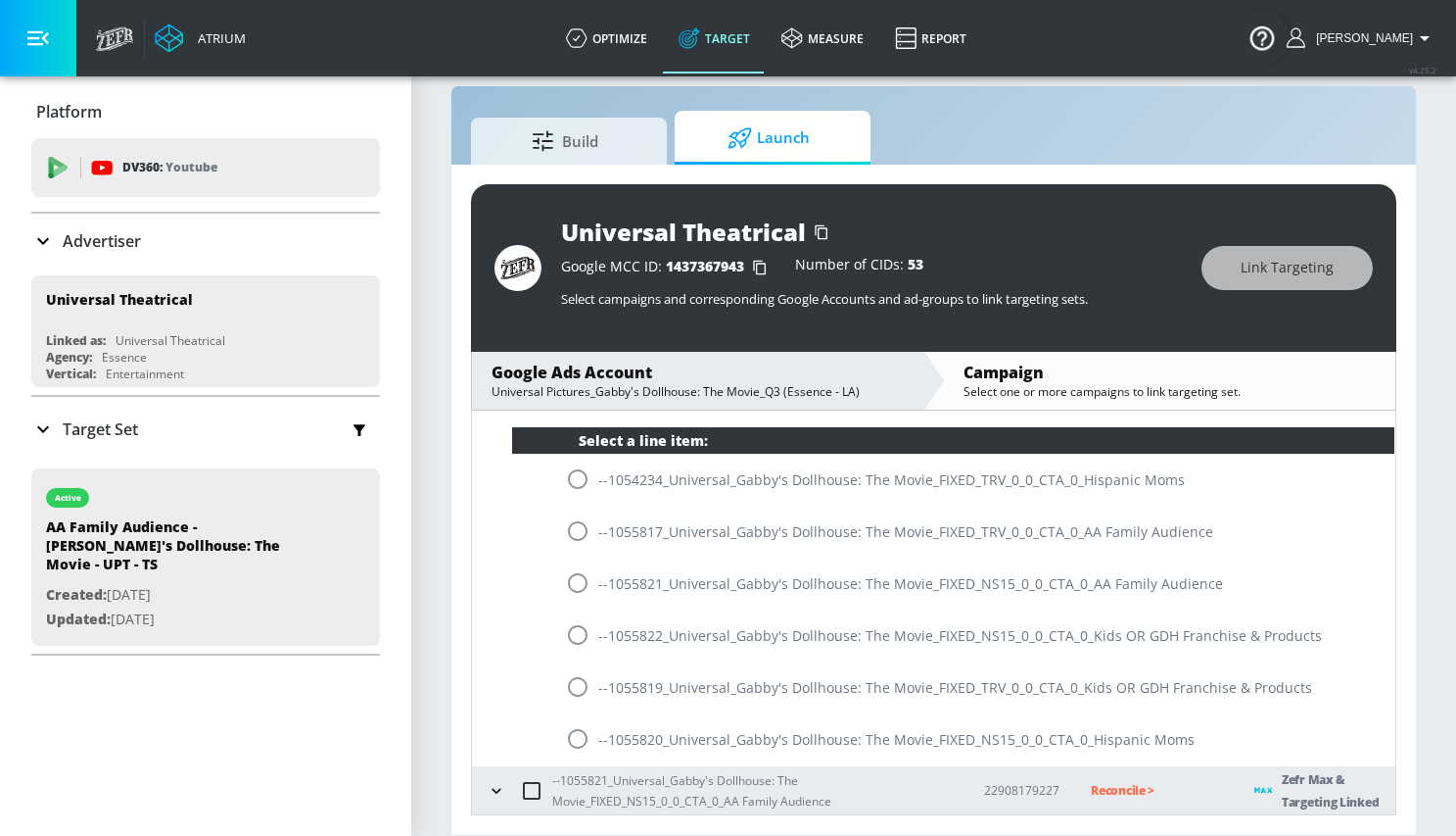
click at [580, 734] on input "radio" at bounding box center [578, 739] width 41 height 41
radio input "true"
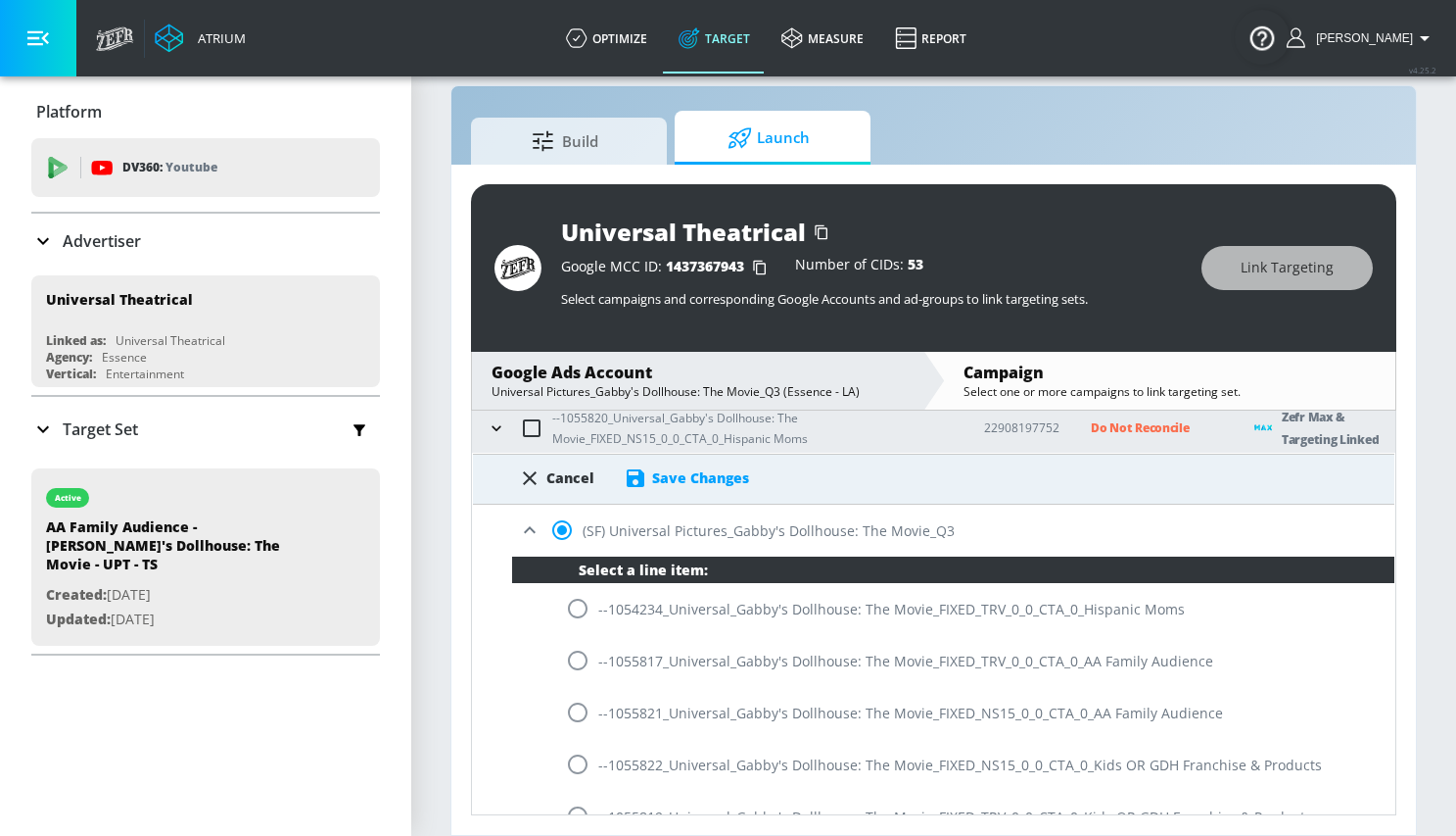
scroll to position [303, 0]
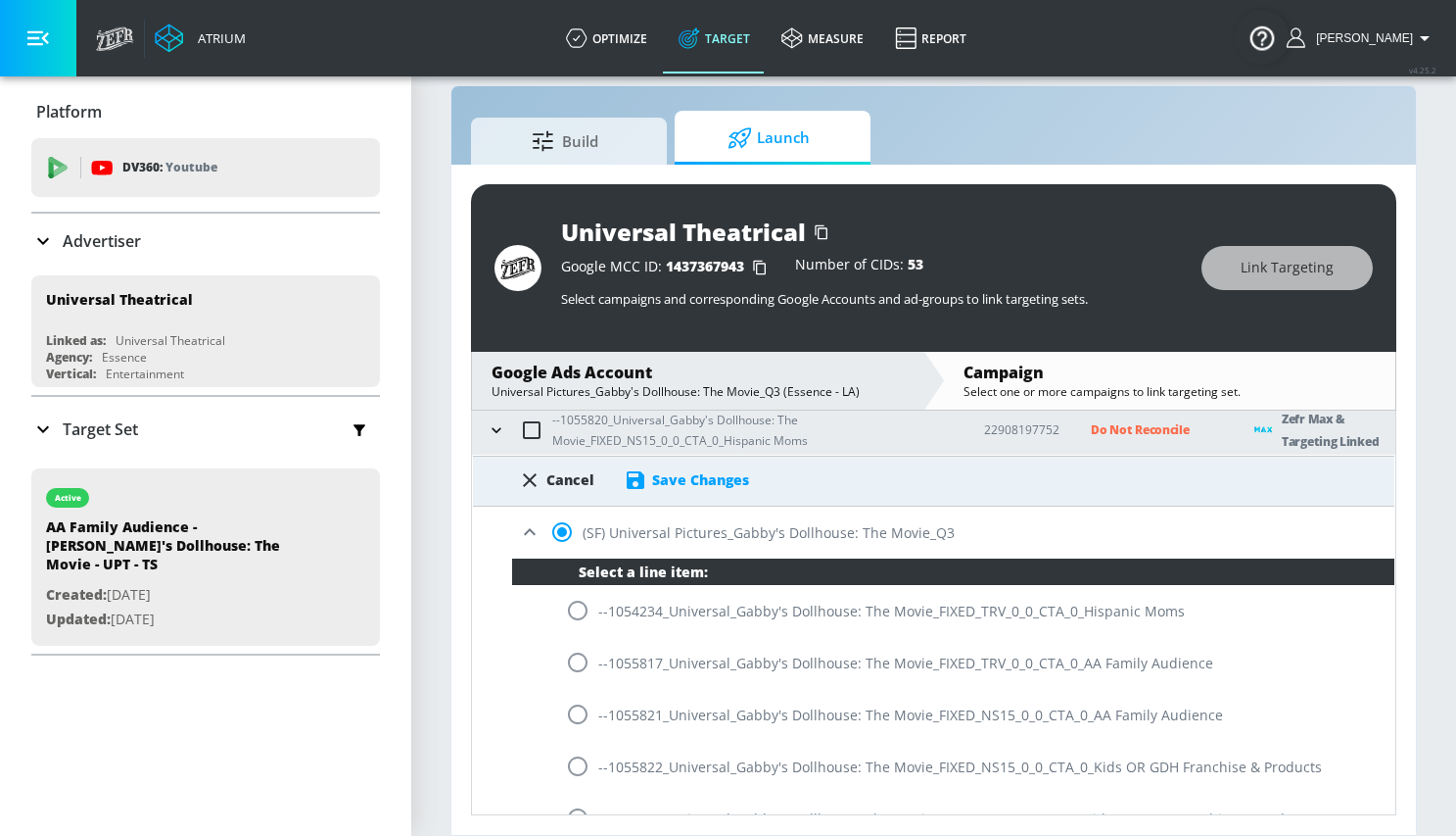
click at [669, 483] on div "Save Changes" at bounding box center [700, 479] width 97 height 19
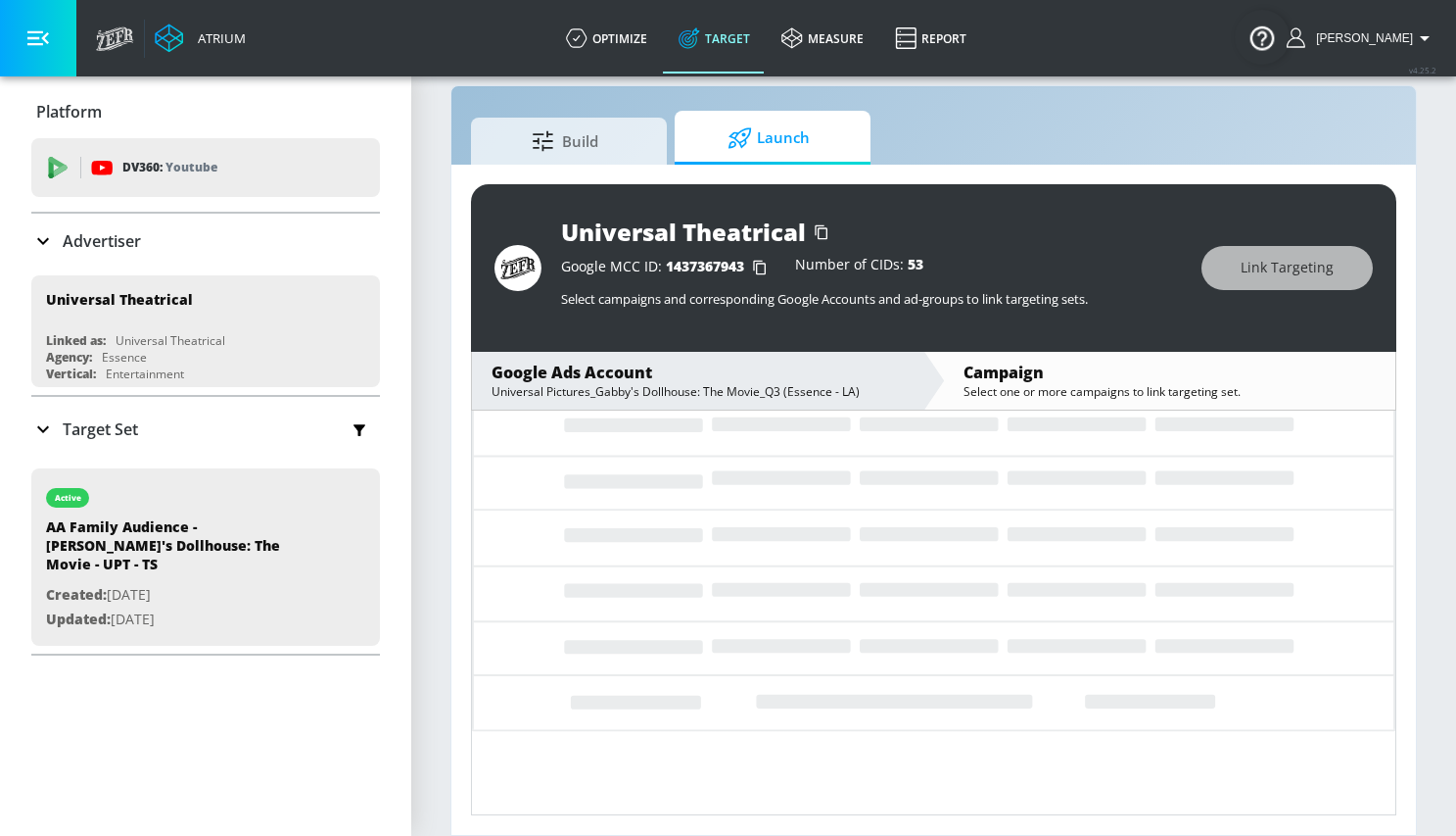
scroll to position [0, 0]
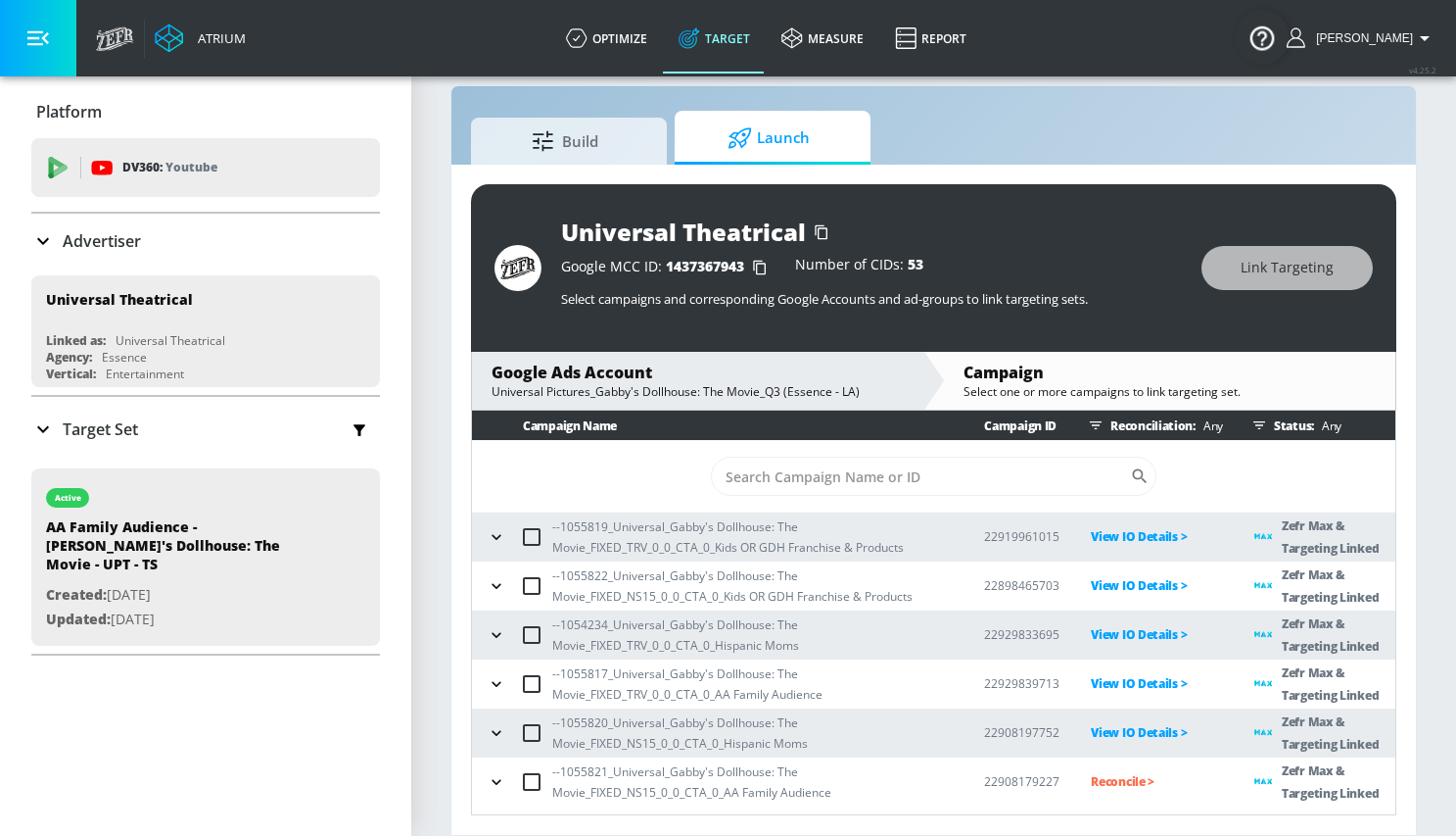
click at [1115, 783] on p "Reconcile >" at bounding box center [1157, 781] width 132 height 23
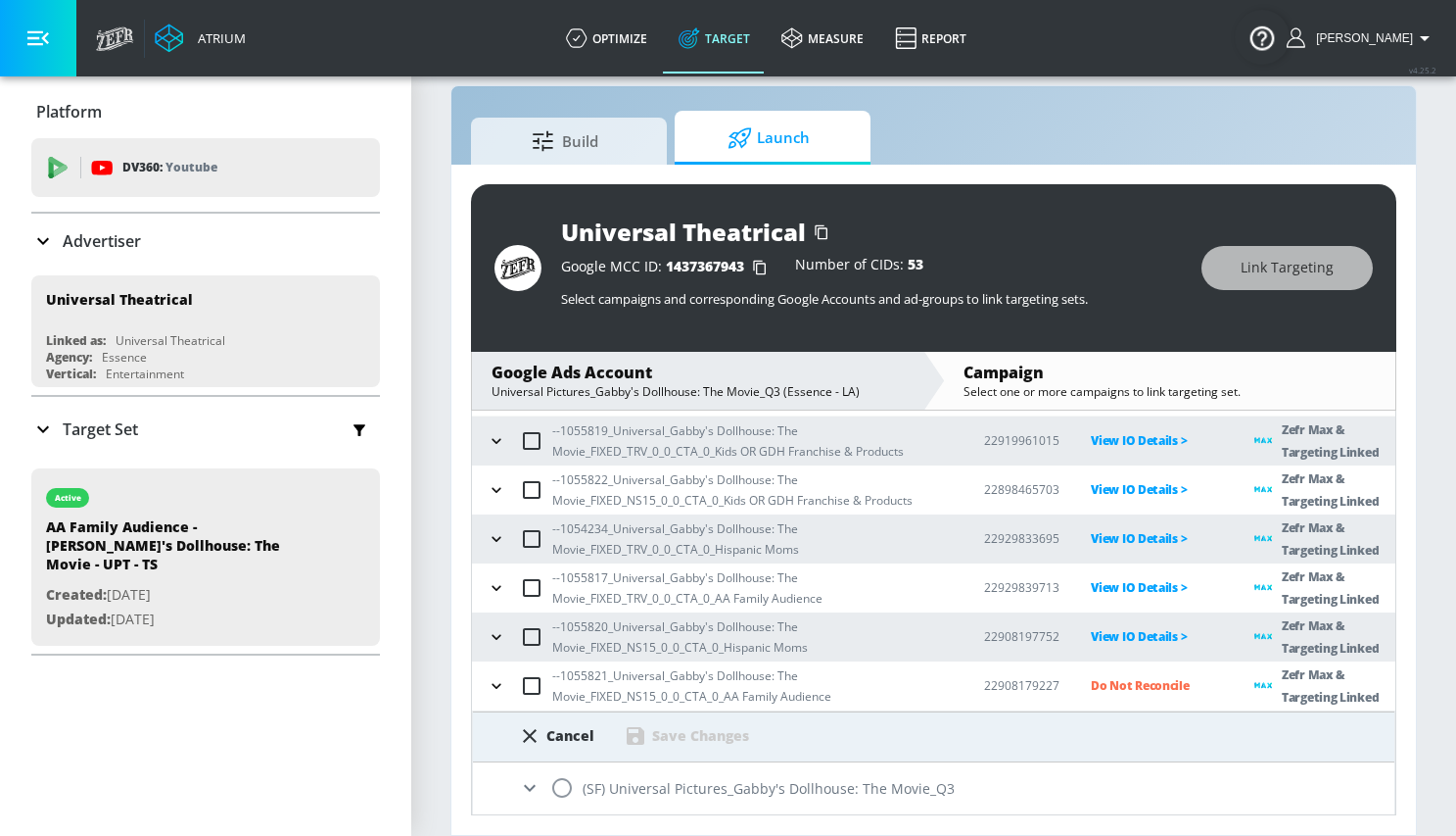
click at [564, 786] on input "radio" at bounding box center [562, 788] width 41 height 41
radio input "true"
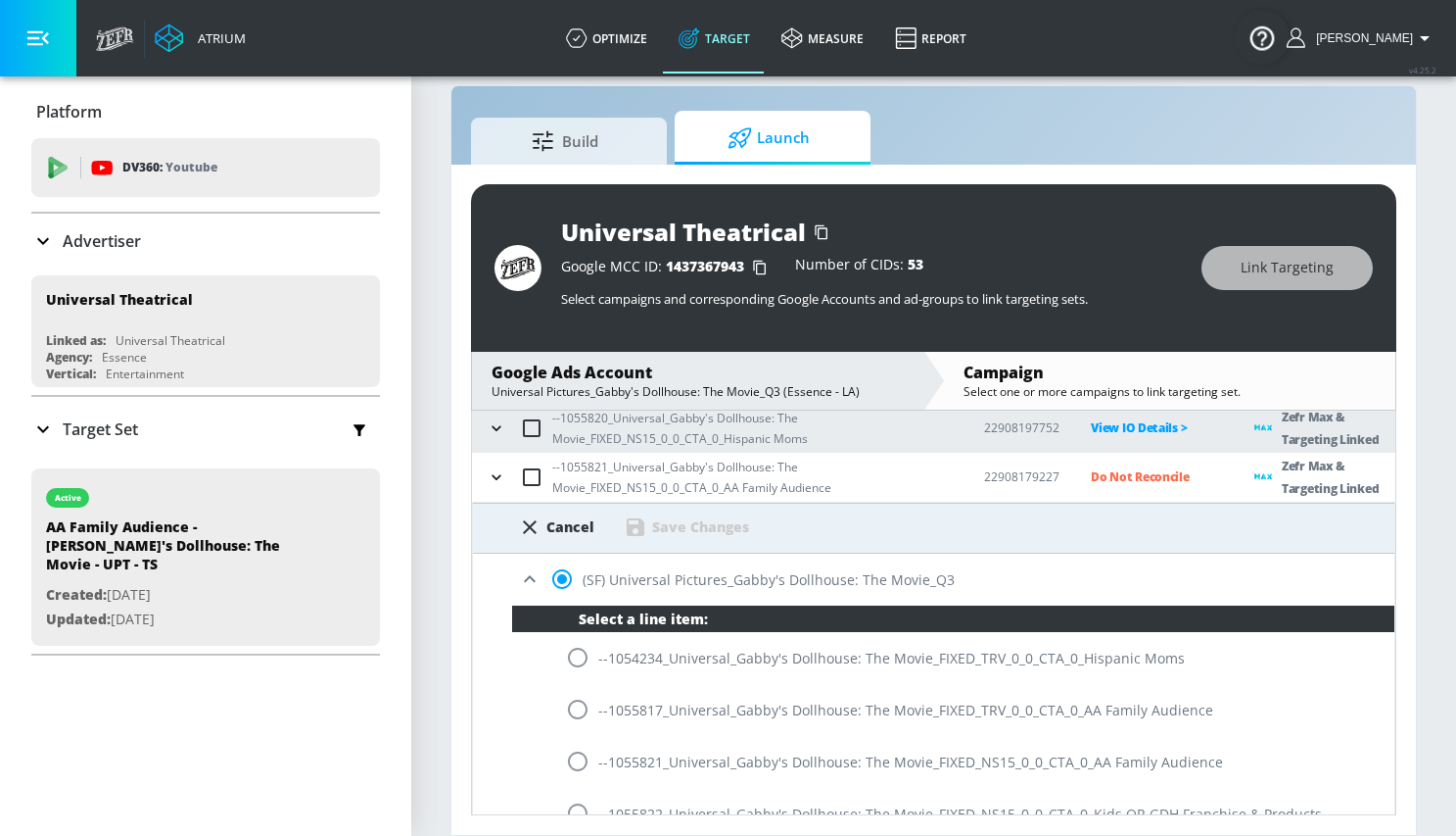
scroll to position [427, 0]
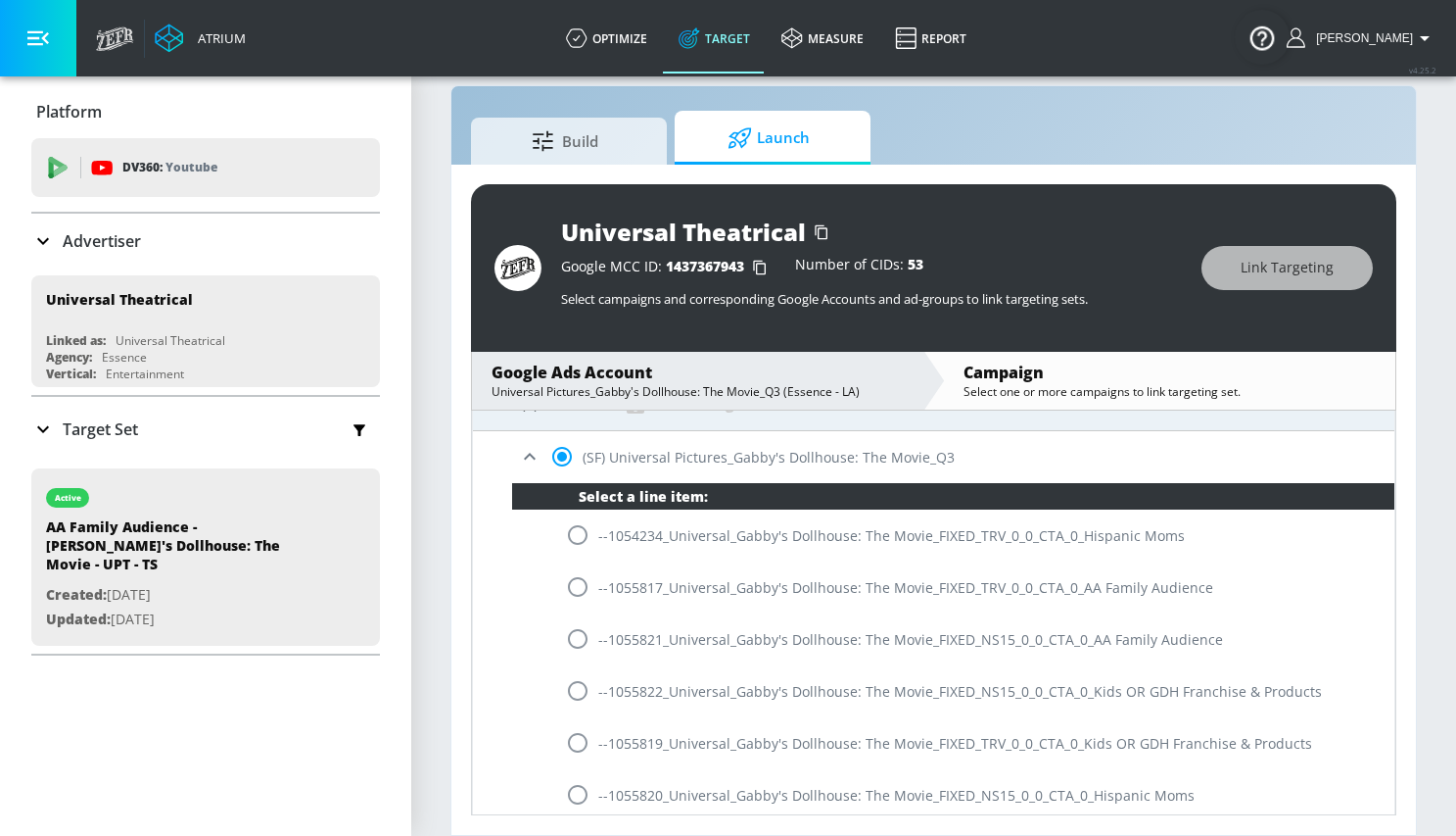
click at [577, 635] on input "radio" at bounding box center [578, 639] width 41 height 41
radio input "true"
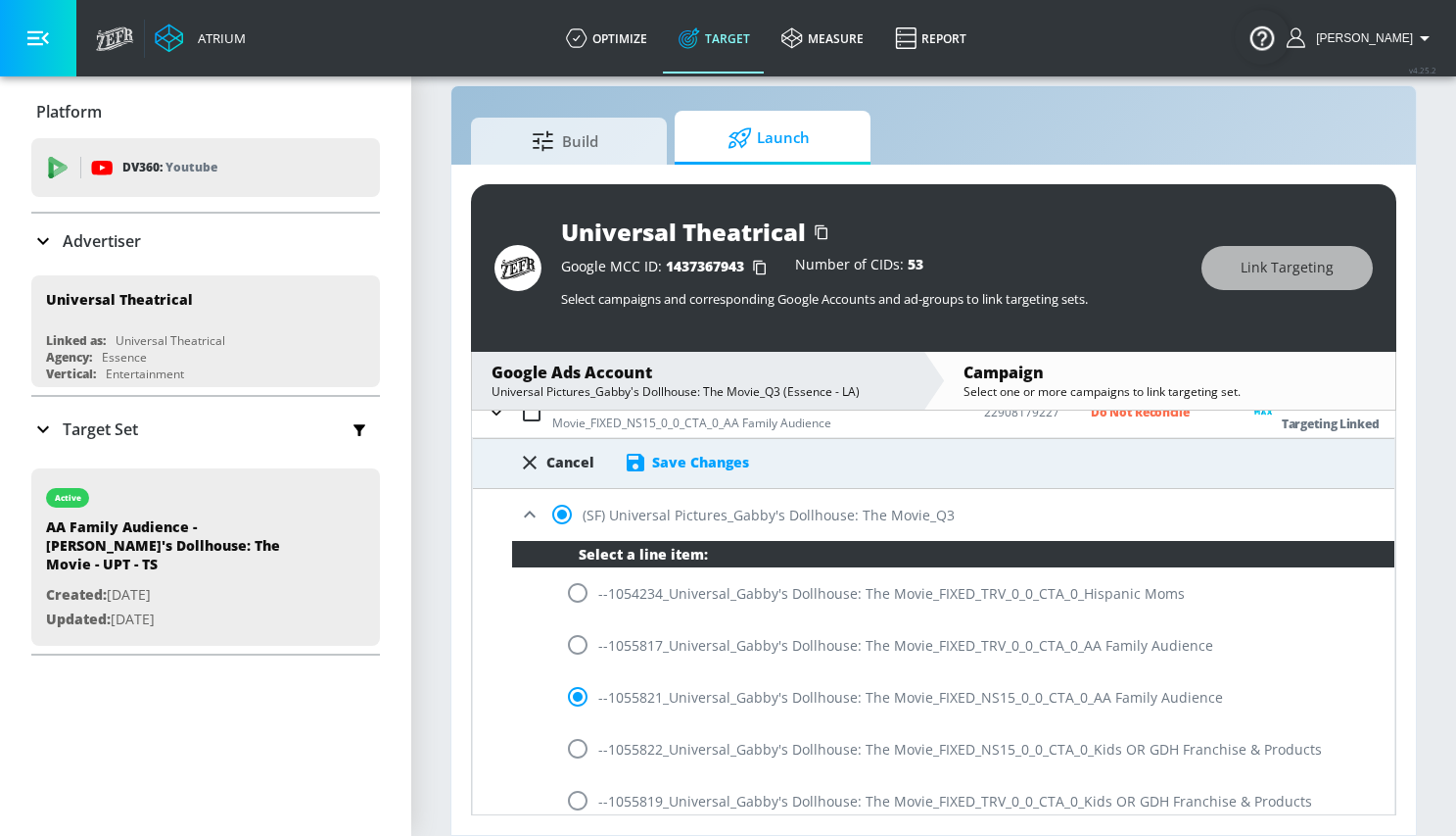
scroll to position [368, 0]
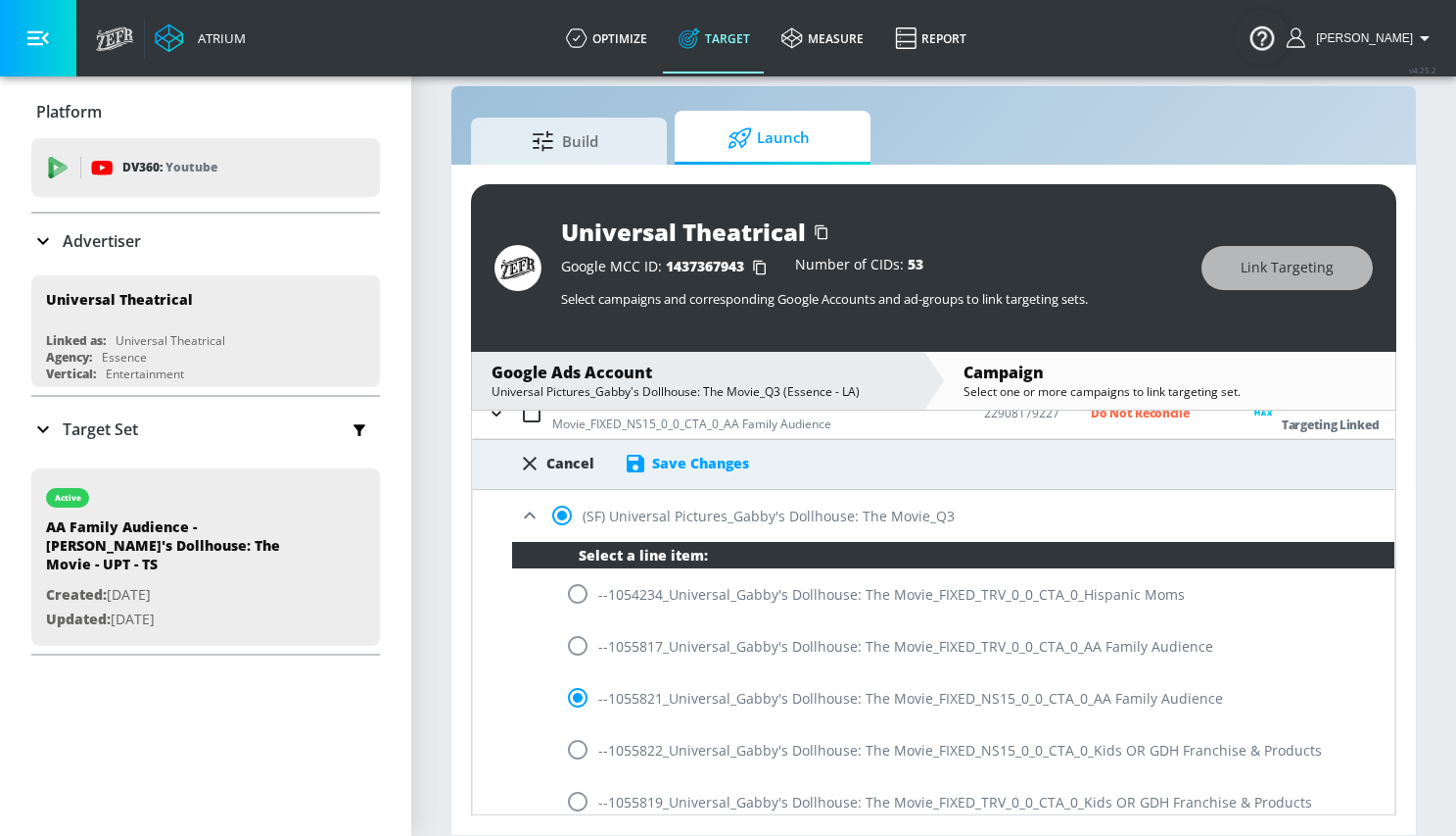
click at [645, 464] on icon at bounding box center [635, 464] width 24 height 24
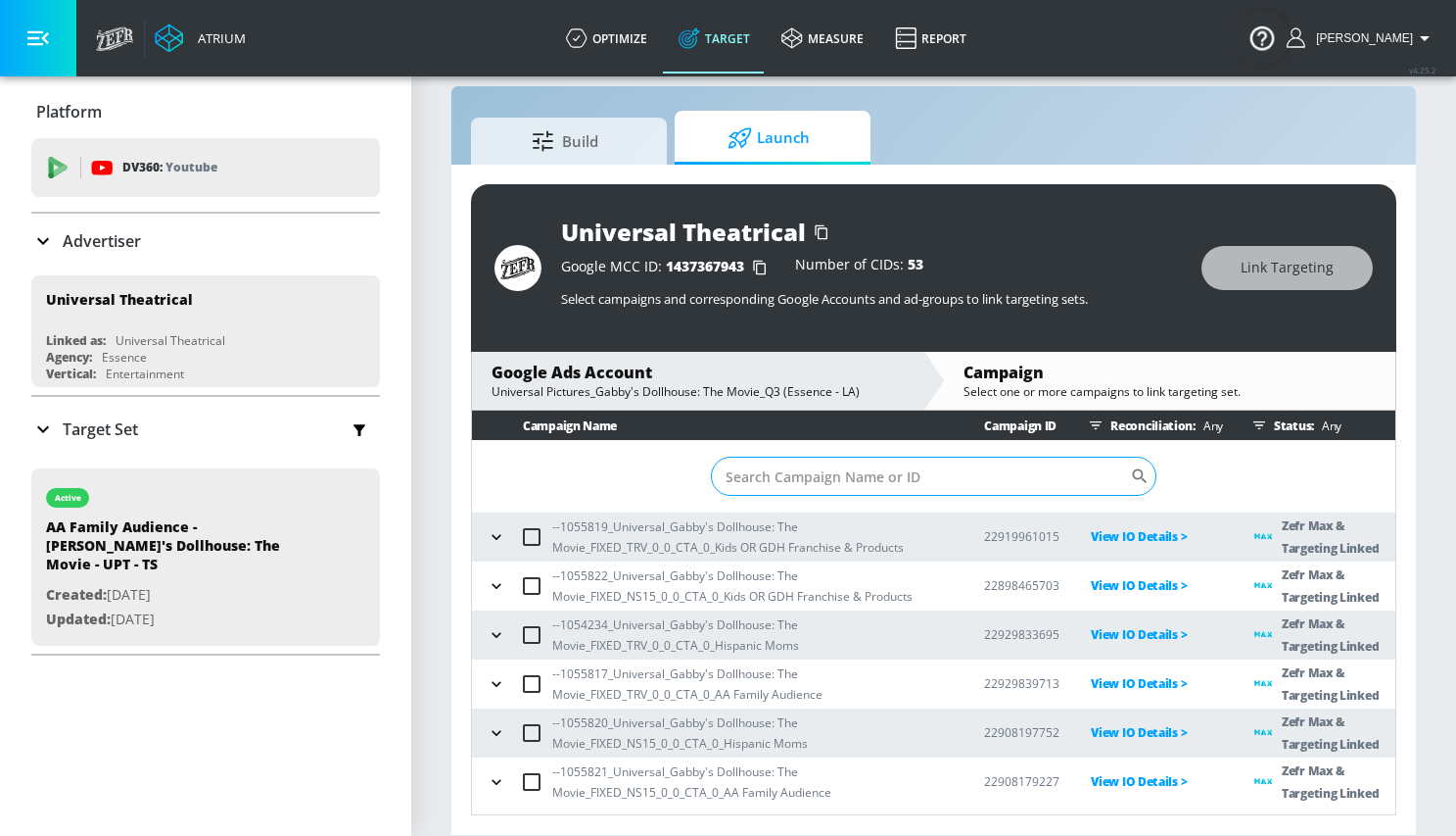
scroll to position [0, 0]
